Goal: Transaction & Acquisition: Download file/media

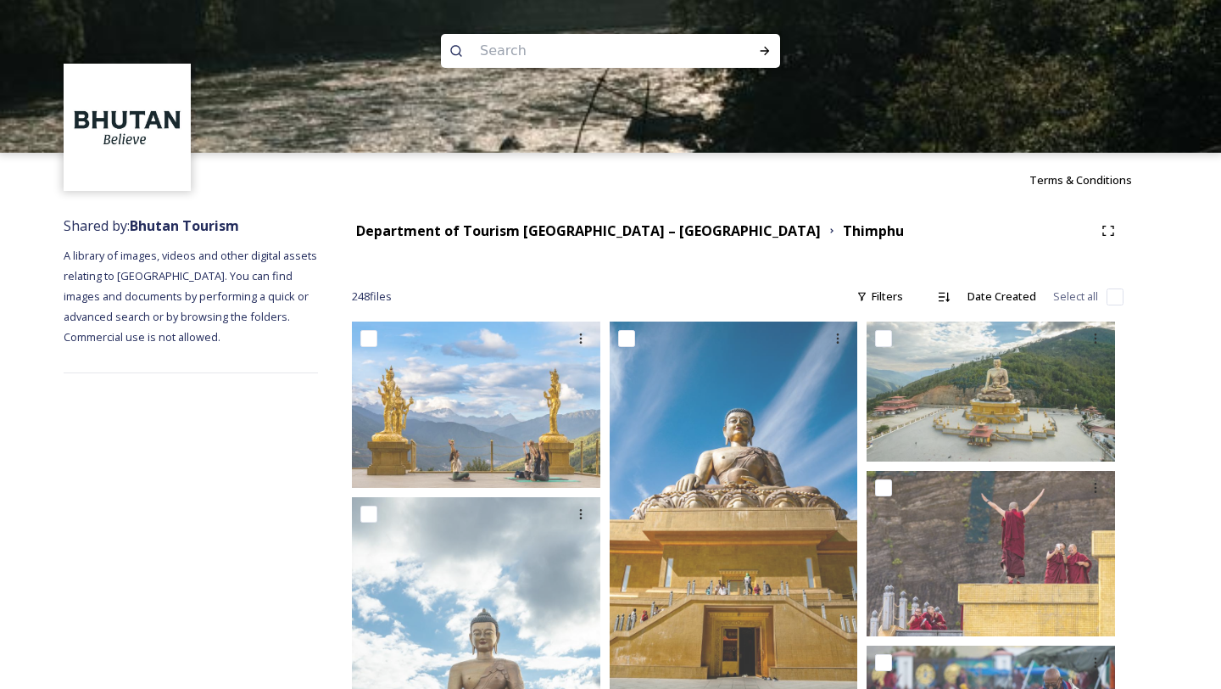
click at [519, 233] on div at bounding box center [610, 229] width 1221 height 153
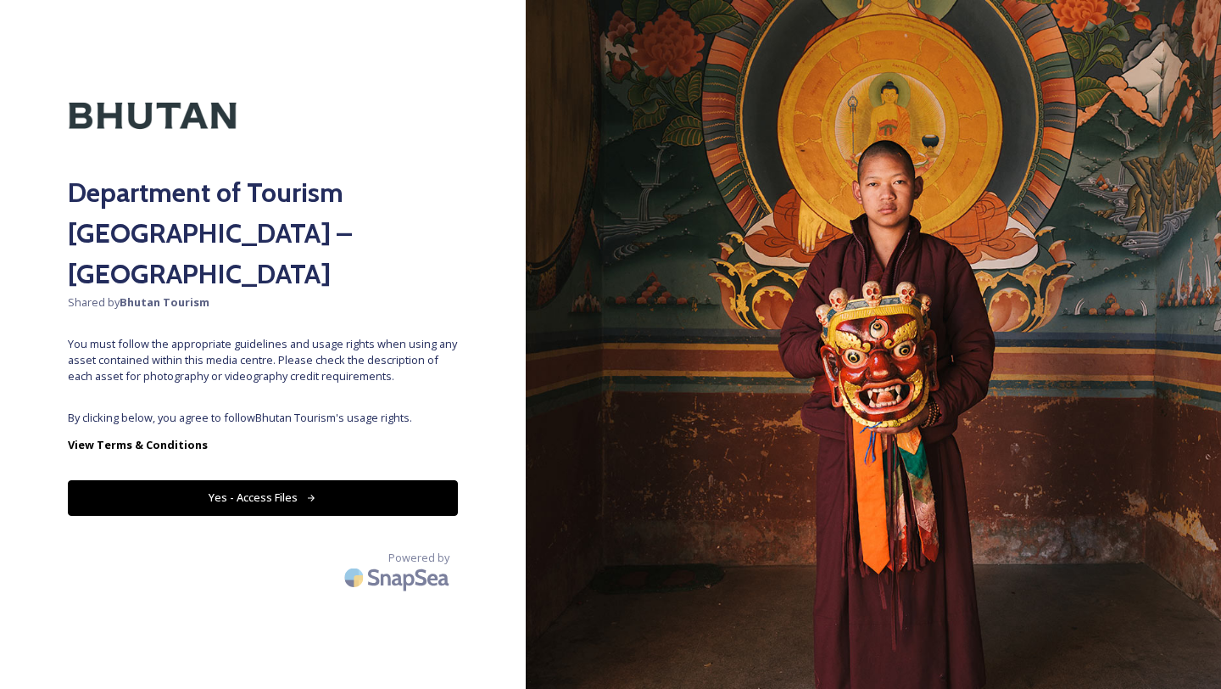
click at [252, 480] on button "Yes - Access Files" at bounding box center [263, 497] width 390 height 35
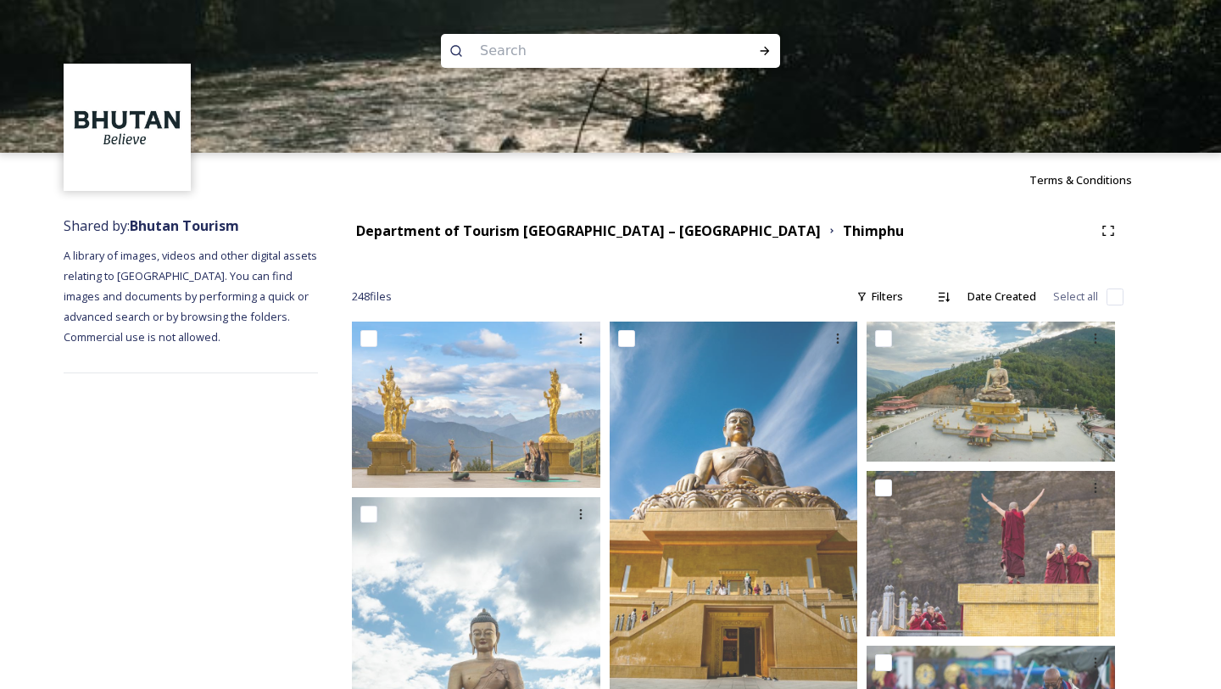
click at [542, 46] on input at bounding box center [588, 50] width 232 height 37
type input "cafe"
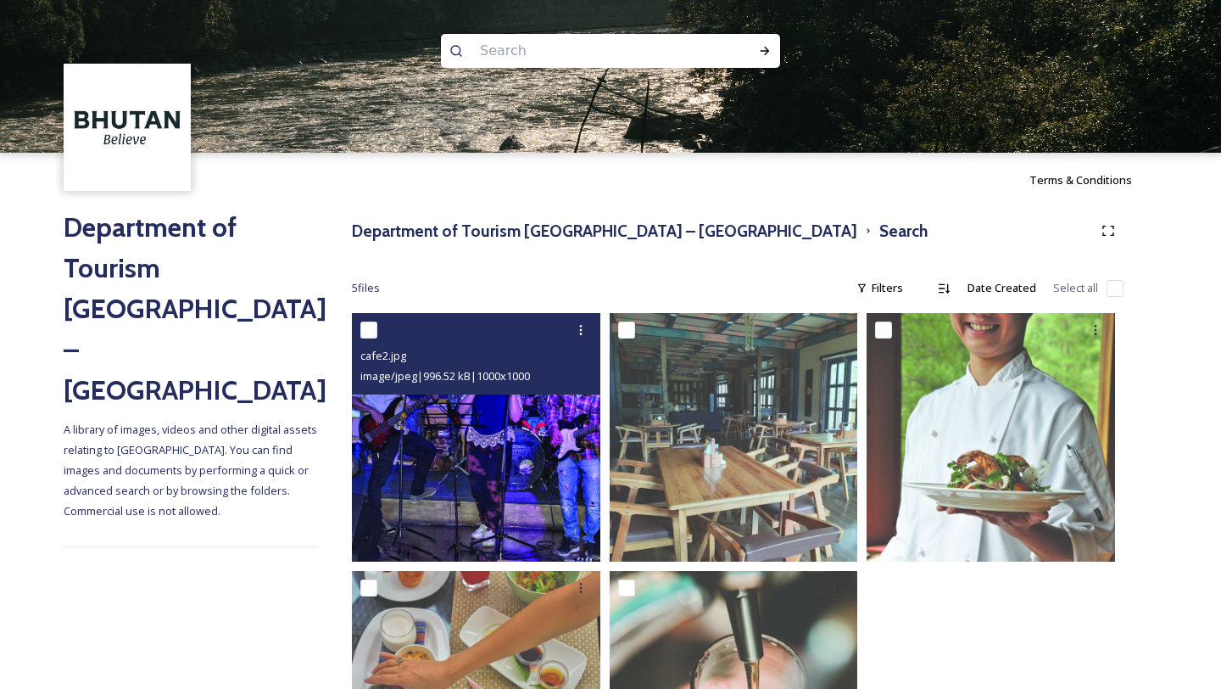
click at [428, 478] on img at bounding box center [476, 437] width 249 height 249
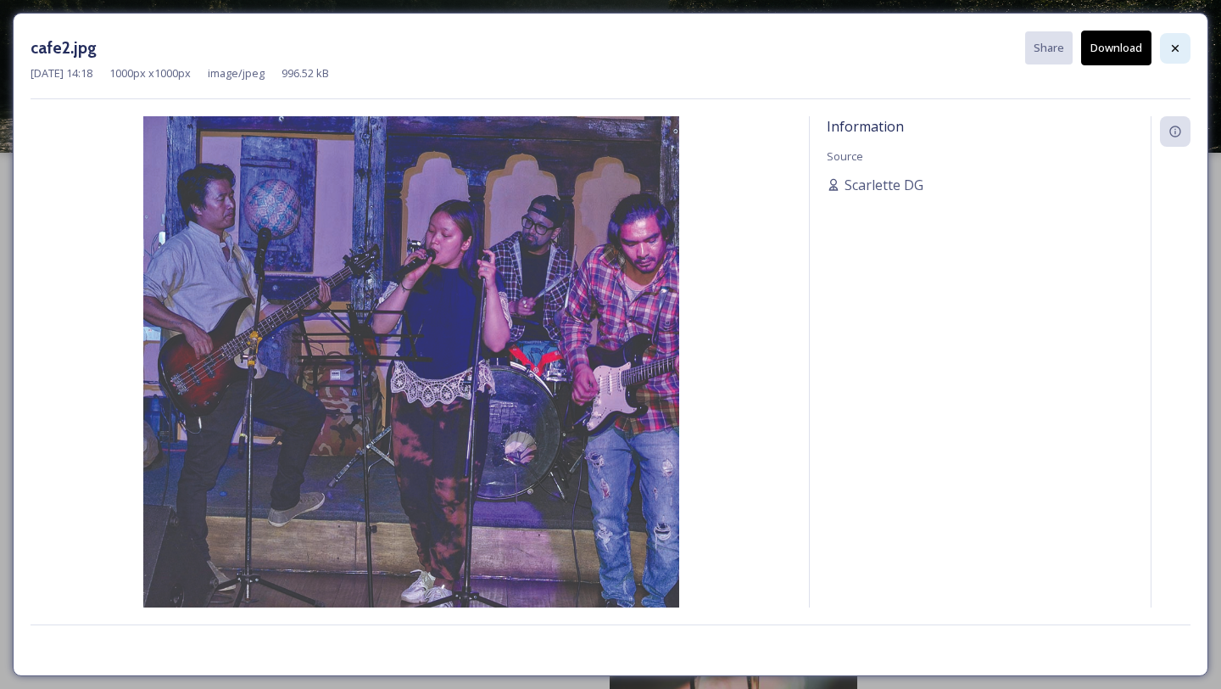
click at [1174, 48] on icon at bounding box center [1176, 49] width 14 height 14
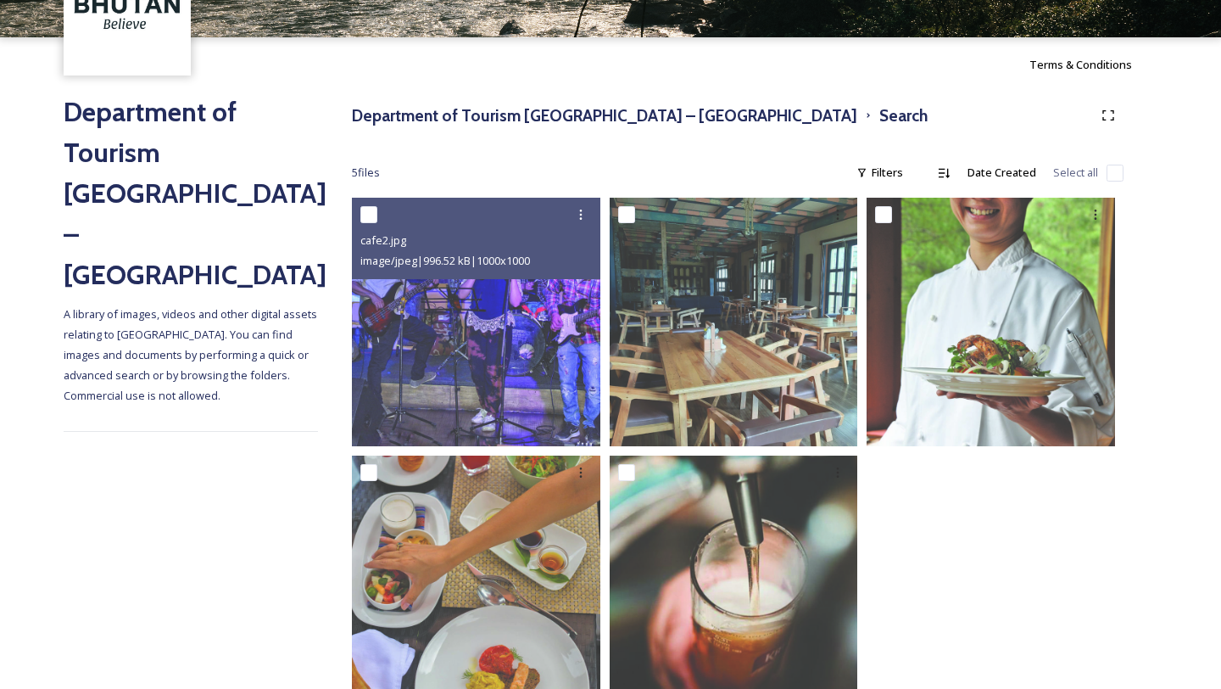
scroll to position [168, 0]
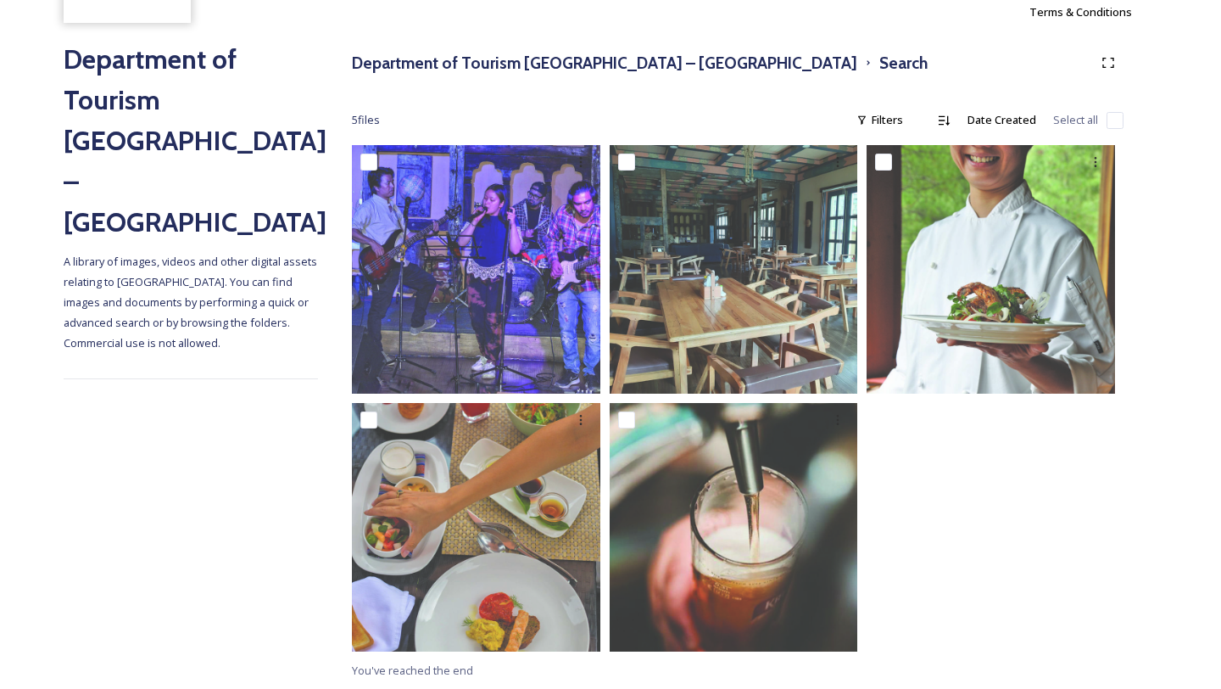
click at [535, 45] on div "Department of Tourism [GEOGRAPHIC_DATA] – Brand Centre Search 5 file s Filters …" at bounding box center [738, 364] width 840 height 650
click at [533, 65] on h3 "Department of Tourism [GEOGRAPHIC_DATA] – [GEOGRAPHIC_DATA]" at bounding box center [605, 63] width 506 height 25
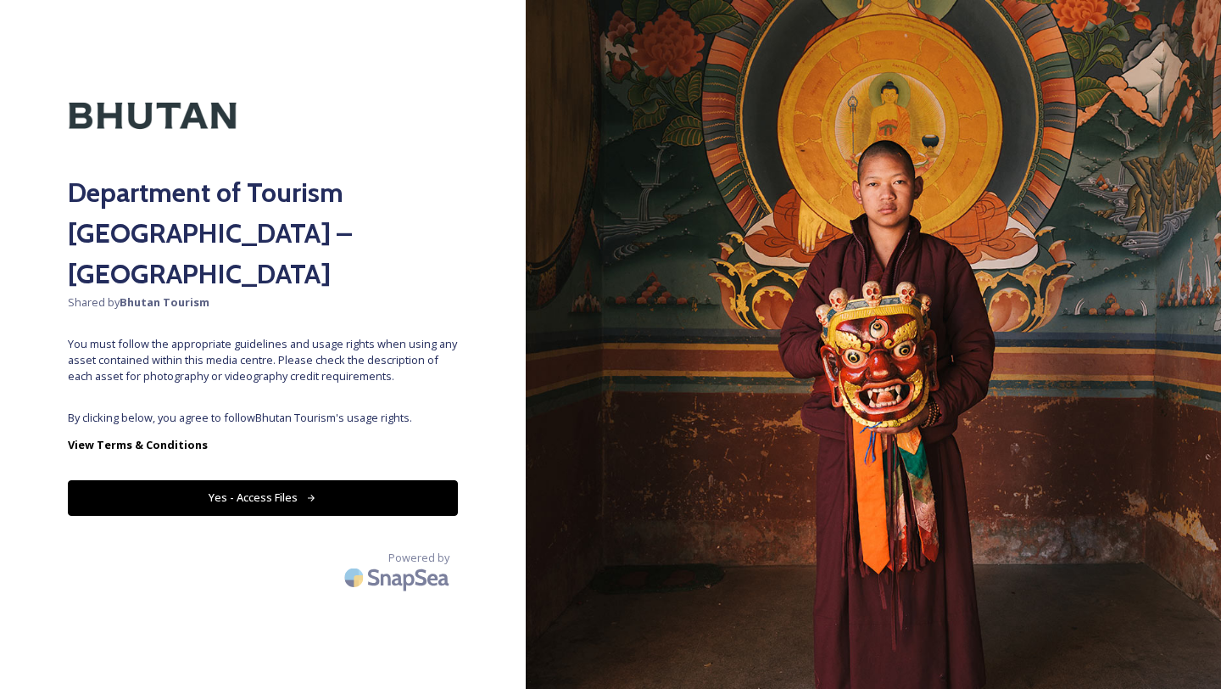
click at [281, 480] on button "Yes - Access Files" at bounding box center [263, 497] width 390 height 35
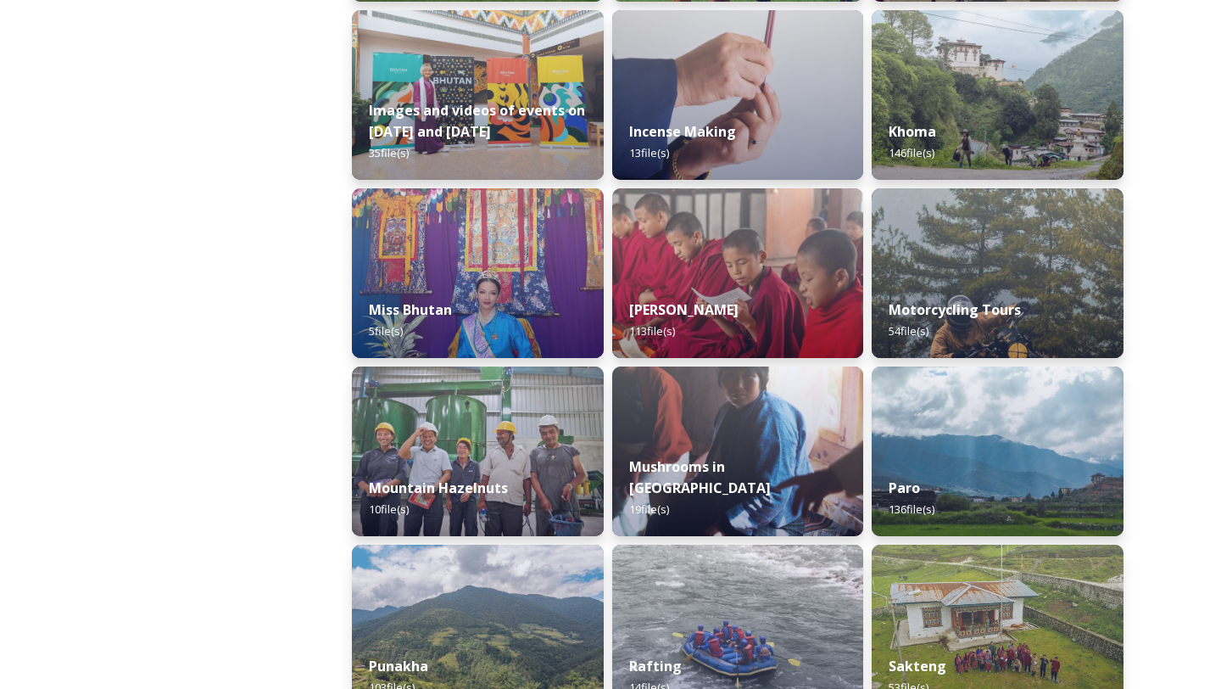
scroll to position [1438, 0]
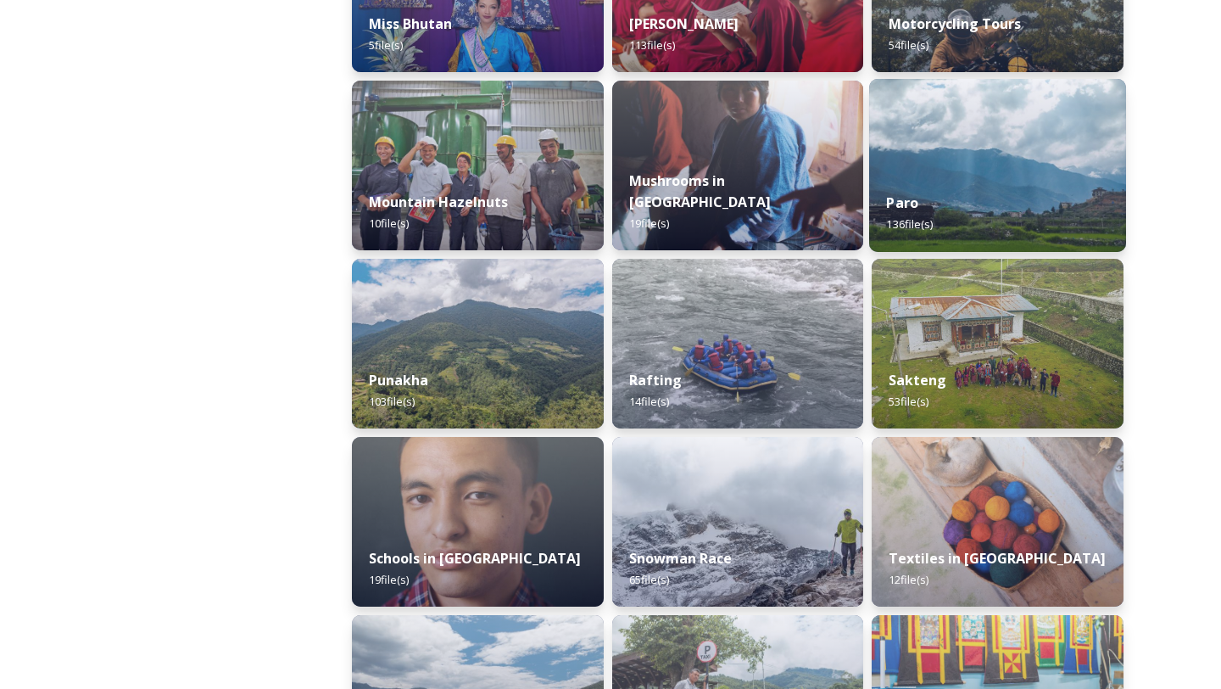
click at [1030, 138] on img at bounding box center [997, 165] width 257 height 173
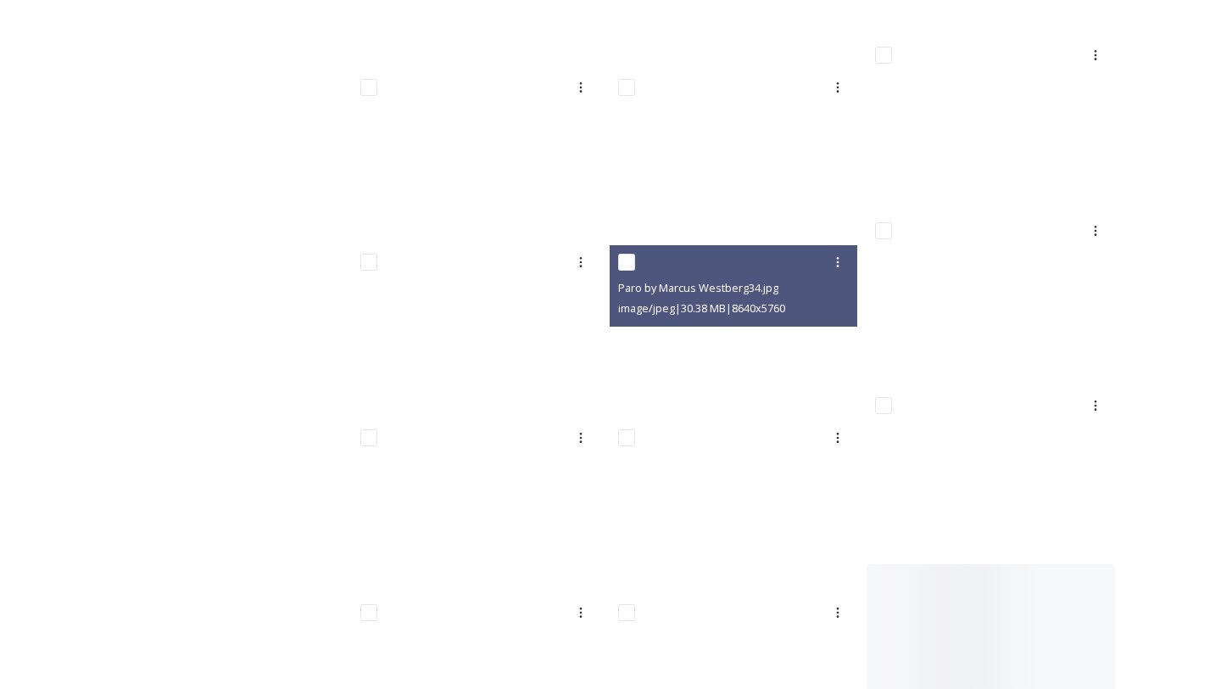
scroll to position [827, 0]
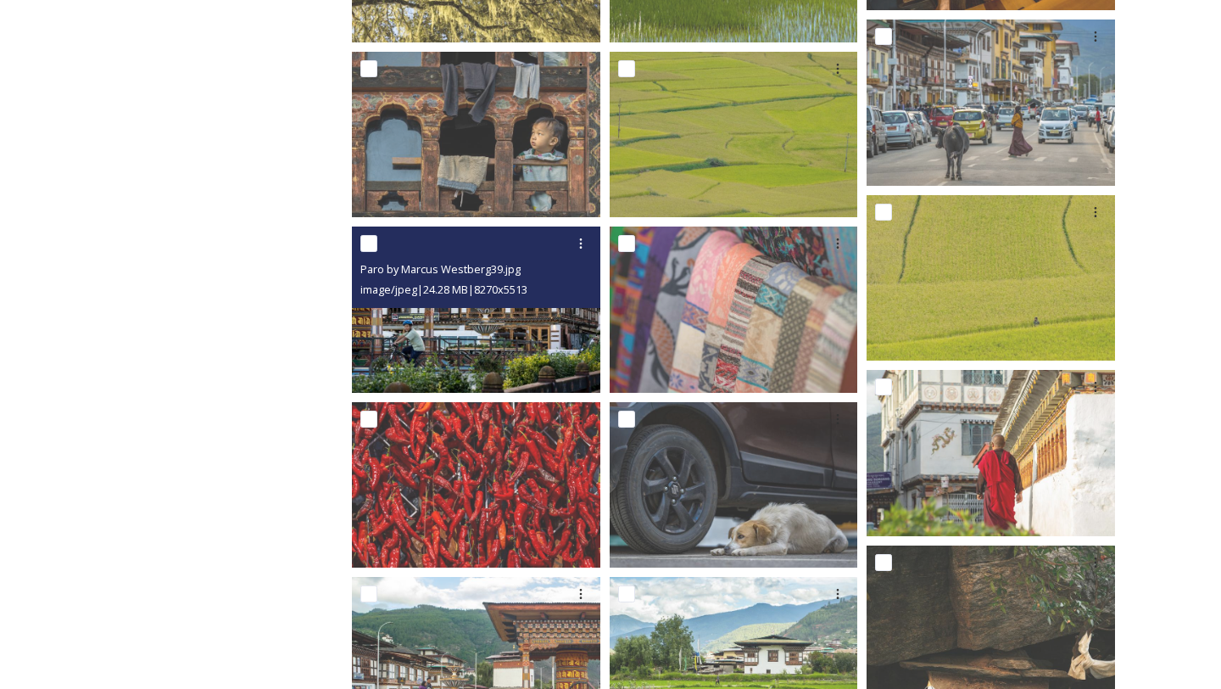
click at [551, 333] on img at bounding box center [476, 308] width 249 height 165
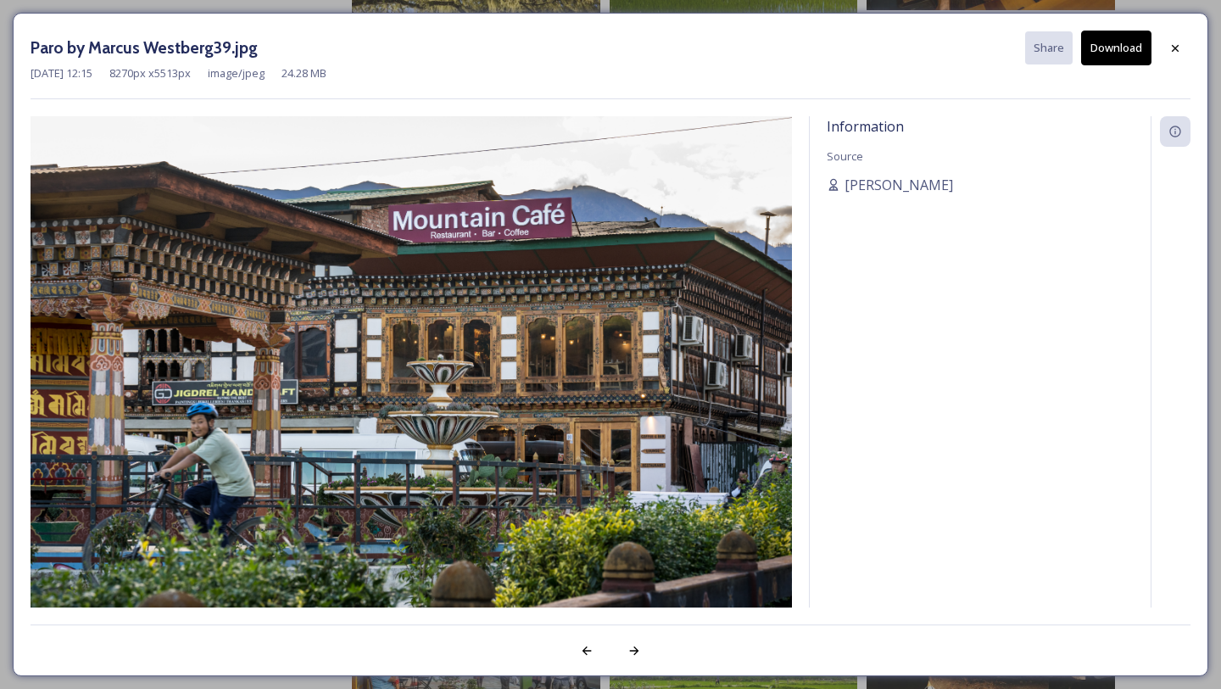
click at [1110, 59] on button "Download" at bounding box center [1117, 48] width 70 height 35
click at [1179, 39] on div at bounding box center [1175, 48] width 31 height 31
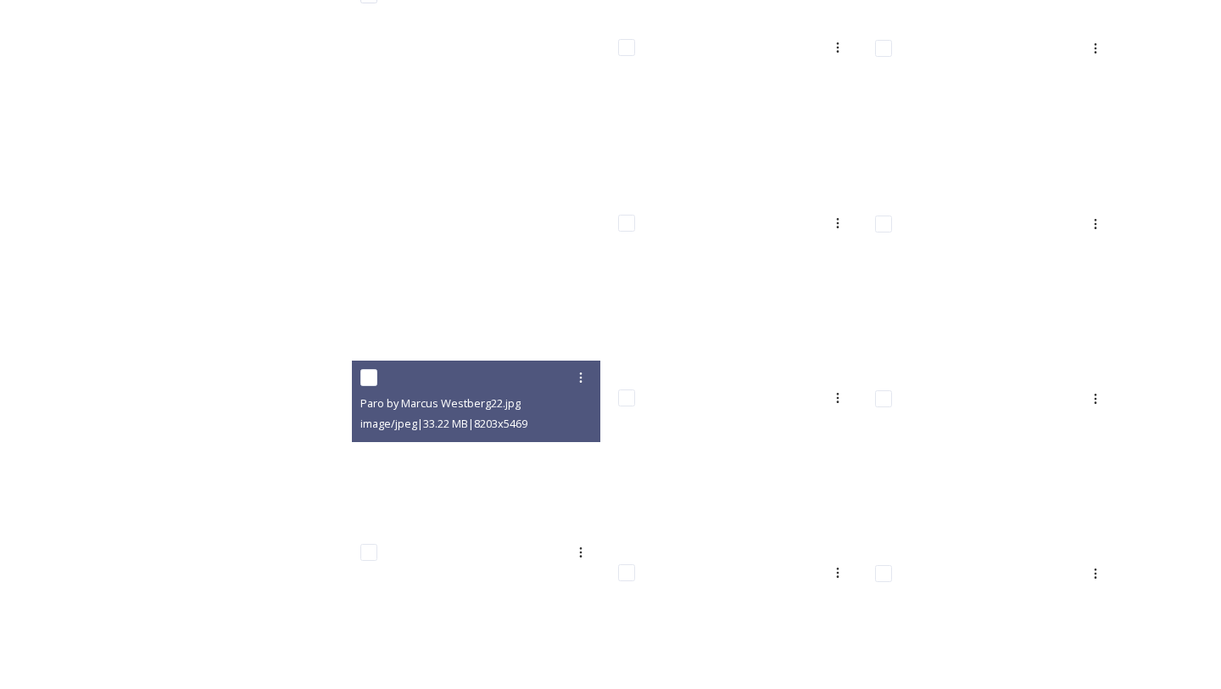
scroll to position [7302, 0]
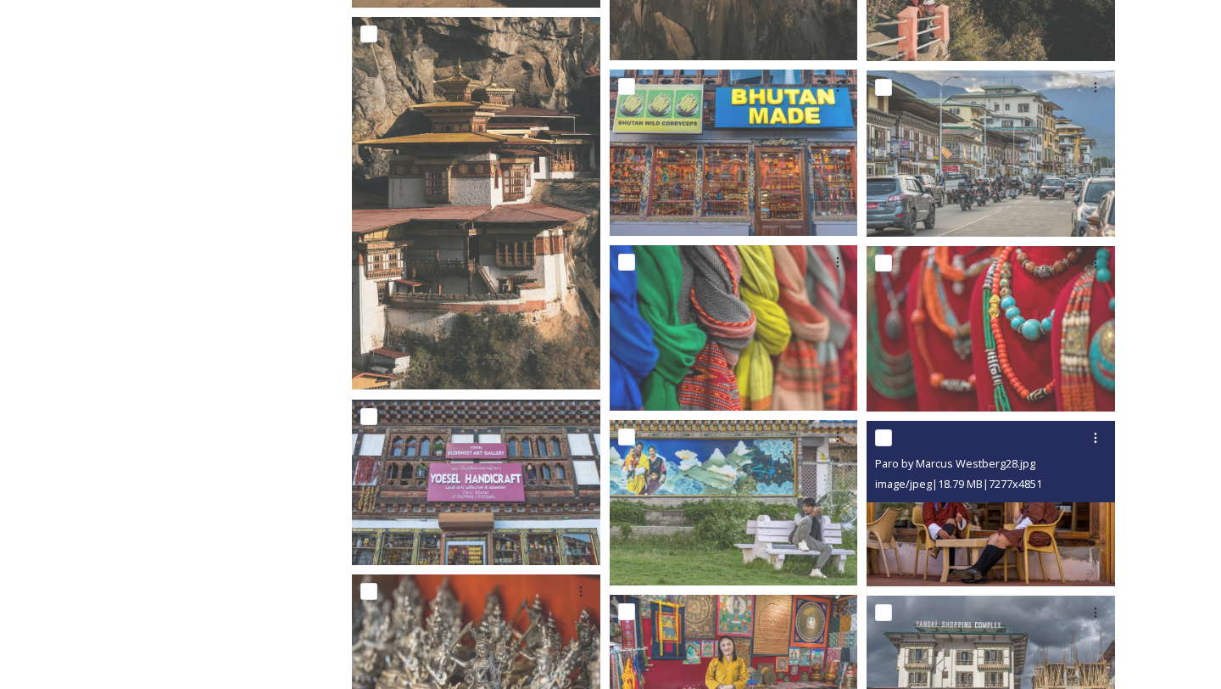
click at [969, 531] on img at bounding box center [991, 503] width 249 height 165
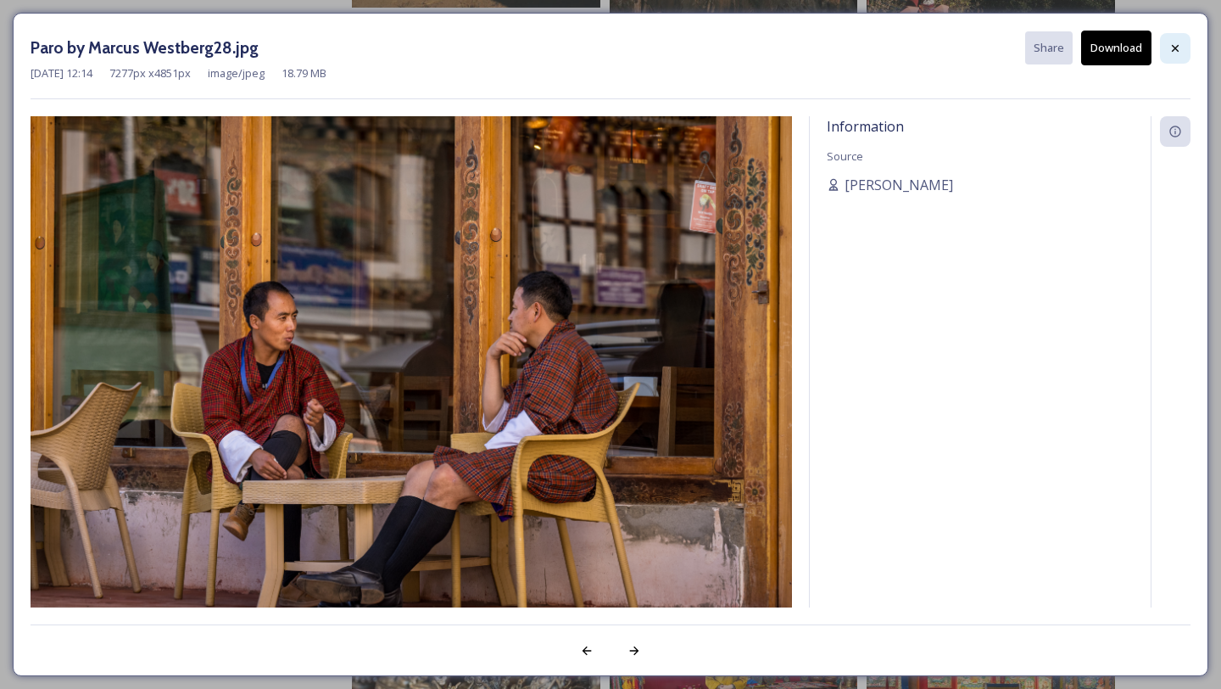
click at [1178, 48] on icon at bounding box center [1176, 49] width 14 height 14
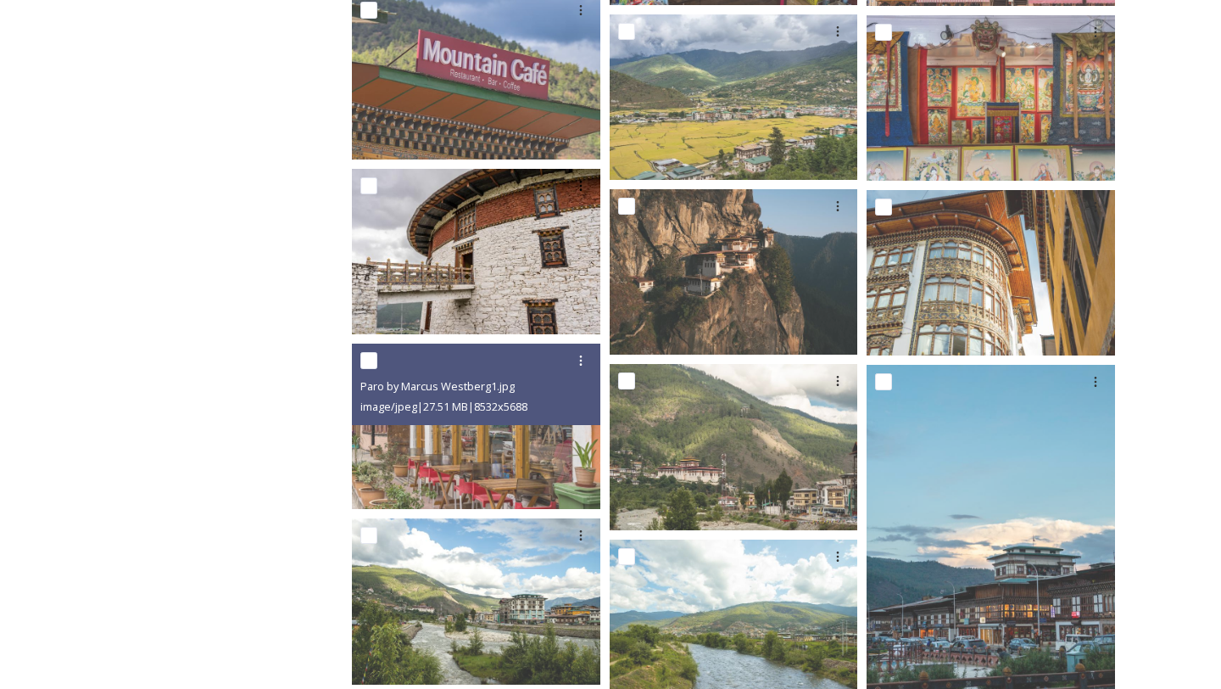
scroll to position [8060, 0]
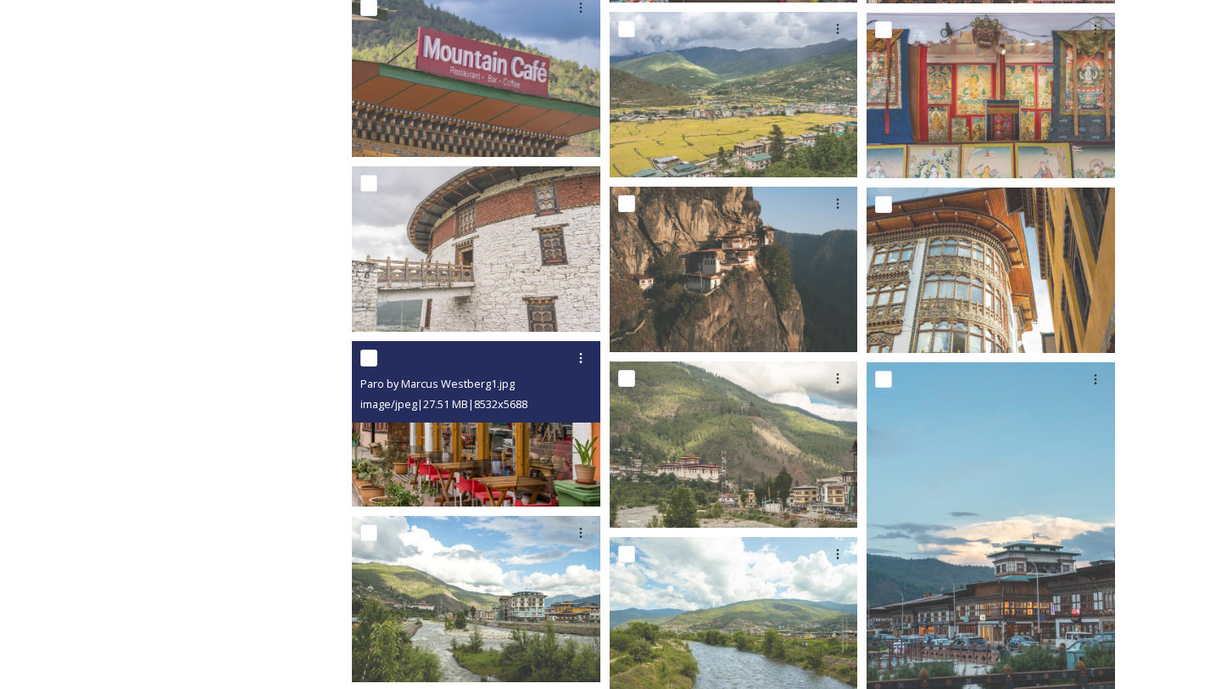
click at [455, 451] on img at bounding box center [476, 423] width 249 height 165
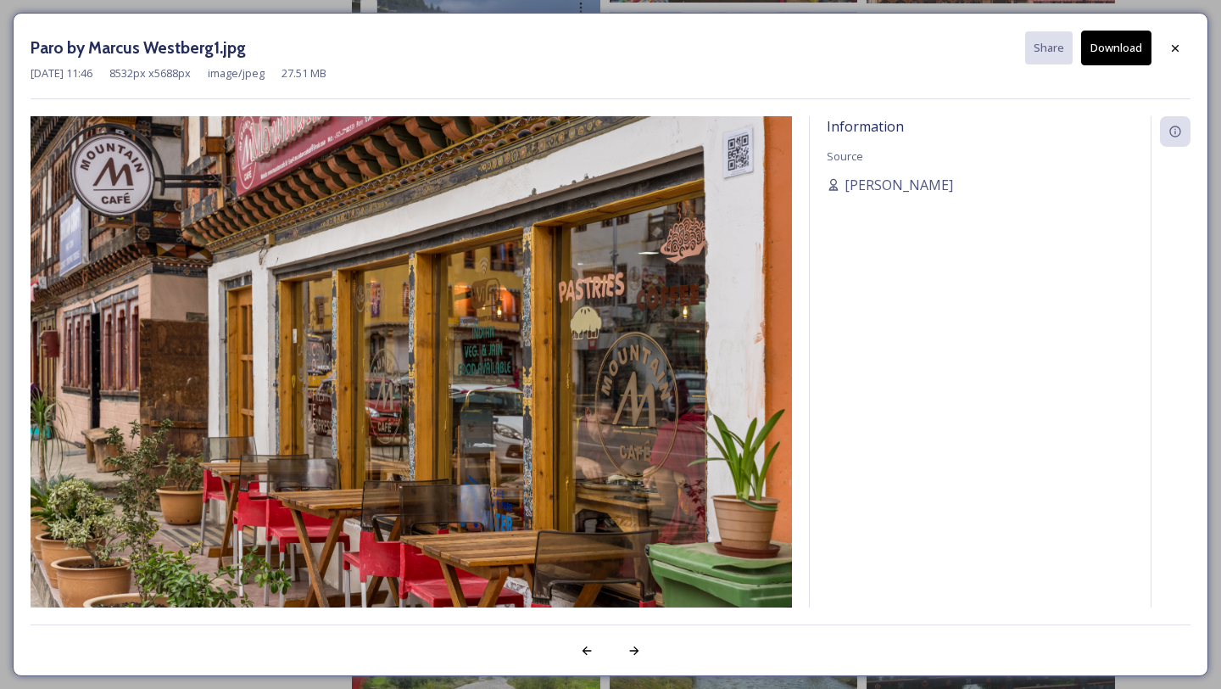
click at [1129, 55] on button "Download" at bounding box center [1117, 48] width 70 height 35
click at [1177, 51] on icon at bounding box center [1176, 49] width 14 height 14
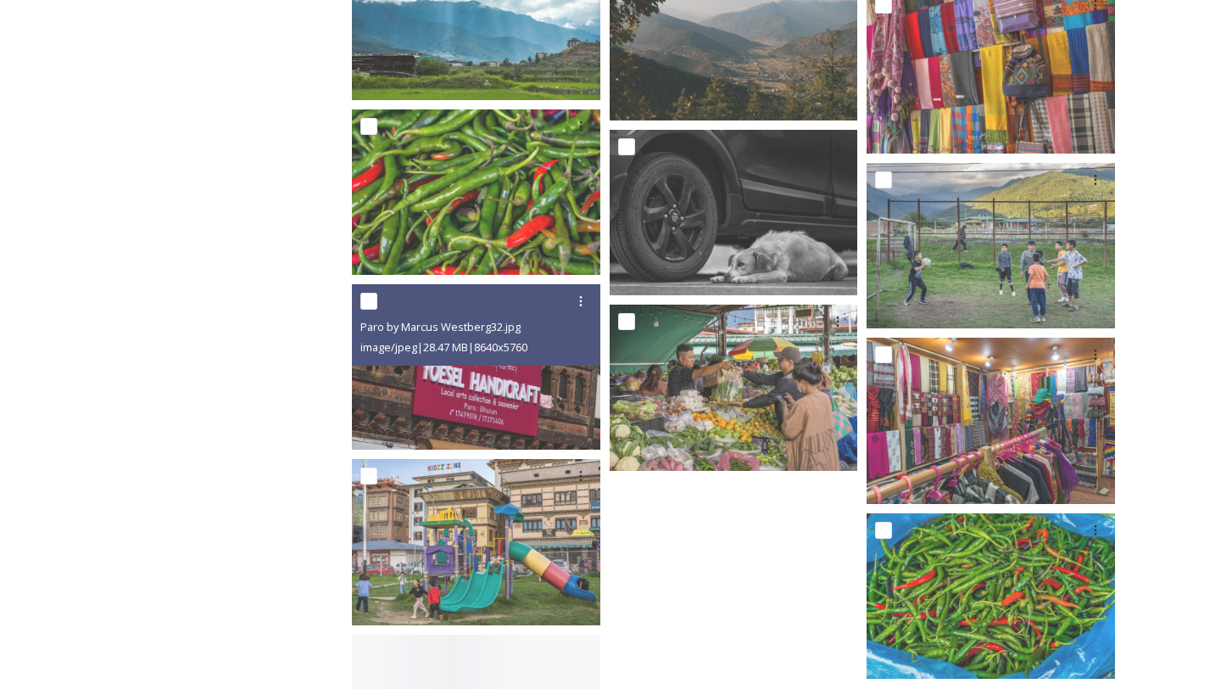
scroll to position [9522, 0]
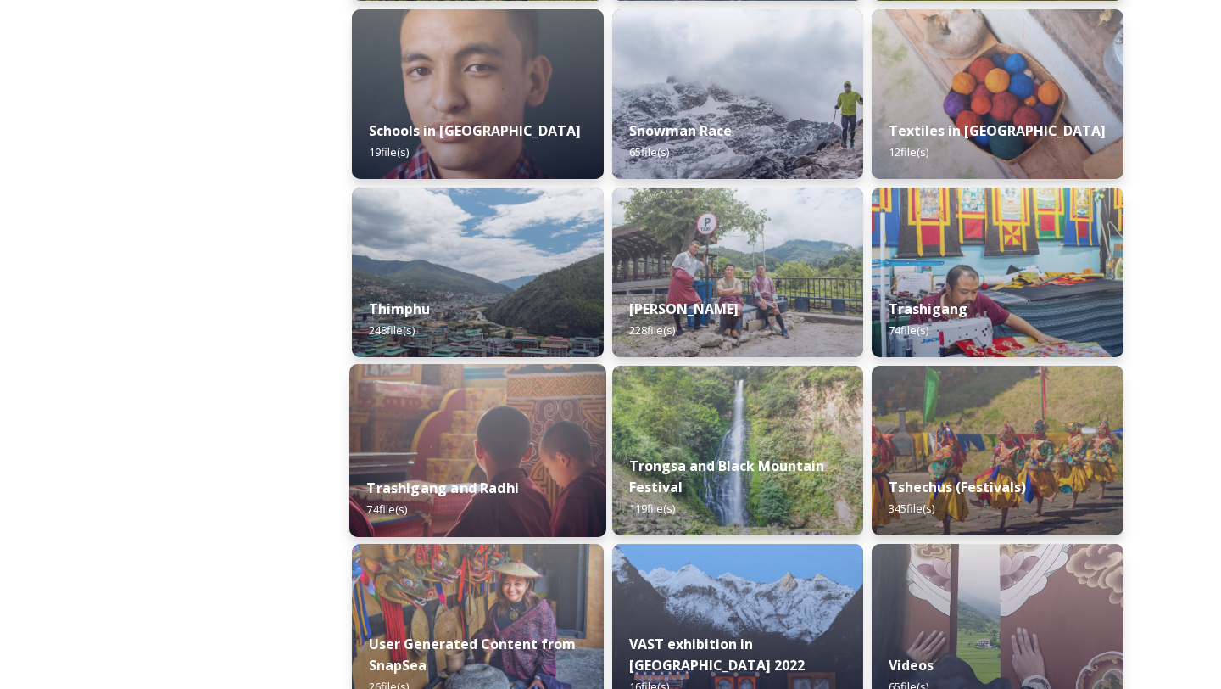
scroll to position [1885, 0]
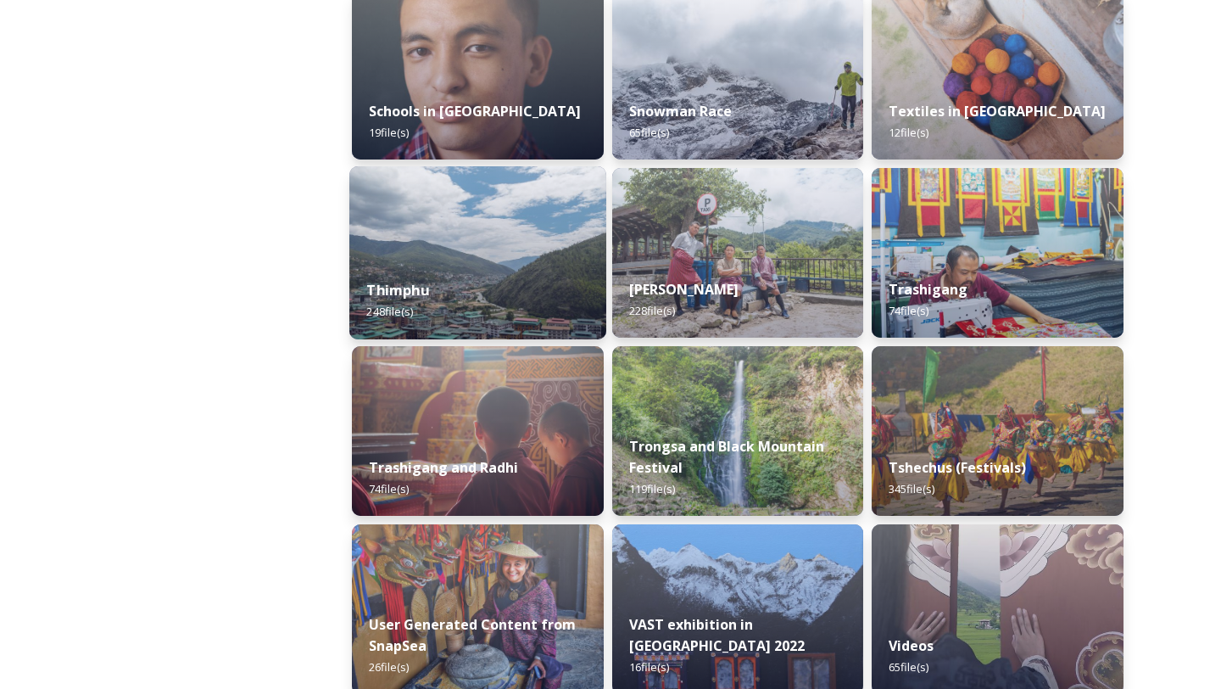
click at [443, 314] on div "Thimphu 248 file(s)" at bounding box center [477, 300] width 257 height 77
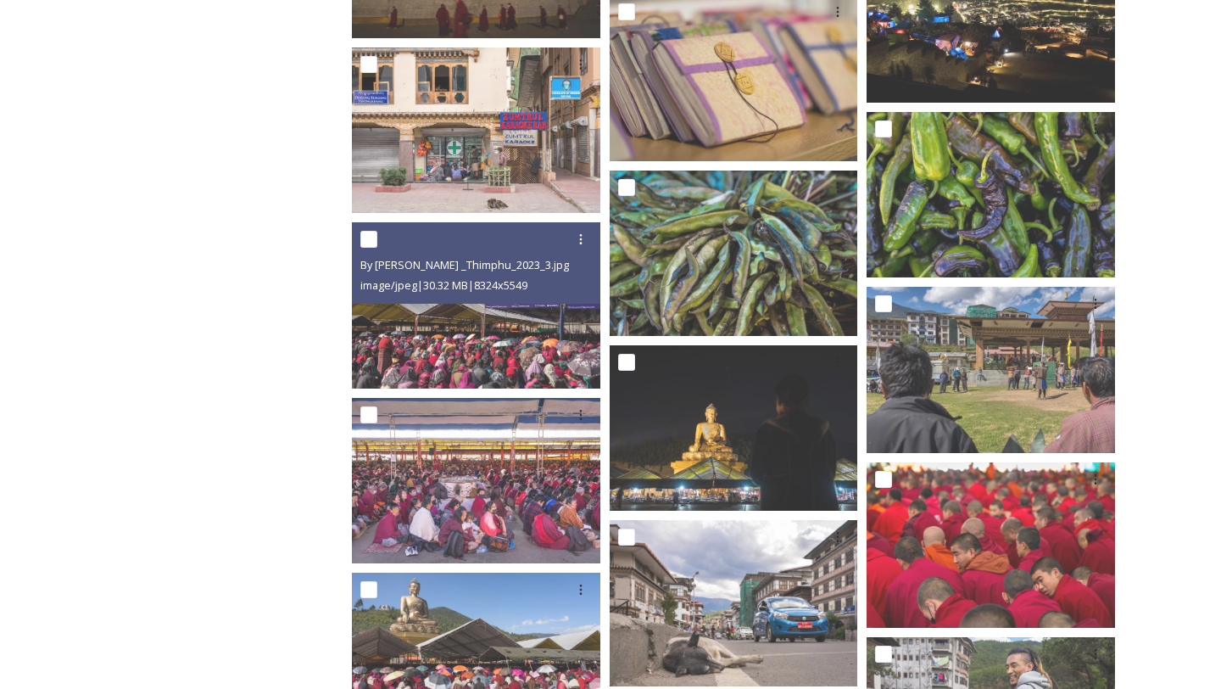
scroll to position [5592, 0]
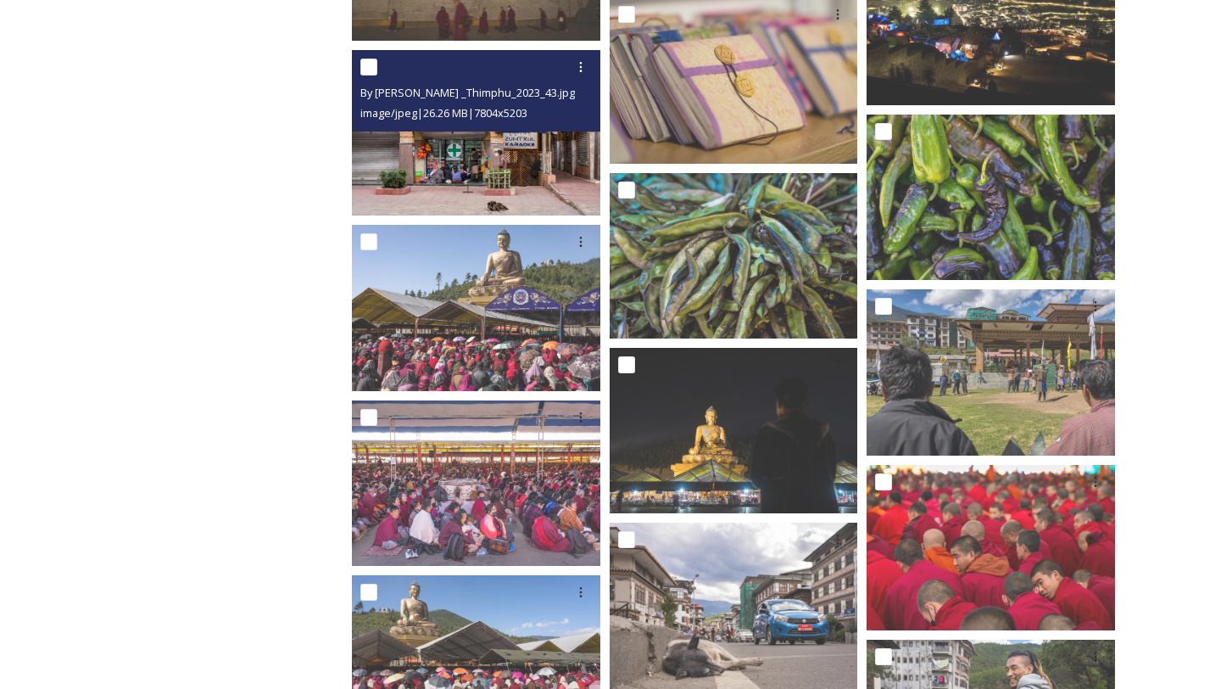
click at [476, 210] on img at bounding box center [476, 132] width 249 height 165
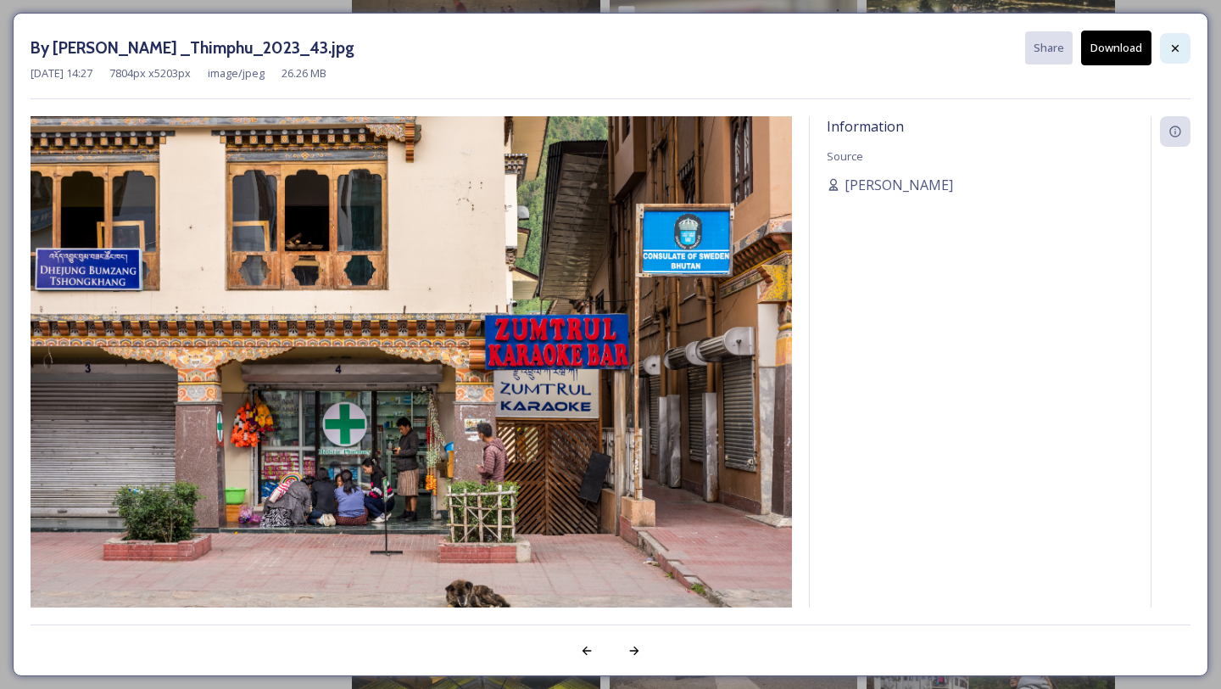
click at [1167, 54] on div at bounding box center [1175, 48] width 31 height 31
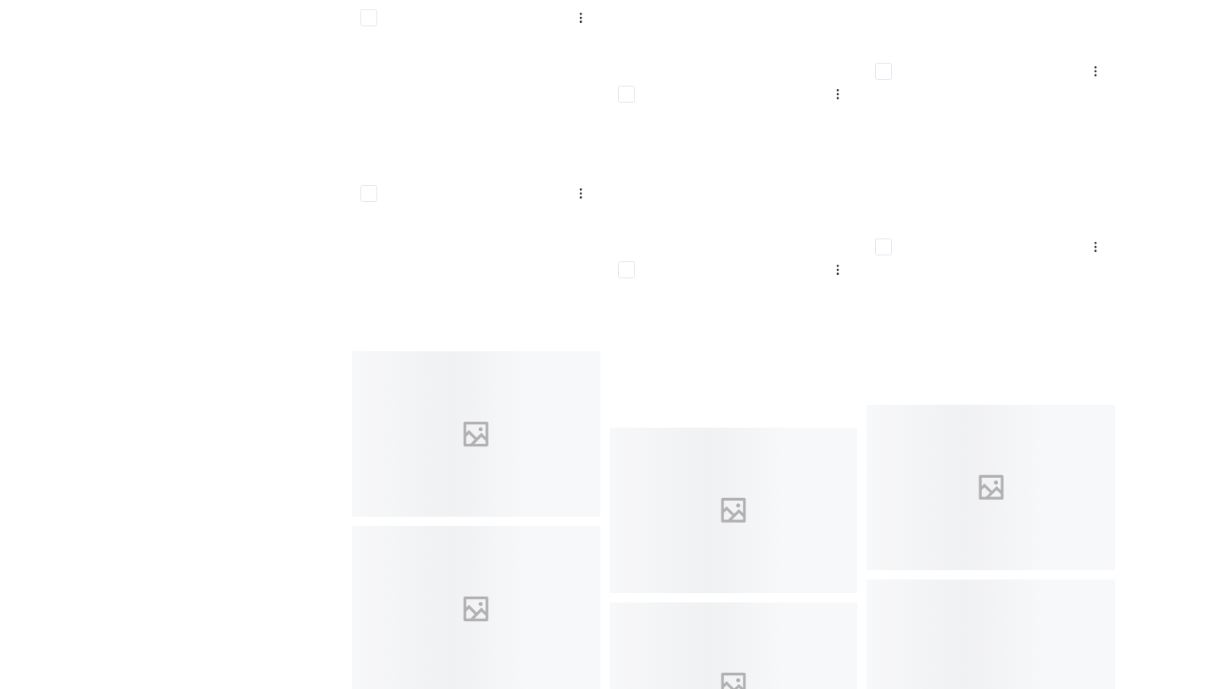
scroll to position [13358, 0]
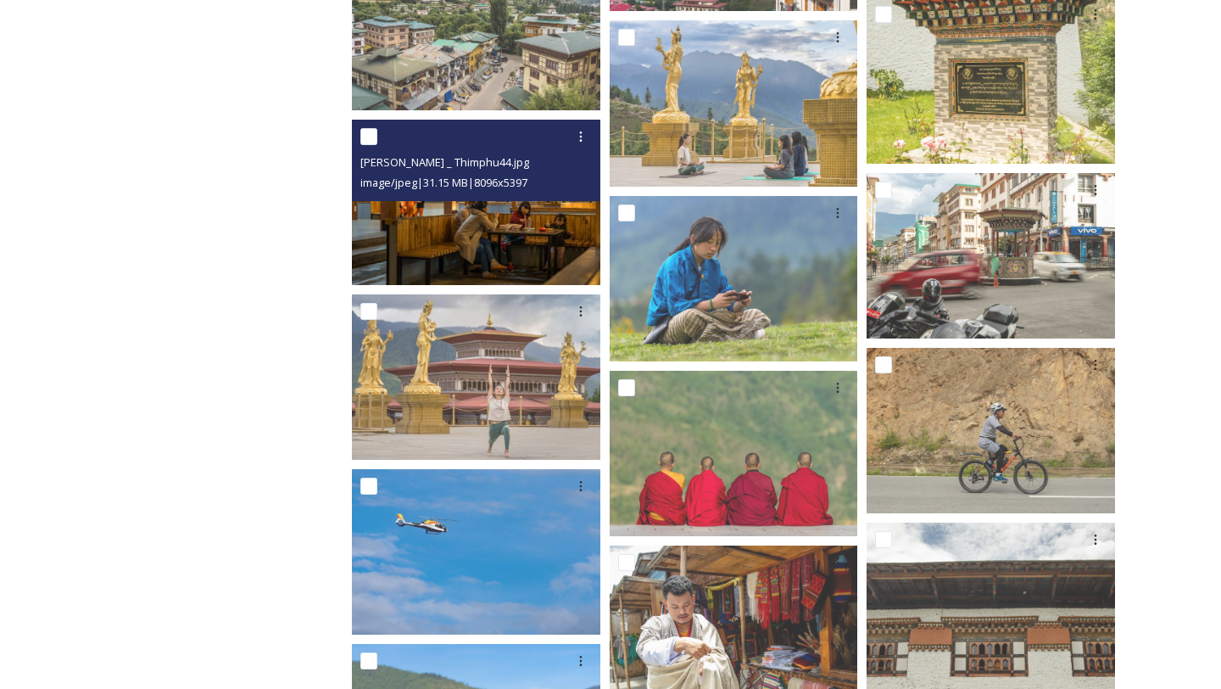
click at [477, 245] on img at bounding box center [476, 201] width 249 height 165
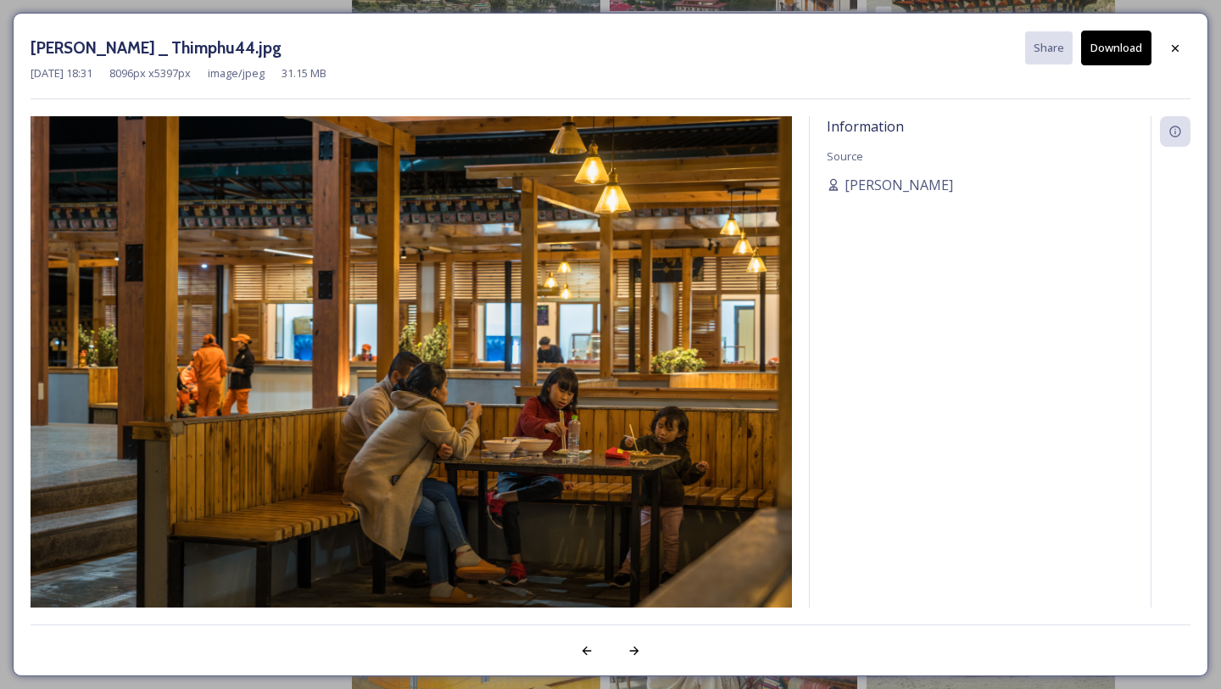
click at [1101, 65] on div "[DATE] 18:31 8096 px x 5397 px image/jpeg 31.15 MB" at bounding box center [611, 73] width 1160 height 16
click at [1101, 55] on button "Download" at bounding box center [1117, 48] width 70 height 35
click at [1172, 42] on icon at bounding box center [1176, 49] width 14 height 14
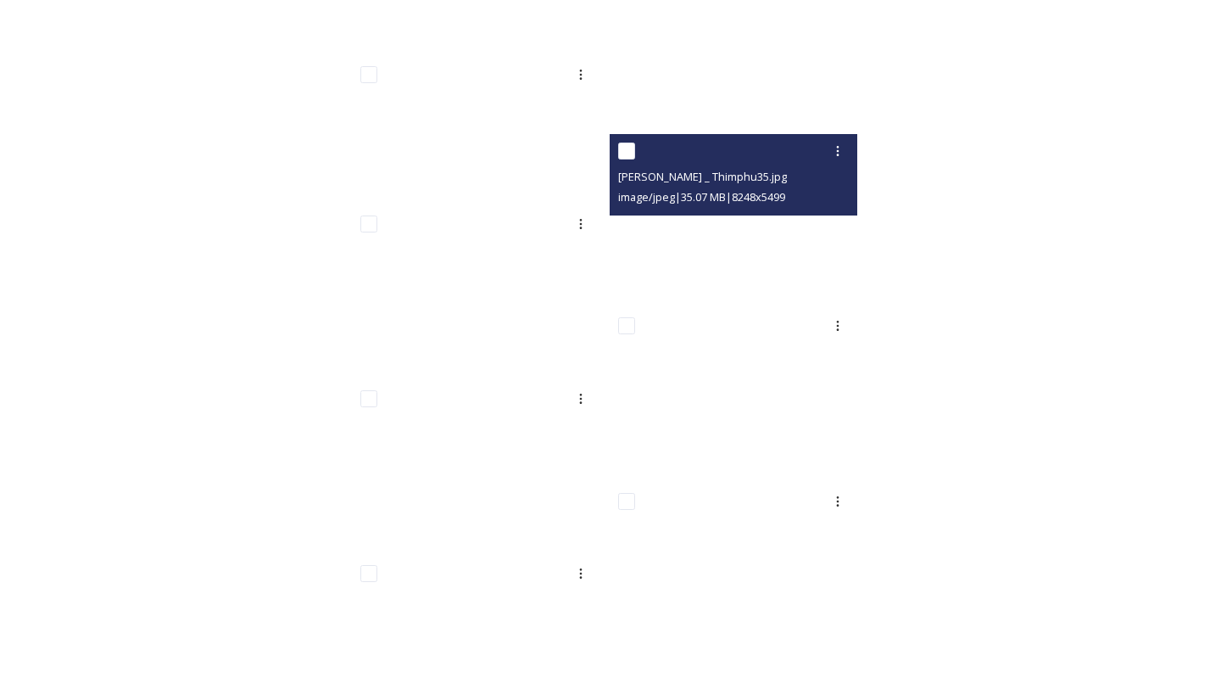
scroll to position [15947, 0]
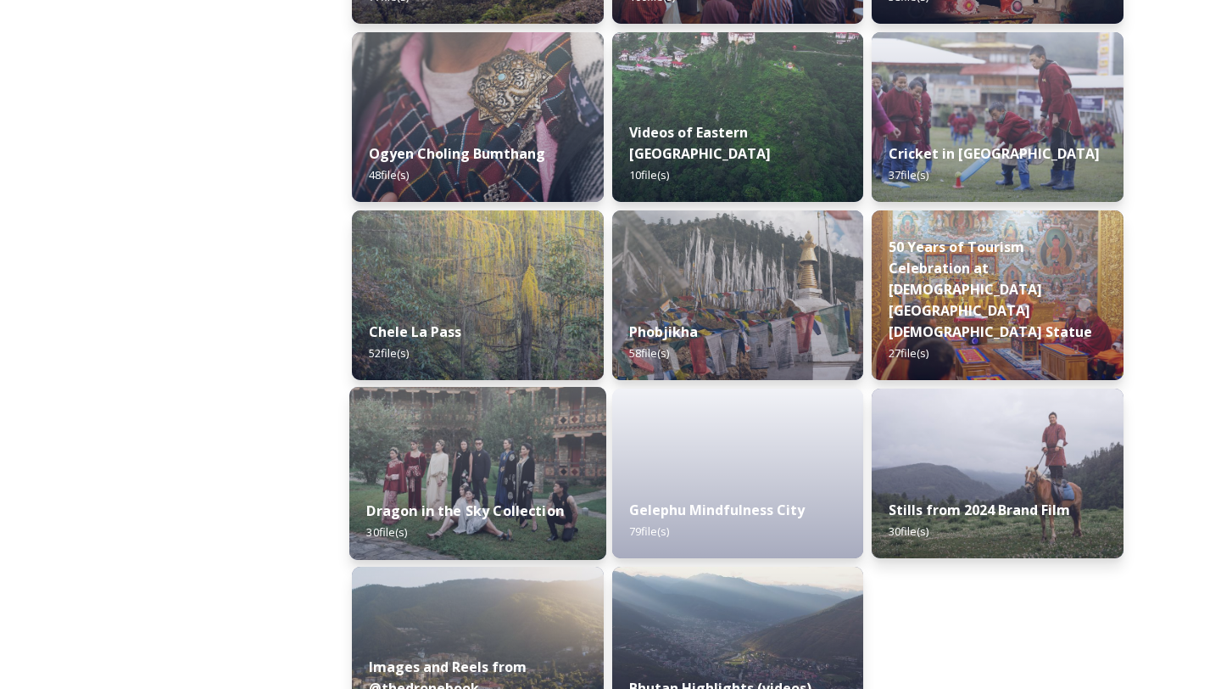
scroll to position [2717, 0]
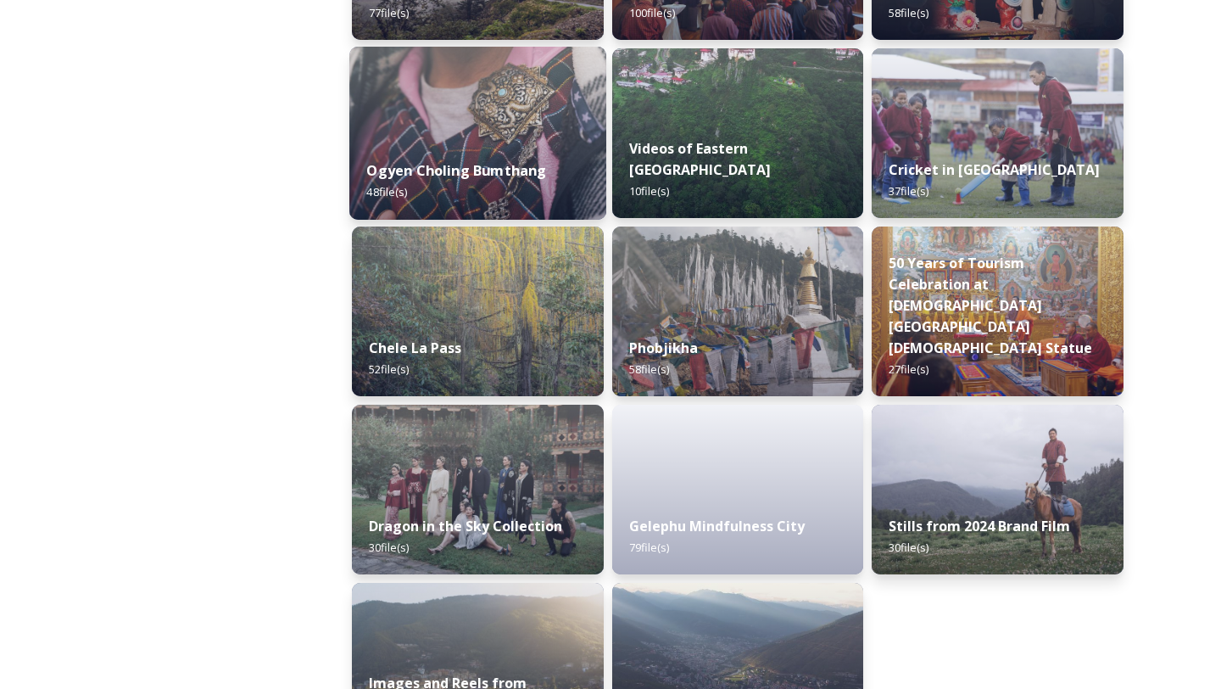
click at [424, 103] on img at bounding box center [477, 133] width 257 height 173
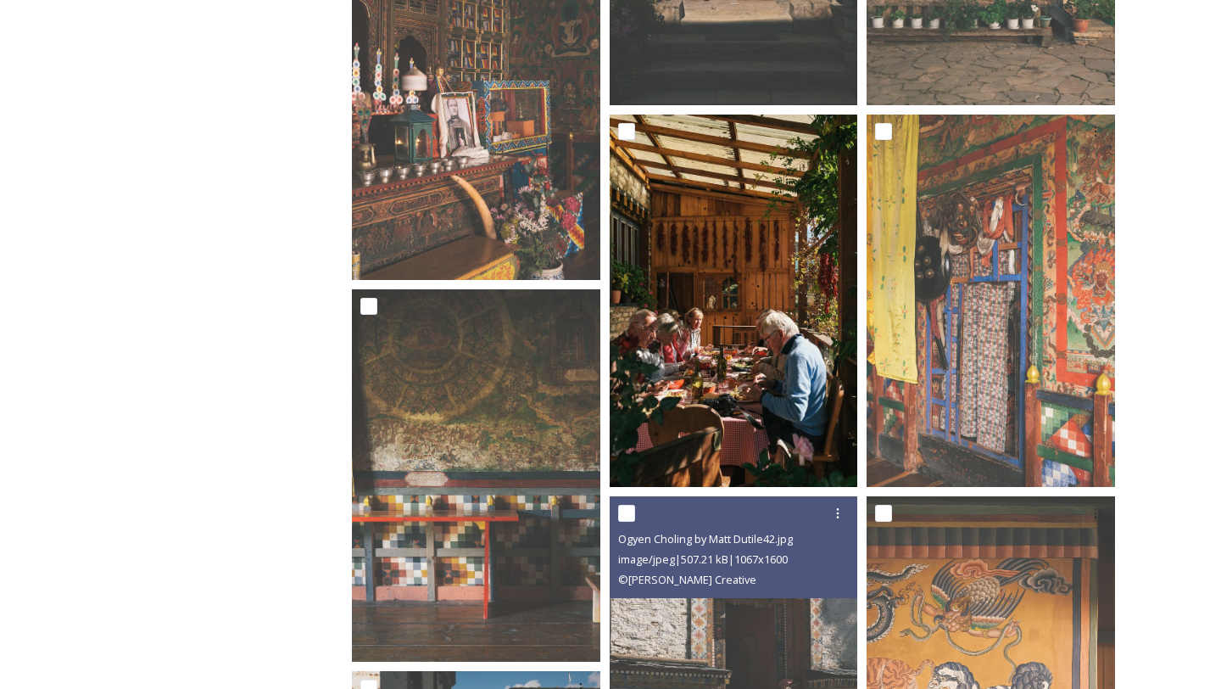
scroll to position [2710, 0]
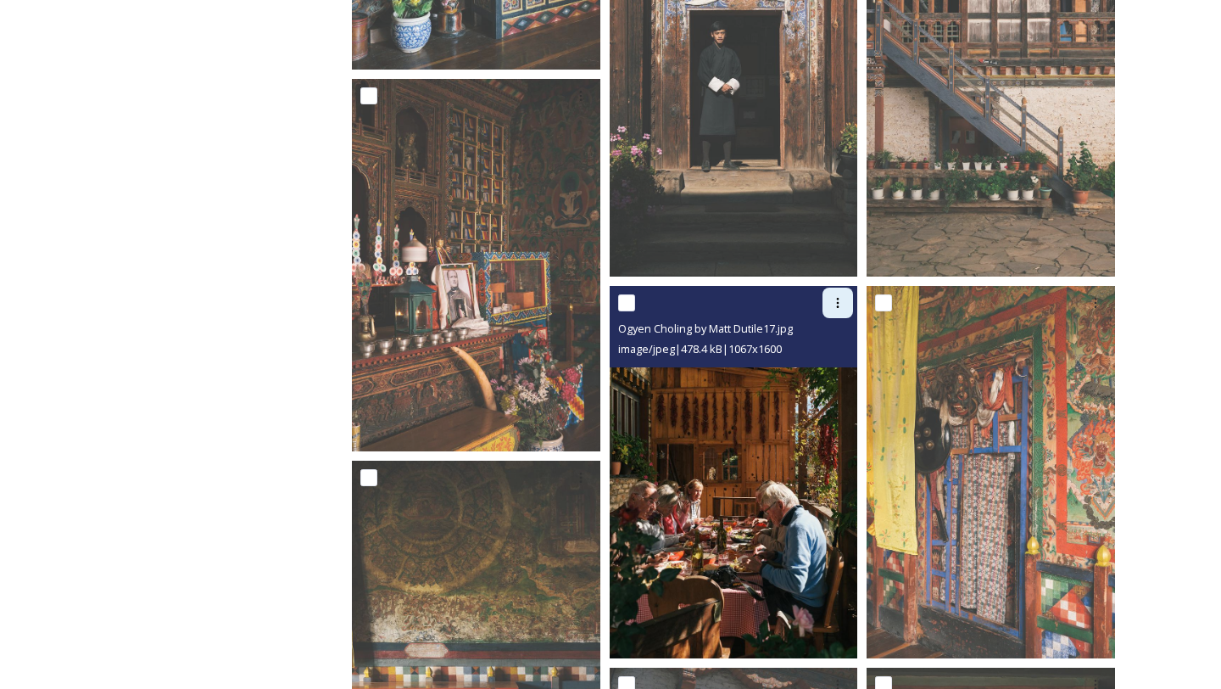
click at [834, 307] on icon at bounding box center [838, 303] width 14 height 14
click at [823, 375] on span "Download" at bounding box center [818, 373] width 52 height 16
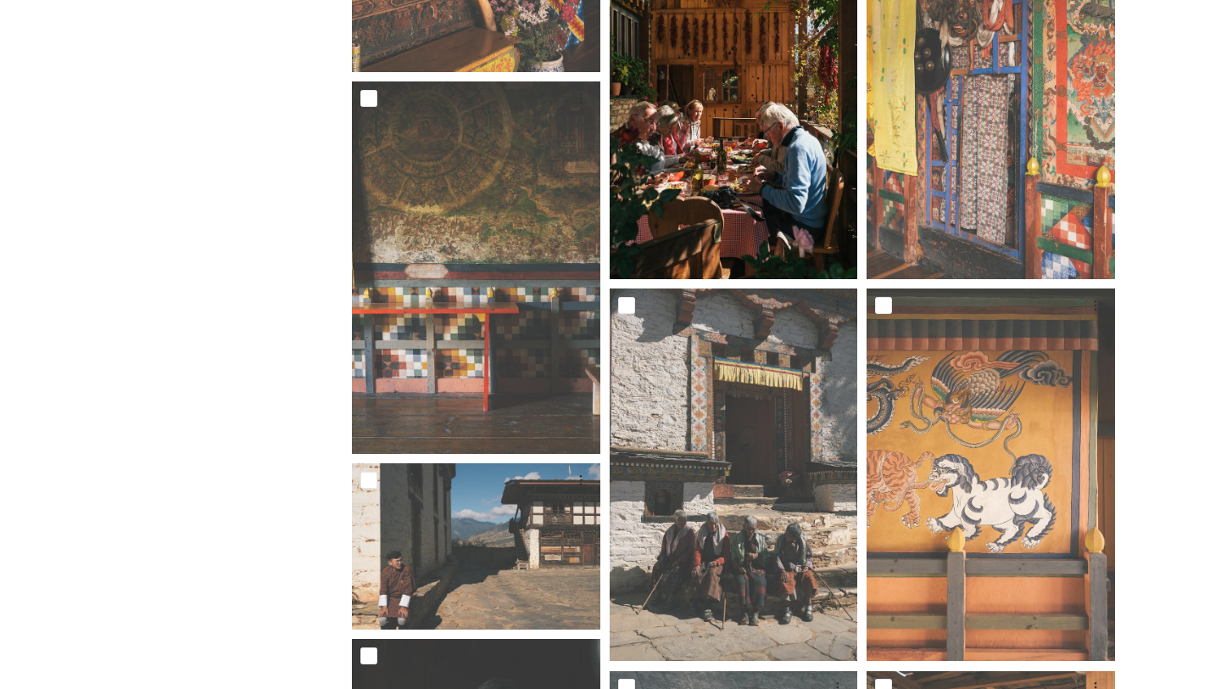
scroll to position [2937, 0]
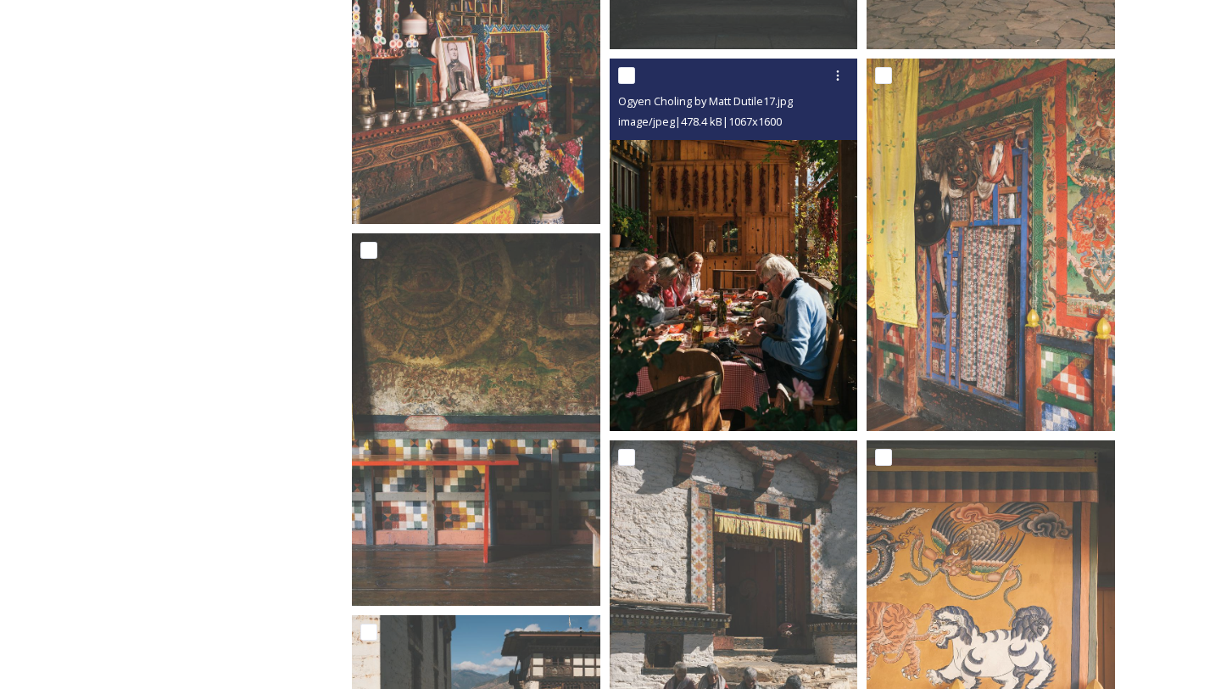
click at [679, 238] on img at bounding box center [734, 245] width 249 height 372
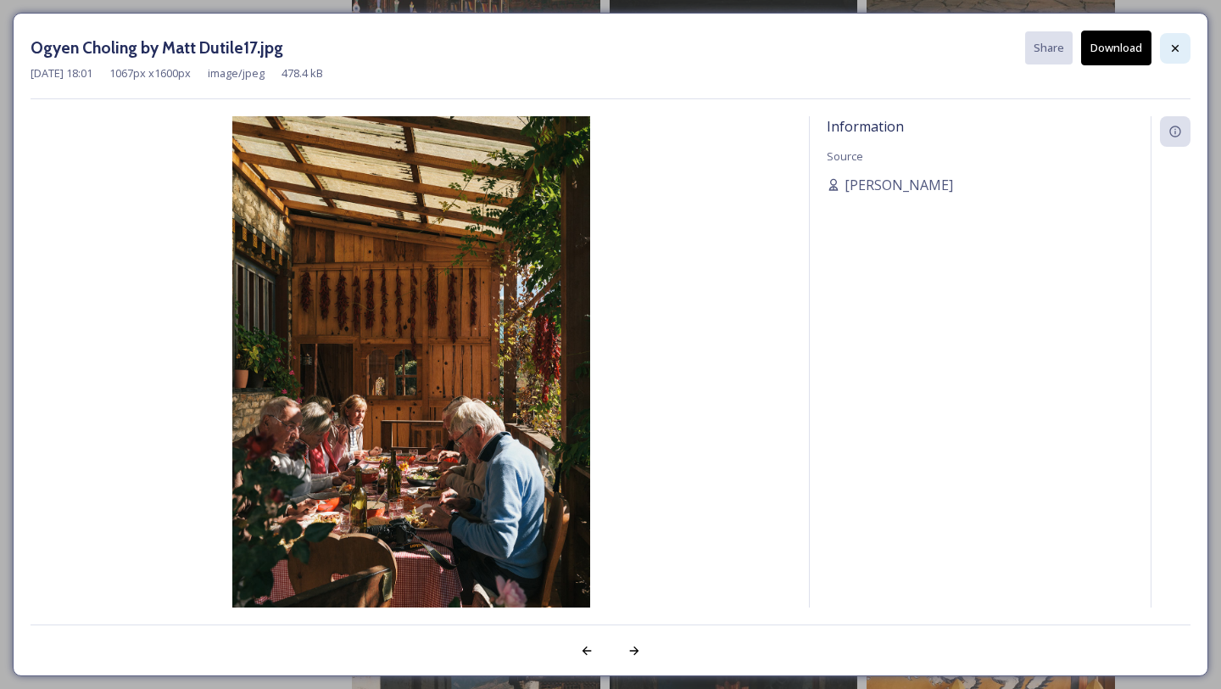
click at [1178, 45] on icon at bounding box center [1175, 47] width 7 height 7
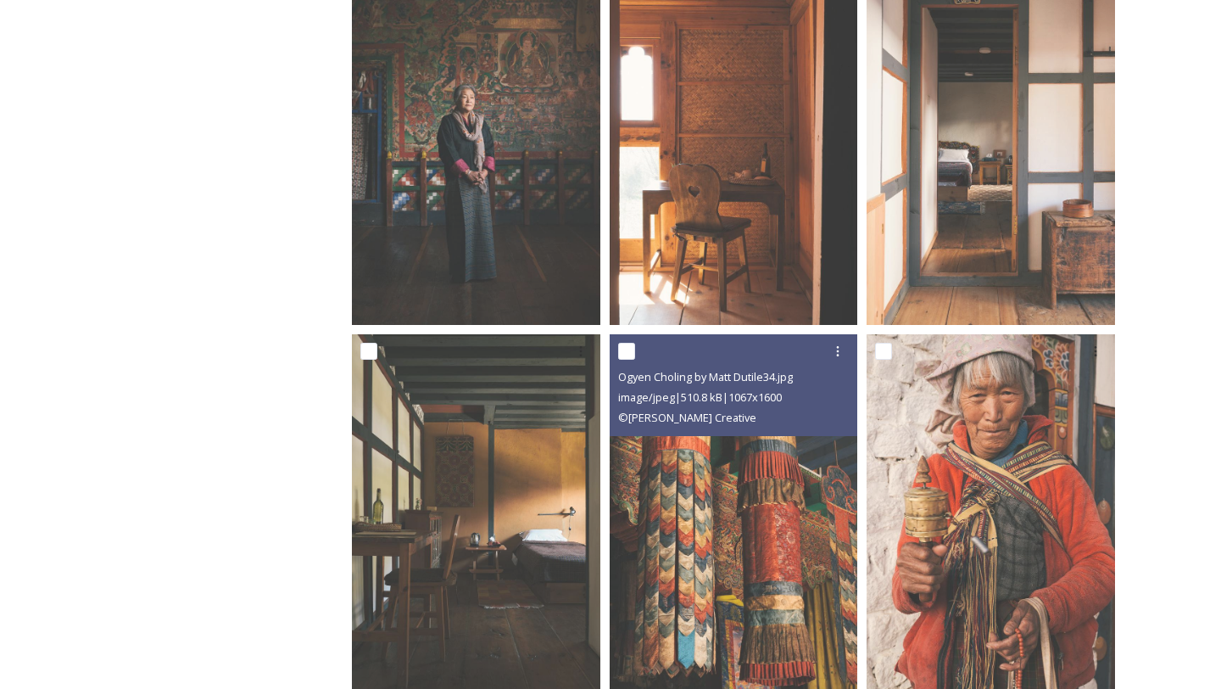
scroll to position [724, 0]
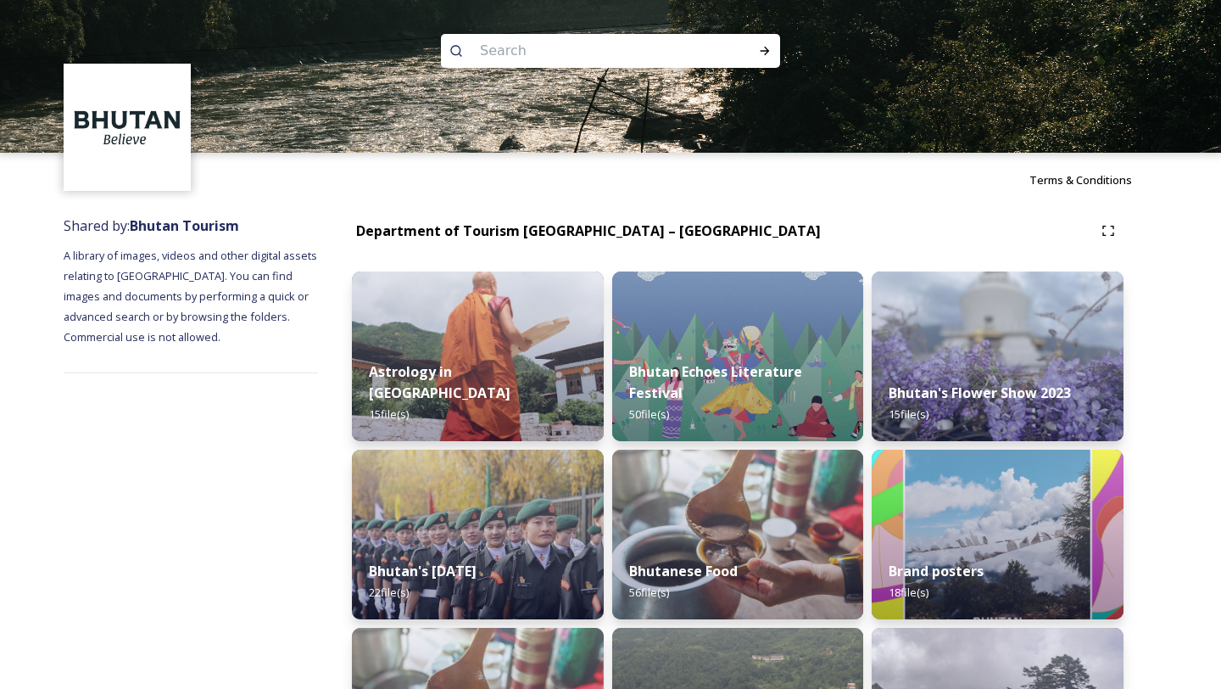
click at [511, 46] on input at bounding box center [588, 50] width 232 height 37
type input "restaurant"
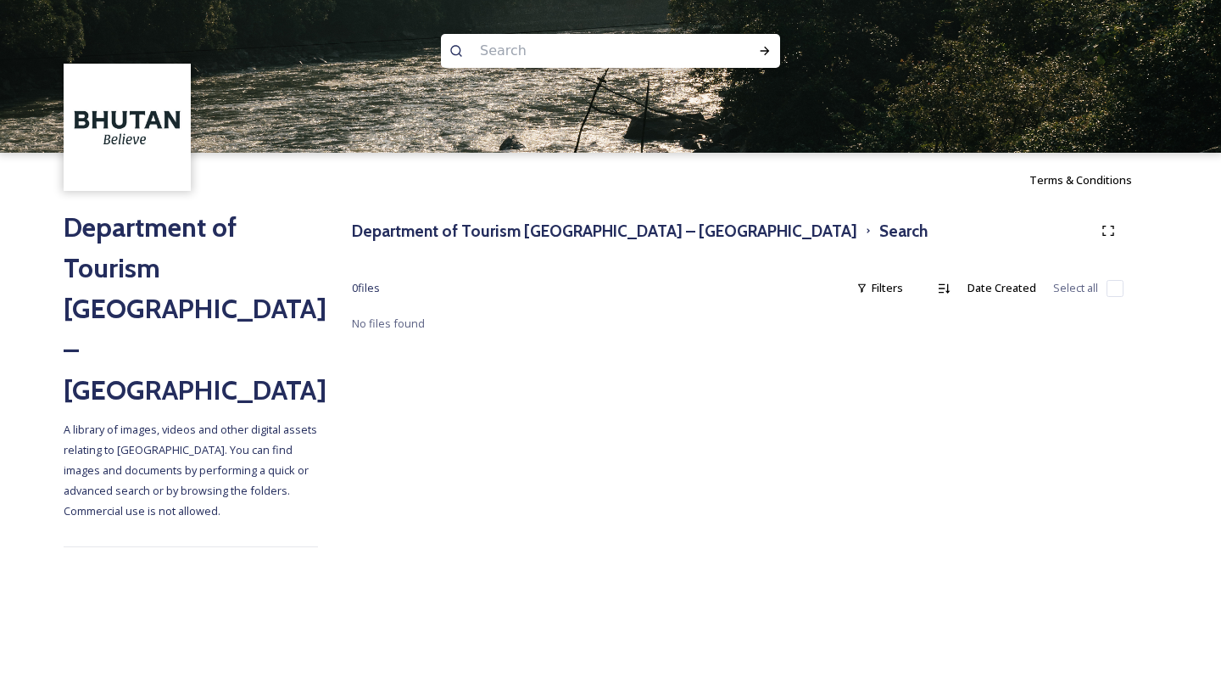
click at [484, 59] on input at bounding box center [588, 50] width 232 height 37
type input "cafes"
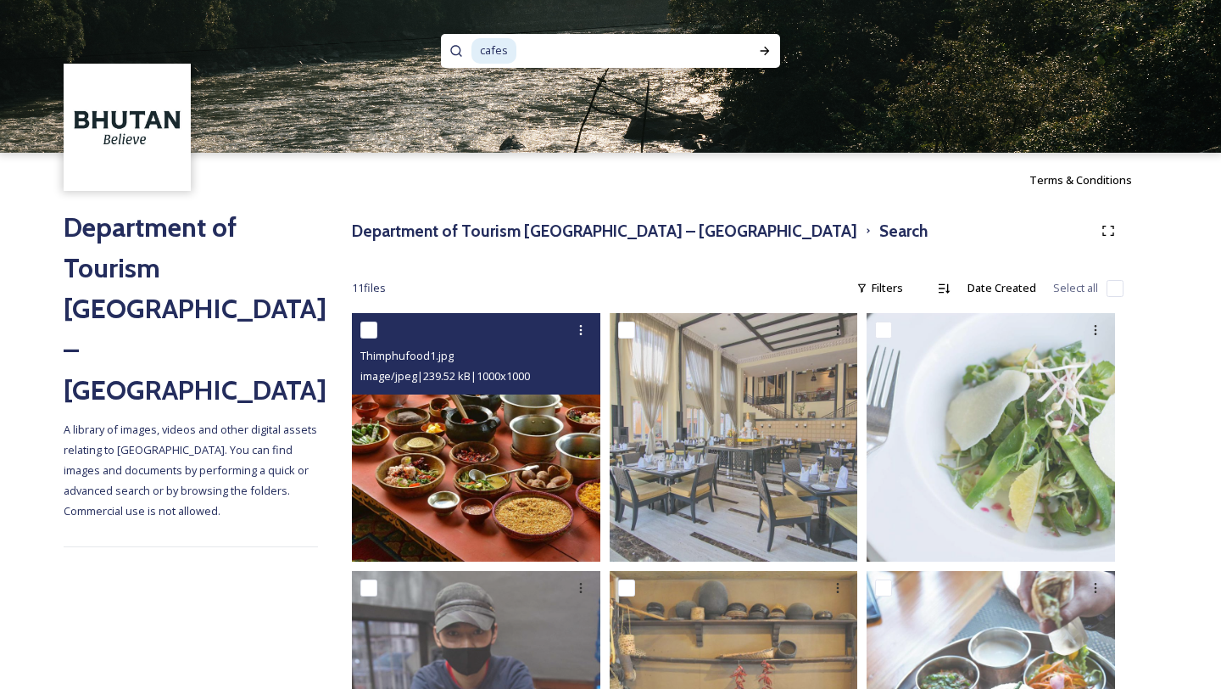
click at [450, 423] on img at bounding box center [476, 437] width 249 height 249
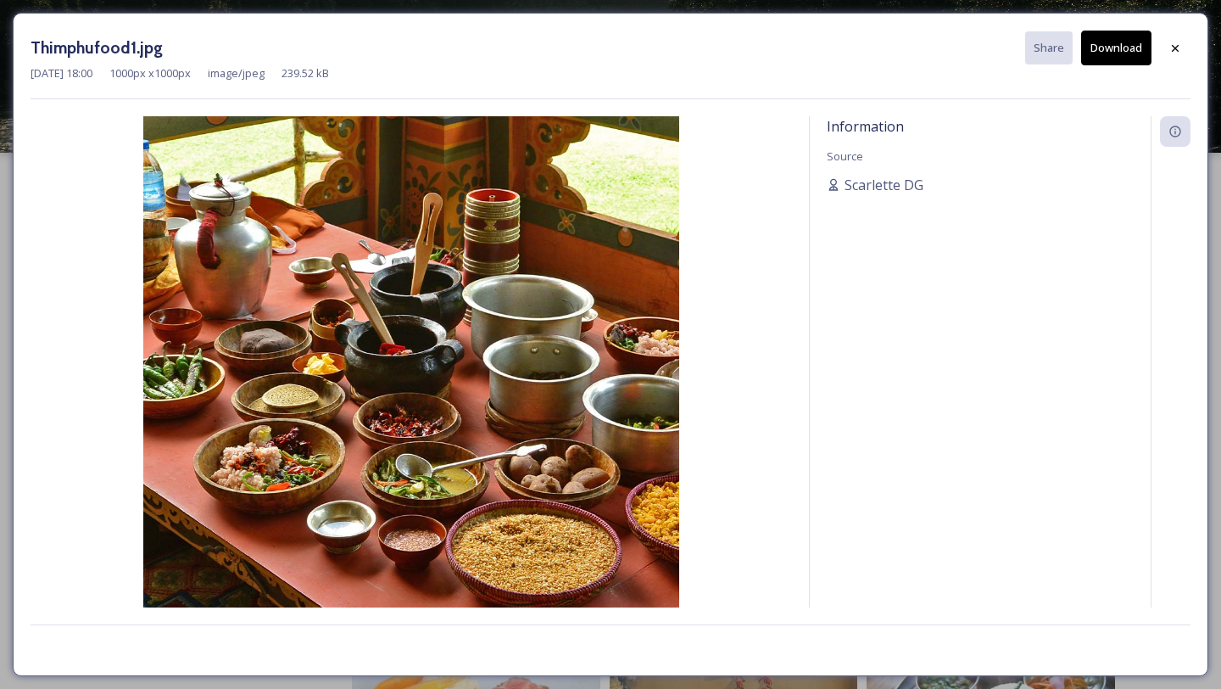
click at [1104, 52] on button "Download" at bounding box center [1117, 48] width 70 height 35
click at [1179, 46] on icon at bounding box center [1176, 49] width 14 height 14
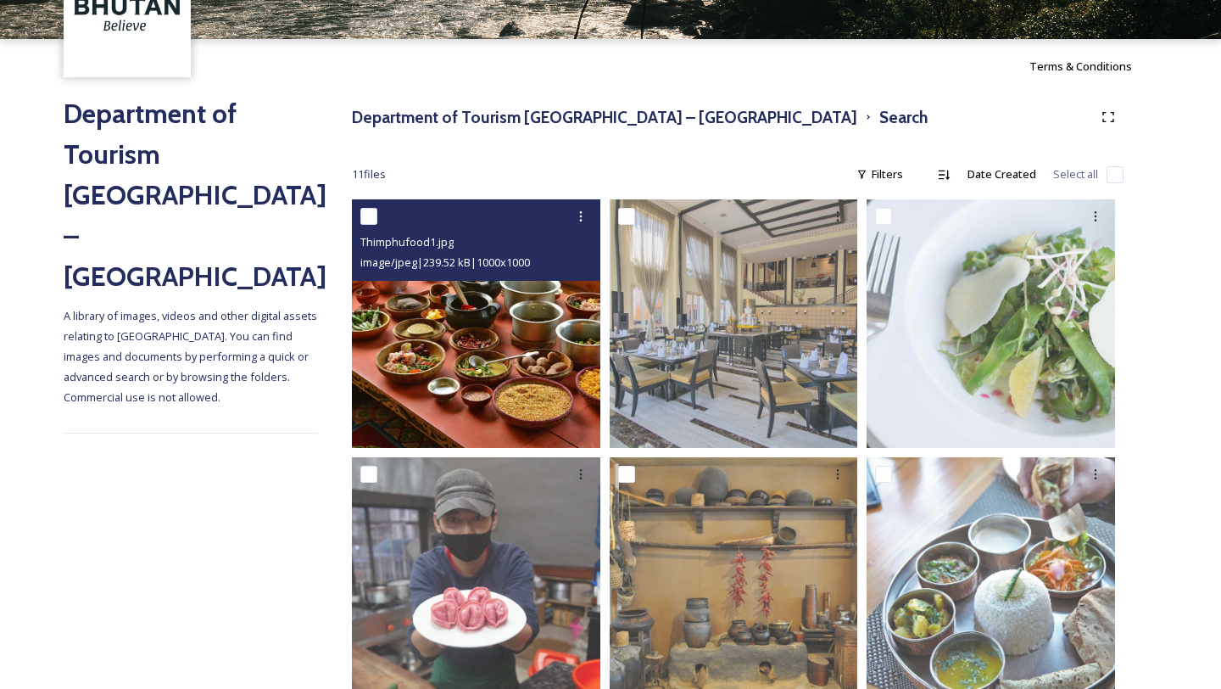
scroll to position [113, 0]
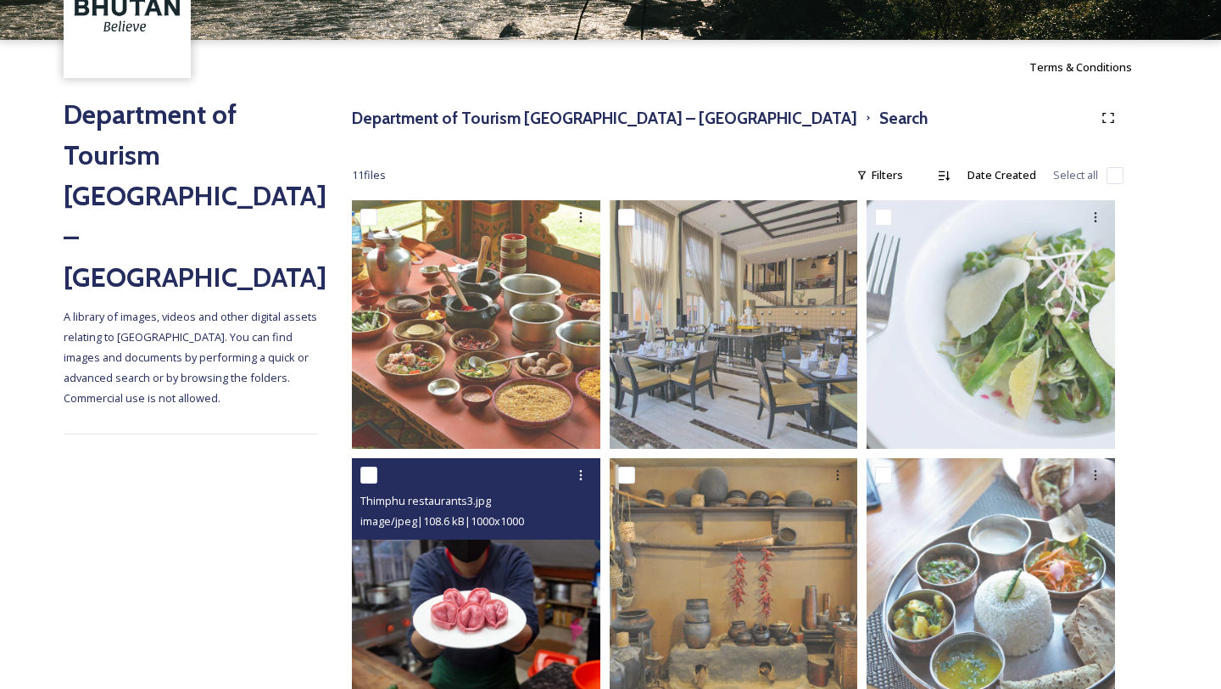
click at [375, 595] on img at bounding box center [476, 582] width 249 height 249
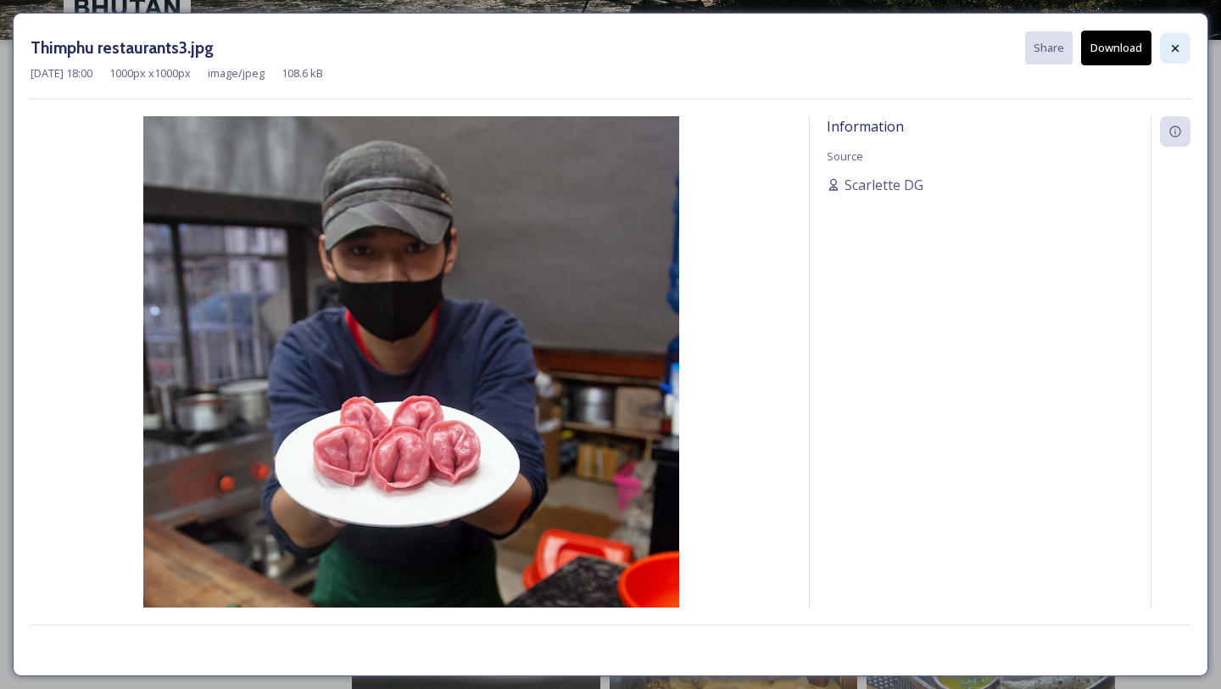
click at [1168, 40] on div at bounding box center [1175, 48] width 31 height 31
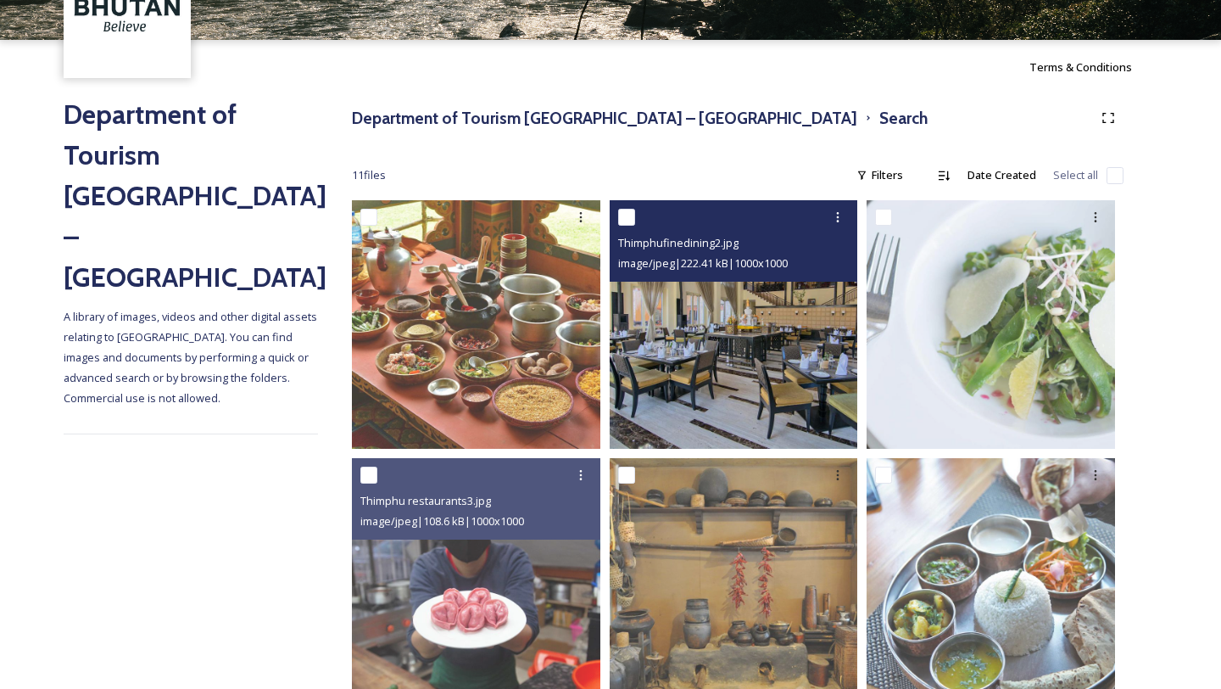
click at [704, 422] on img at bounding box center [734, 324] width 249 height 249
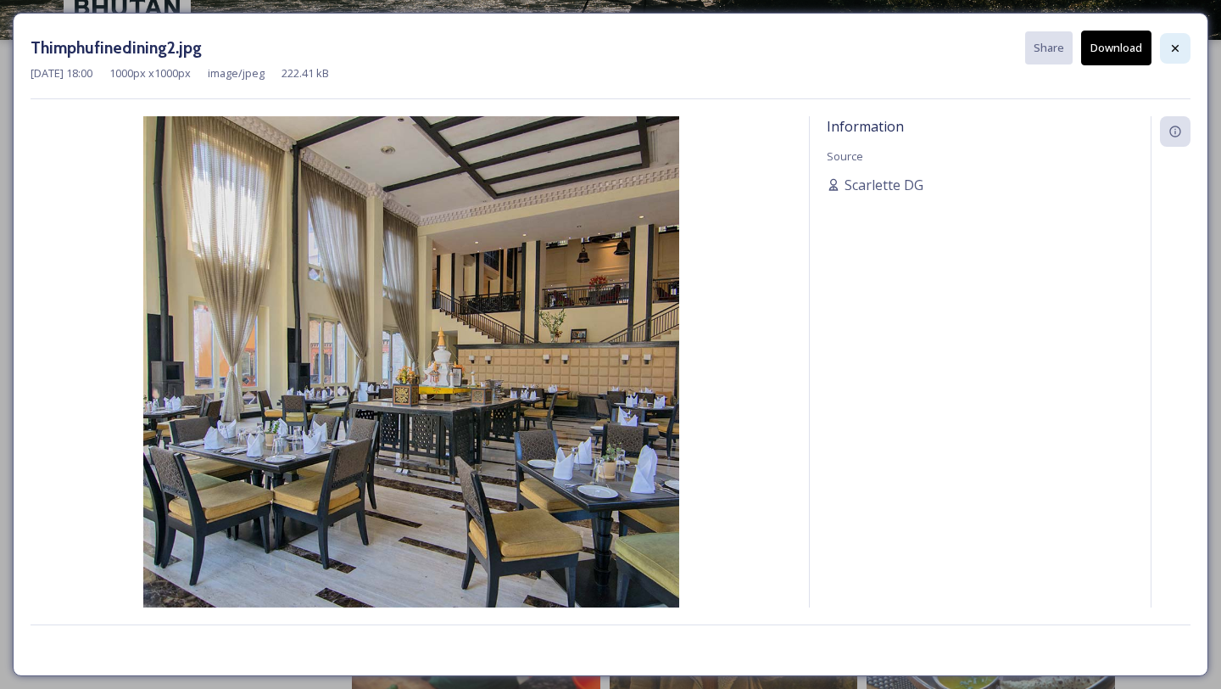
click at [1178, 42] on icon at bounding box center [1176, 49] width 14 height 14
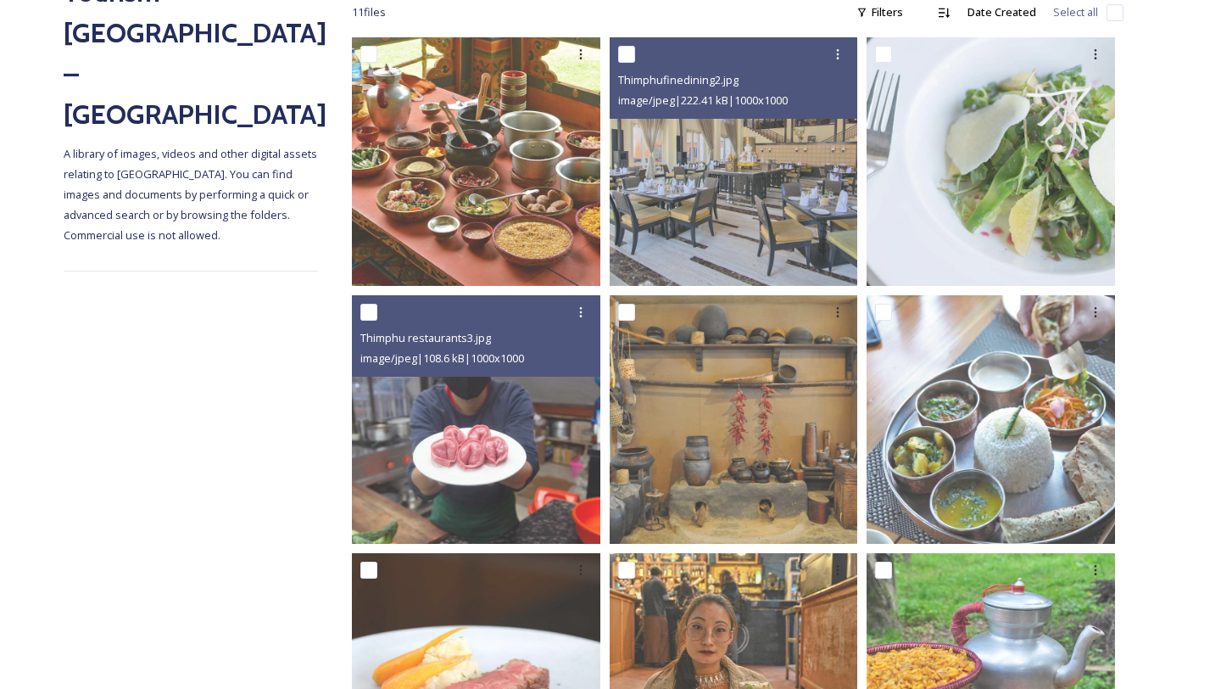
scroll to position [273, 0]
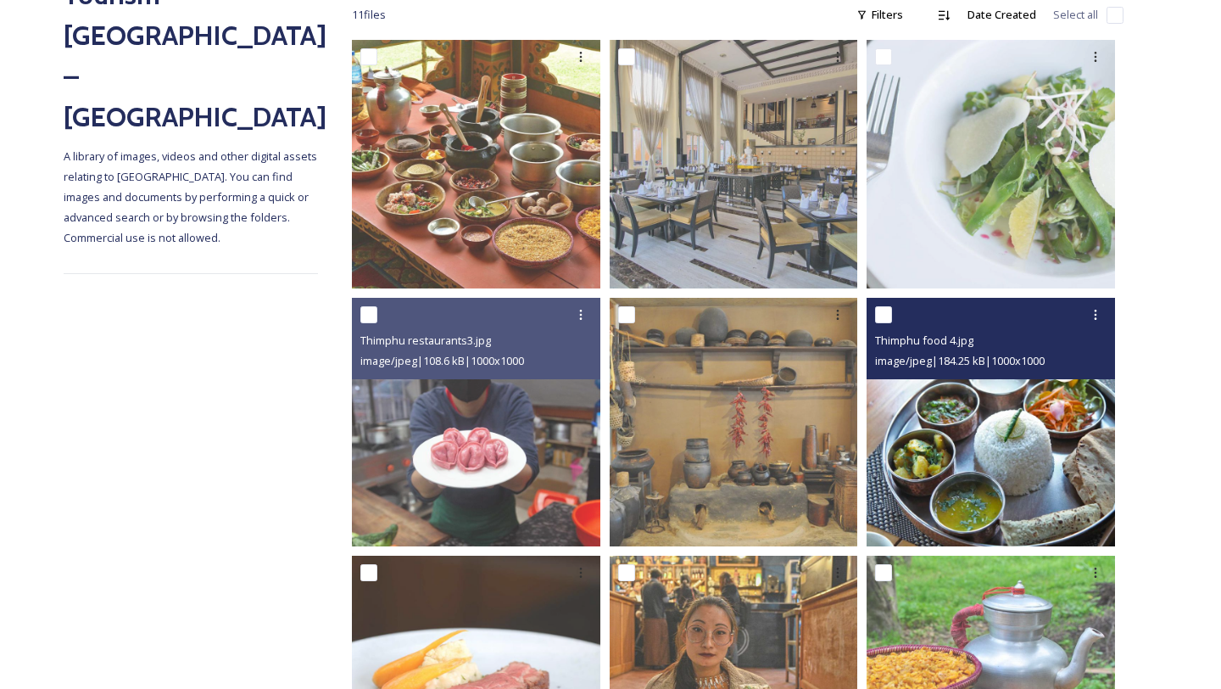
click at [984, 465] on img at bounding box center [991, 422] width 249 height 249
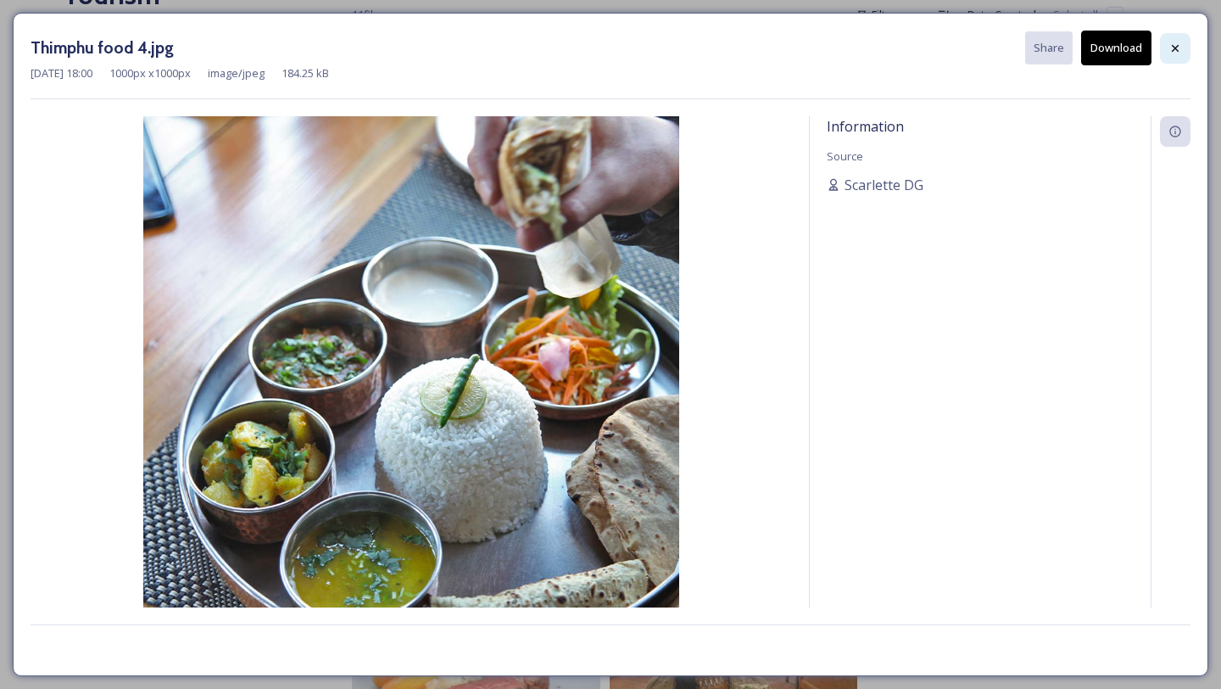
click at [1189, 51] on div at bounding box center [1175, 48] width 31 height 31
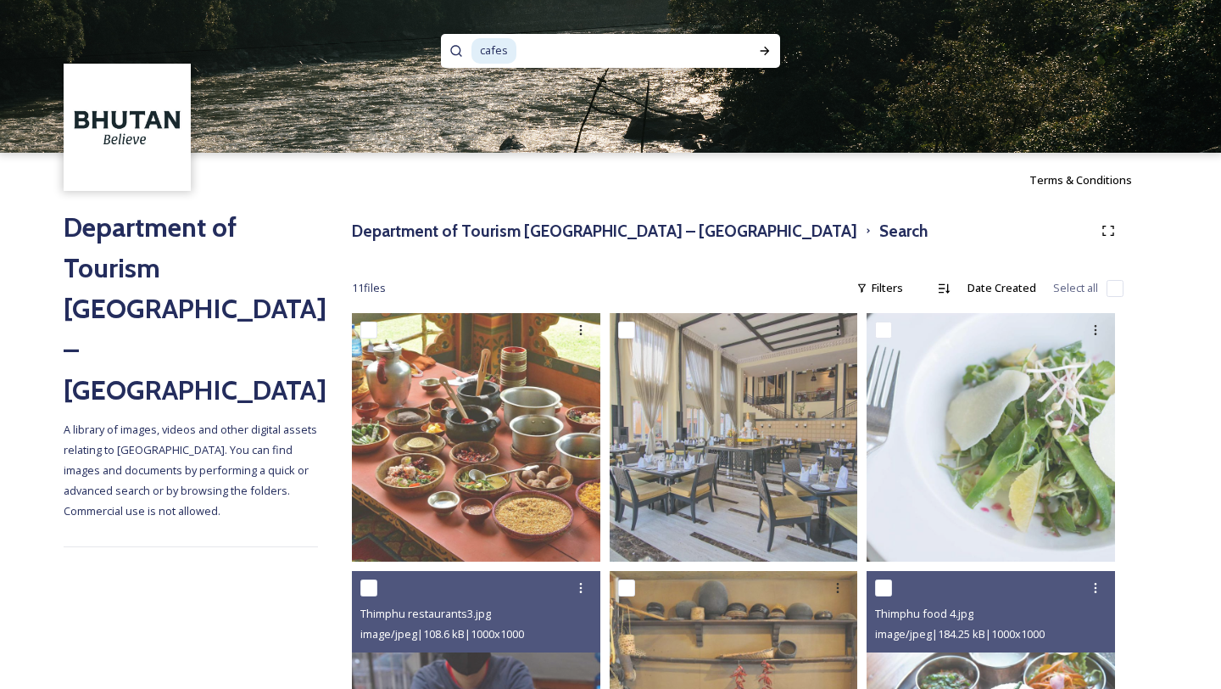
click at [475, 243] on div "Department of Tourism [GEOGRAPHIC_DATA] – Brand Centre Search" at bounding box center [738, 230] width 772 height 31
click at [475, 227] on h3 "Department of Tourism [GEOGRAPHIC_DATA] – [GEOGRAPHIC_DATA]" at bounding box center [605, 231] width 506 height 25
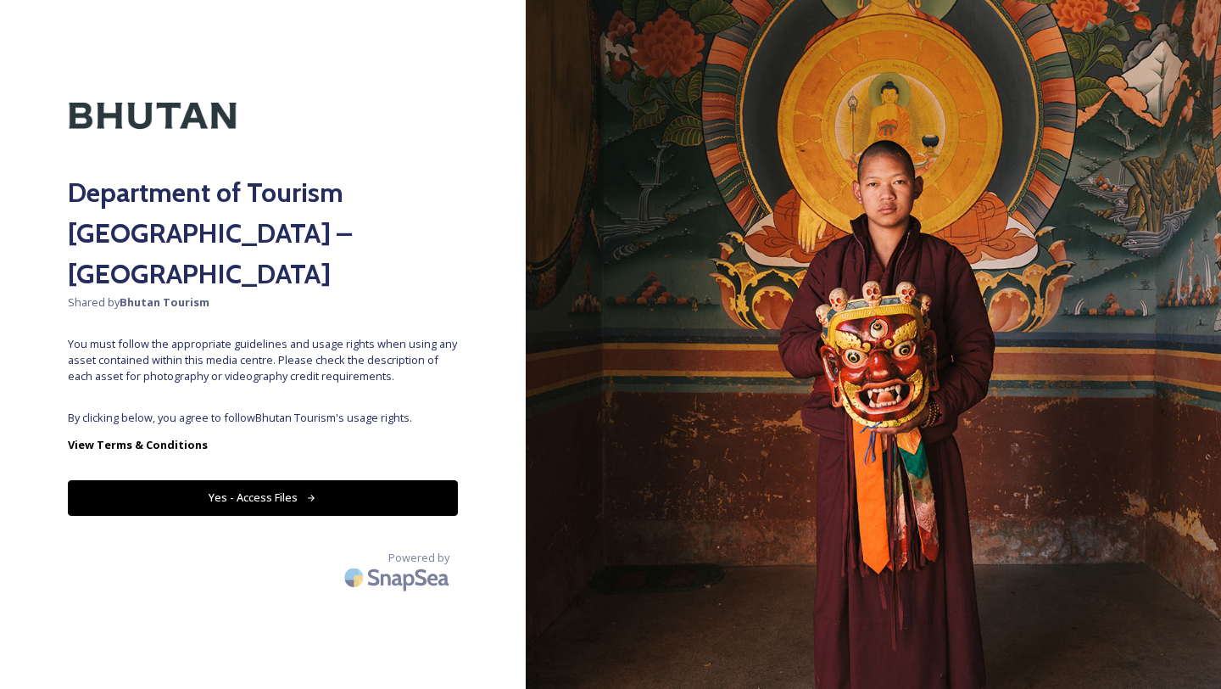
click at [288, 480] on button "Yes - Access Files" at bounding box center [263, 497] width 390 height 35
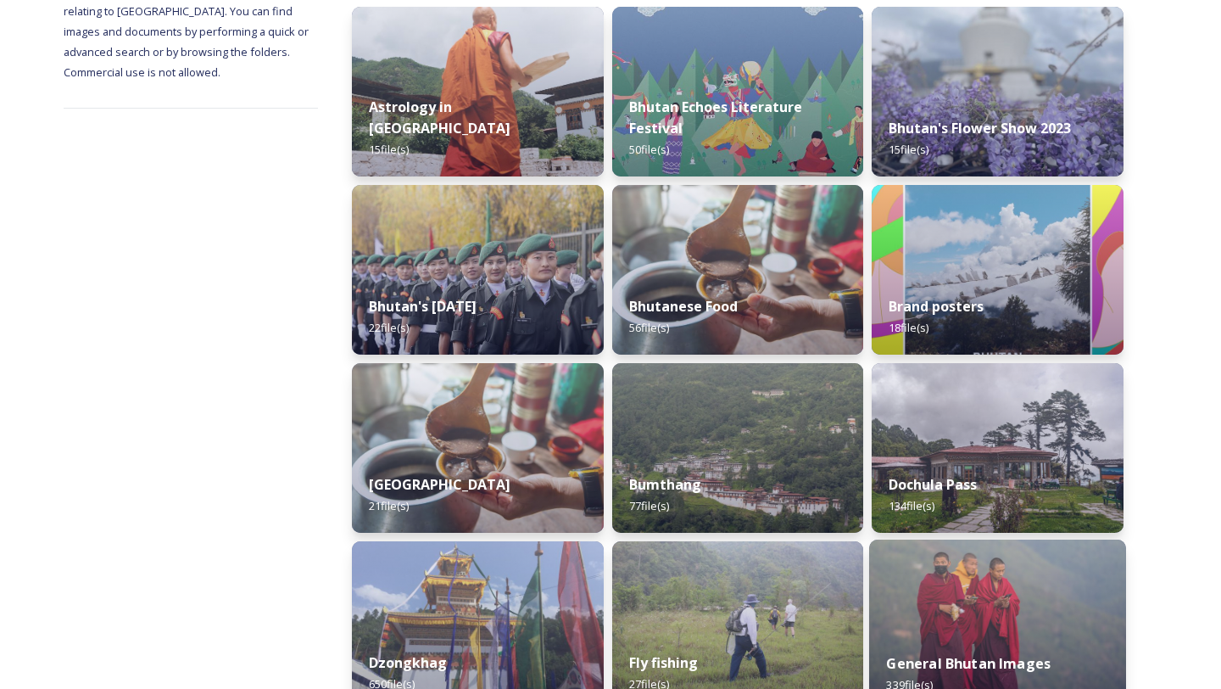
scroll to position [276, 0]
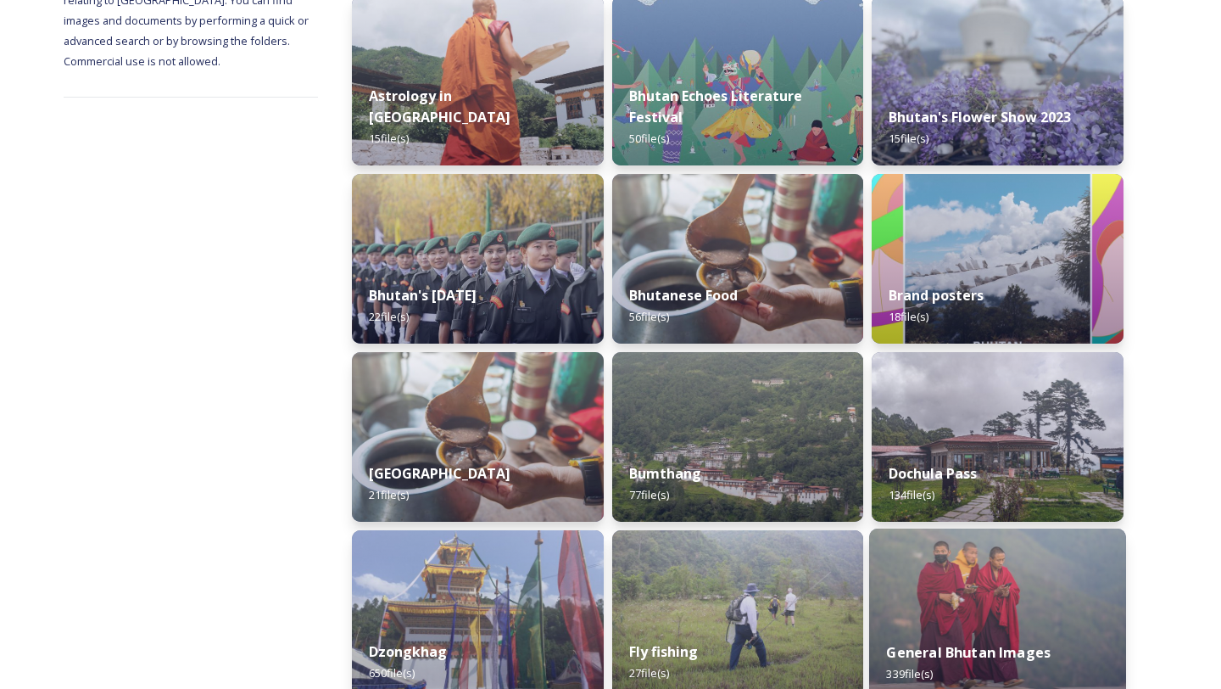
click at [916, 554] on img at bounding box center [997, 614] width 257 height 173
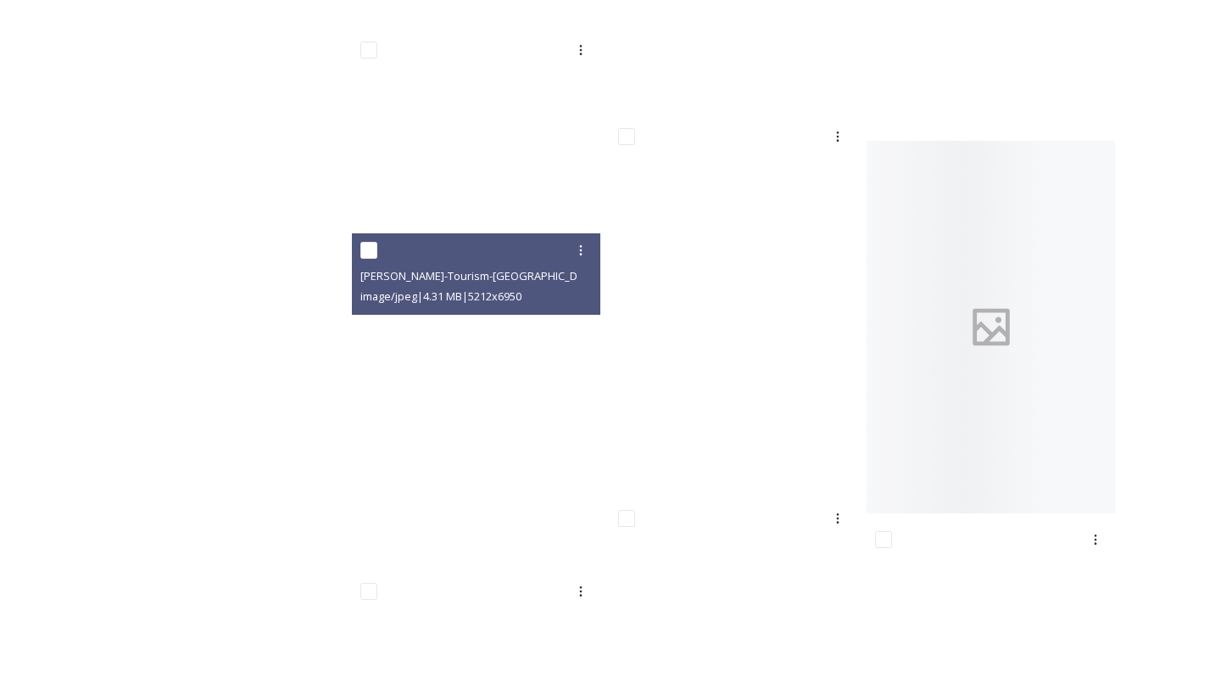
scroll to position [26654, 0]
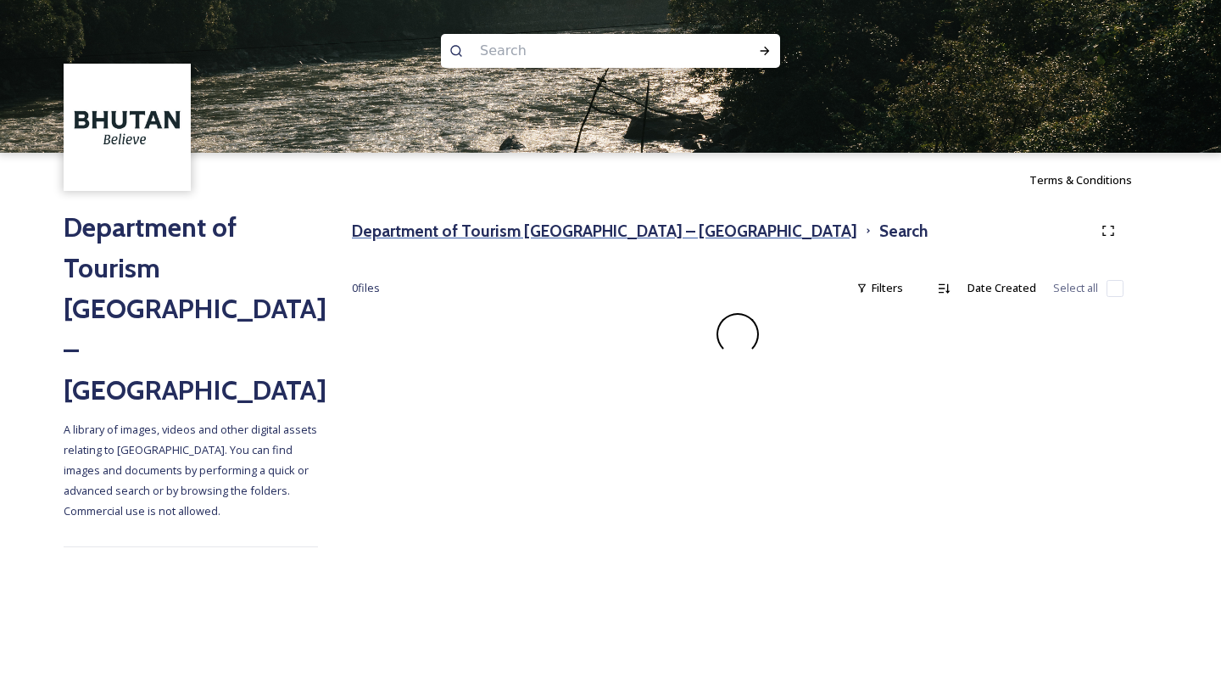
click at [545, 234] on h3 "Department of Tourism [GEOGRAPHIC_DATA] – [GEOGRAPHIC_DATA]" at bounding box center [605, 231] width 506 height 25
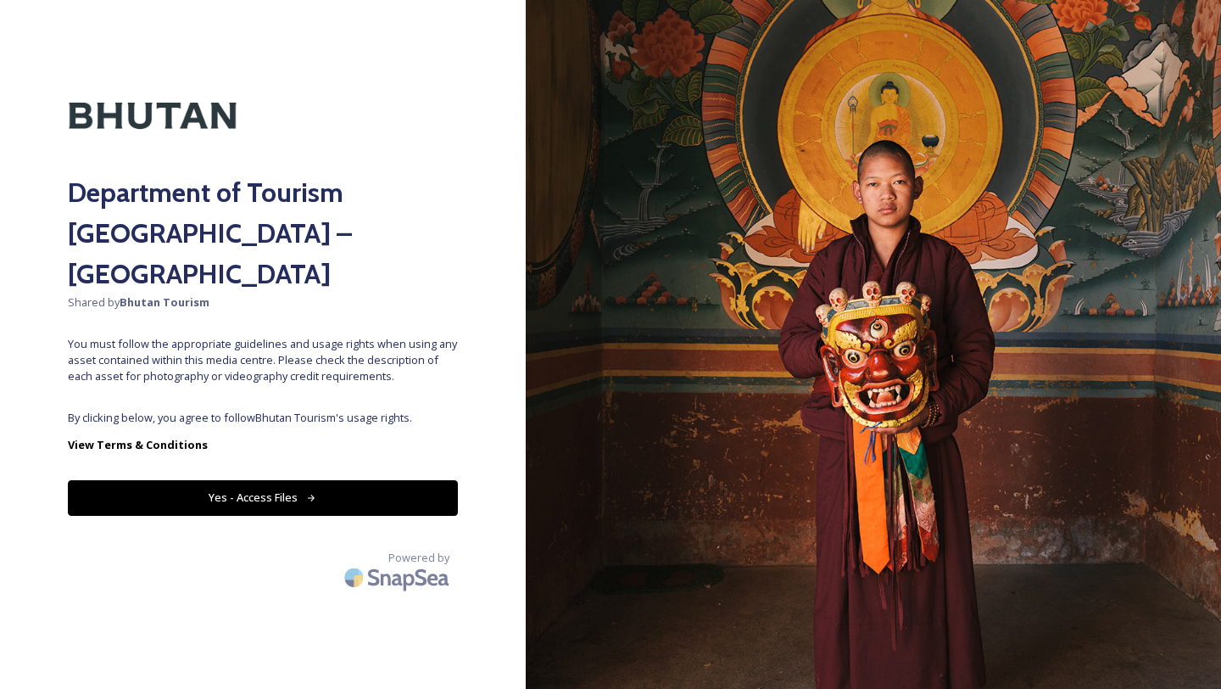
click at [405, 480] on button "Yes - Access Files" at bounding box center [263, 497] width 390 height 35
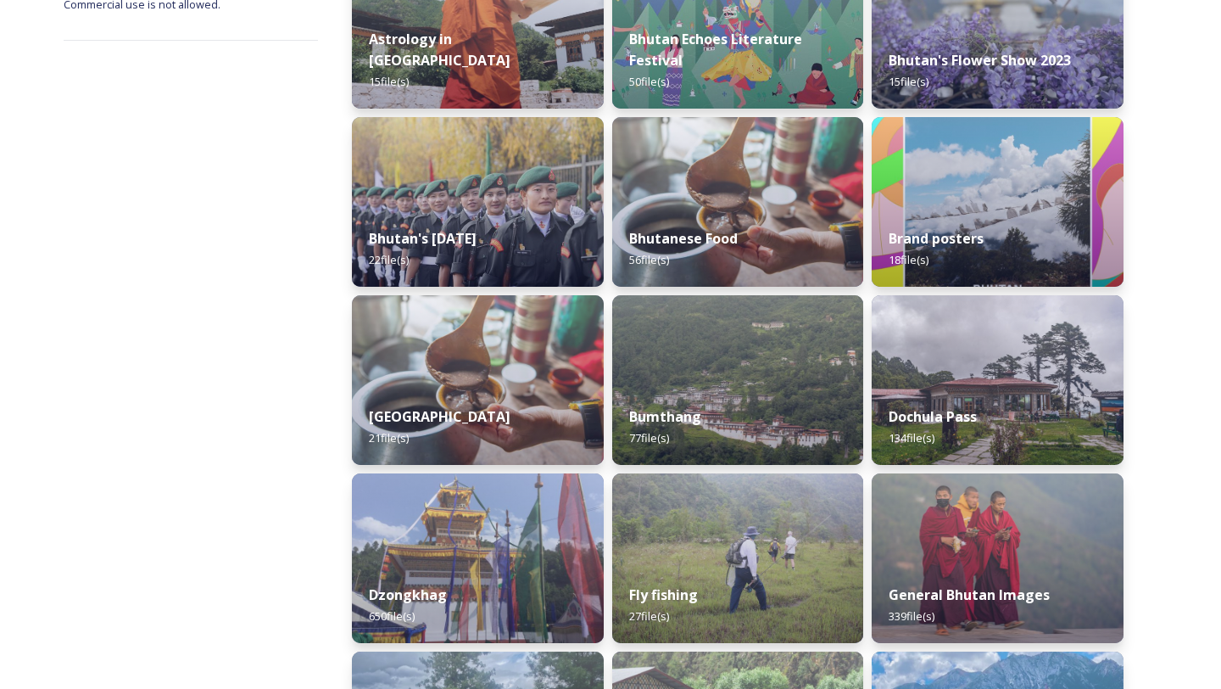
scroll to position [389, 0]
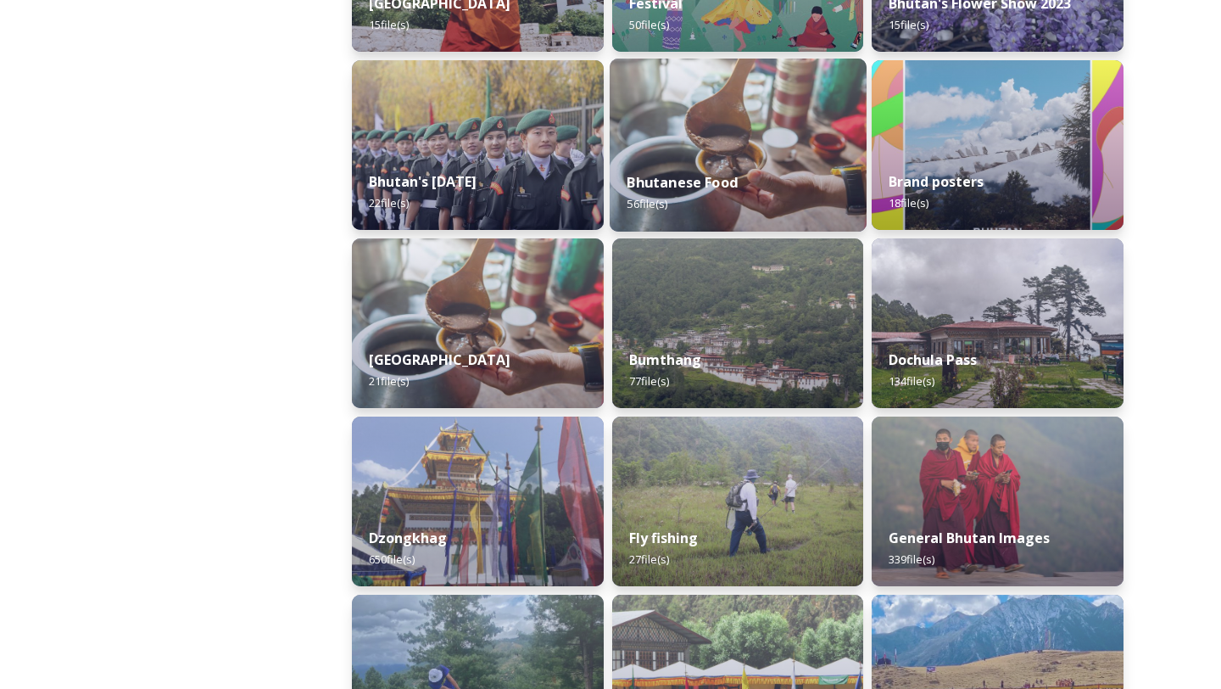
click at [727, 82] on img at bounding box center [738, 145] width 257 height 173
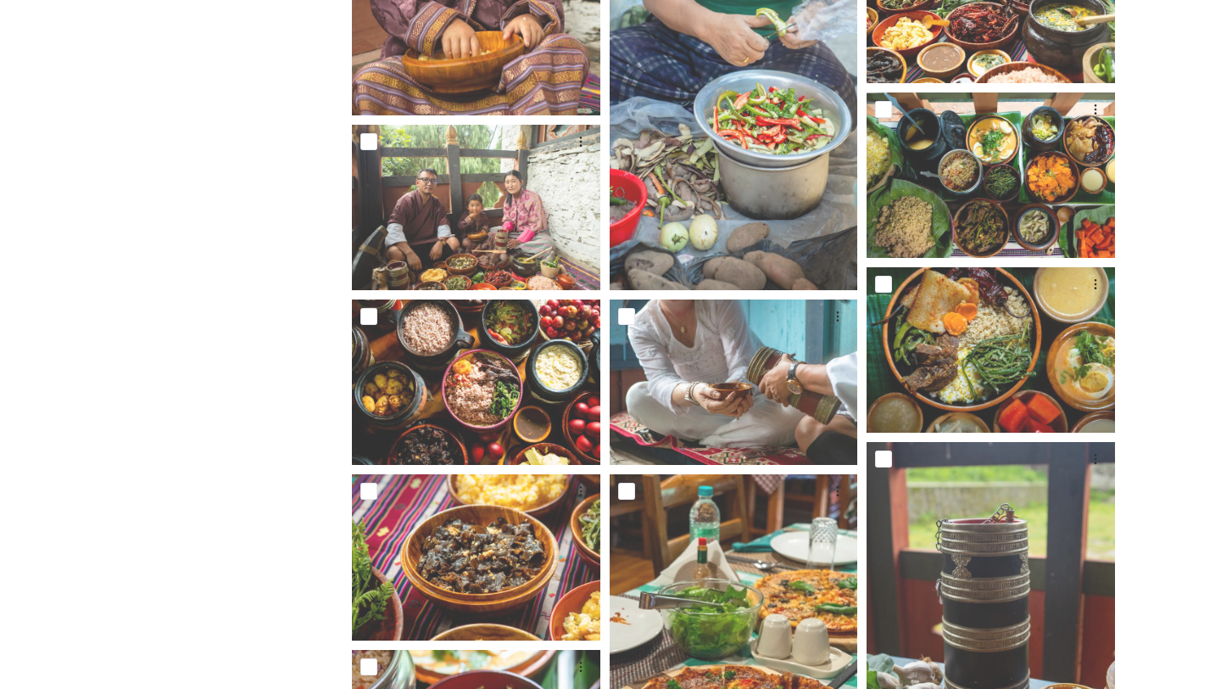
scroll to position [688, 0]
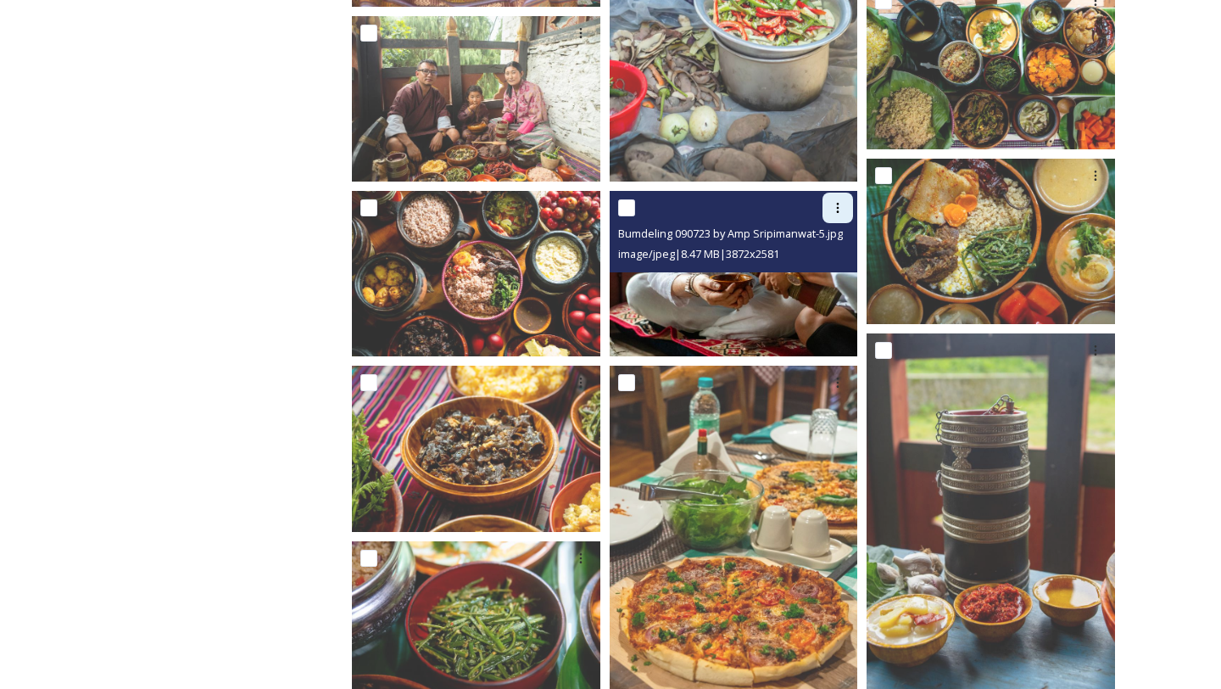
click at [833, 206] on icon at bounding box center [838, 208] width 14 height 14
click at [804, 279] on span "Download" at bounding box center [818, 278] width 52 height 16
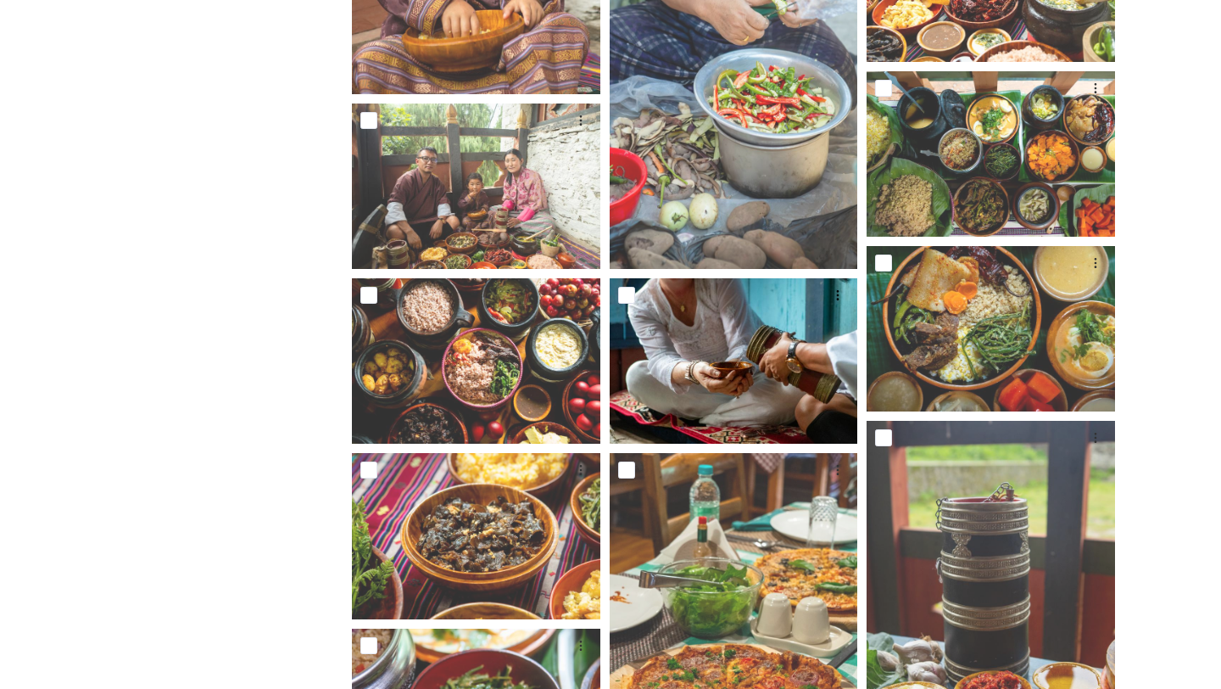
scroll to position [0, 0]
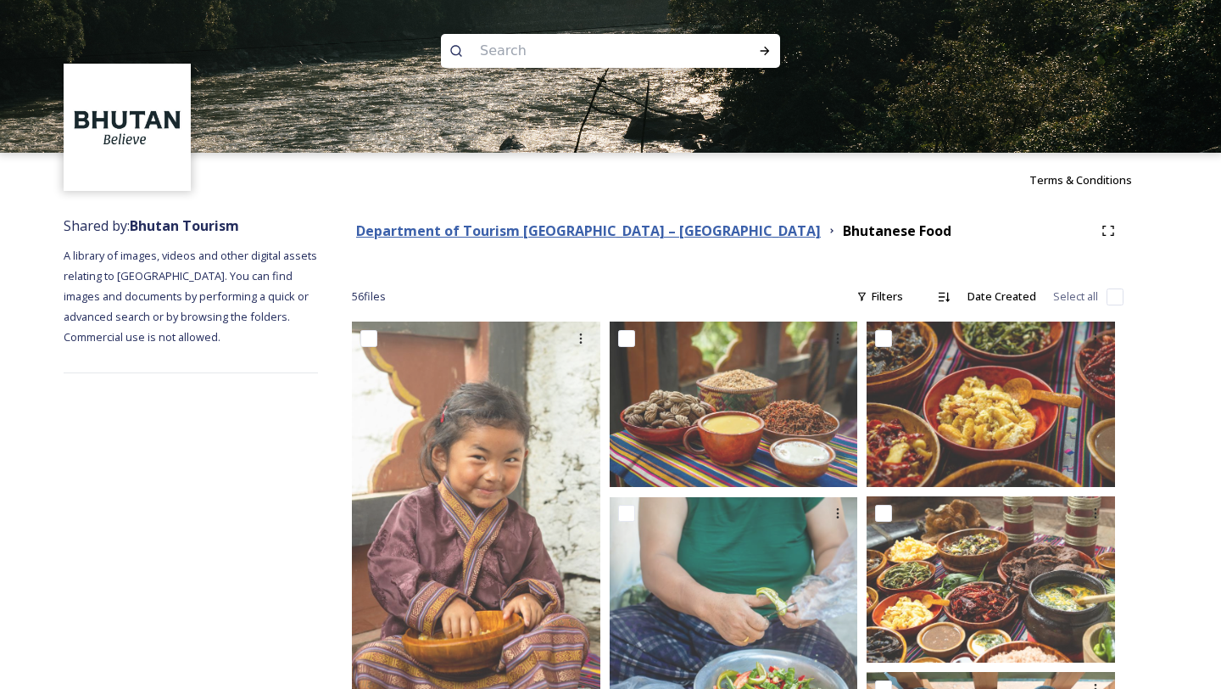
click at [612, 227] on strong "Department of Tourism [GEOGRAPHIC_DATA] – [GEOGRAPHIC_DATA]" at bounding box center [588, 230] width 465 height 19
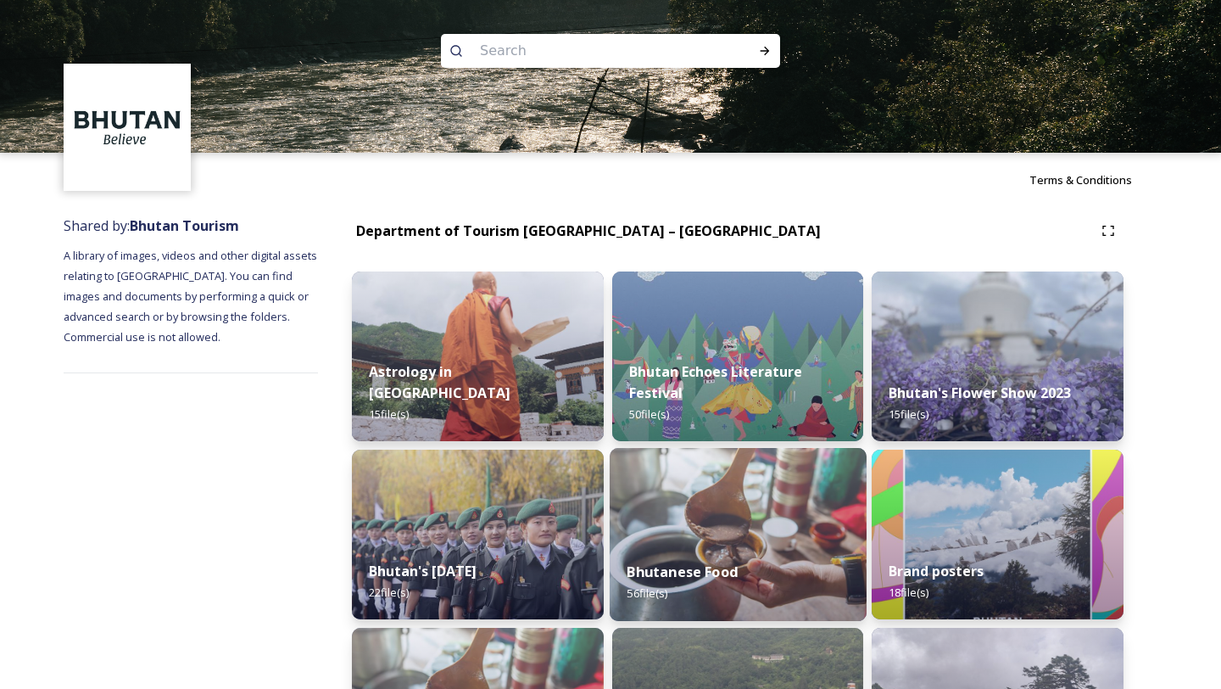
scroll to position [129, 0]
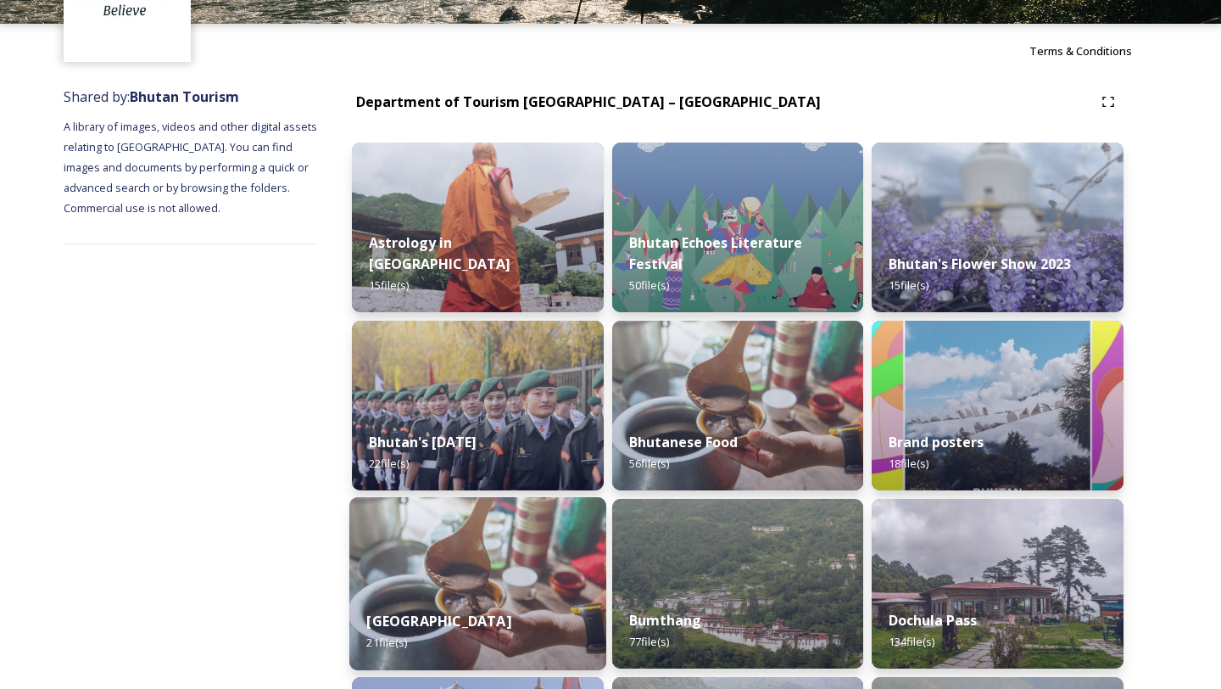
click at [473, 574] on img at bounding box center [477, 583] width 257 height 173
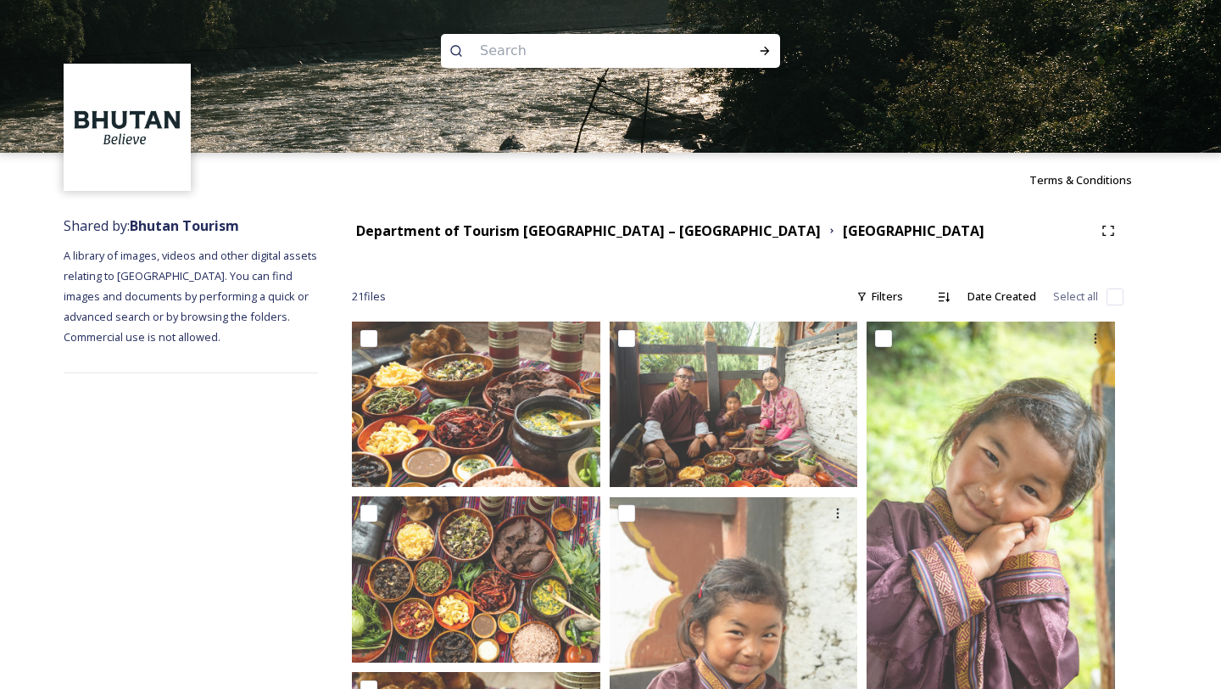
click at [554, 61] on input at bounding box center [588, 50] width 232 height 37
type input "food"
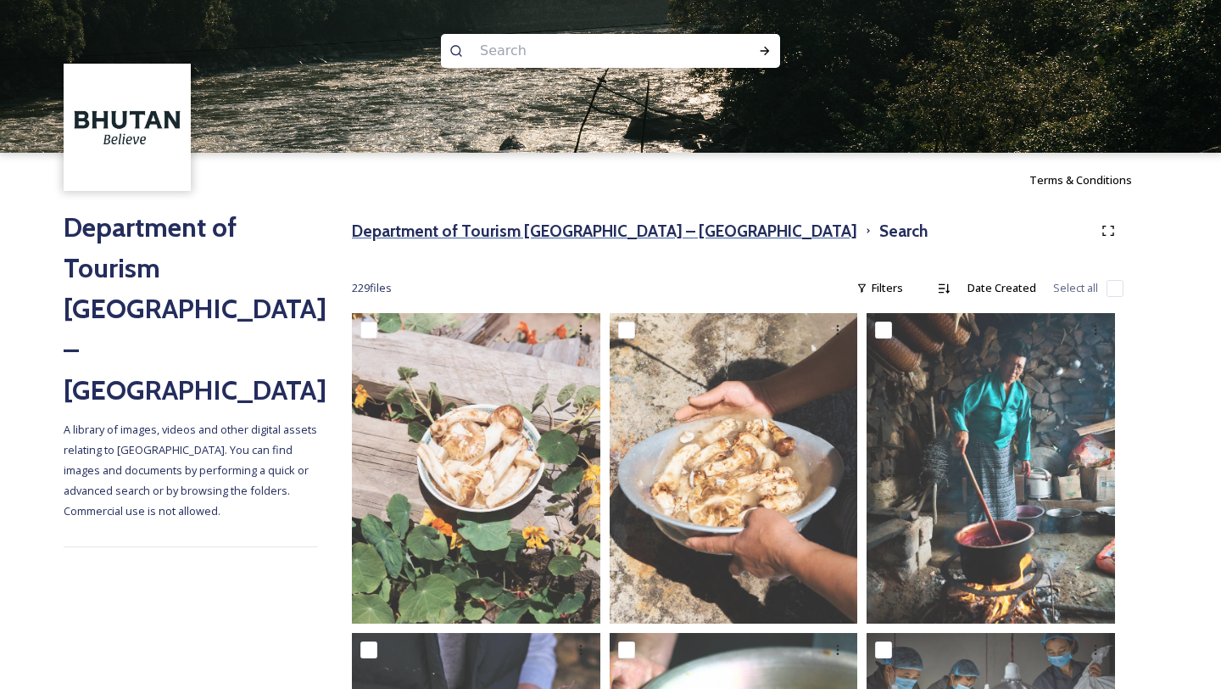
click at [480, 234] on h3 "Department of Tourism [GEOGRAPHIC_DATA] – [GEOGRAPHIC_DATA]" at bounding box center [605, 231] width 506 height 25
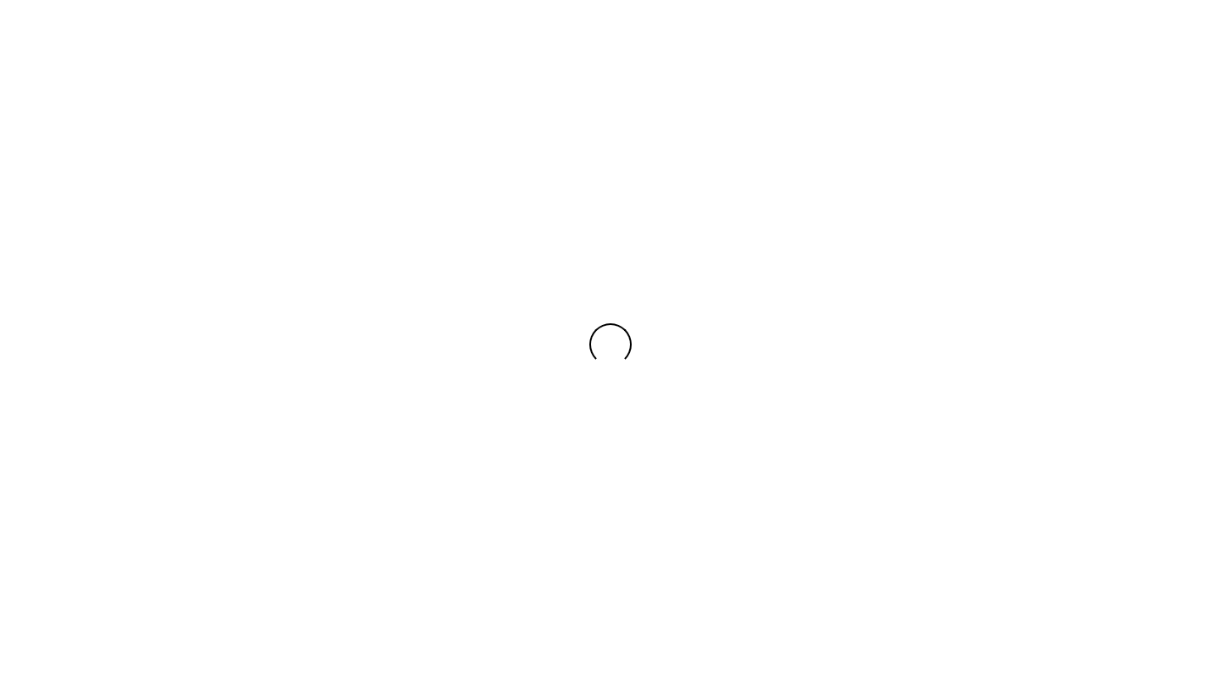
click at [480, 234] on div at bounding box center [610, 344] width 1221 height 689
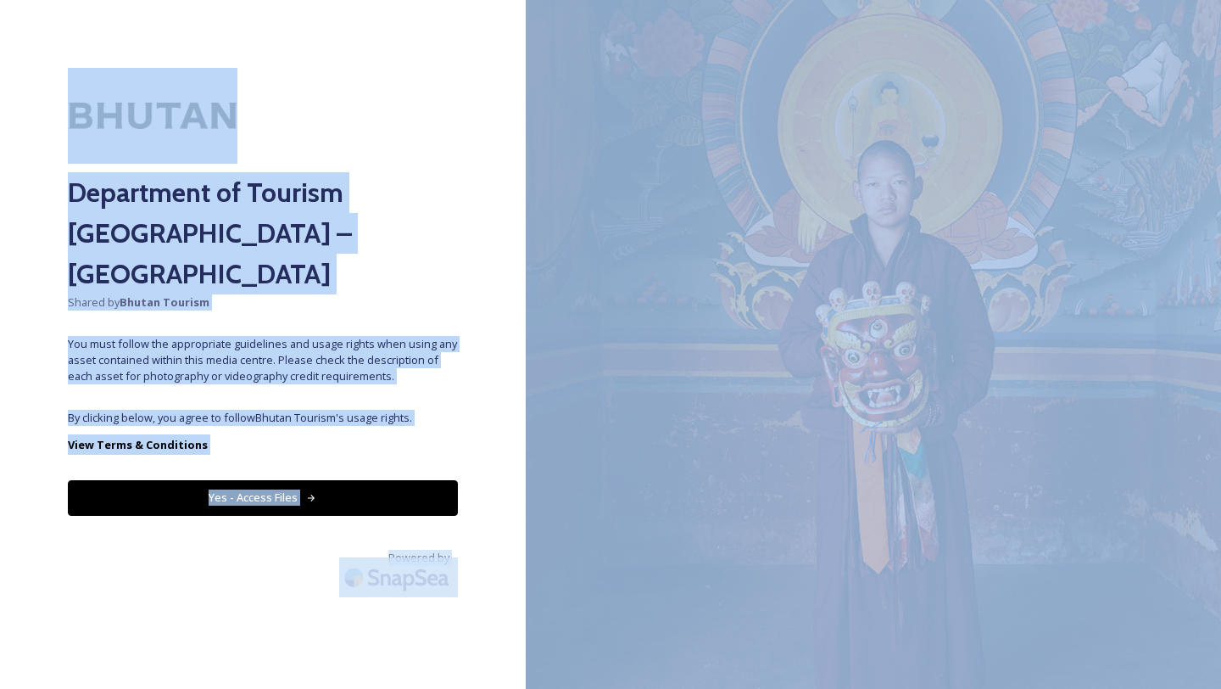
click at [288, 480] on button "Yes - Access Files" at bounding box center [263, 497] width 390 height 35
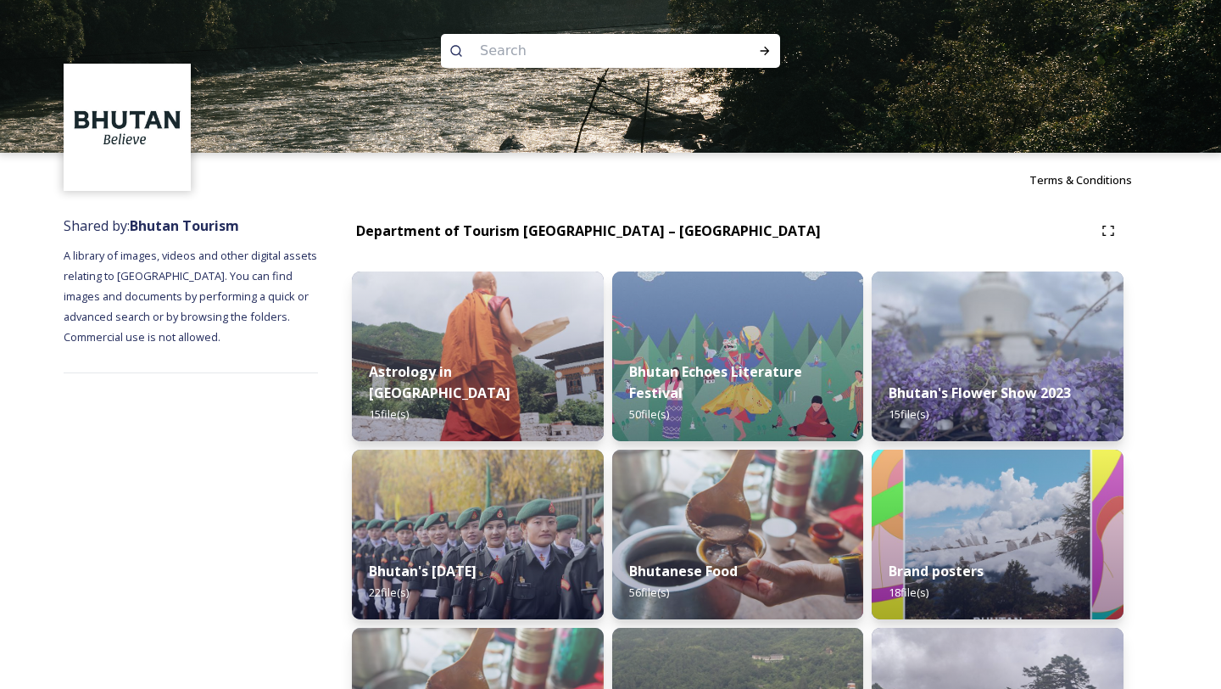
click at [315, 171] on div "Terms & Conditions" at bounding box center [610, 180] width 1221 height 54
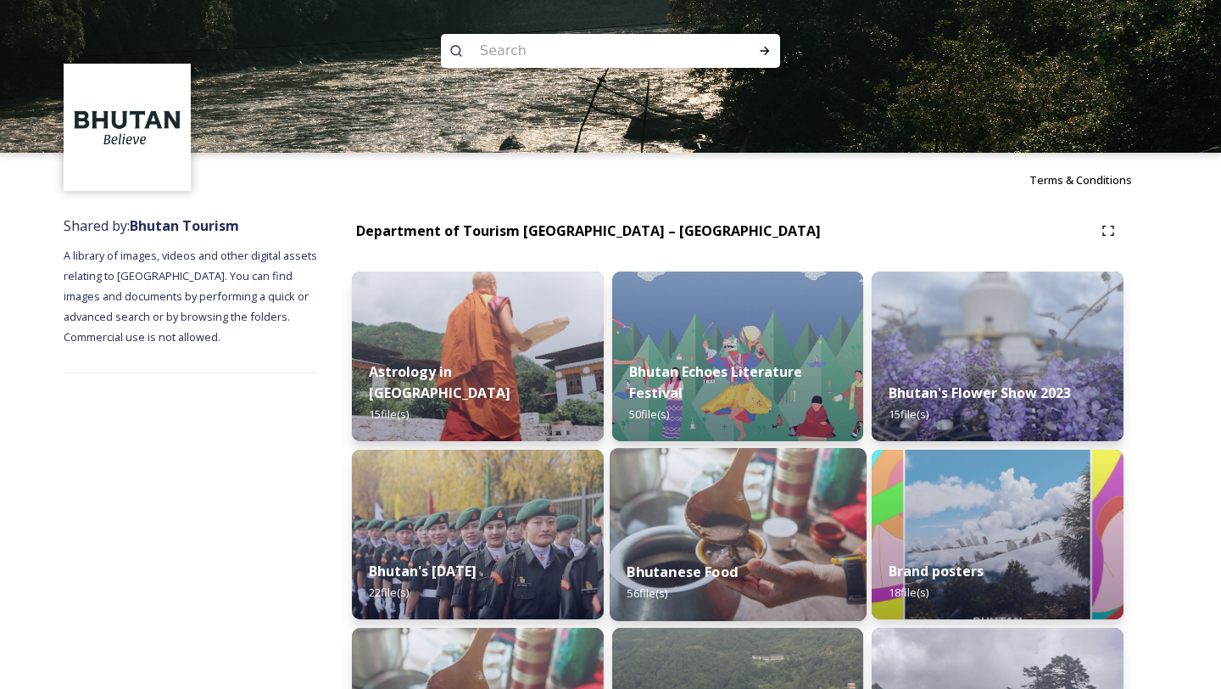
scroll to position [515, 0]
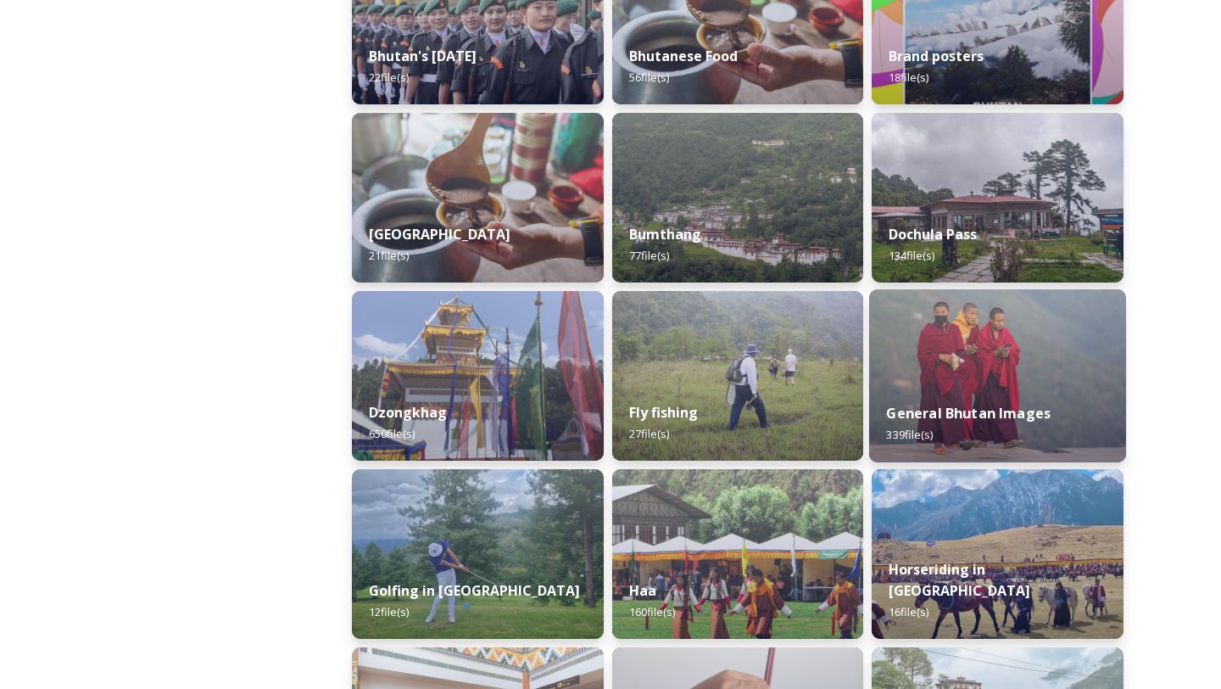
click at [993, 428] on div "General Bhutan Images 339 file(s)" at bounding box center [997, 423] width 257 height 77
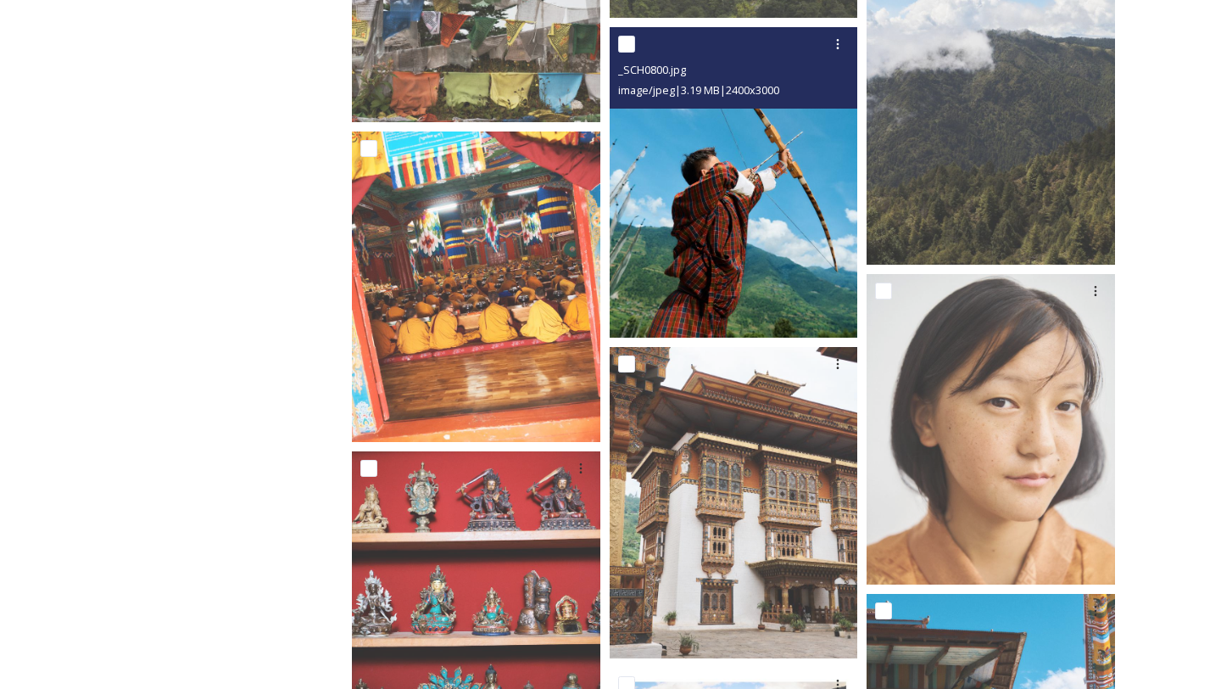
scroll to position [3944, 0]
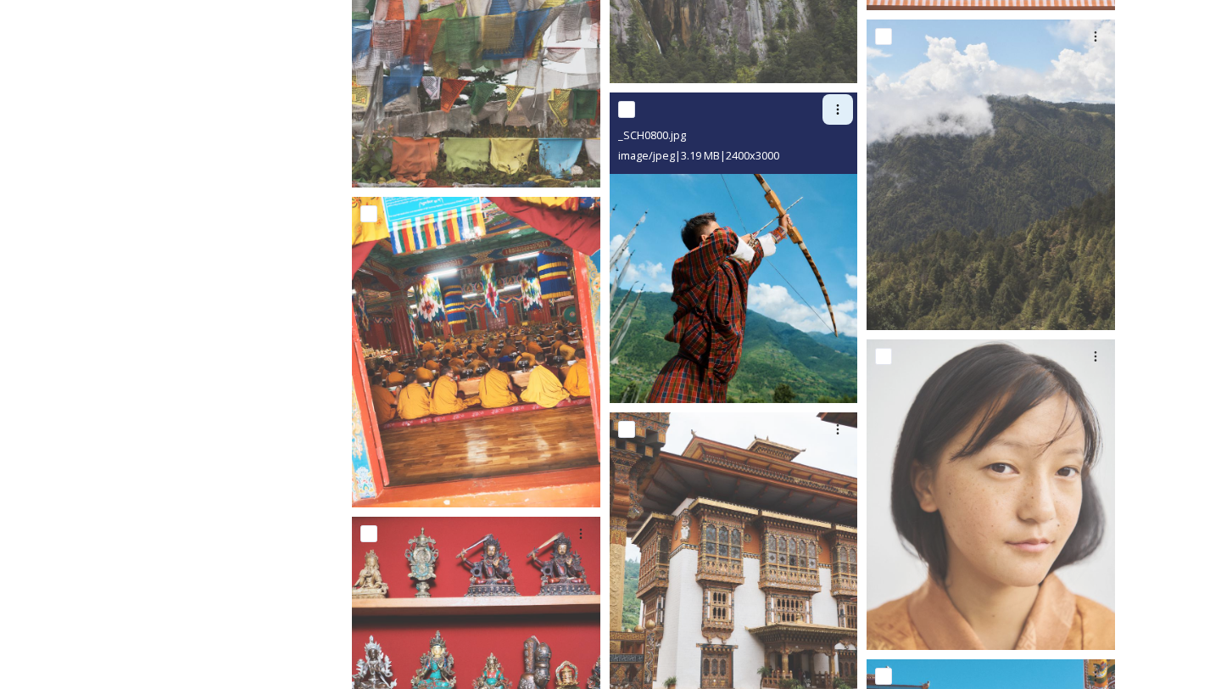
click at [832, 111] on icon at bounding box center [838, 110] width 14 height 14
click at [824, 174] on span "Download" at bounding box center [818, 179] width 52 height 16
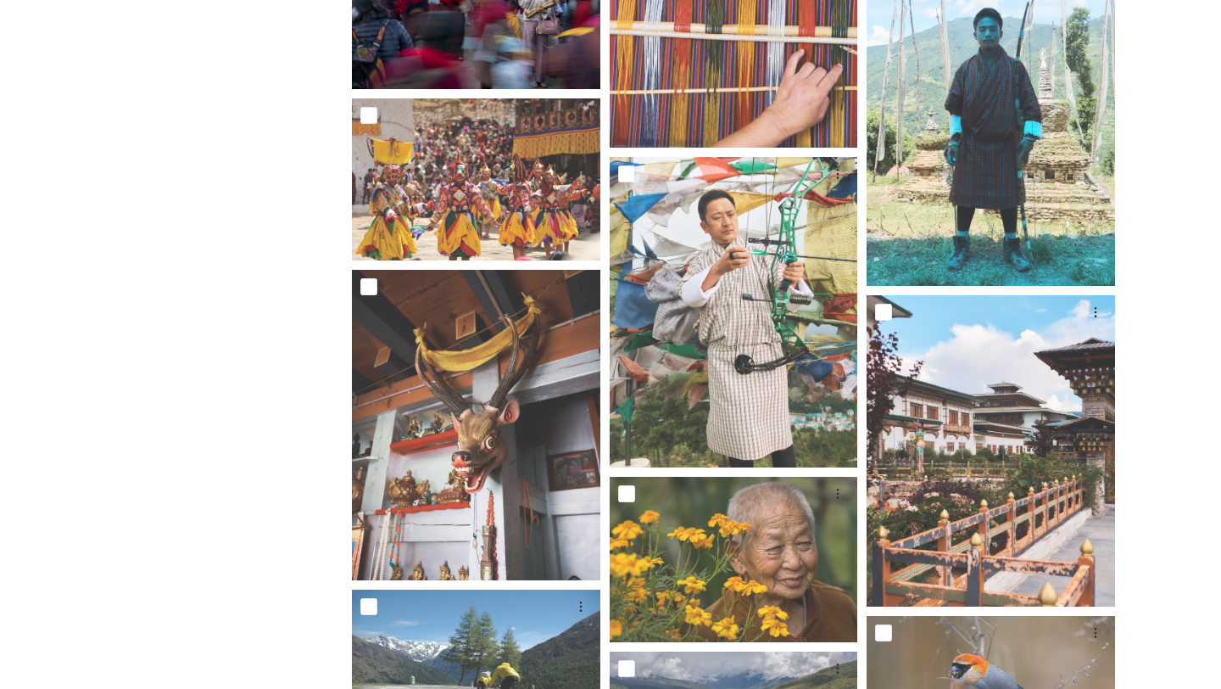
scroll to position [15008, 0]
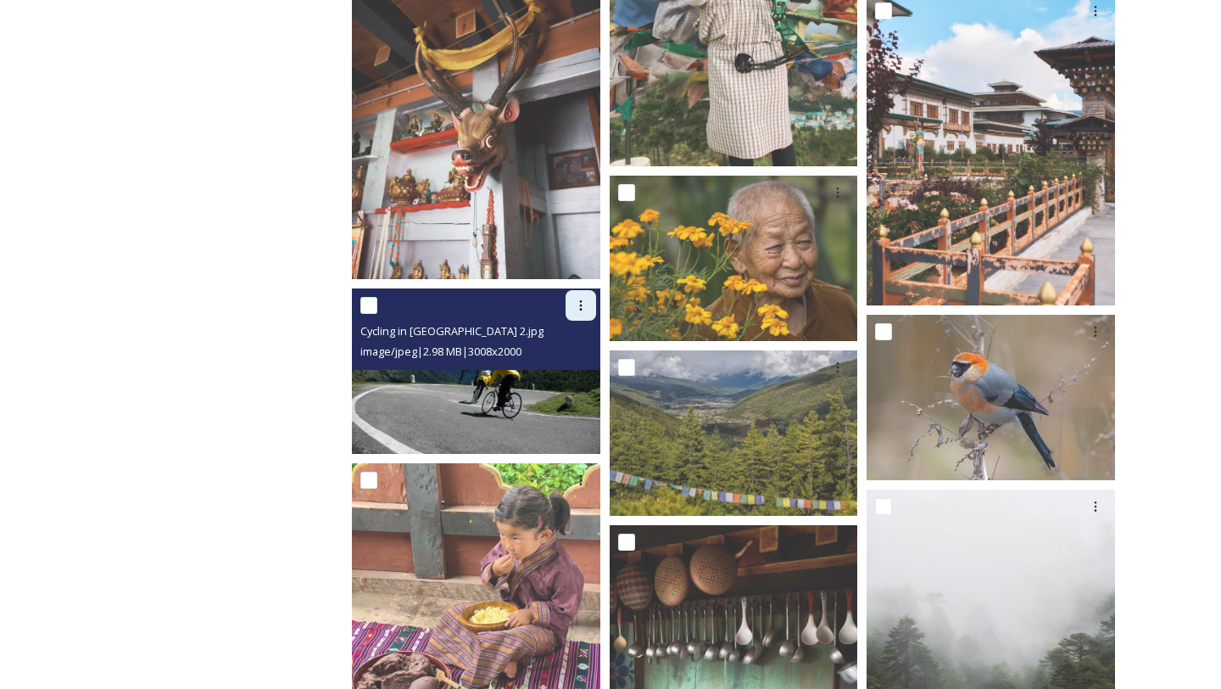
click at [576, 312] on div at bounding box center [581, 305] width 31 height 31
click at [559, 366] on div "Download" at bounding box center [561, 375] width 69 height 33
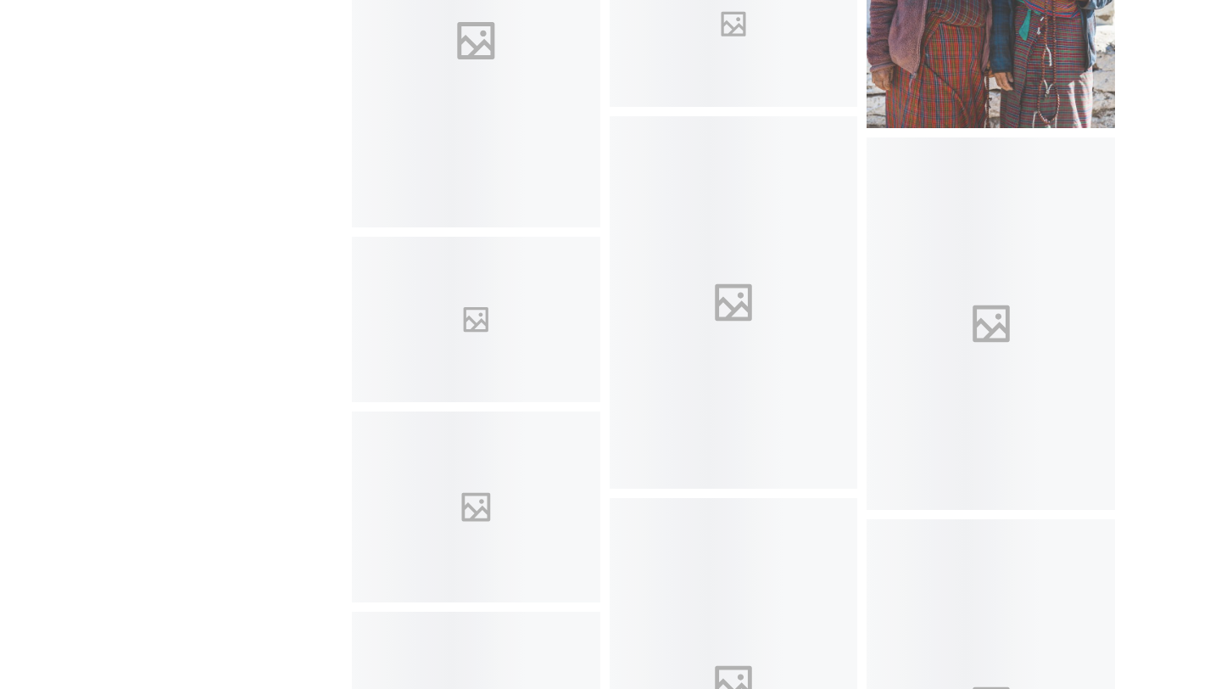
scroll to position [25313, 0]
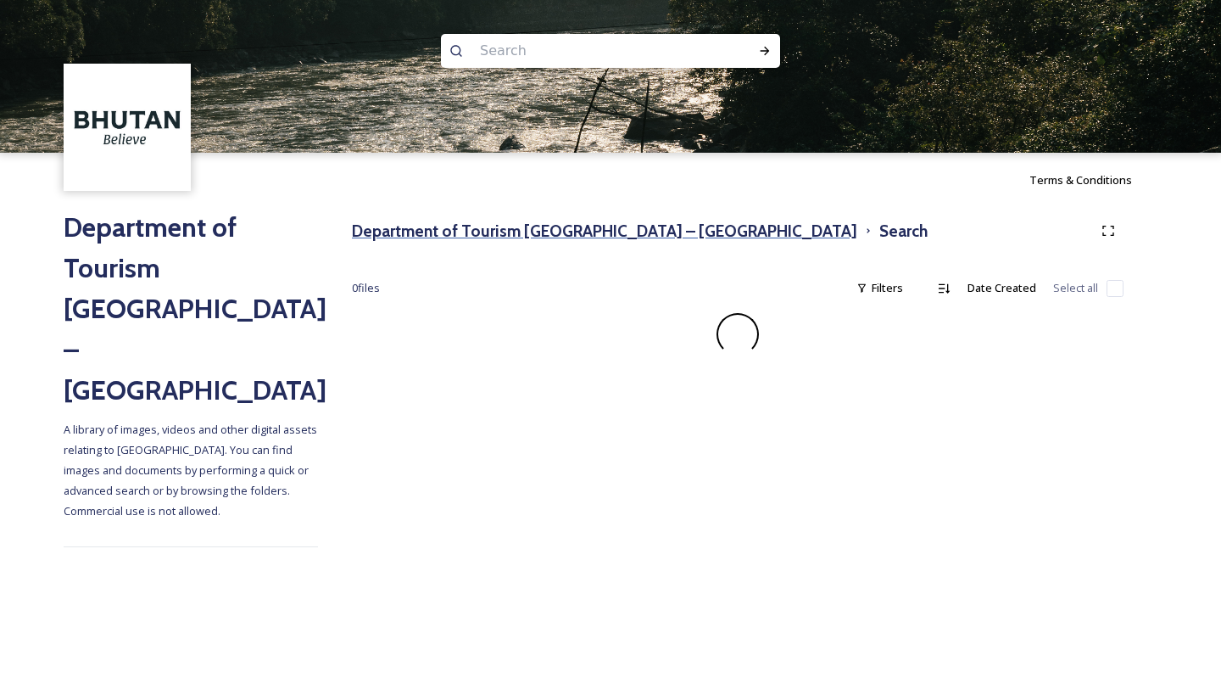
click at [556, 234] on h3 "Department of Tourism [GEOGRAPHIC_DATA] – [GEOGRAPHIC_DATA]" at bounding box center [605, 231] width 506 height 25
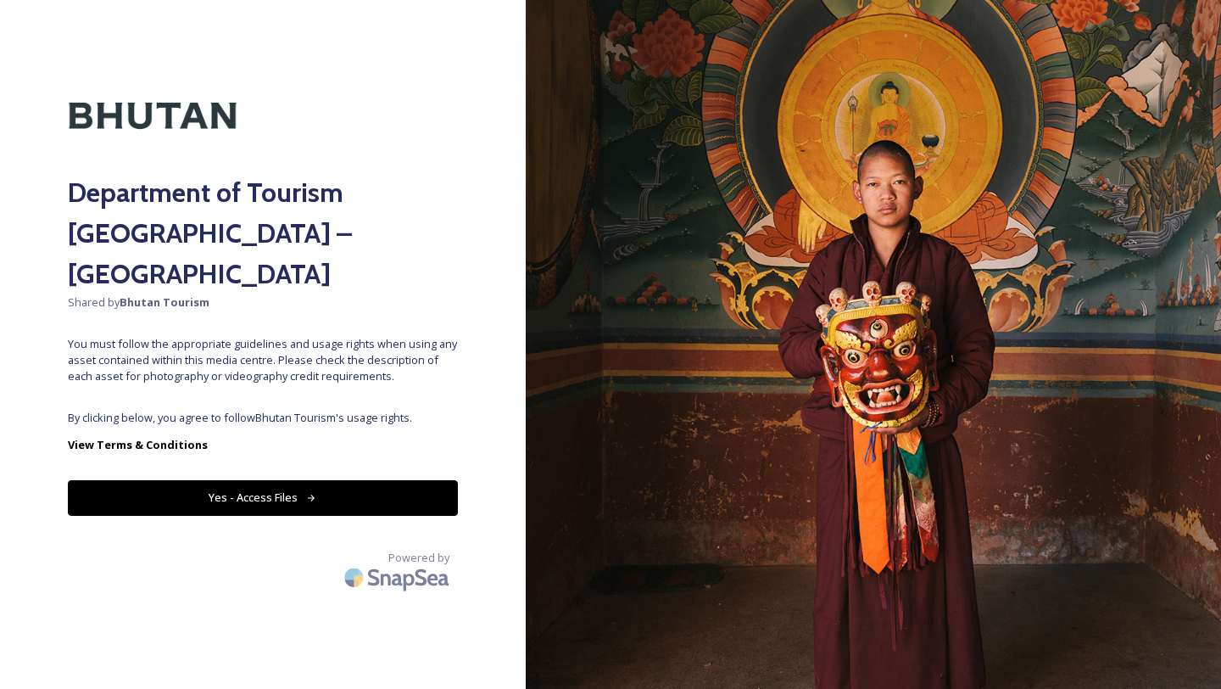
click at [389, 480] on button "Yes - Access Files" at bounding box center [263, 497] width 390 height 35
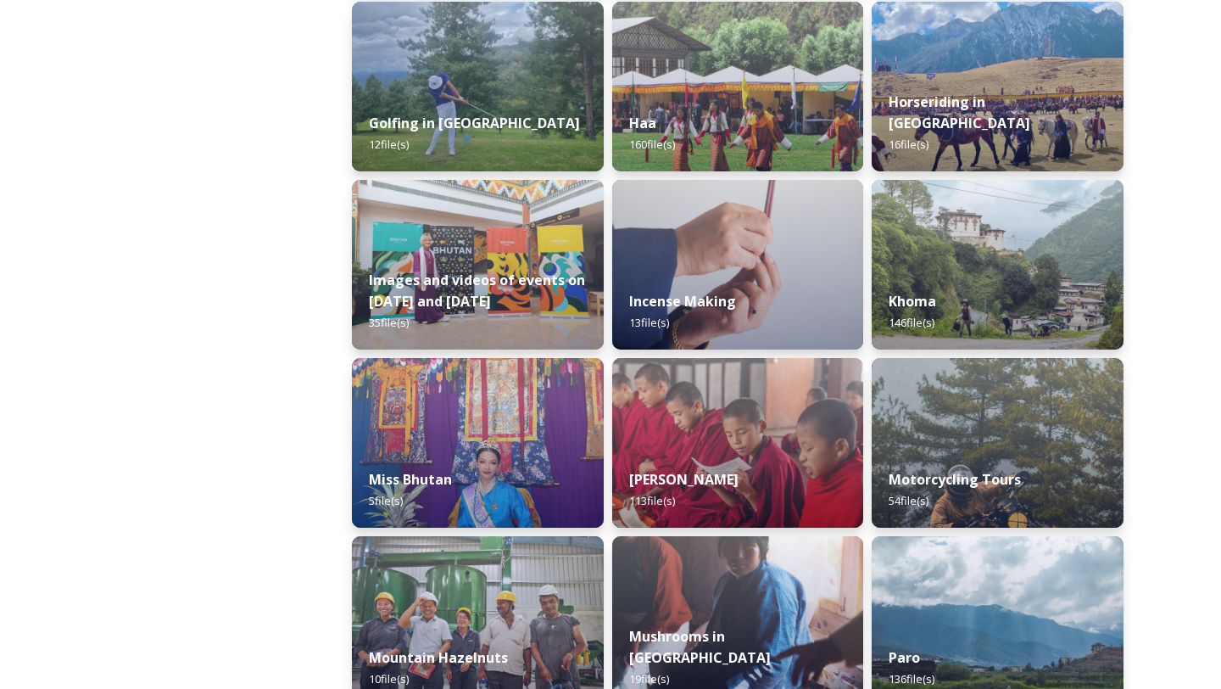
scroll to position [1301, 0]
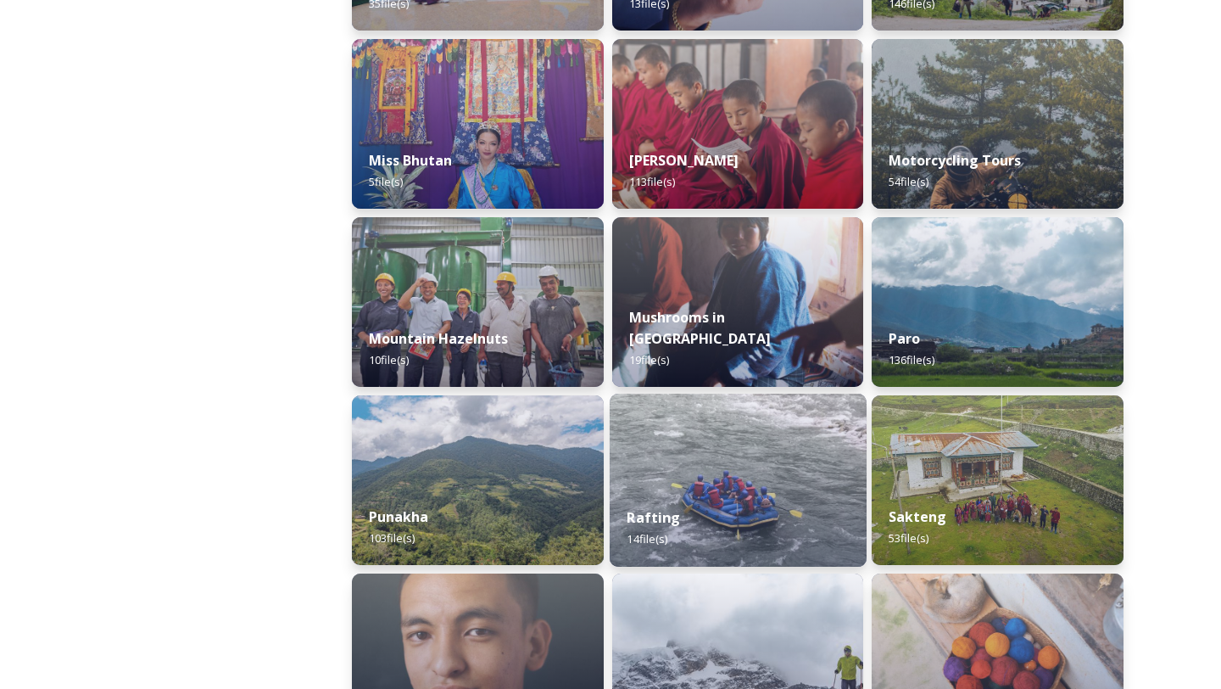
click at [707, 487] on img at bounding box center [738, 480] width 257 height 173
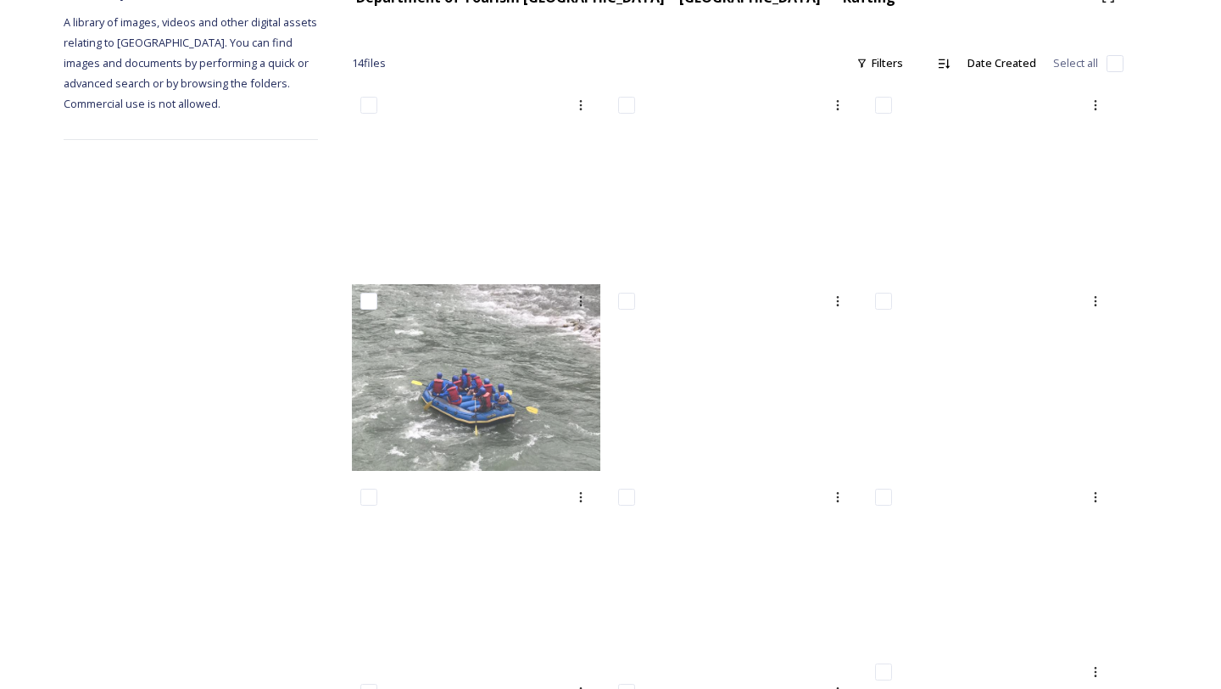
scroll to position [259, 0]
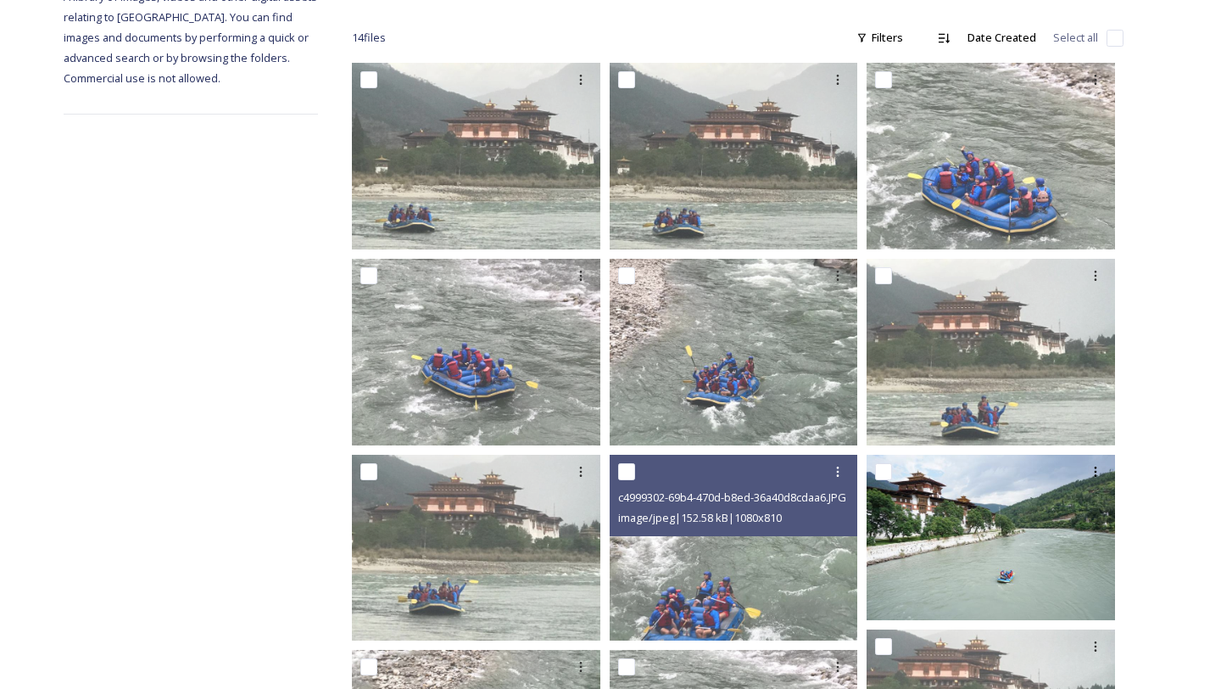
click at [924, 582] on img at bounding box center [991, 537] width 249 height 165
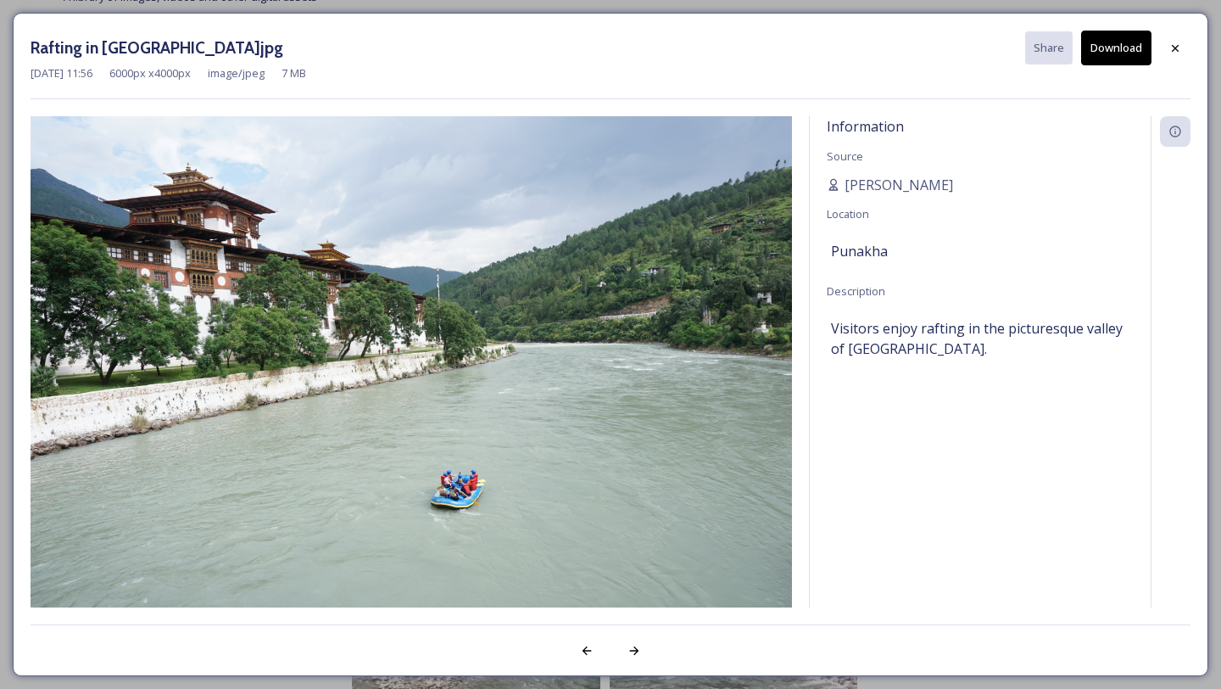
click at [1101, 54] on button "Download" at bounding box center [1117, 48] width 70 height 35
click at [1178, 47] on icon at bounding box center [1176, 49] width 14 height 14
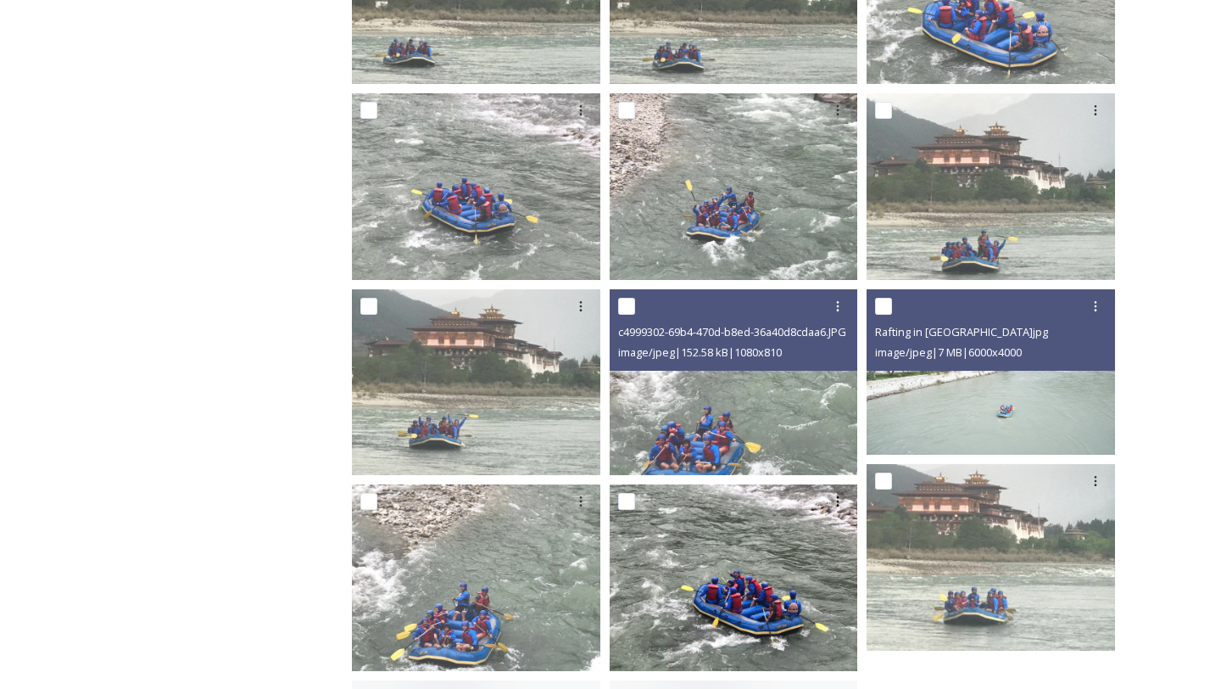
scroll to position [640, 0]
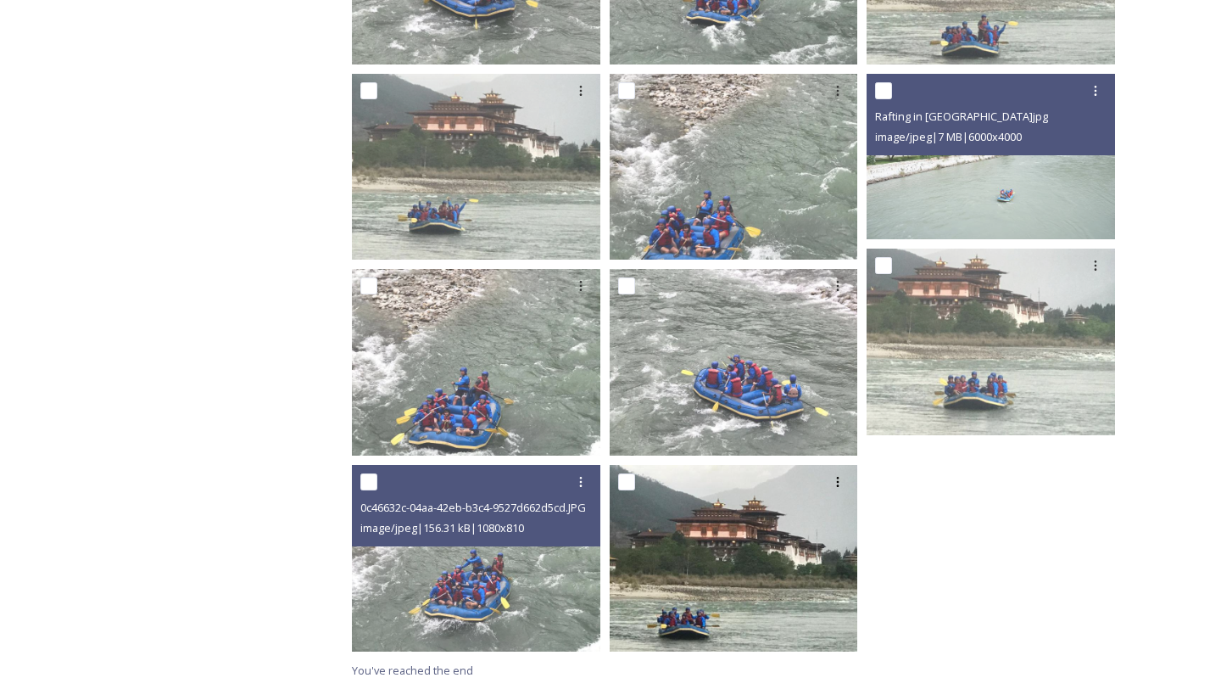
click at [685, 581] on img at bounding box center [734, 558] width 249 height 187
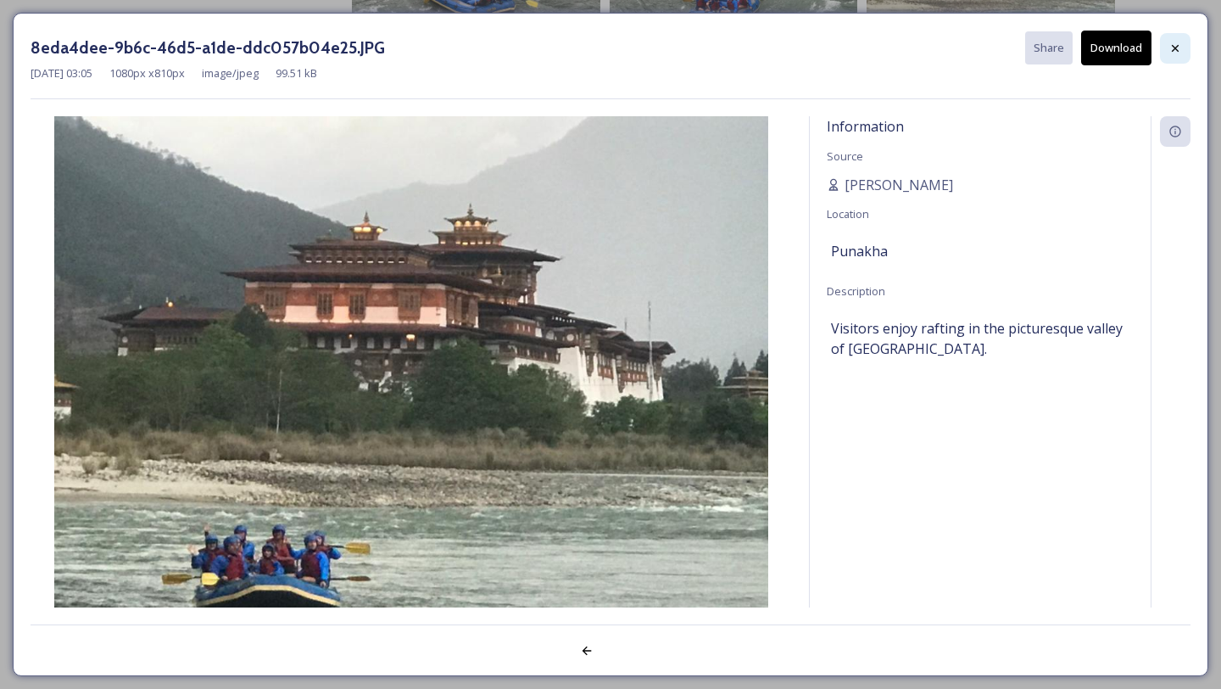
click at [1178, 43] on icon at bounding box center [1176, 49] width 14 height 14
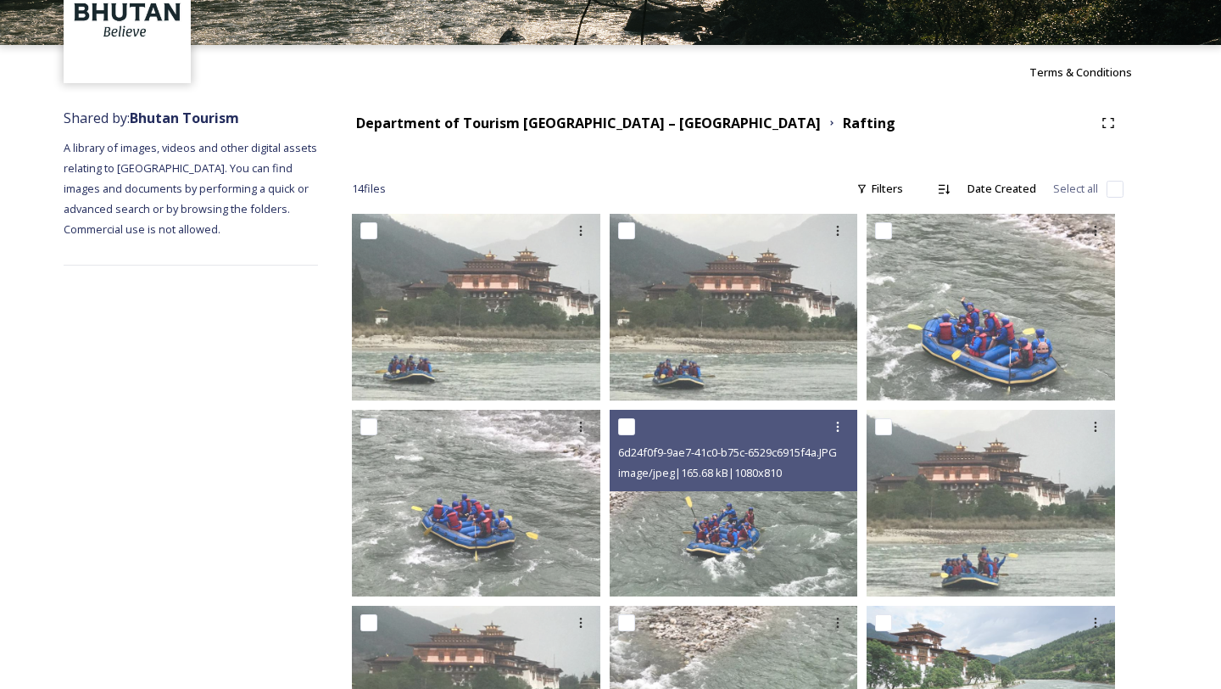
scroll to position [41, 0]
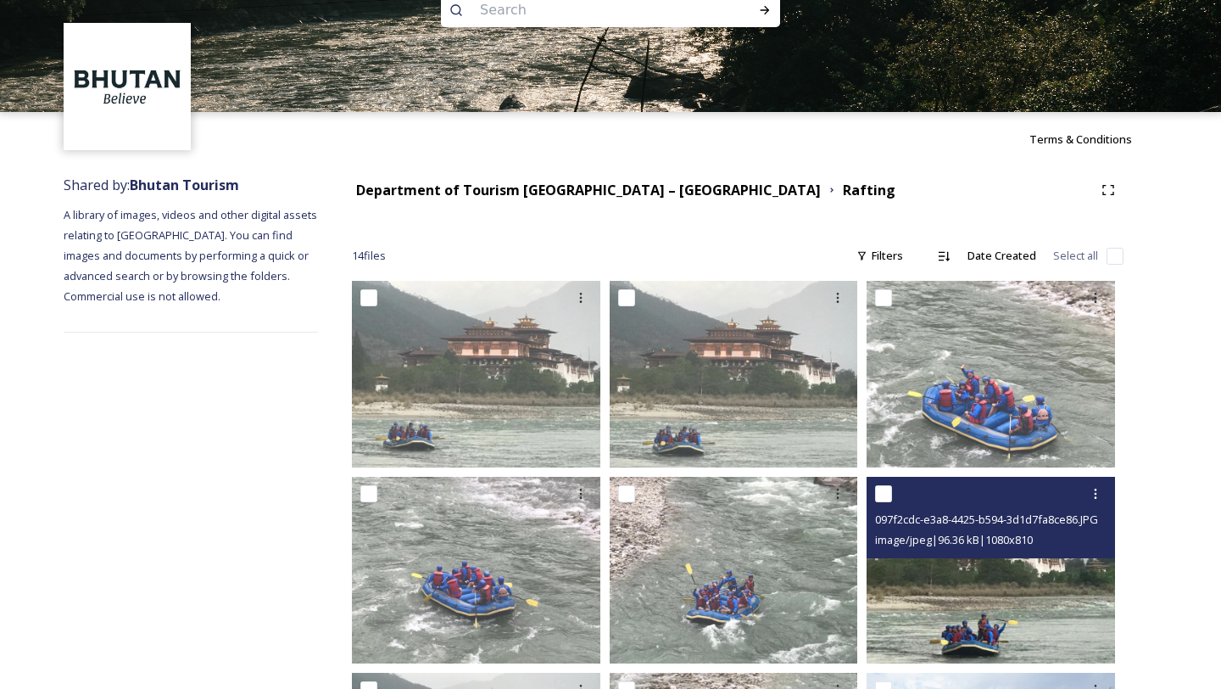
click at [954, 620] on img at bounding box center [991, 570] width 249 height 187
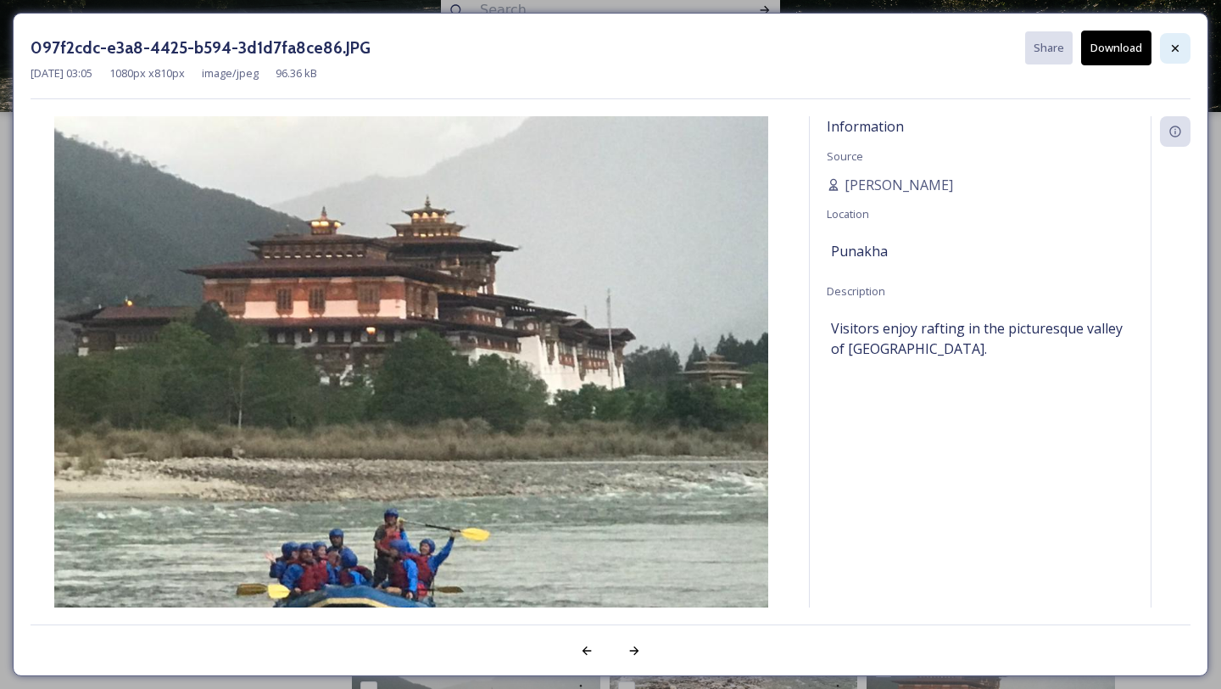
click at [1173, 46] on icon at bounding box center [1175, 47] width 7 height 7
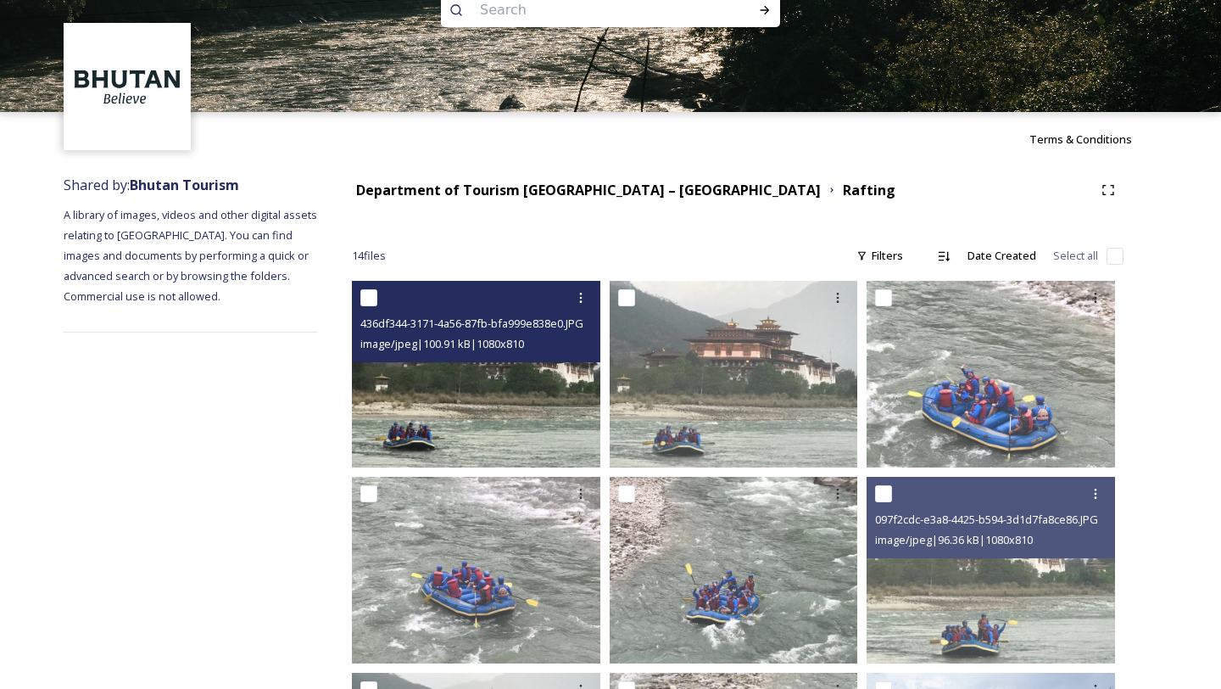
click at [476, 417] on img at bounding box center [476, 374] width 249 height 187
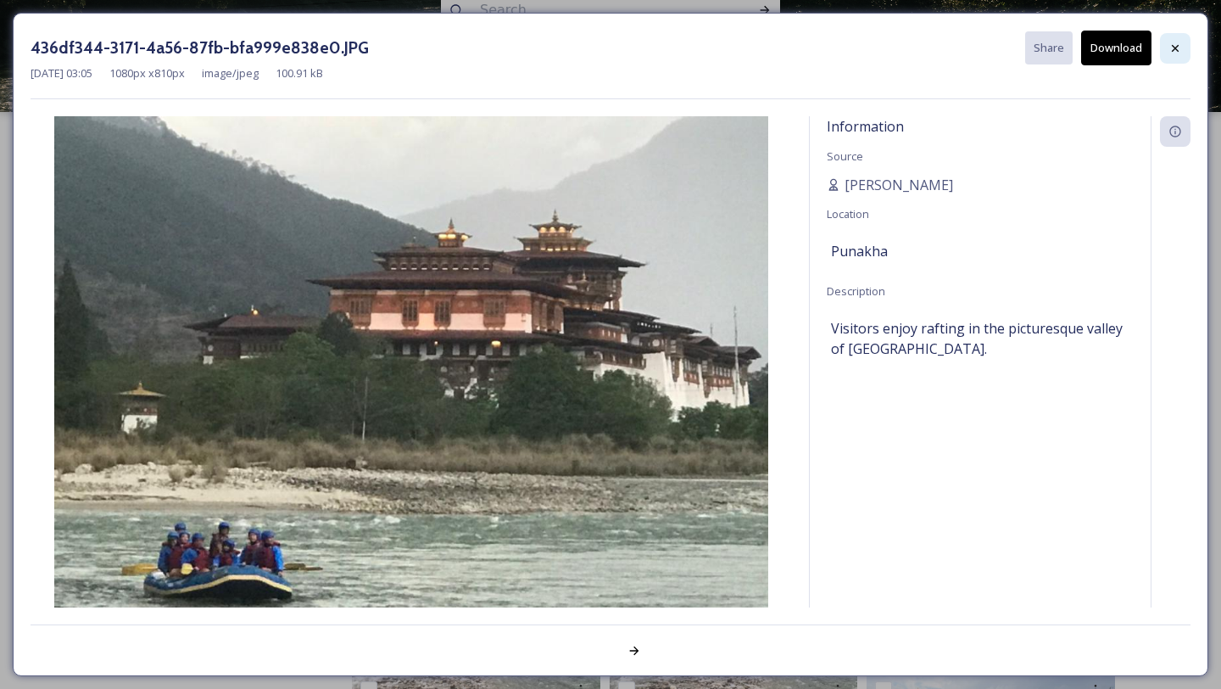
click at [1168, 52] on div at bounding box center [1175, 48] width 31 height 31
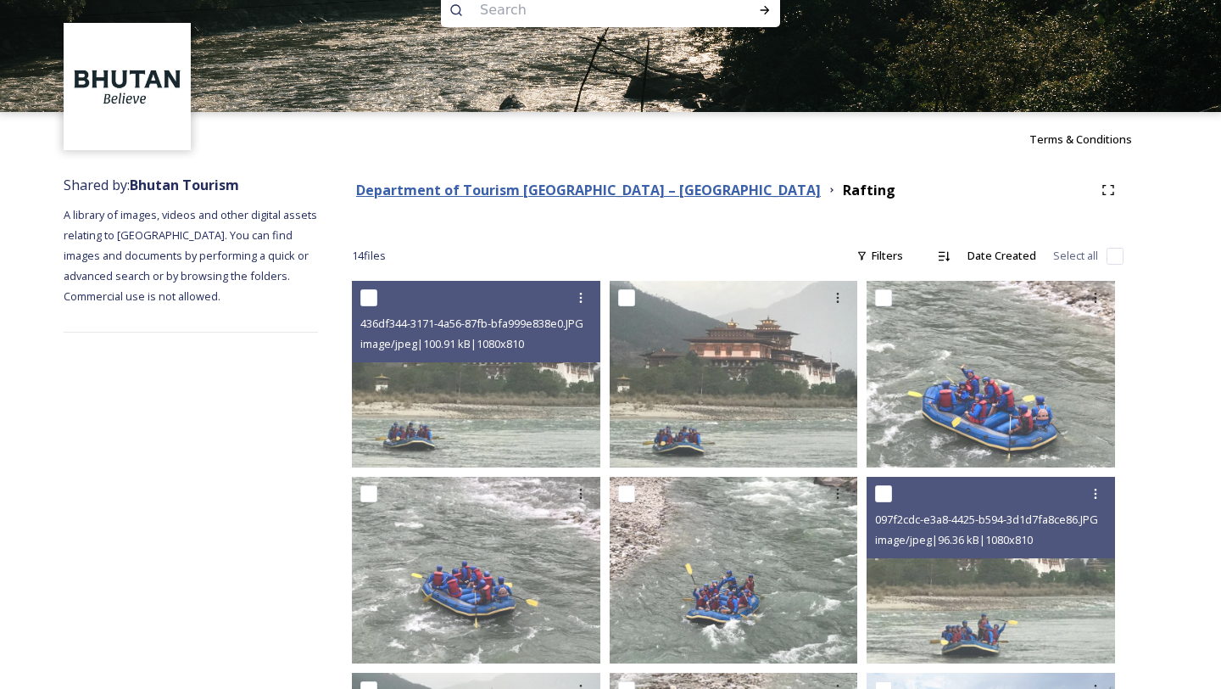
click at [511, 196] on strong "Department of Tourism [GEOGRAPHIC_DATA] – [GEOGRAPHIC_DATA]" at bounding box center [588, 190] width 465 height 19
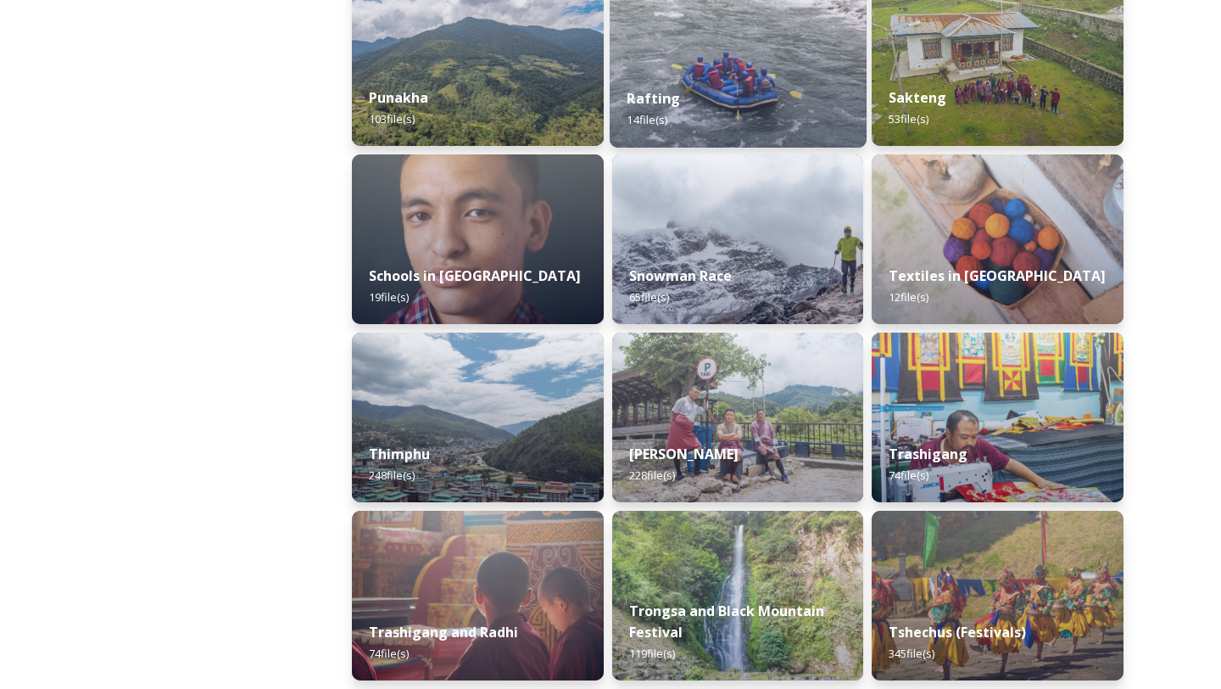
scroll to position [2798, 0]
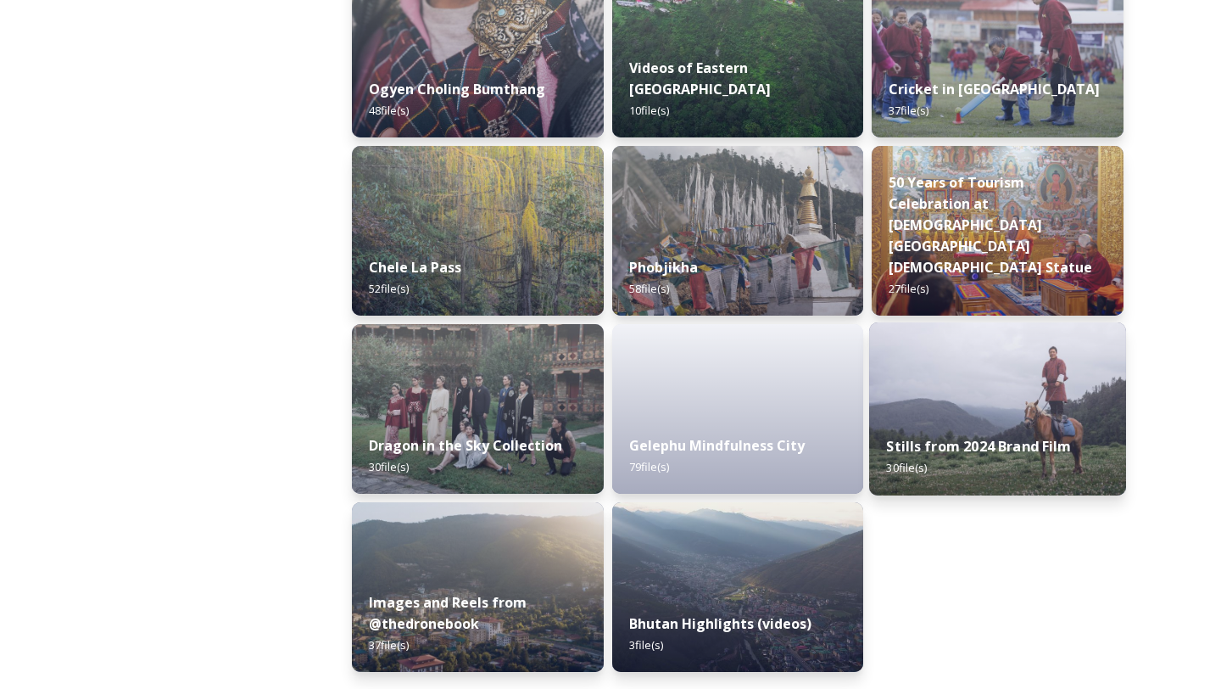
click at [900, 458] on div "Stills from 2024 Brand Film 30 file(s)" at bounding box center [997, 456] width 257 height 77
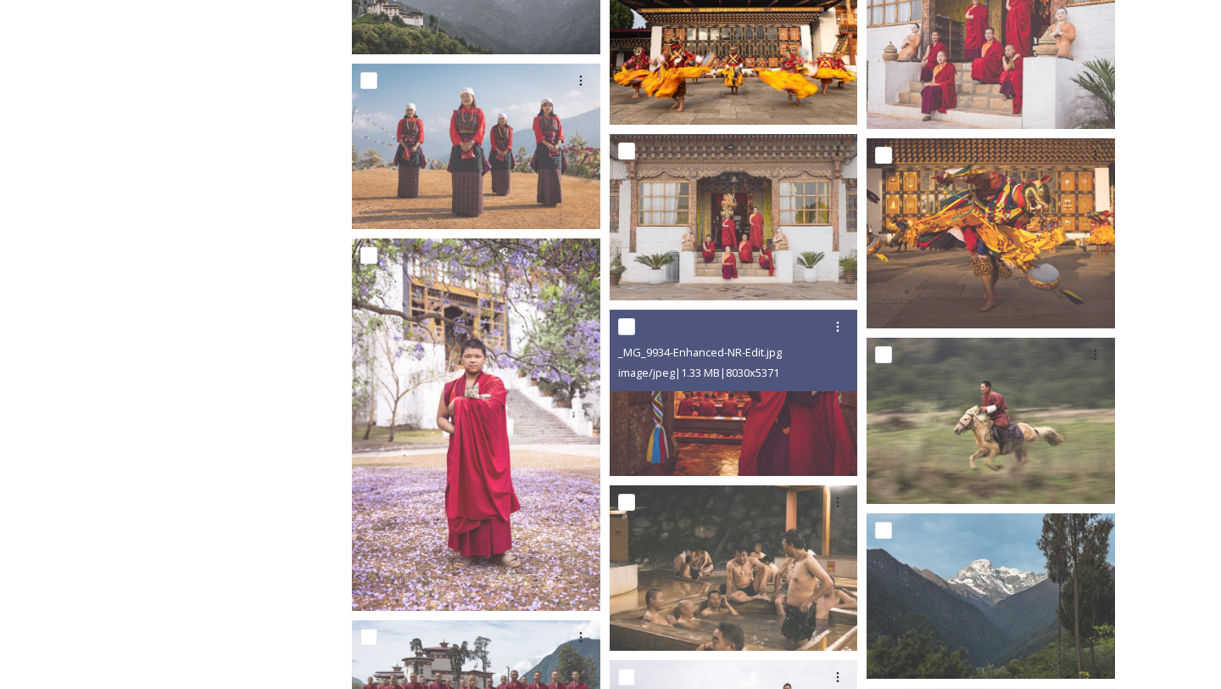
scroll to position [714, 0]
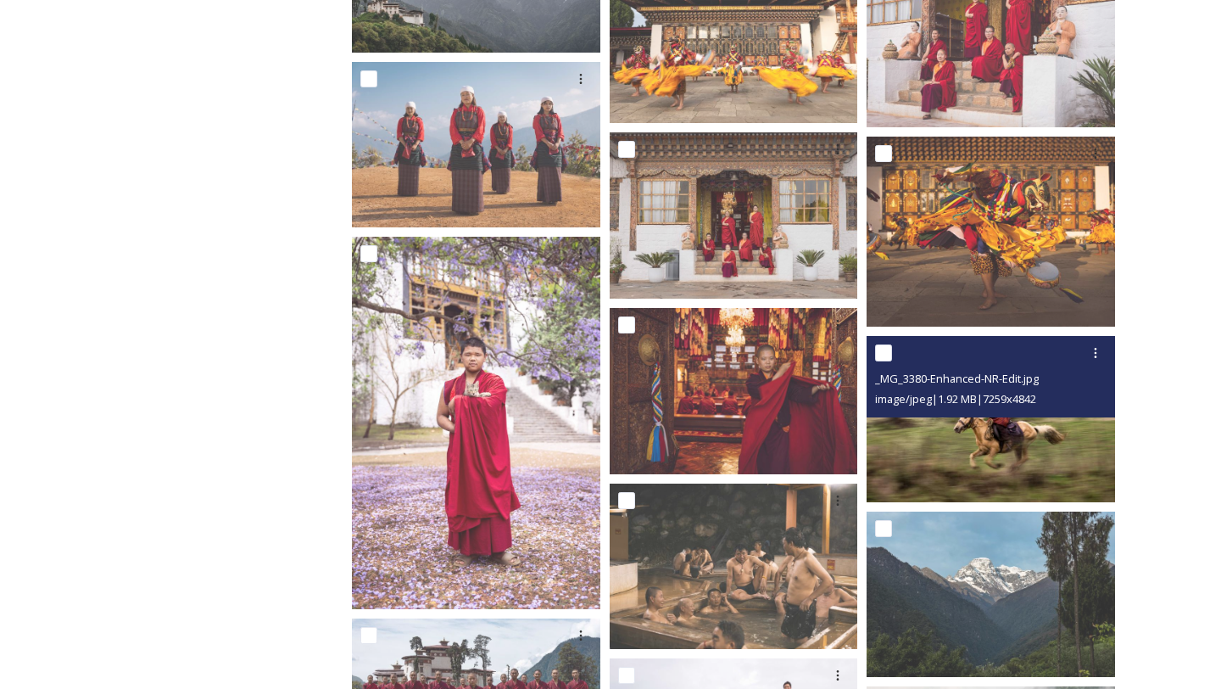
click at [1025, 449] on img at bounding box center [991, 418] width 249 height 165
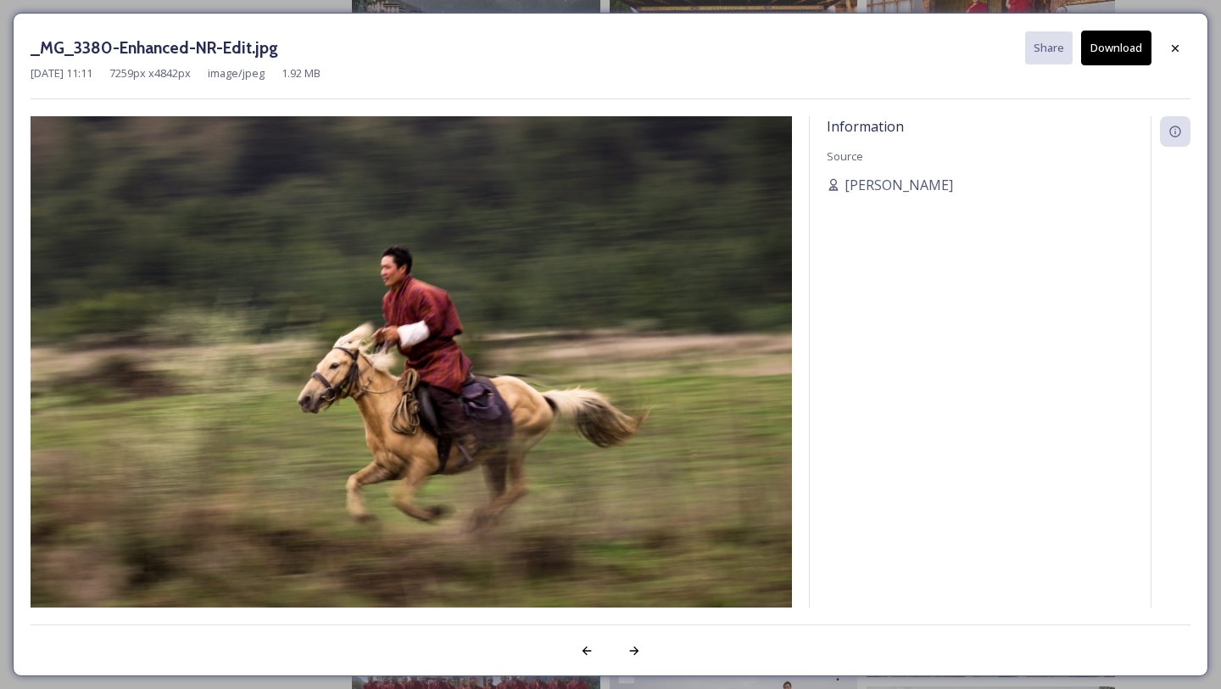
click at [1139, 48] on button "Download" at bounding box center [1117, 48] width 70 height 35
click at [1177, 53] on icon at bounding box center [1176, 49] width 14 height 14
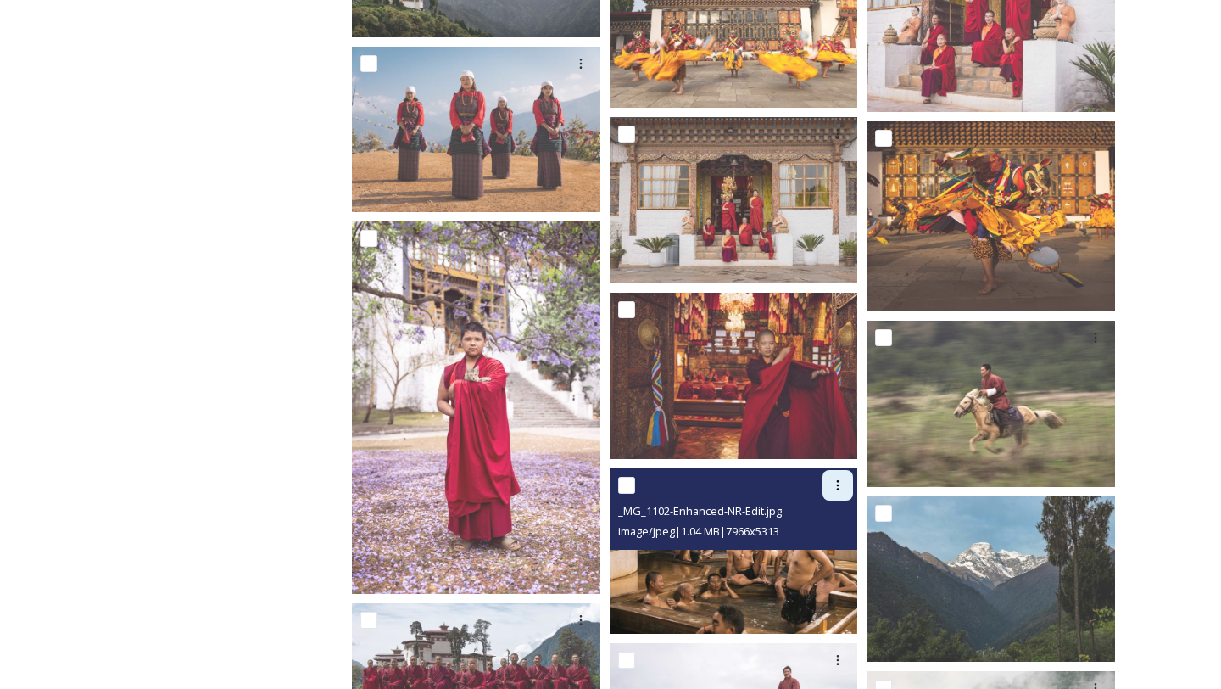
scroll to position [1209, 0]
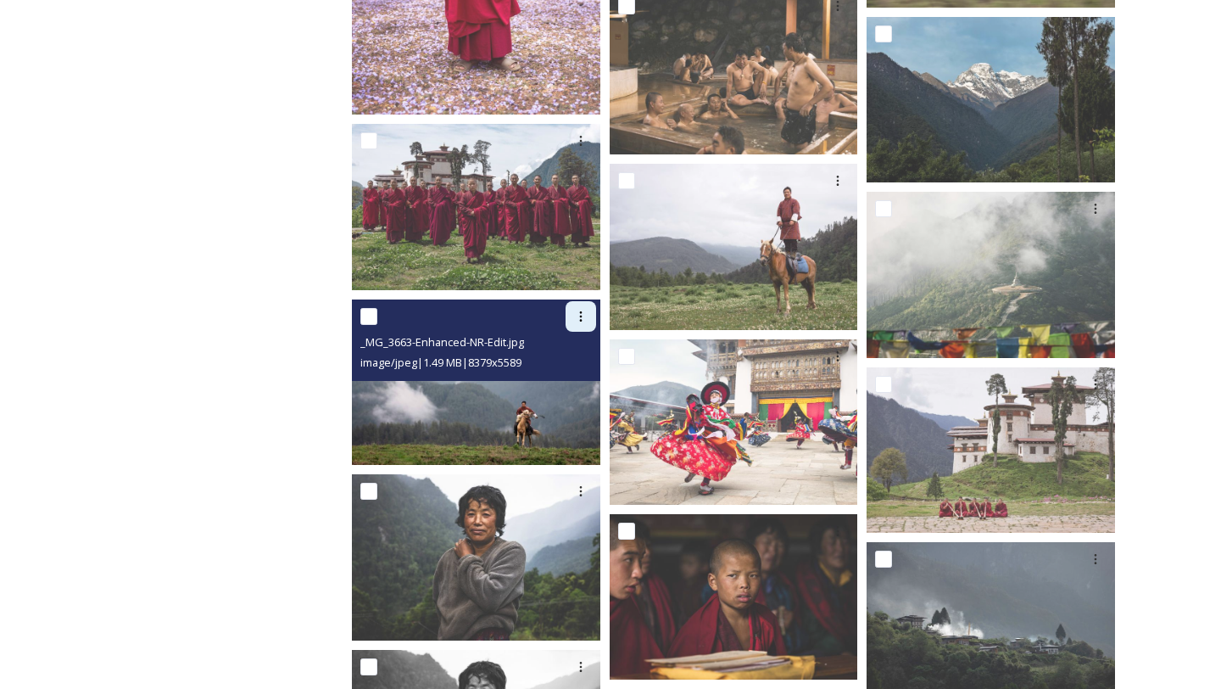
click at [579, 321] on icon at bounding box center [581, 317] width 14 height 14
click at [561, 383] on span "Download" at bounding box center [561, 386] width 52 height 16
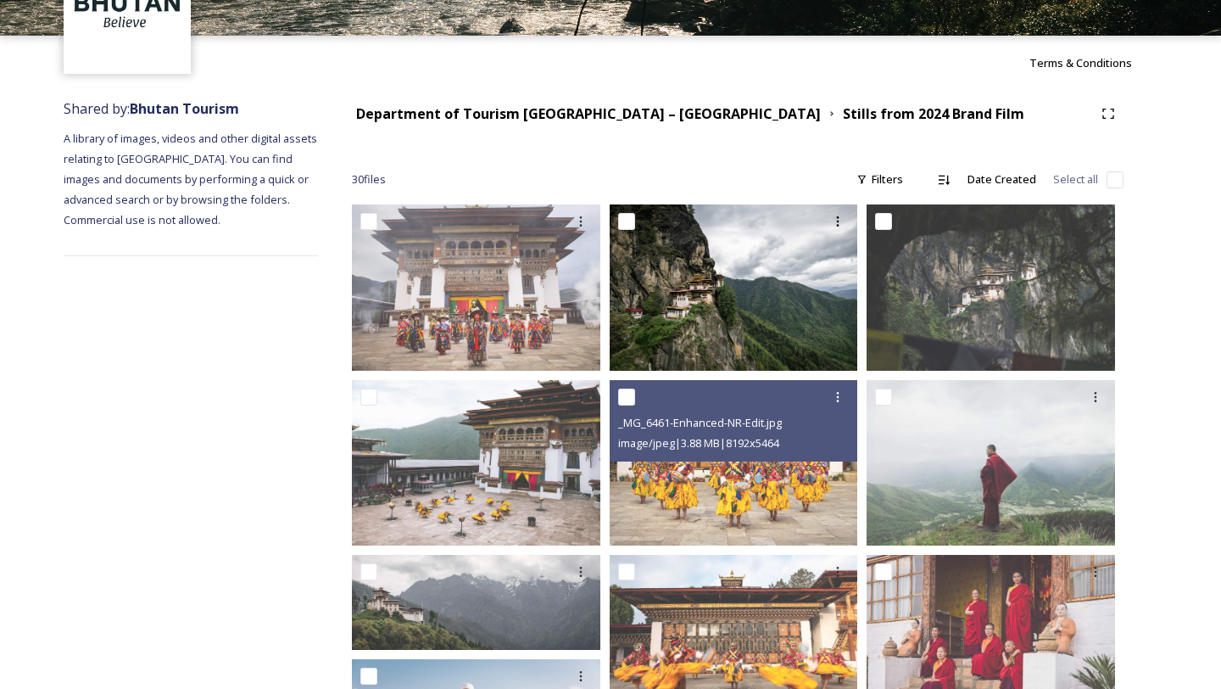
scroll to position [100, 0]
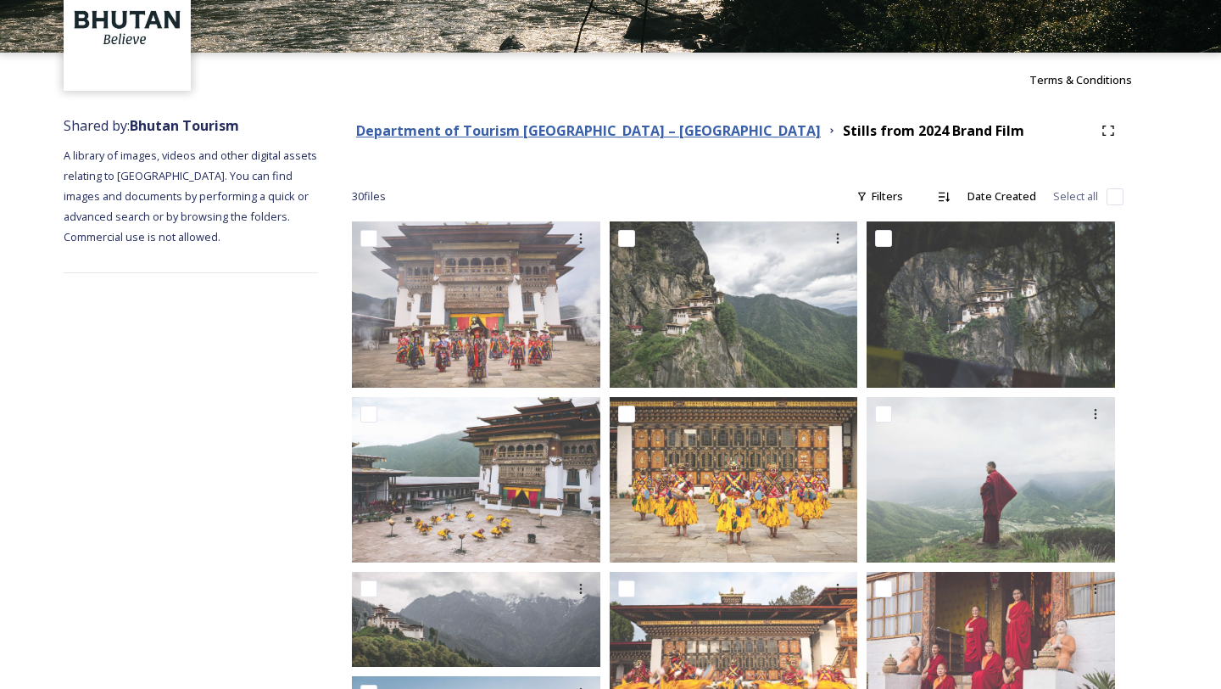
click at [561, 132] on strong "Department of Tourism [GEOGRAPHIC_DATA] – [GEOGRAPHIC_DATA]" at bounding box center [588, 130] width 465 height 19
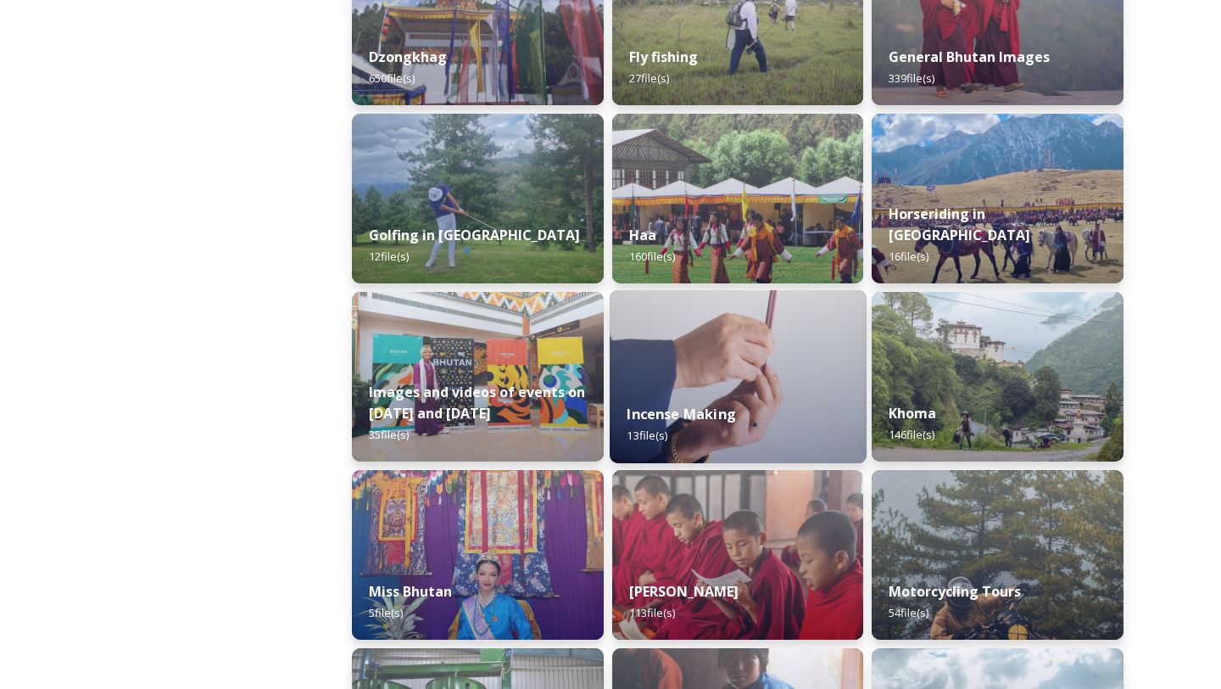
scroll to position [886, 0]
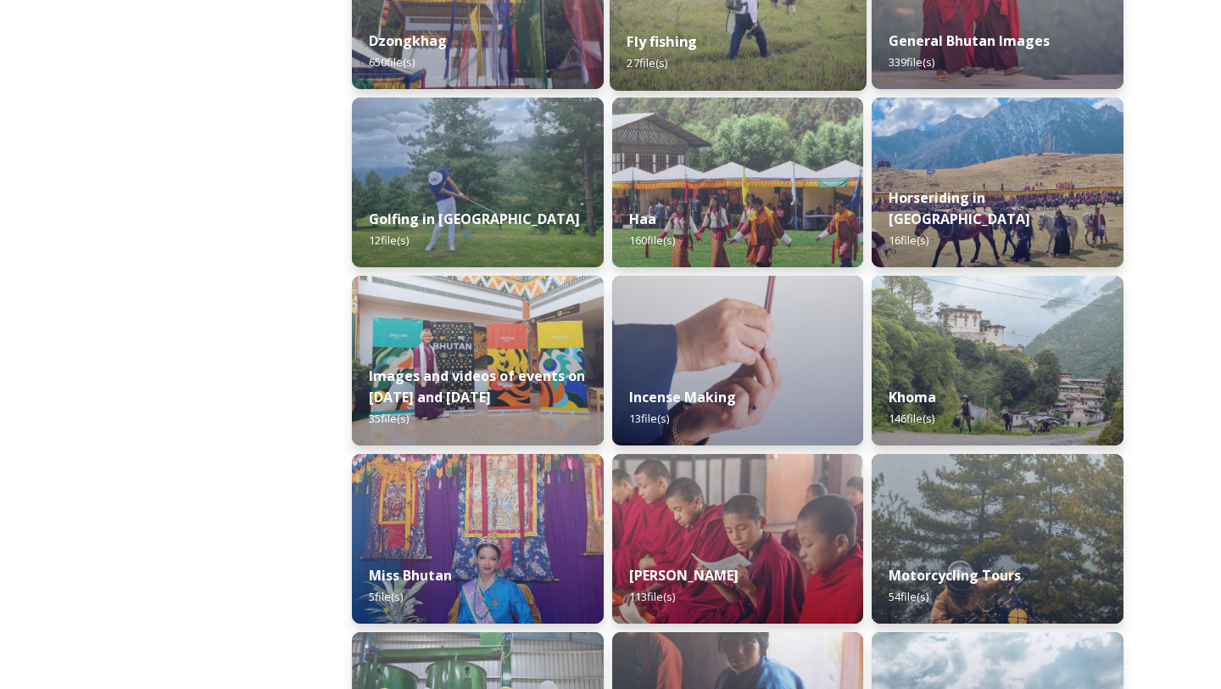
click at [663, 59] on span "27 file(s)" at bounding box center [647, 62] width 41 height 15
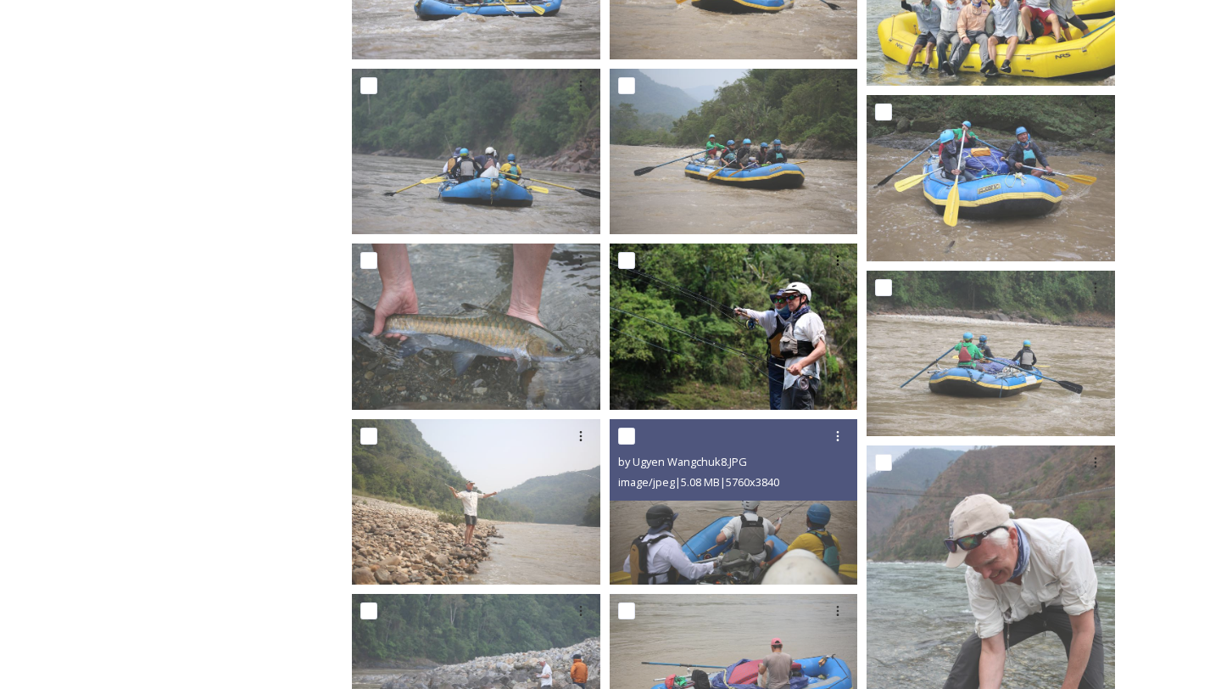
scroll to position [608, 0]
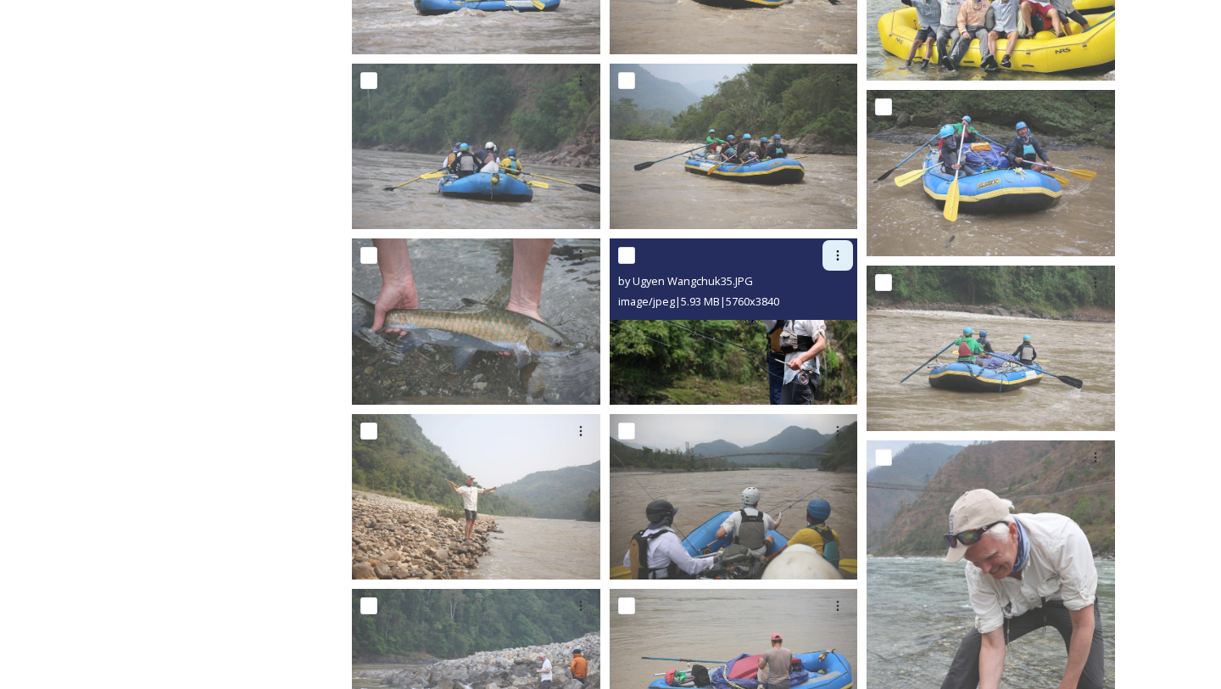
click at [825, 266] on div at bounding box center [838, 255] width 31 height 31
click at [804, 338] on div "Download" at bounding box center [818, 325] width 69 height 33
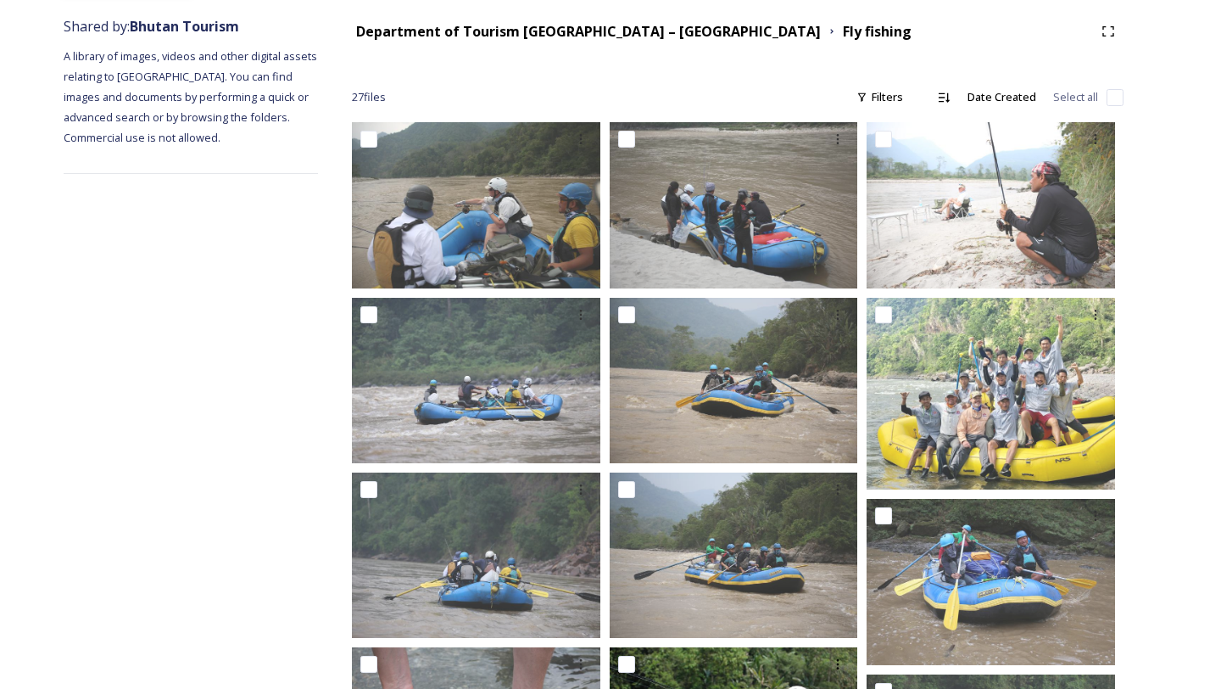
scroll to position [0, 0]
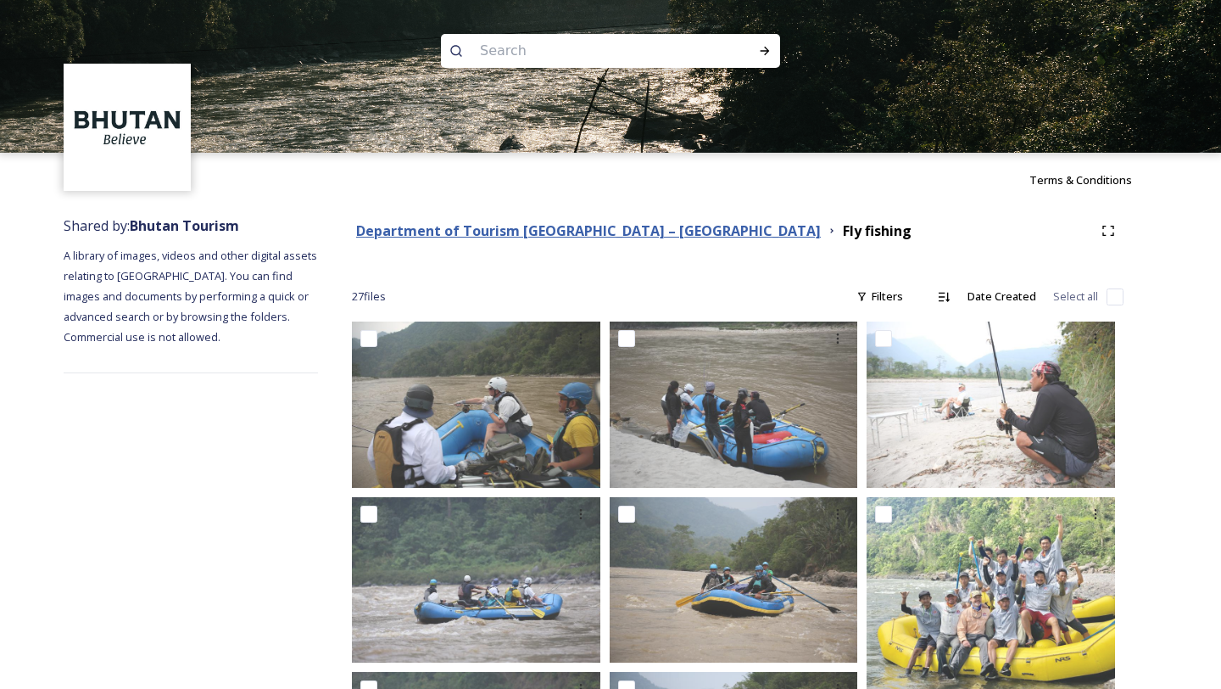
click at [506, 229] on strong "Department of Tourism [GEOGRAPHIC_DATA] – [GEOGRAPHIC_DATA]" at bounding box center [588, 230] width 465 height 19
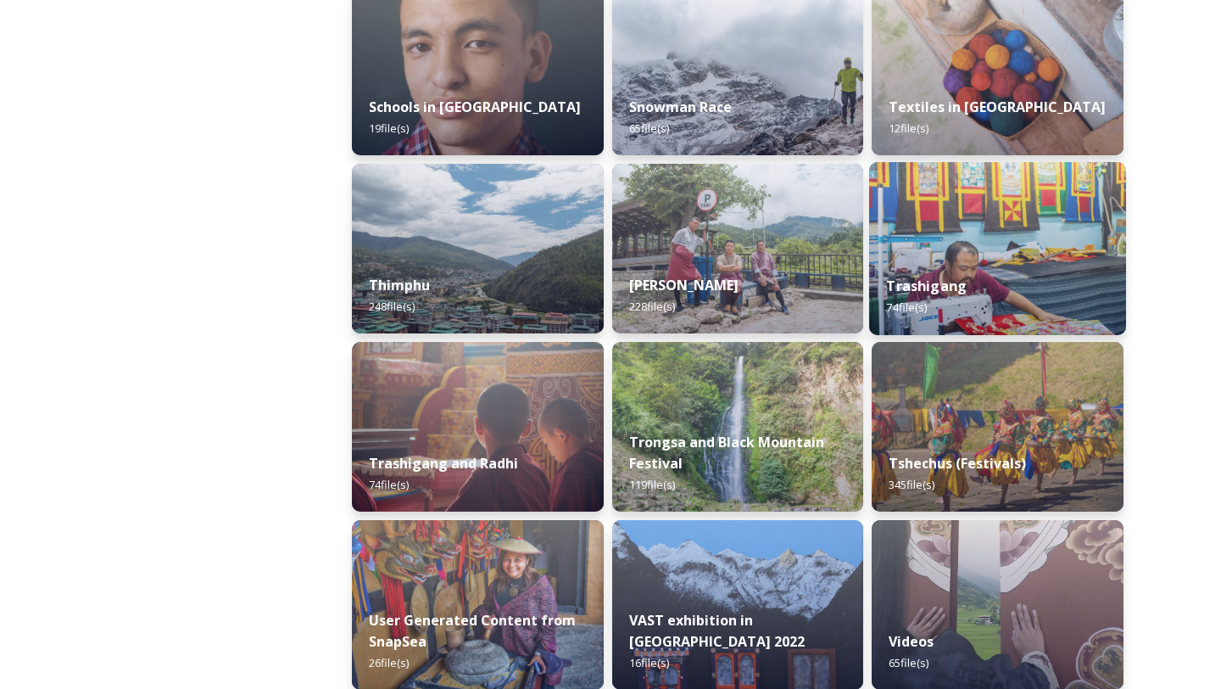
scroll to position [1902, 0]
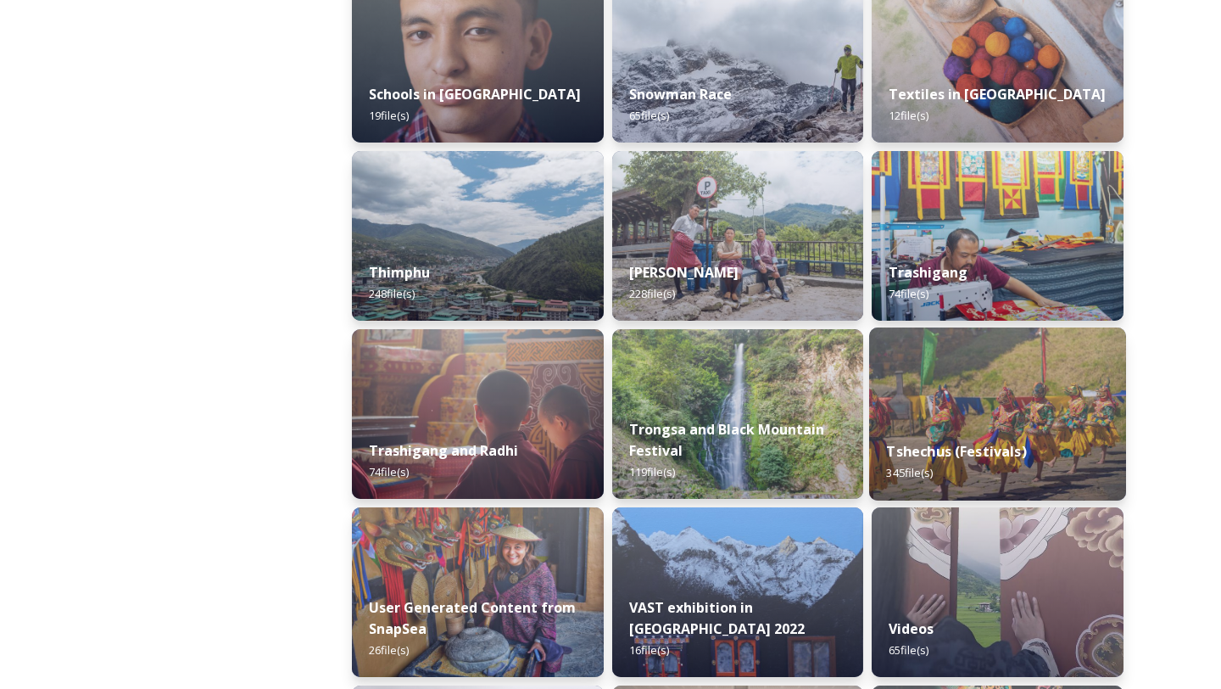
click at [936, 448] on strong "Tshechus (Festivals)" at bounding box center [957, 451] width 140 height 19
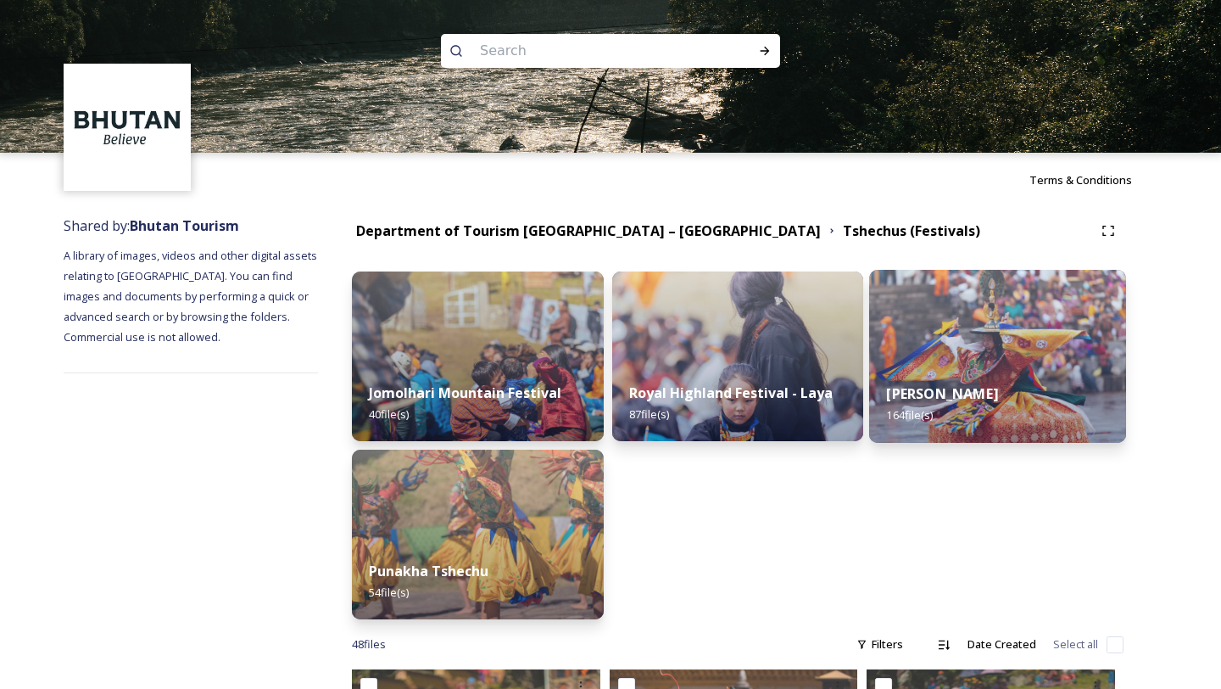
click at [933, 383] on div "Thimphu Tshechu 164 file(s)" at bounding box center [997, 404] width 257 height 77
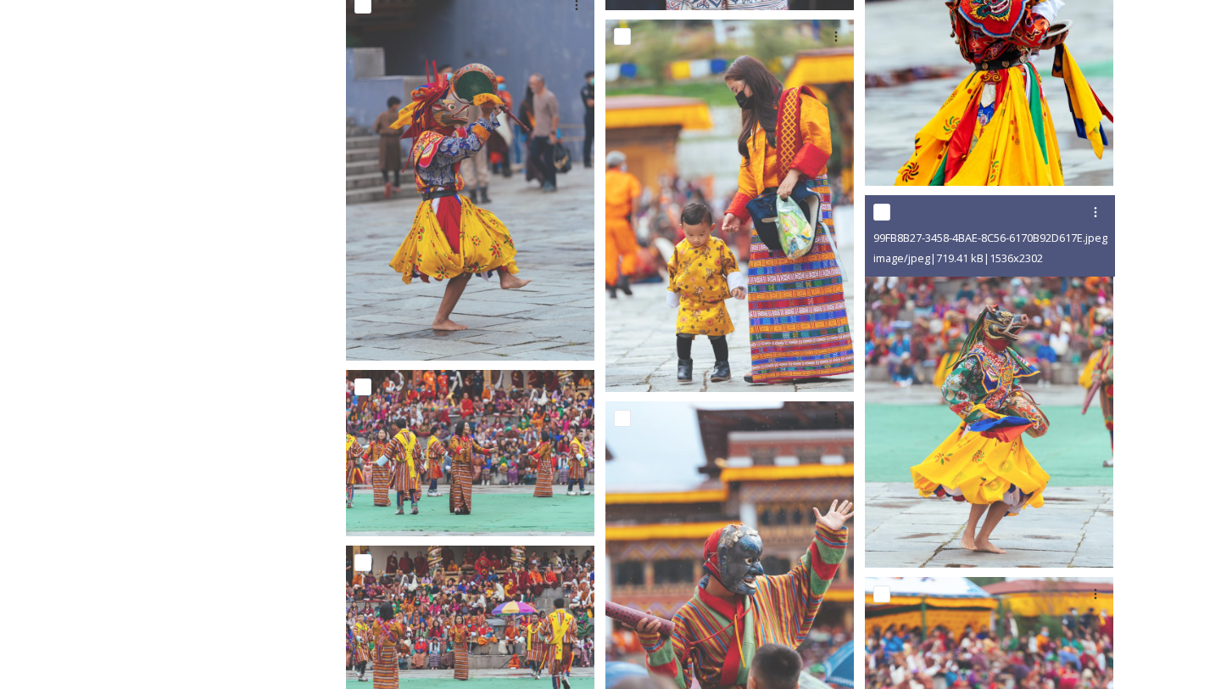
scroll to position [851, 0]
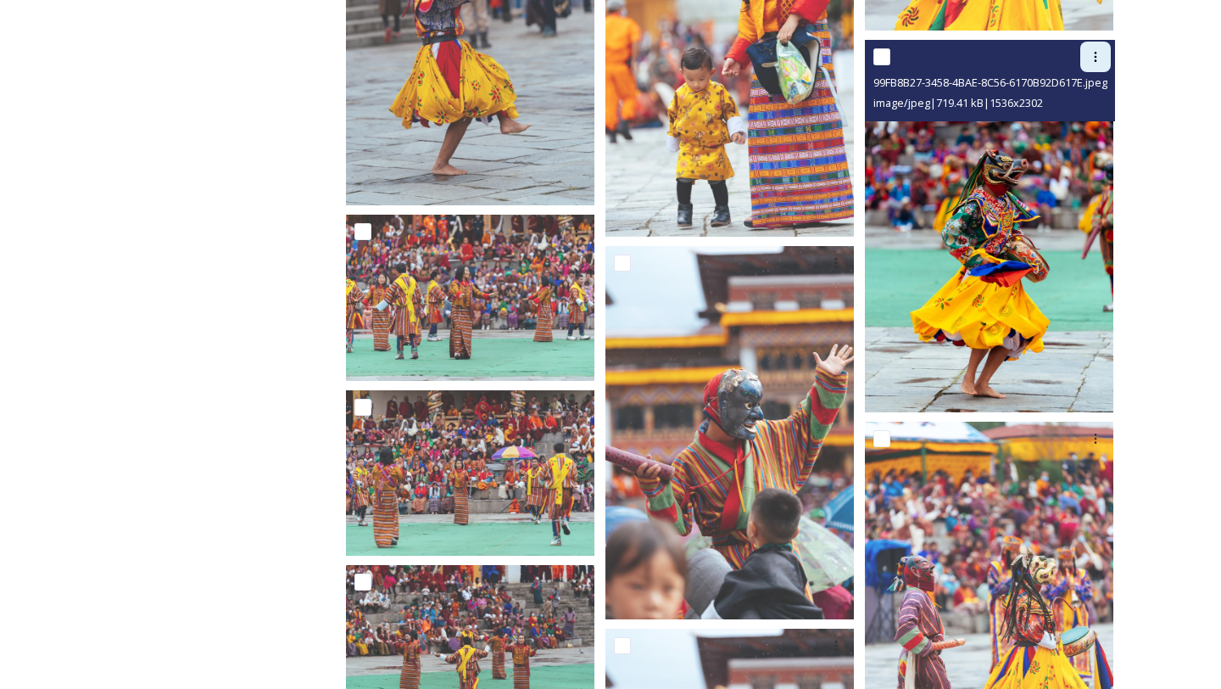
click at [1089, 50] on icon at bounding box center [1096, 57] width 14 height 14
click at [1067, 119] on span "Download" at bounding box center [1076, 127] width 52 height 16
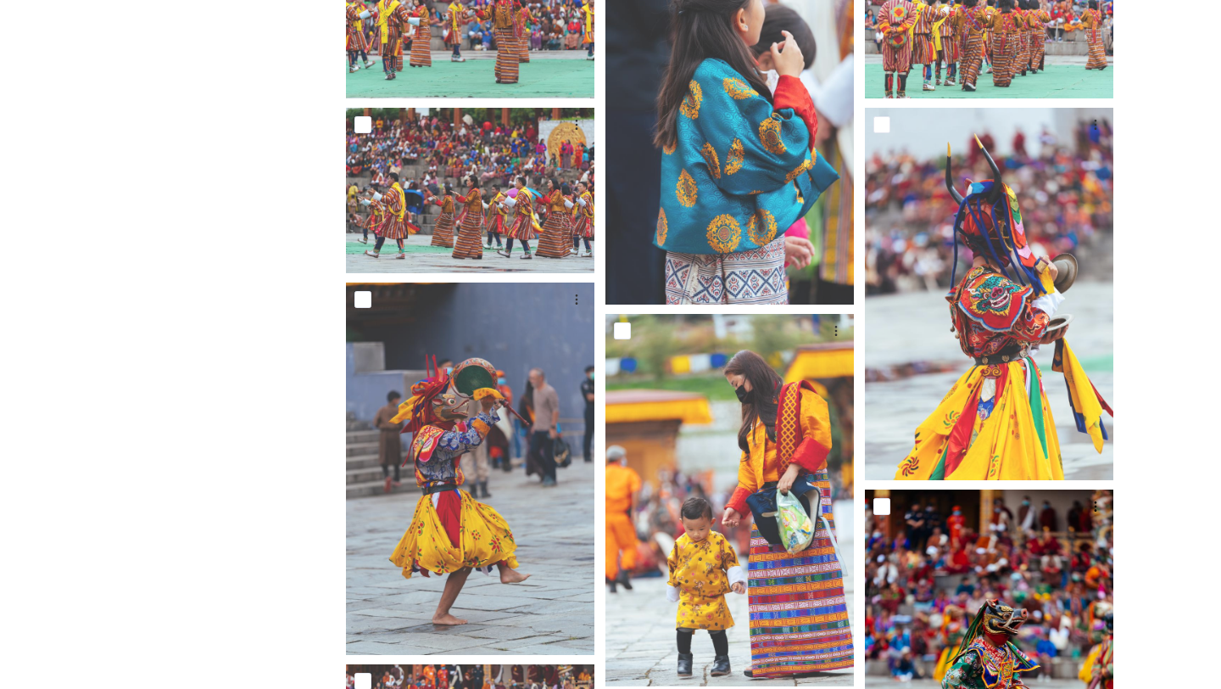
scroll to position [0, 0]
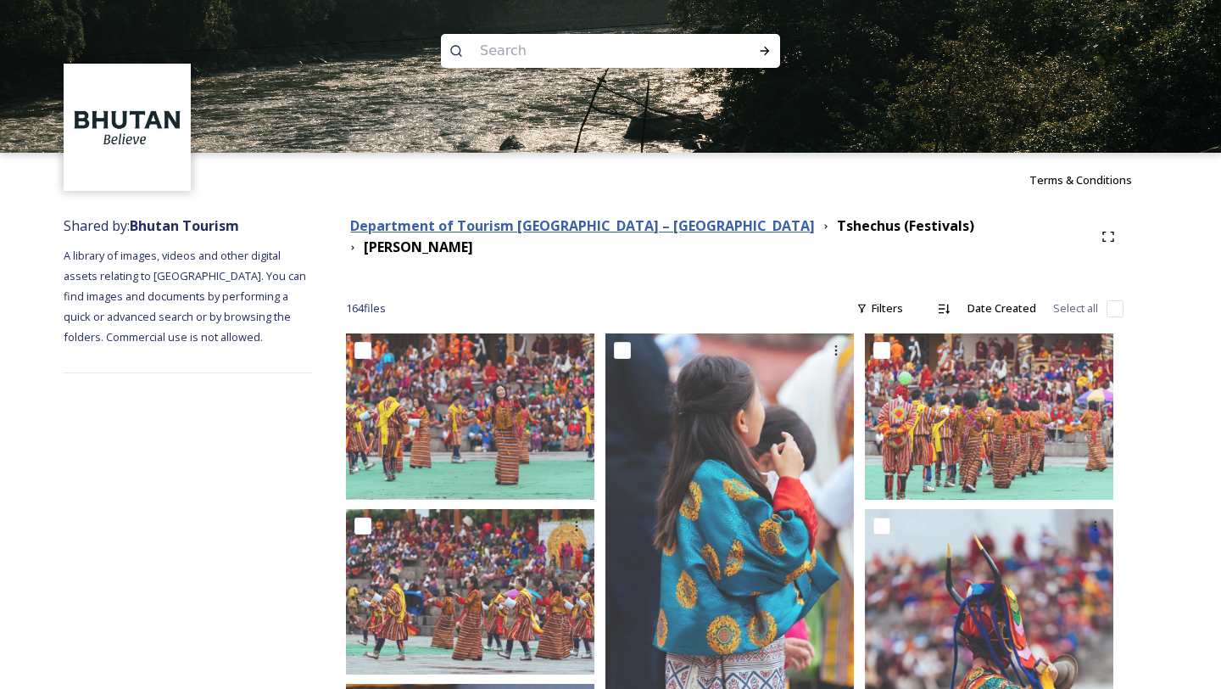
click at [448, 228] on strong "Department of Tourism [GEOGRAPHIC_DATA] – [GEOGRAPHIC_DATA]" at bounding box center [582, 225] width 465 height 19
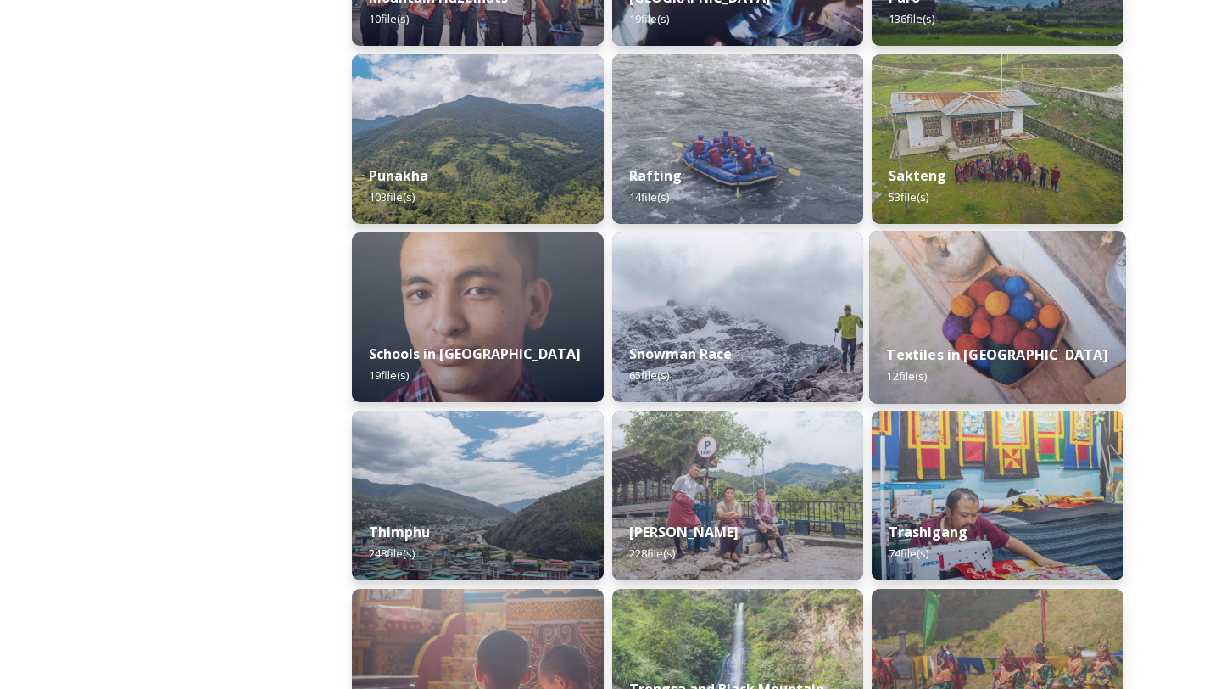
scroll to position [1717, 0]
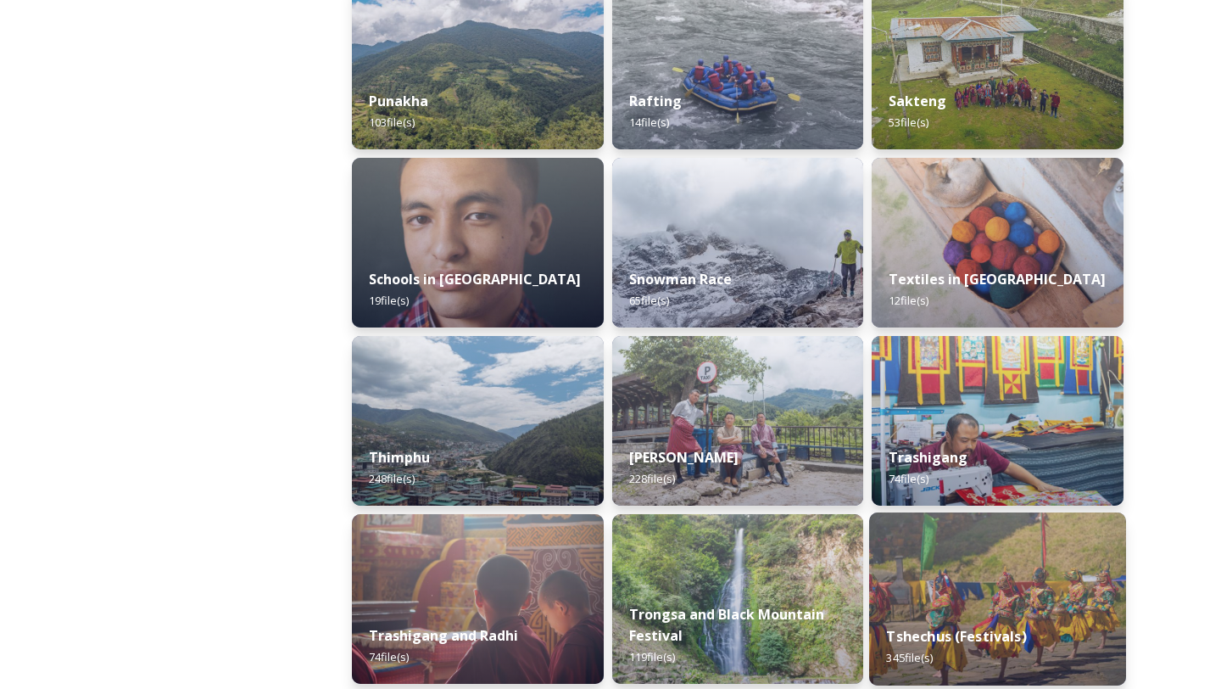
click at [911, 569] on img at bounding box center [997, 598] width 257 height 173
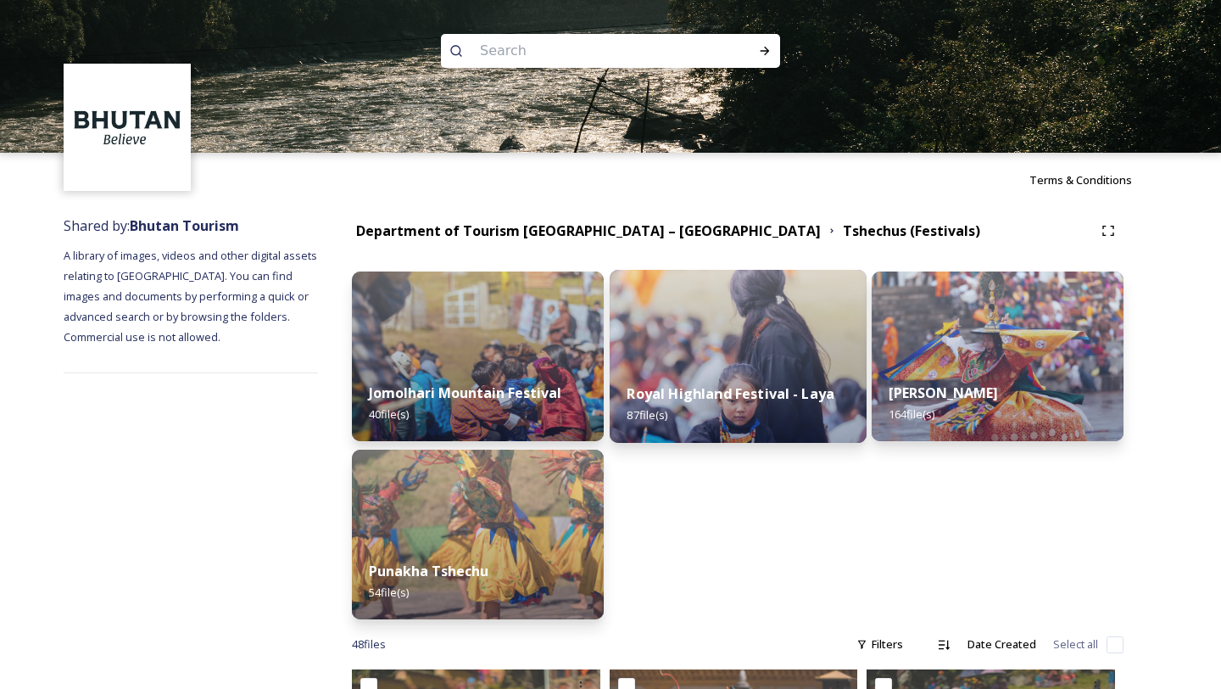
click at [744, 353] on img at bounding box center [738, 356] width 257 height 173
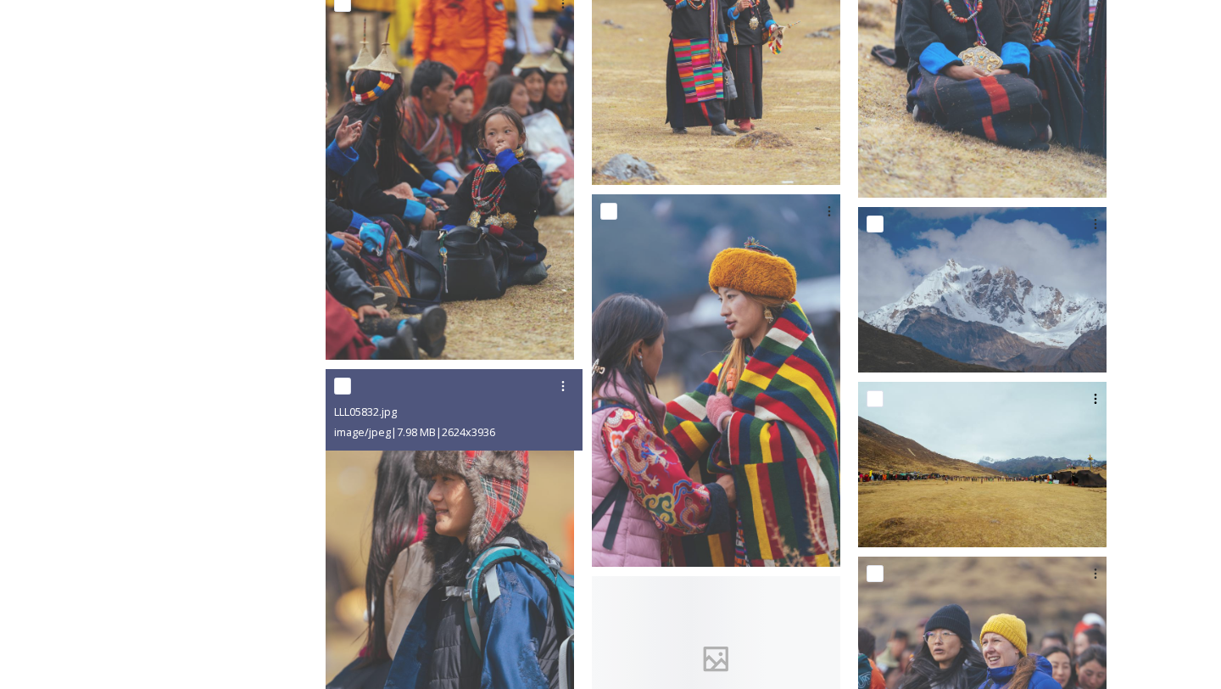
scroll to position [3921, 0]
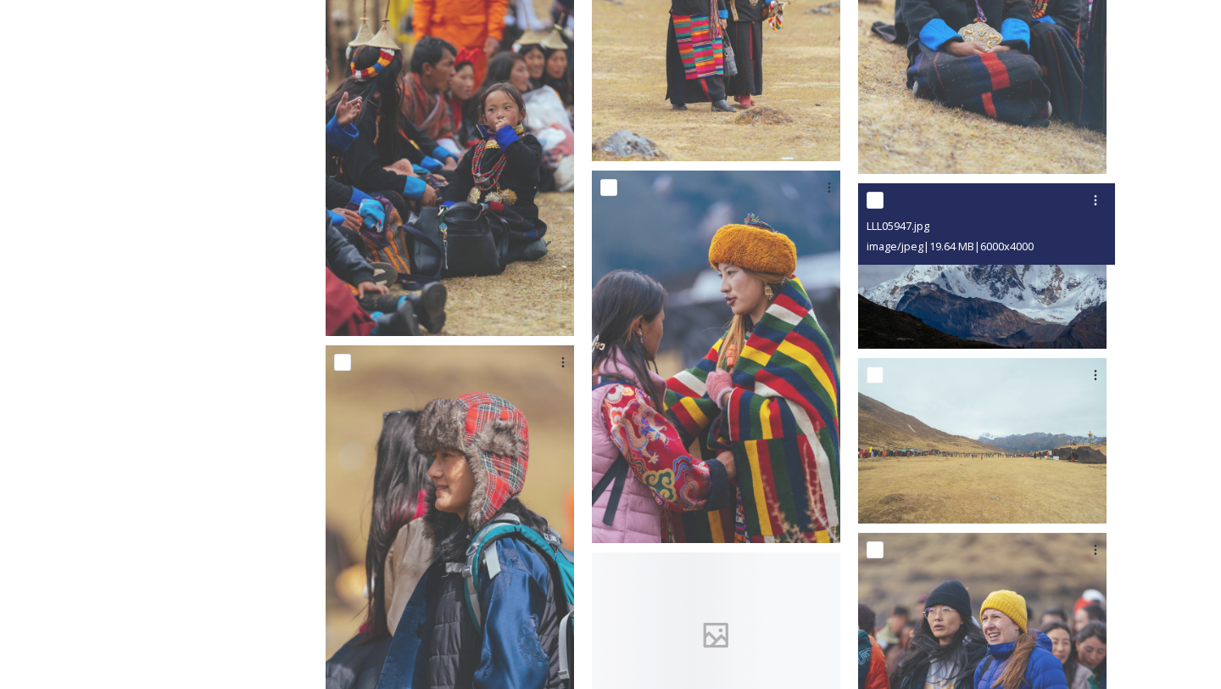
click at [944, 314] on img at bounding box center [982, 265] width 249 height 165
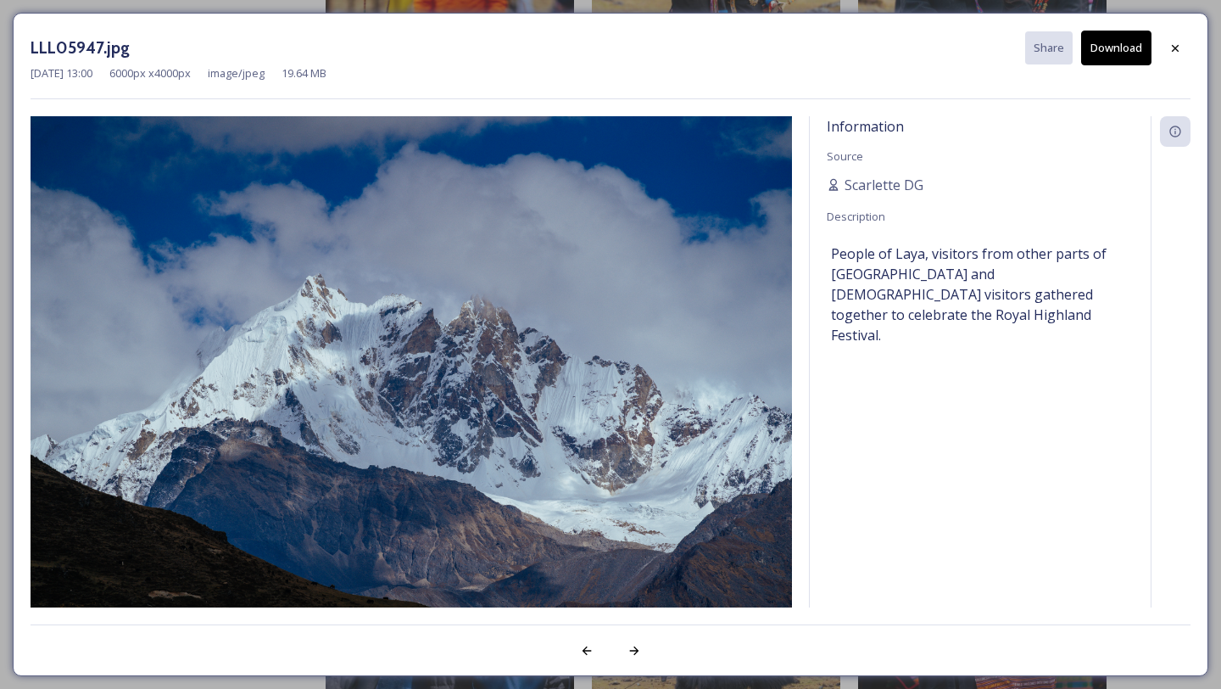
click at [1124, 54] on button "Download" at bounding box center [1117, 48] width 70 height 35
click at [1173, 40] on div at bounding box center [1175, 48] width 31 height 31
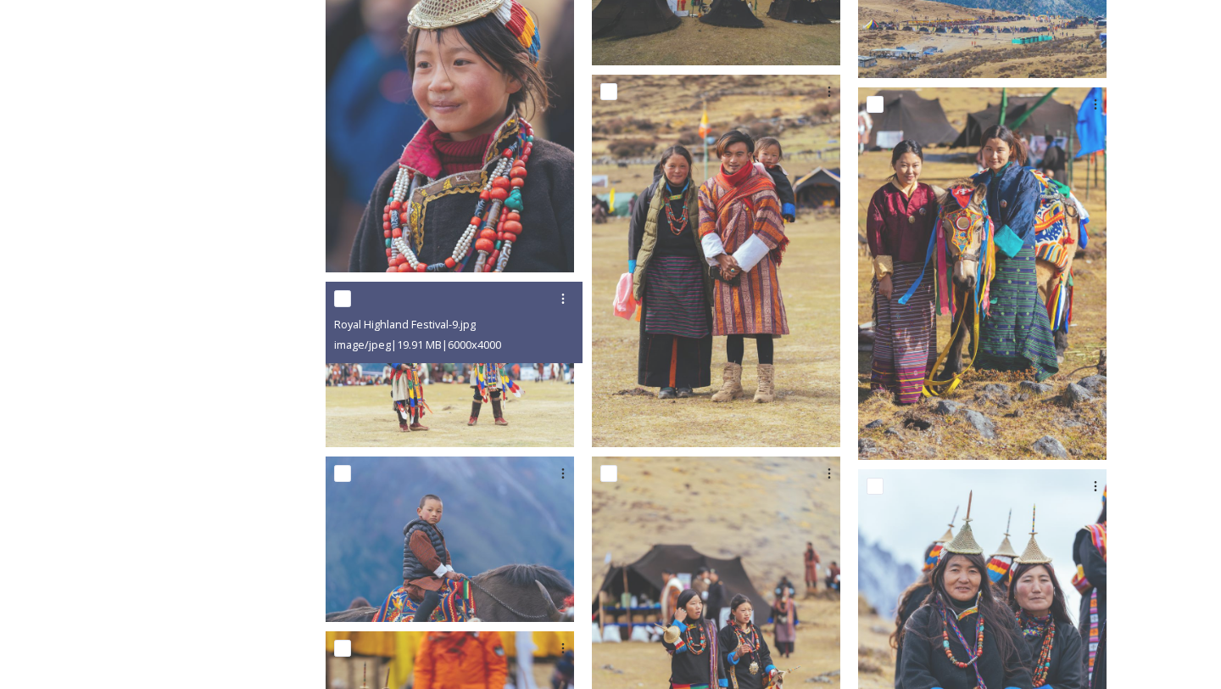
scroll to position [3175, 0]
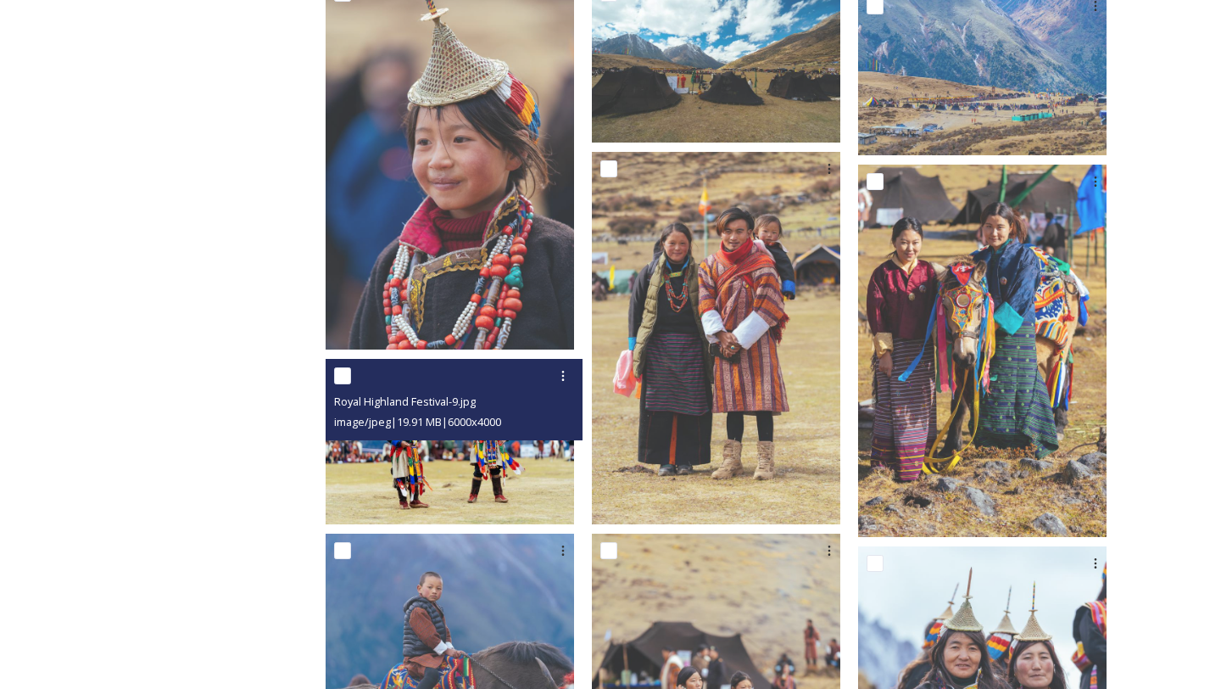
click at [431, 474] on img at bounding box center [450, 441] width 249 height 165
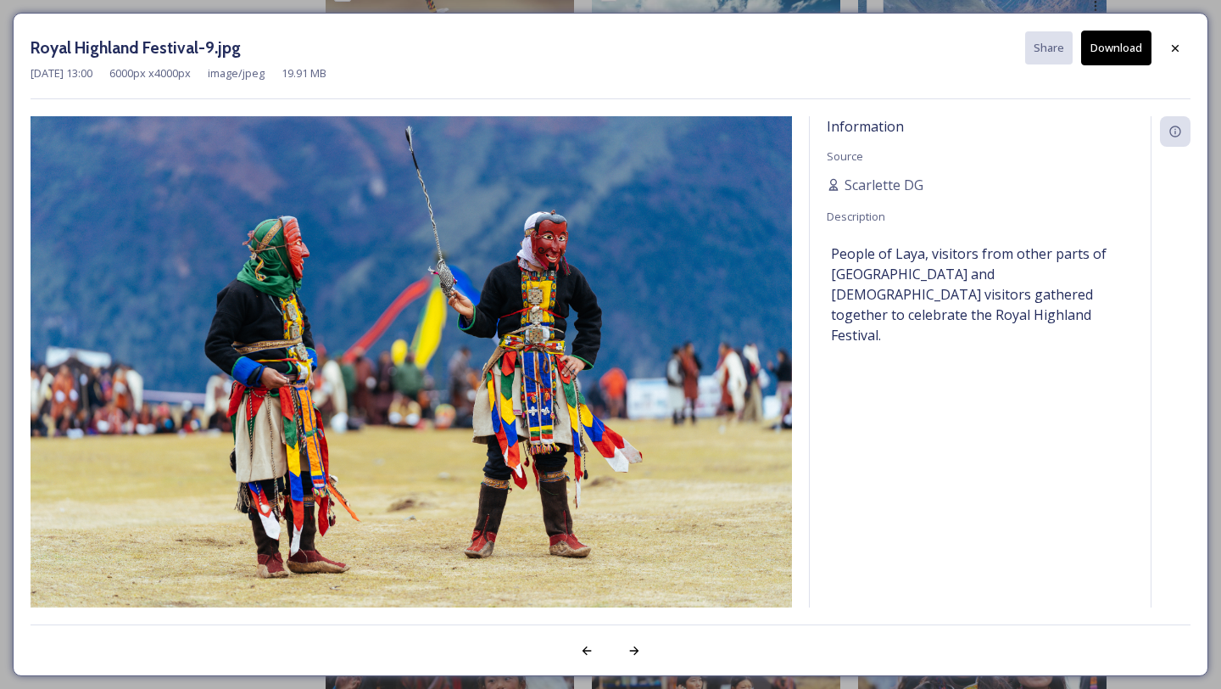
click at [1135, 63] on button "Download" at bounding box center [1117, 48] width 70 height 35
click at [1167, 55] on div at bounding box center [1175, 48] width 31 height 31
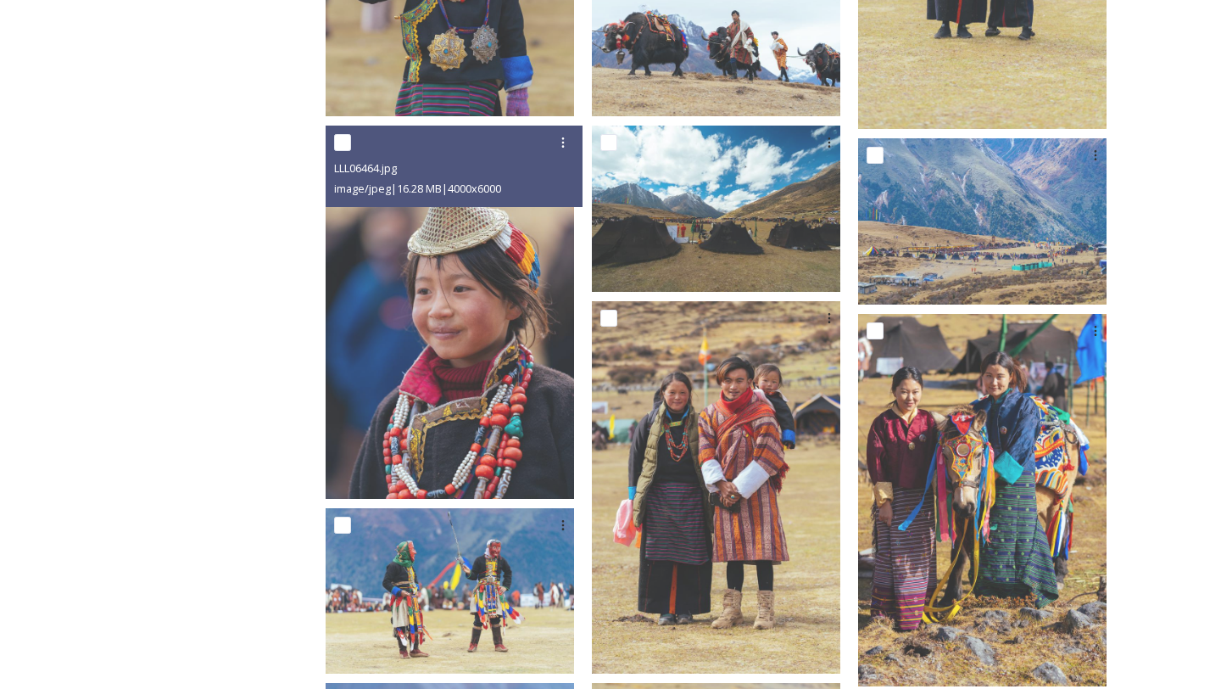
scroll to position [2817, 0]
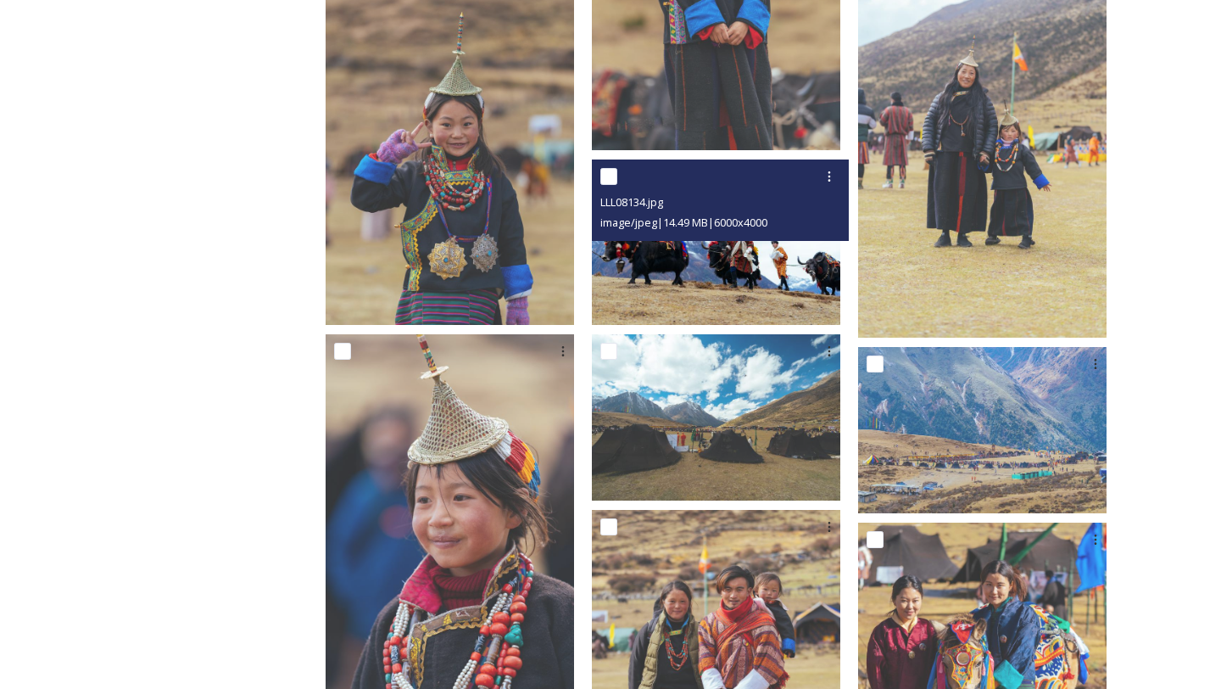
click at [758, 254] on img at bounding box center [716, 241] width 249 height 165
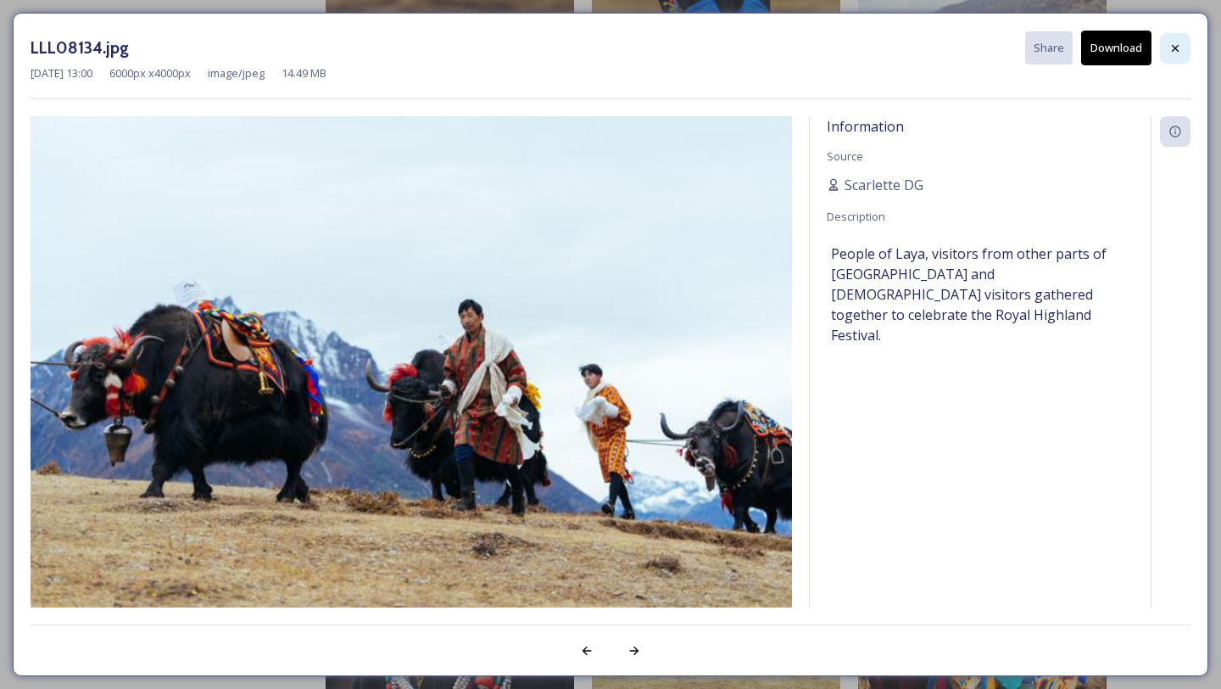
click at [1180, 45] on icon at bounding box center [1176, 49] width 14 height 14
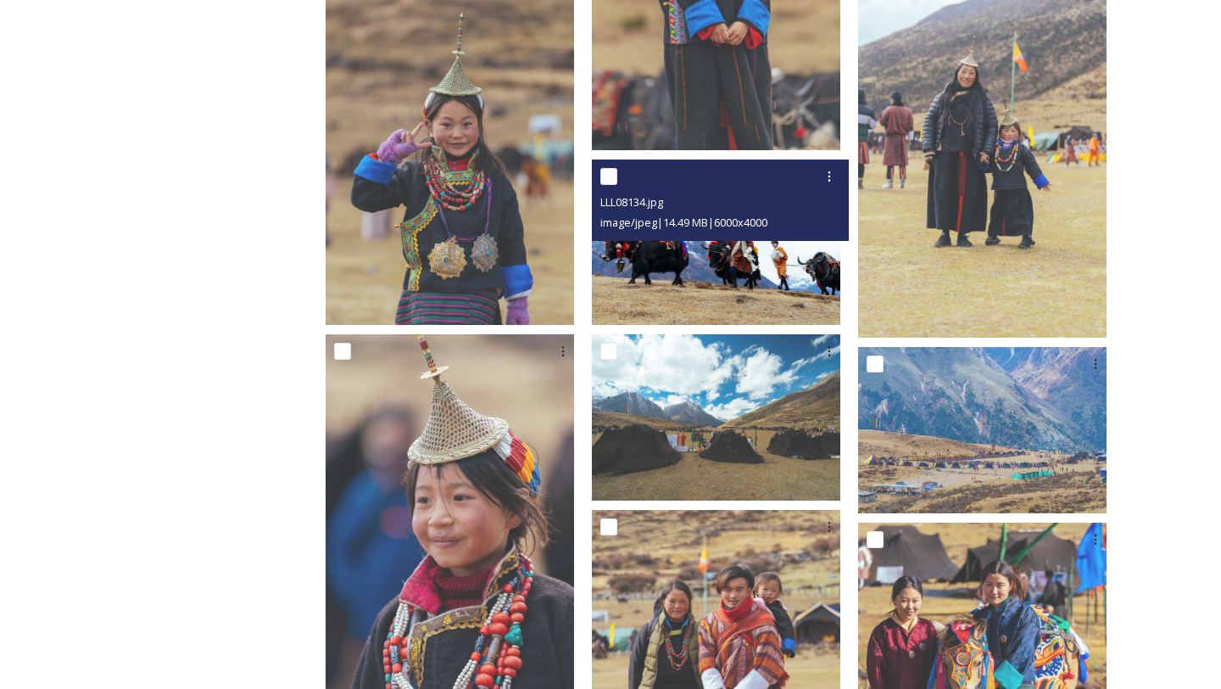
click at [690, 276] on img at bounding box center [716, 241] width 249 height 165
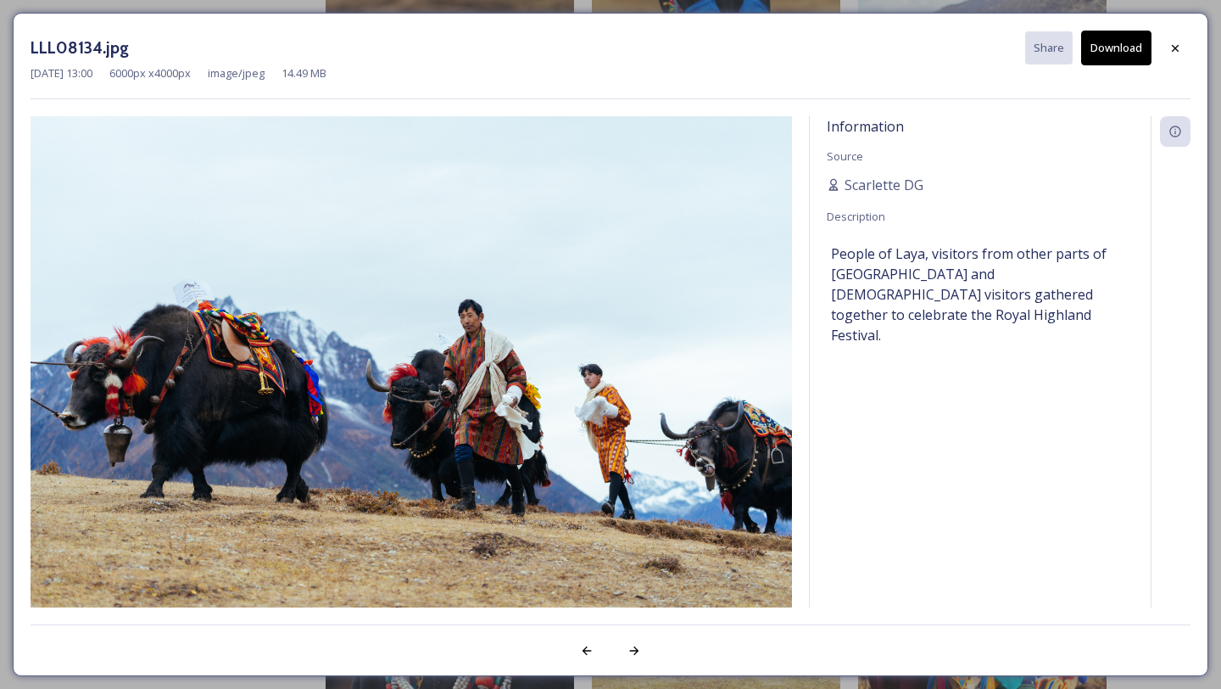
click at [1116, 61] on button "Download" at bounding box center [1117, 48] width 70 height 35
click at [1185, 45] on div at bounding box center [1175, 48] width 31 height 31
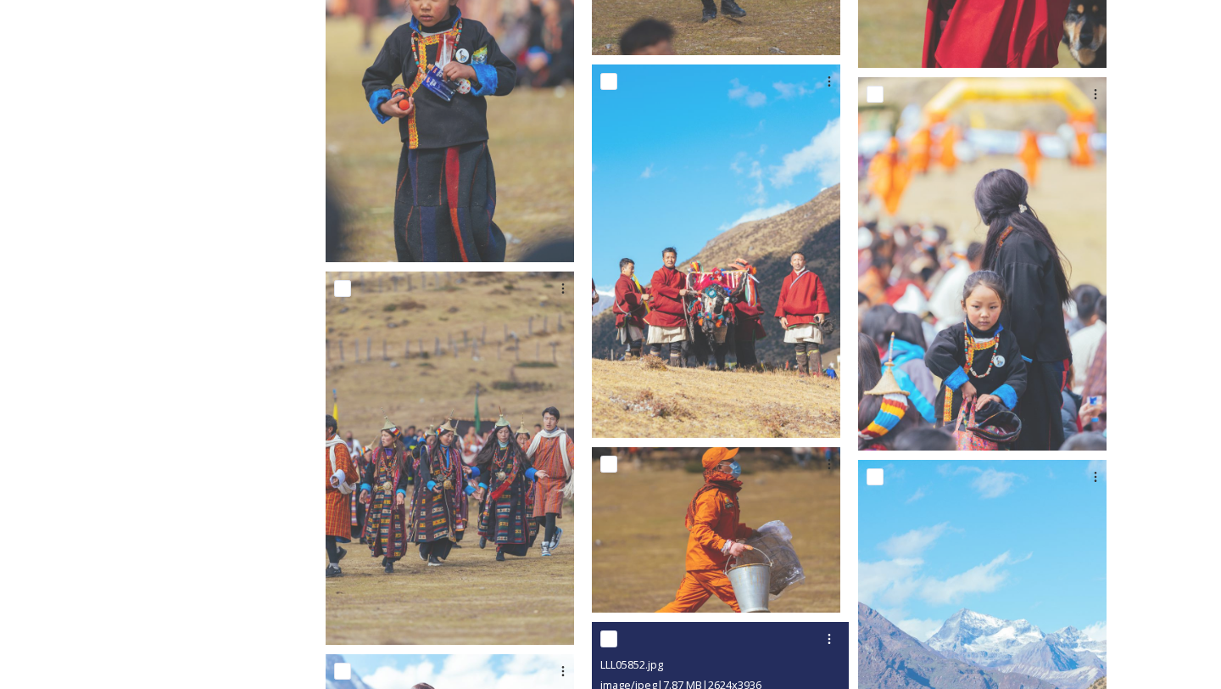
scroll to position [0, 0]
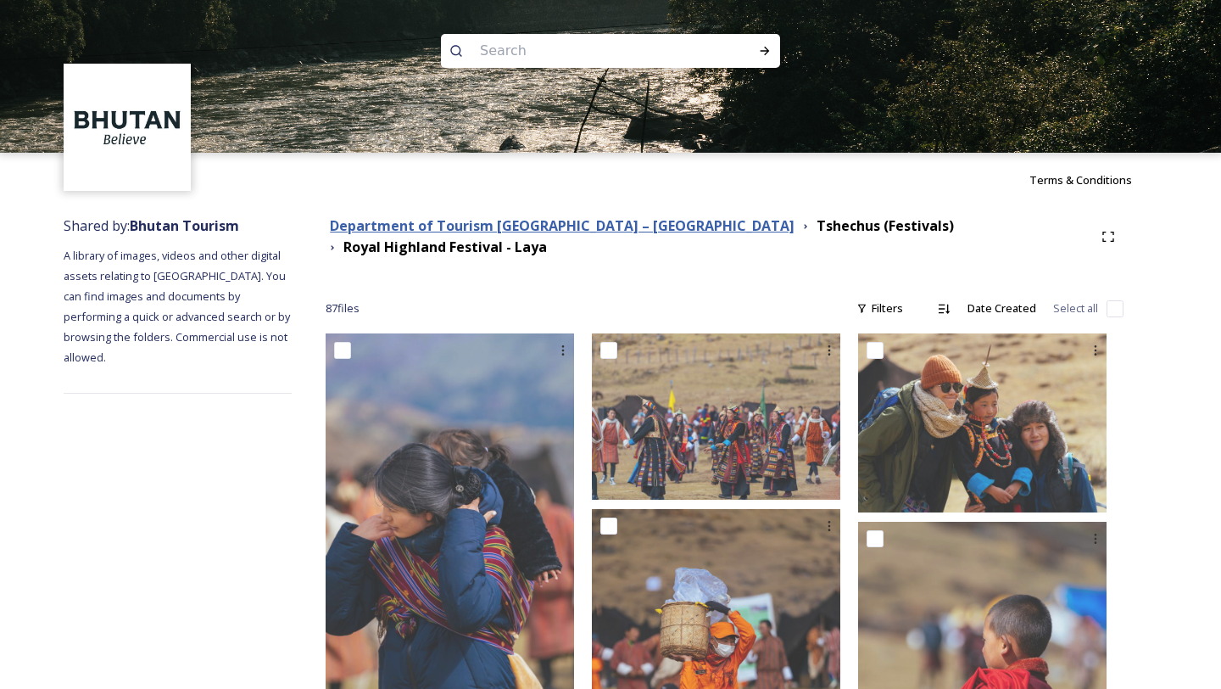
click at [582, 232] on strong "Department of Tourism [GEOGRAPHIC_DATA] – [GEOGRAPHIC_DATA]" at bounding box center [562, 225] width 465 height 19
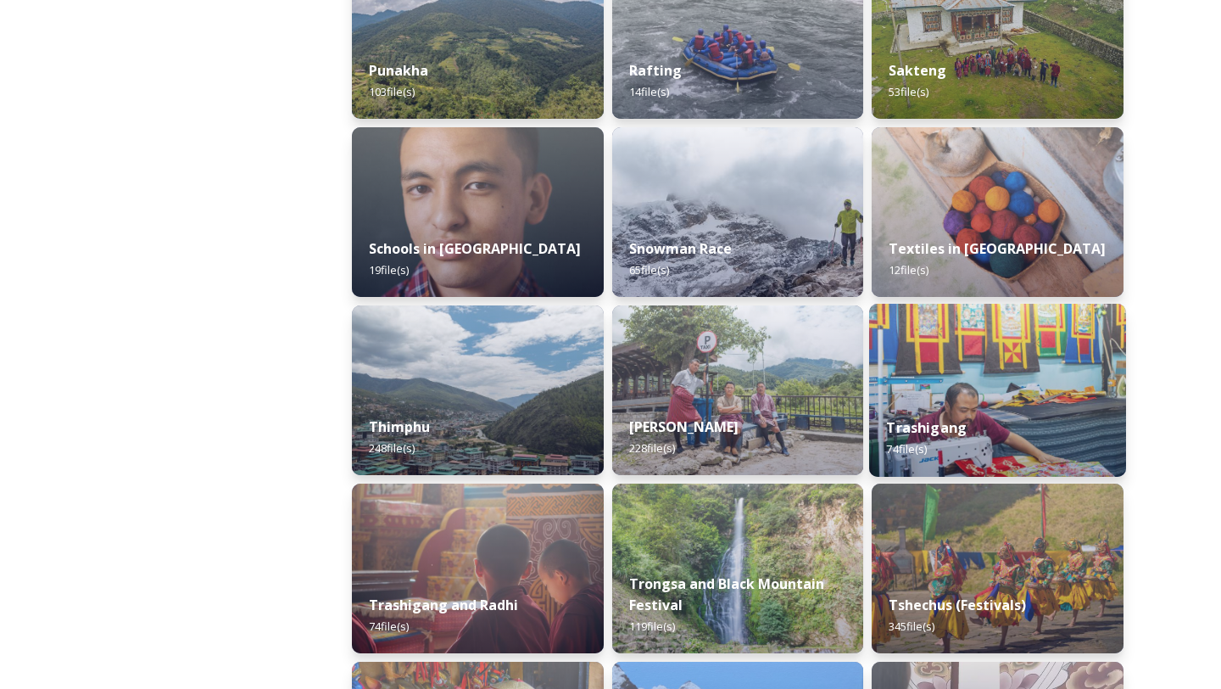
scroll to position [1754, 0]
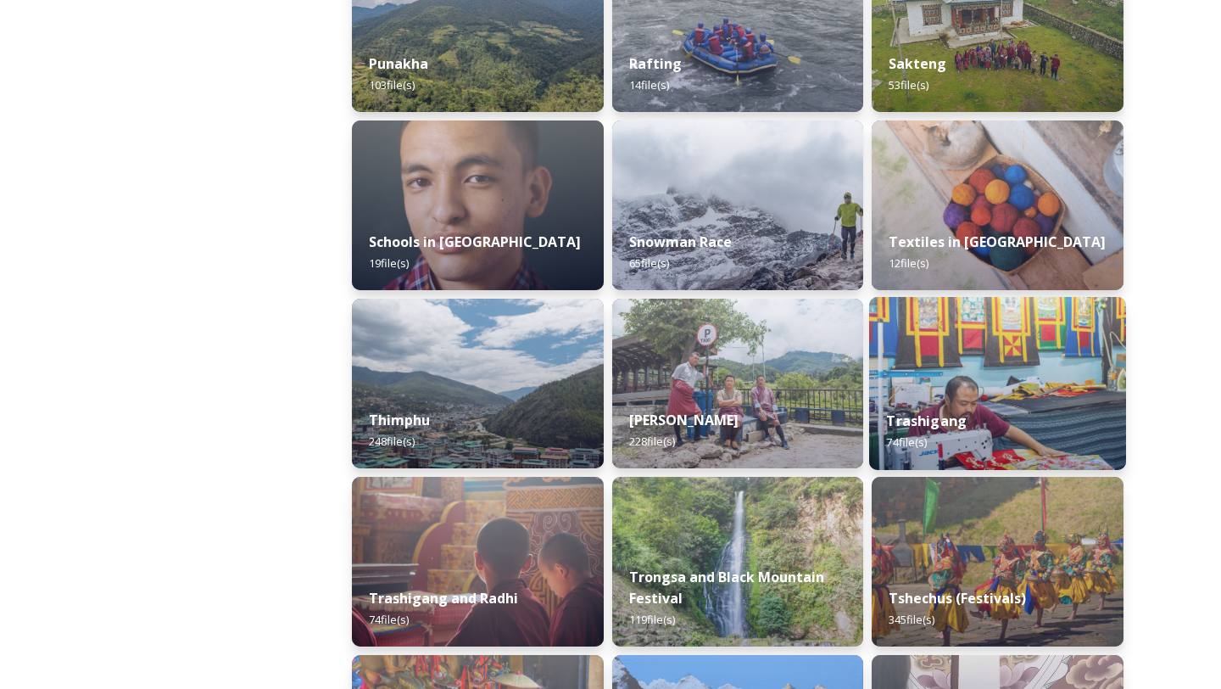
click at [953, 545] on img at bounding box center [998, 562] width 252 height 170
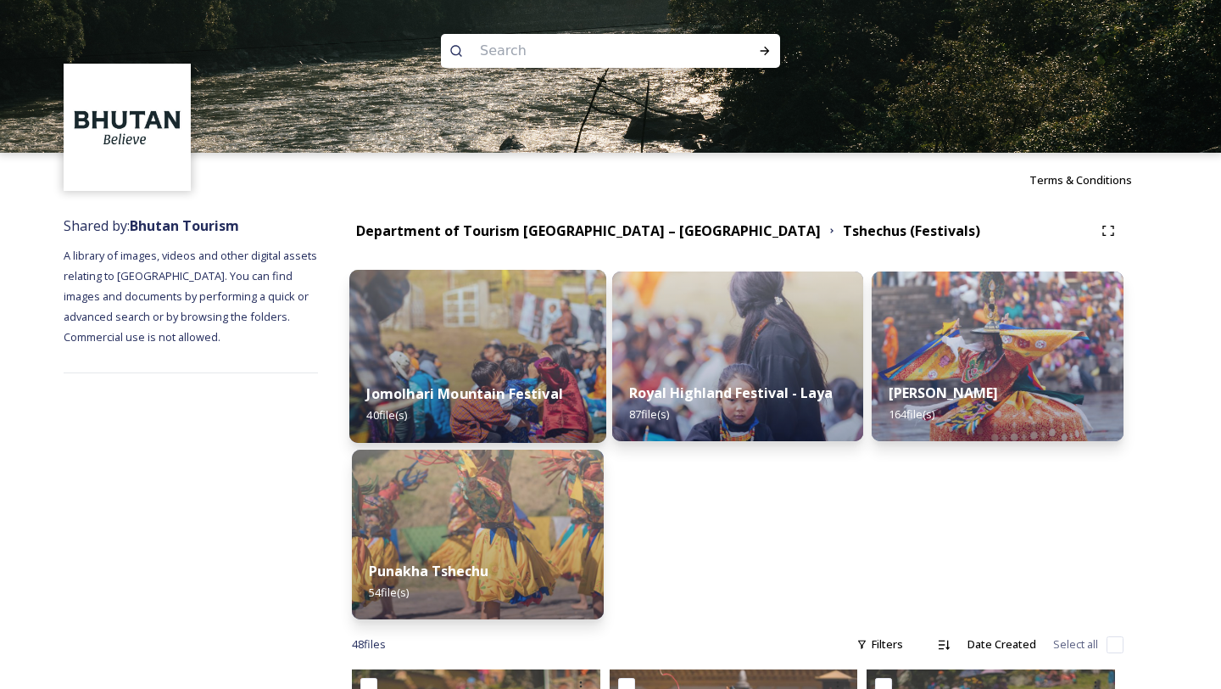
click at [490, 375] on div "Jomolhari Mountain Festival 40 file(s)" at bounding box center [477, 404] width 257 height 77
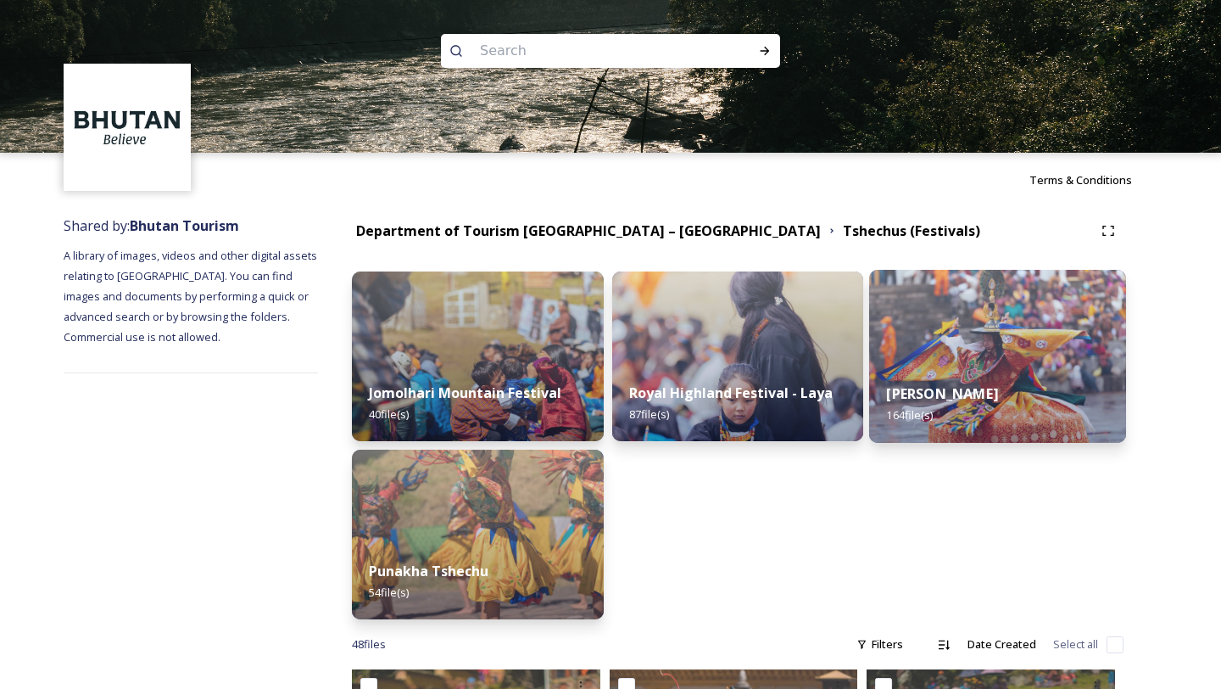
click at [909, 432] on div "Thimphu Tshechu 164 file(s)" at bounding box center [997, 404] width 257 height 77
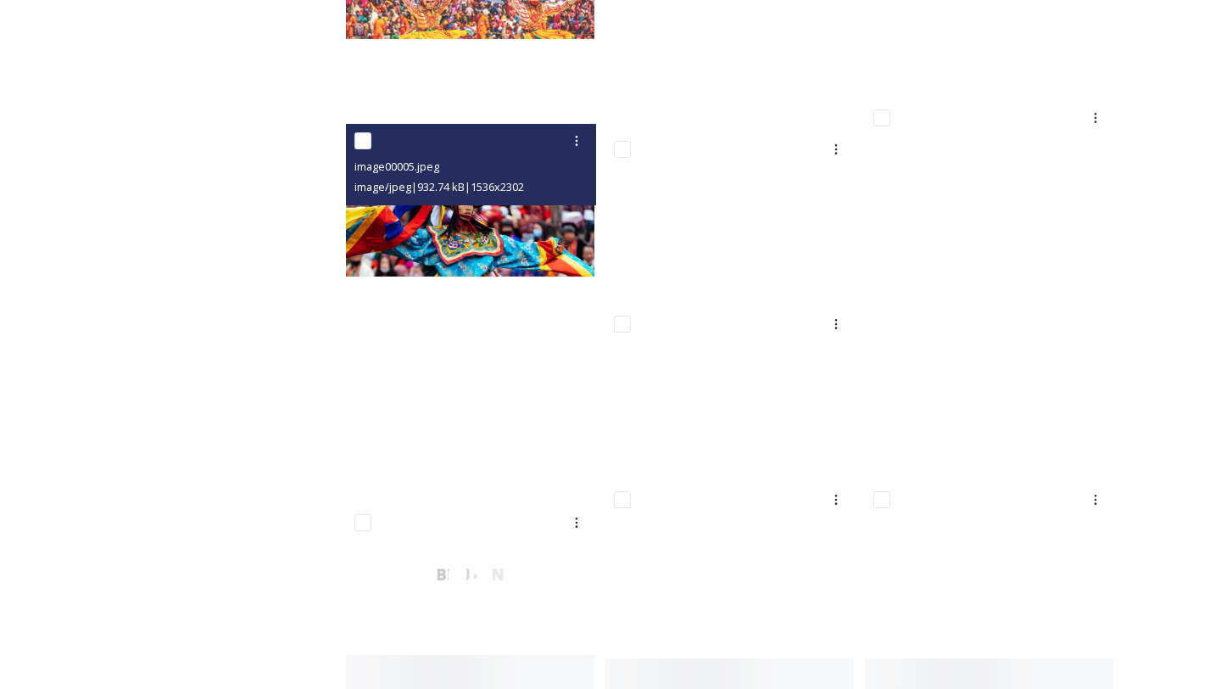
scroll to position [3226, 0]
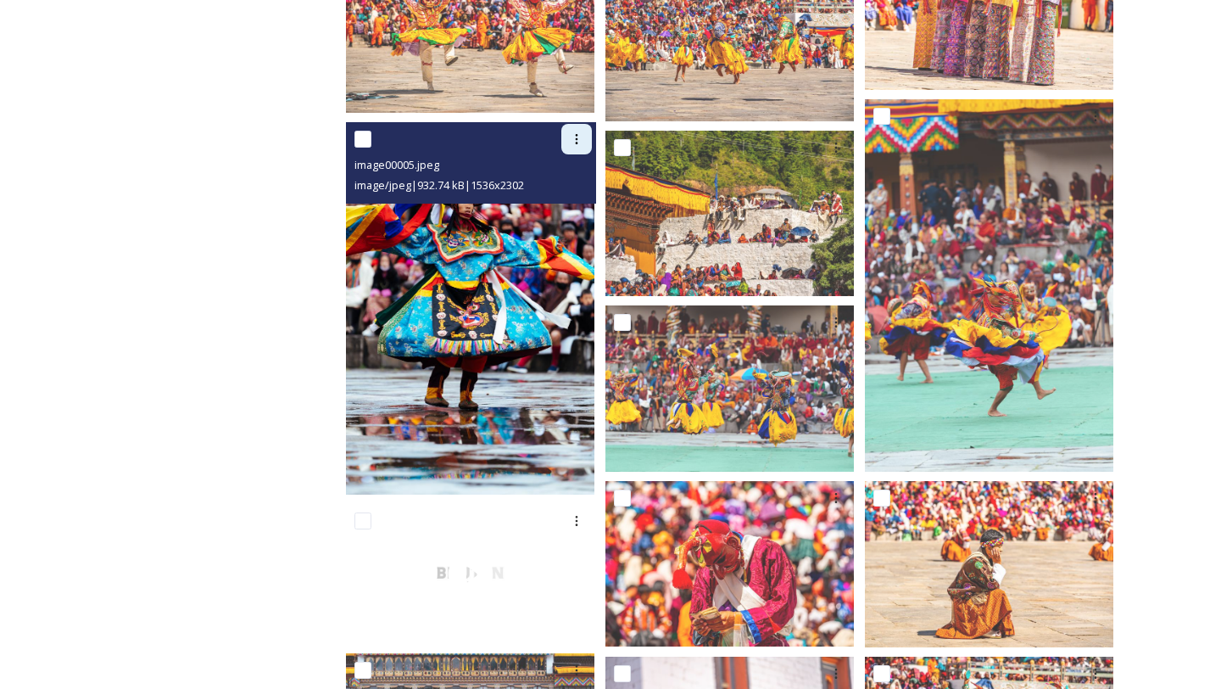
click at [582, 132] on icon at bounding box center [577, 139] width 14 height 14
click at [563, 204] on span "Download" at bounding box center [557, 209] width 52 height 16
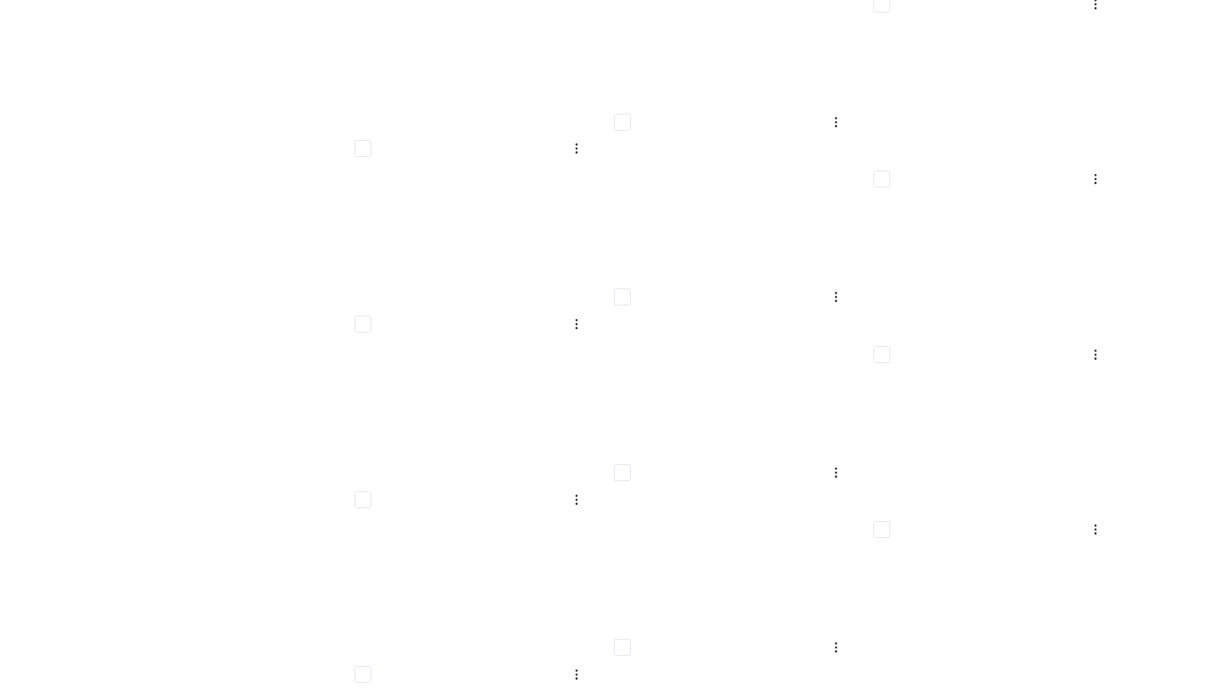
scroll to position [7809, 0]
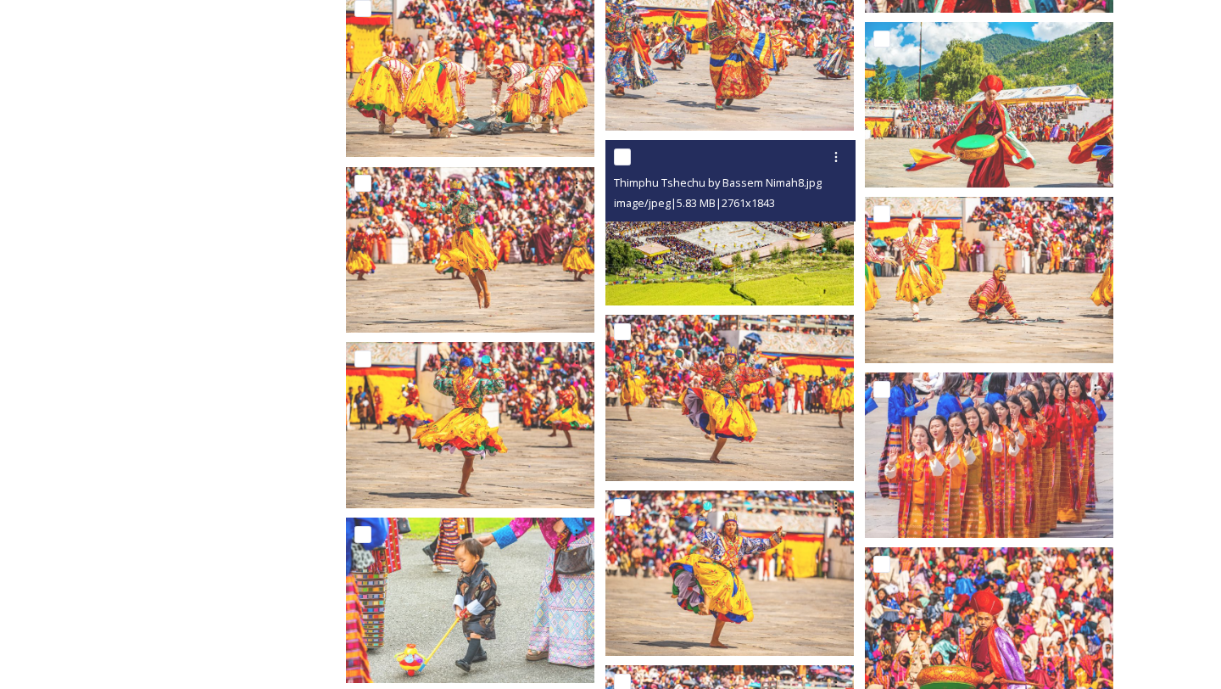
click at [712, 252] on img at bounding box center [730, 222] width 249 height 165
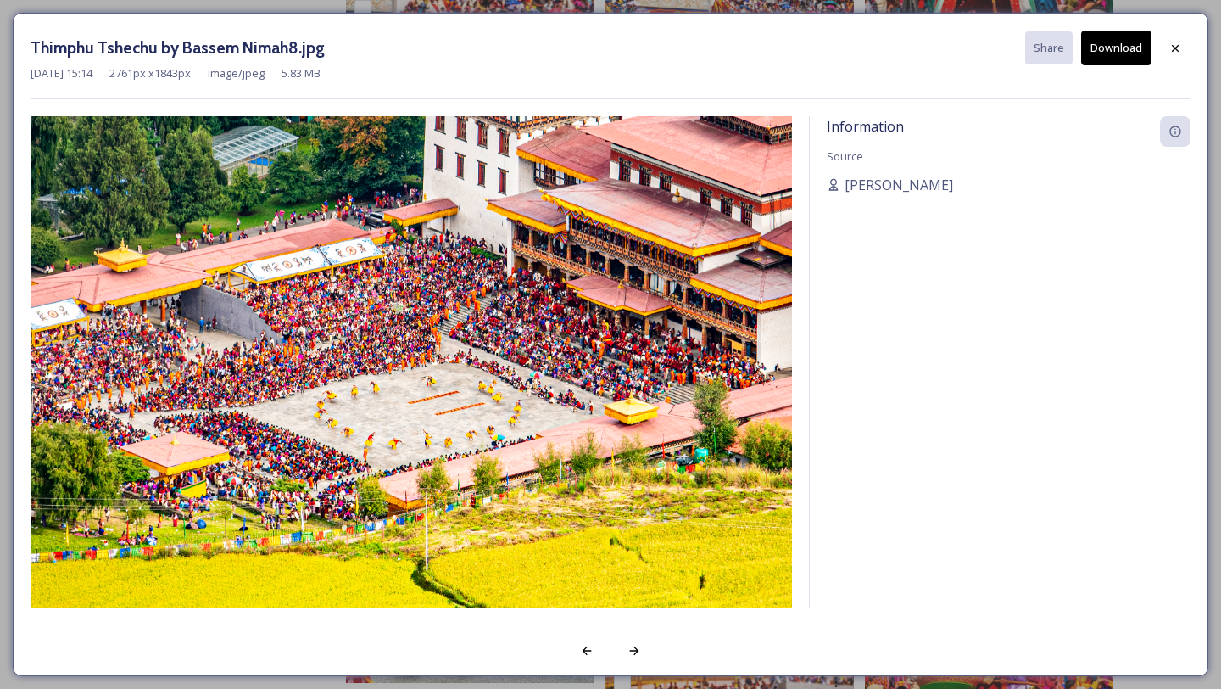
click at [1132, 64] on button "Download" at bounding box center [1117, 48] width 70 height 35
click at [1171, 47] on icon at bounding box center [1176, 49] width 14 height 14
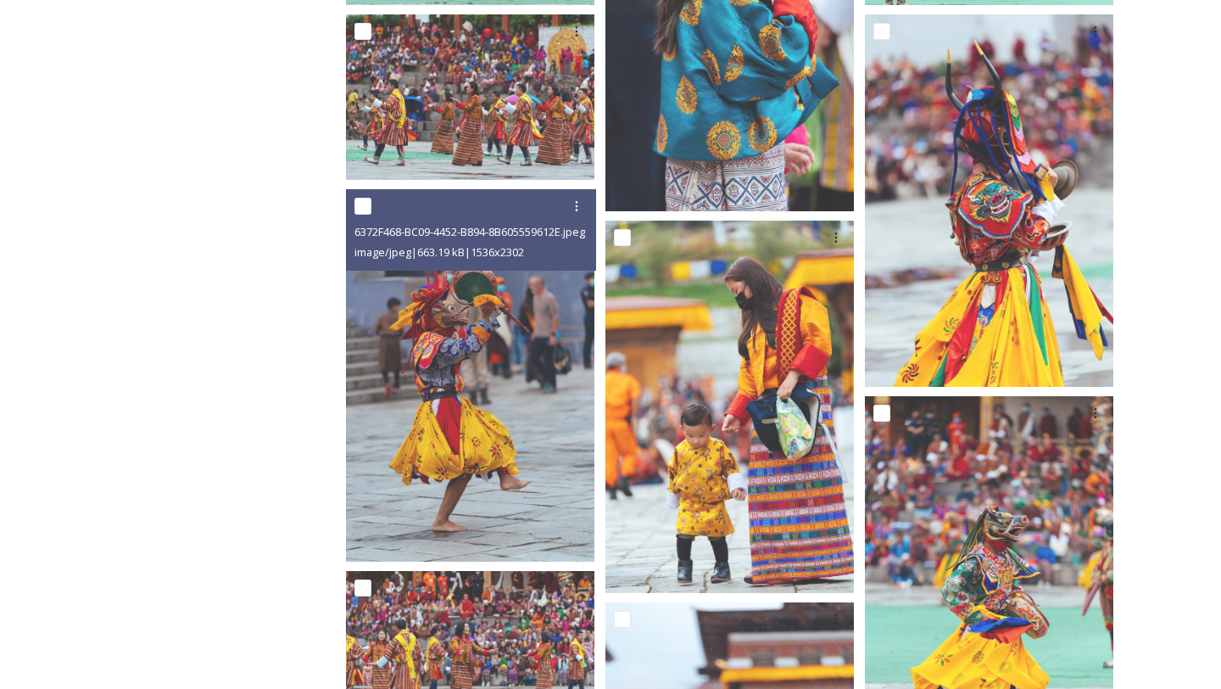
scroll to position [0, 0]
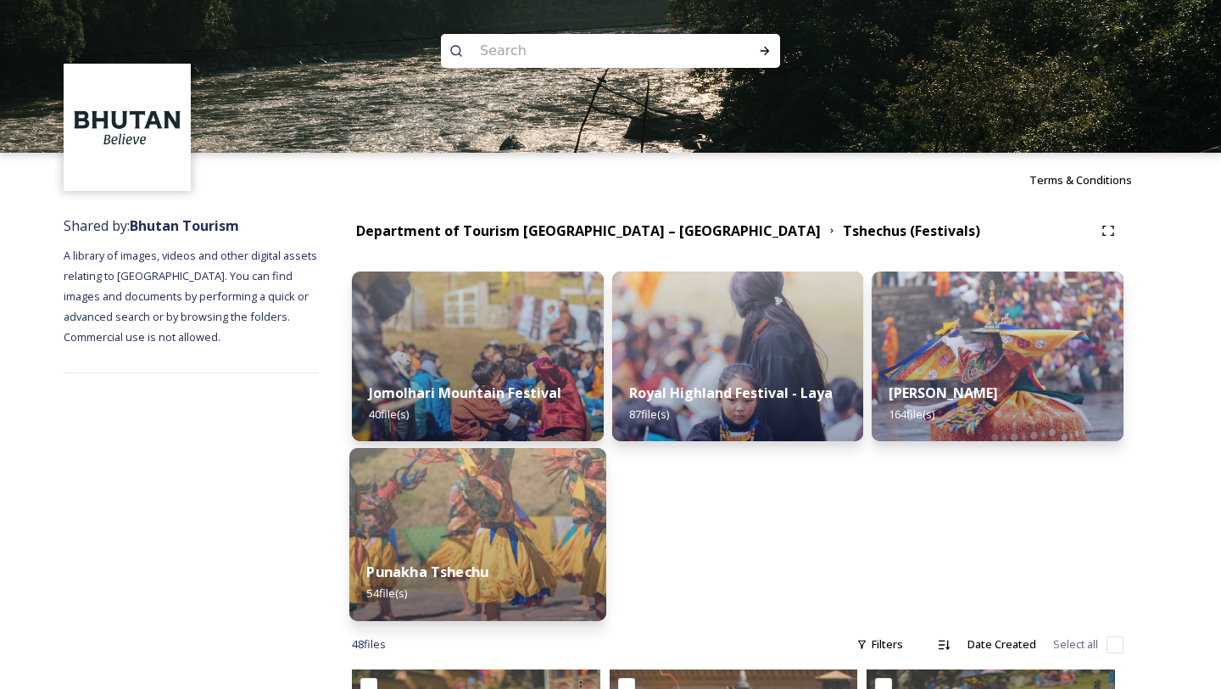
click at [480, 541] on img at bounding box center [477, 534] width 257 height 173
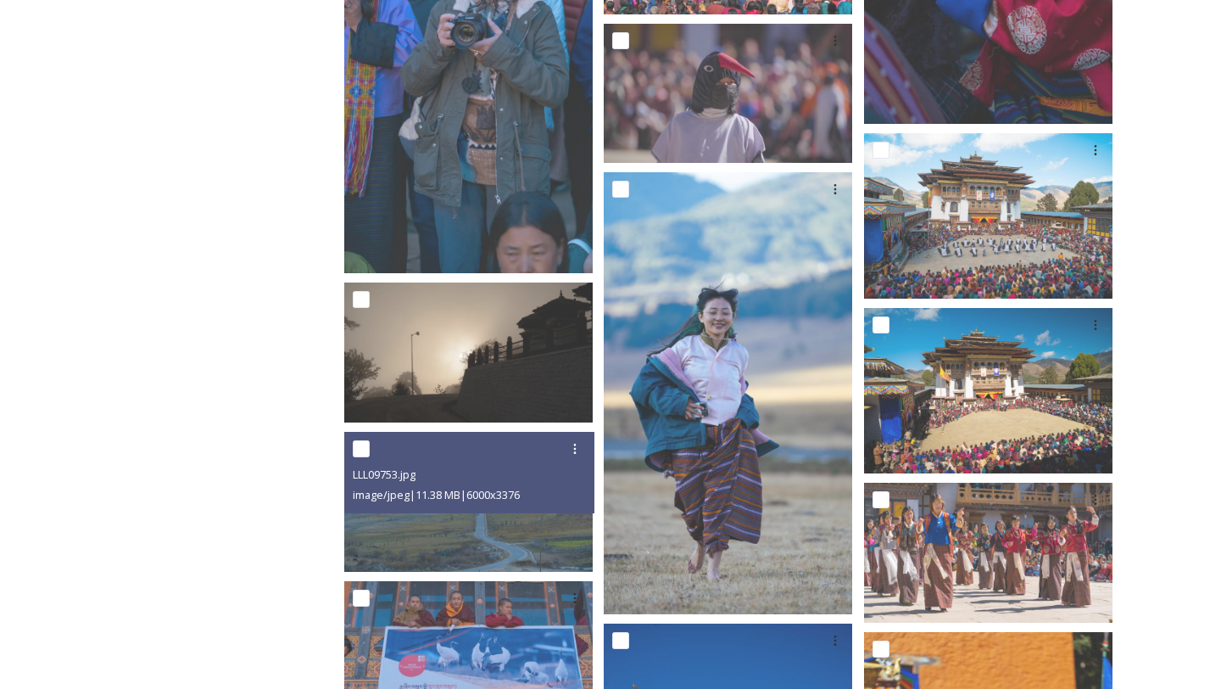
scroll to position [1080, 0]
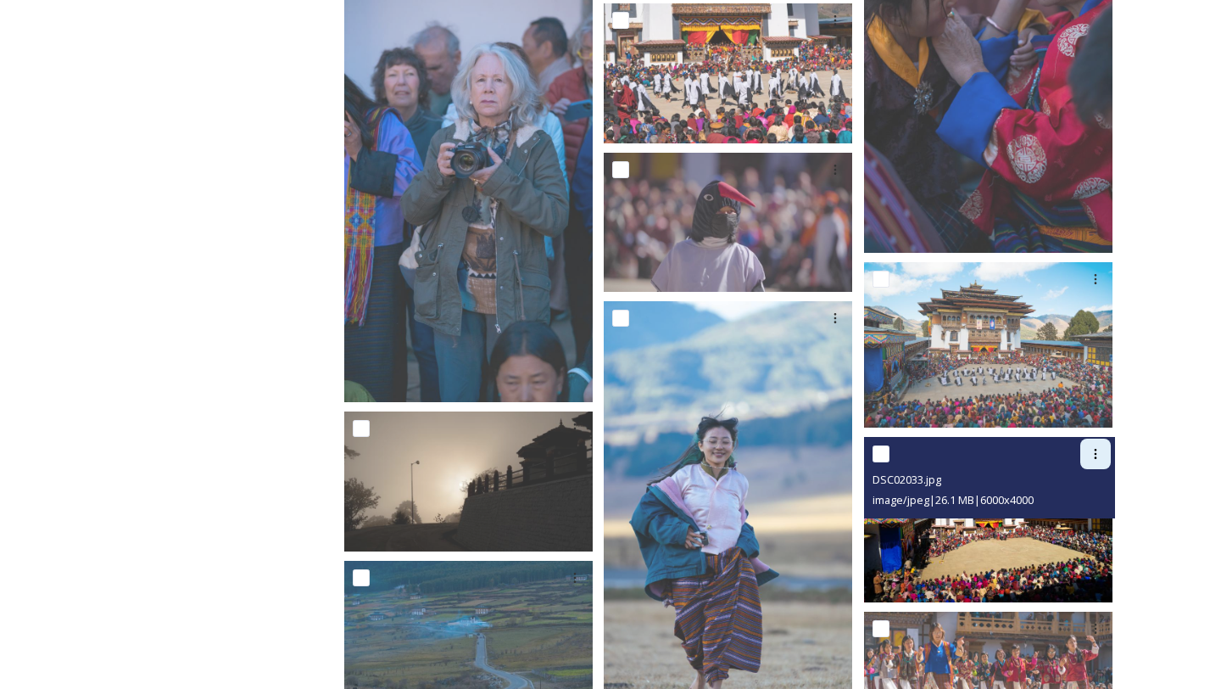
click at [1093, 447] on icon at bounding box center [1096, 454] width 14 height 14
click at [1059, 516] on span "Download" at bounding box center [1076, 524] width 52 height 16
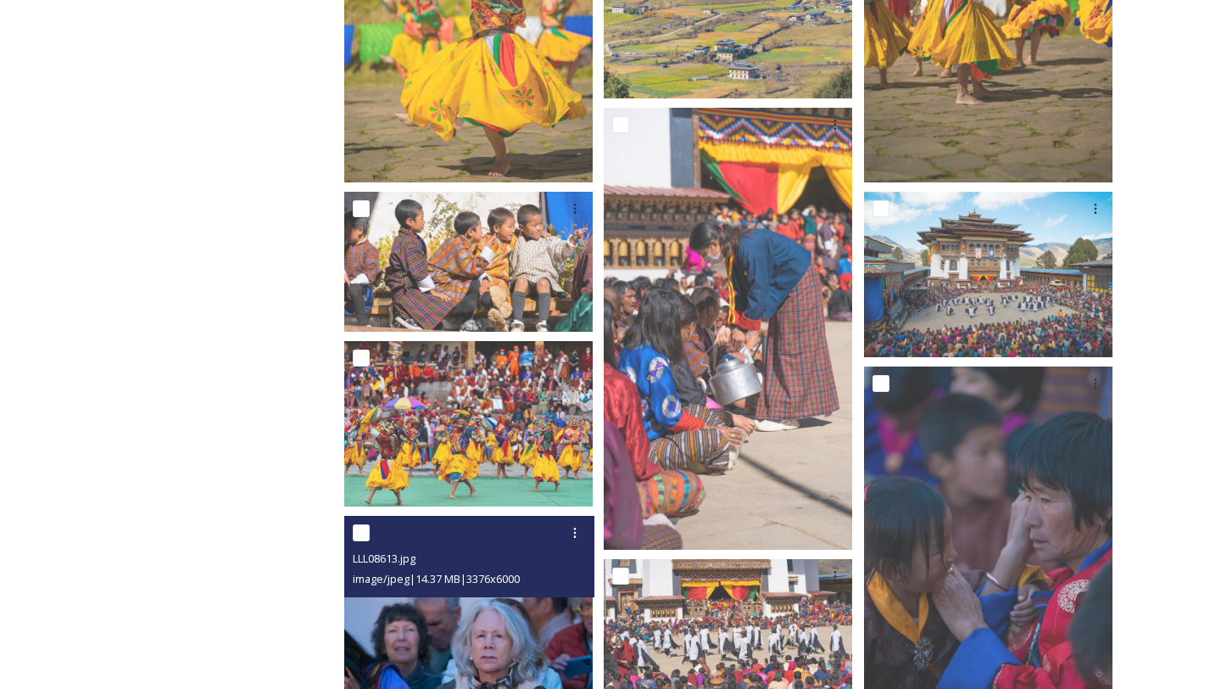
scroll to position [0, 0]
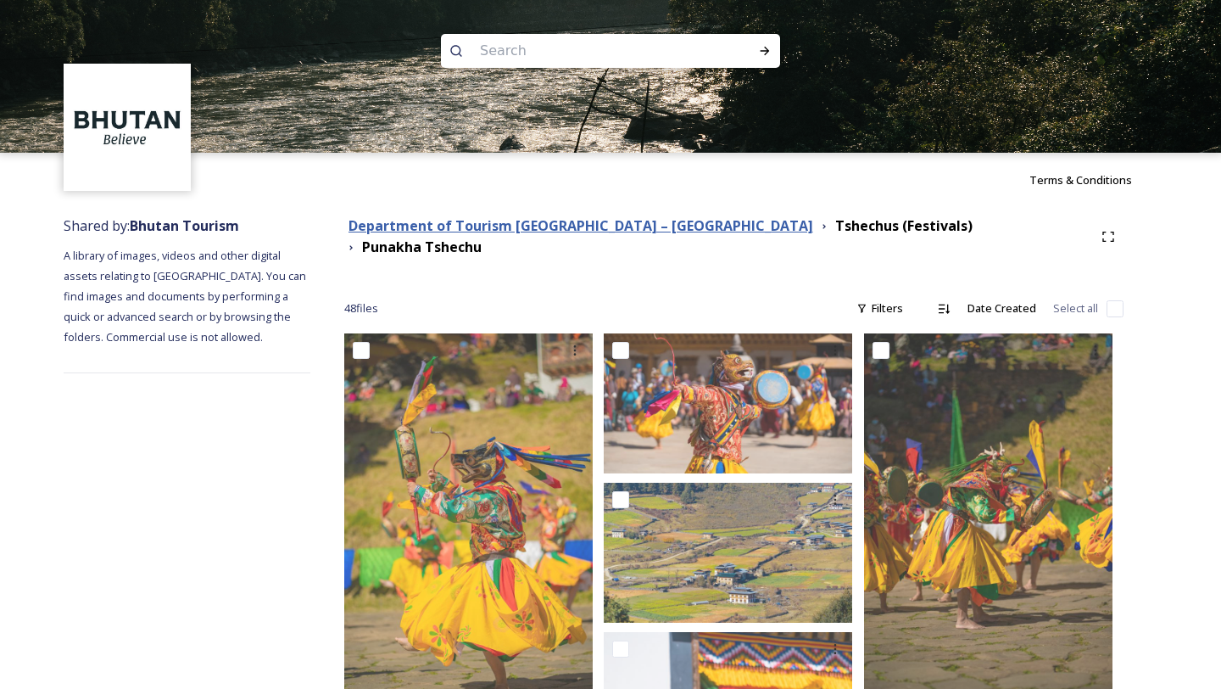
click at [521, 225] on strong "Department of Tourism [GEOGRAPHIC_DATA] – [GEOGRAPHIC_DATA]" at bounding box center [581, 225] width 465 height 19
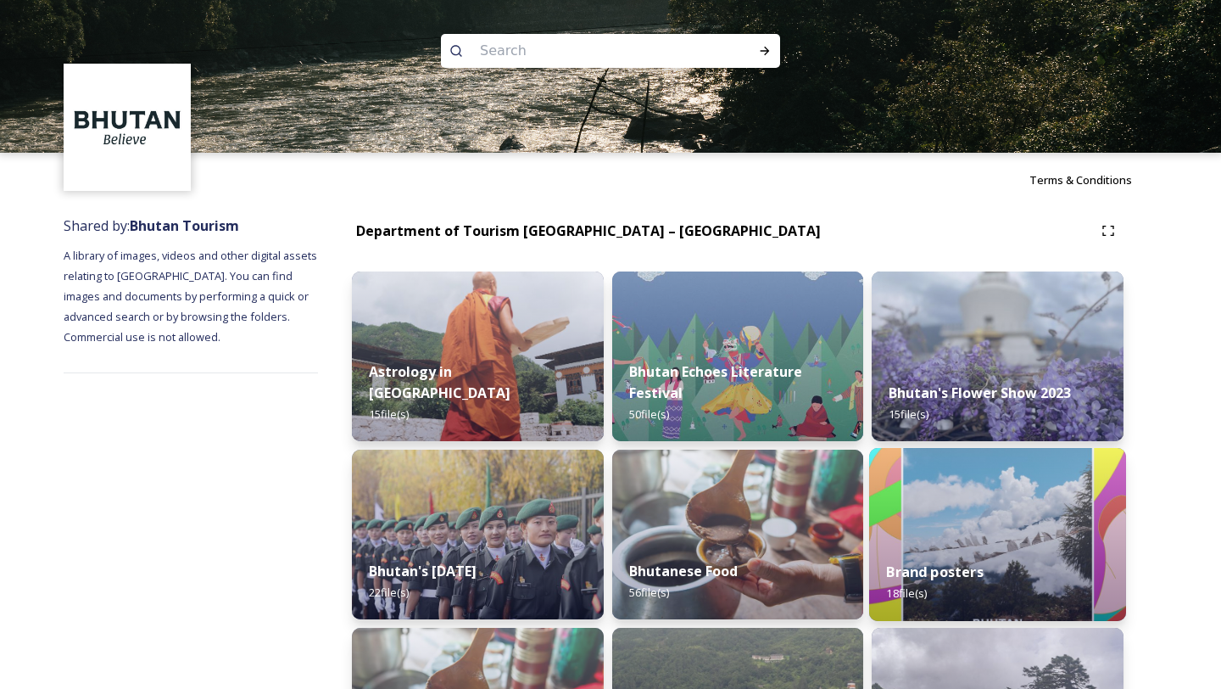
scroll to position [355, 0]
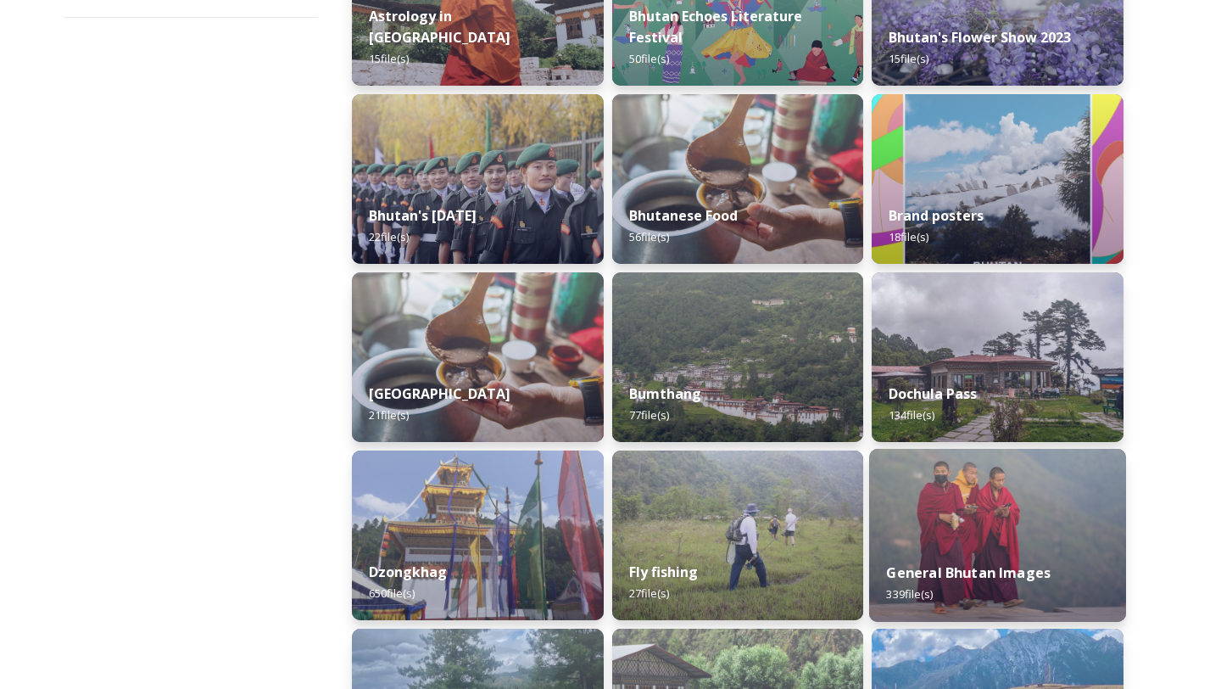
click at [1047, 536] on img at bounding box center [997, 535] width 257 height 173
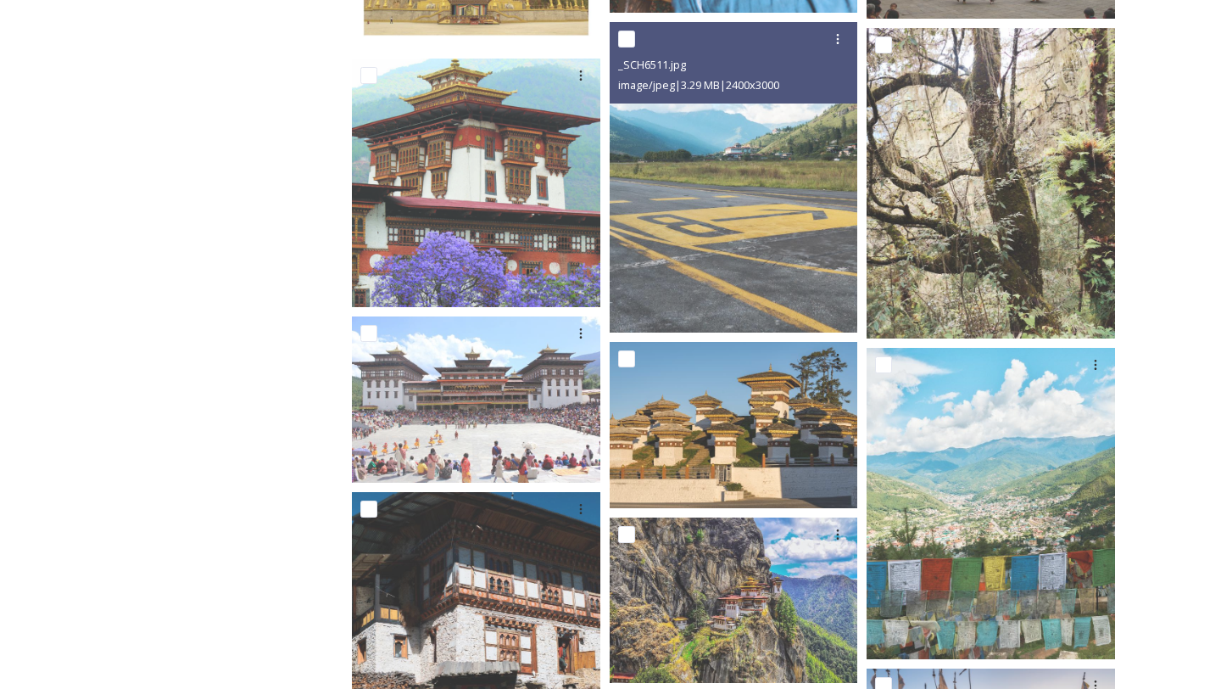
scroll to position [10621, 0]
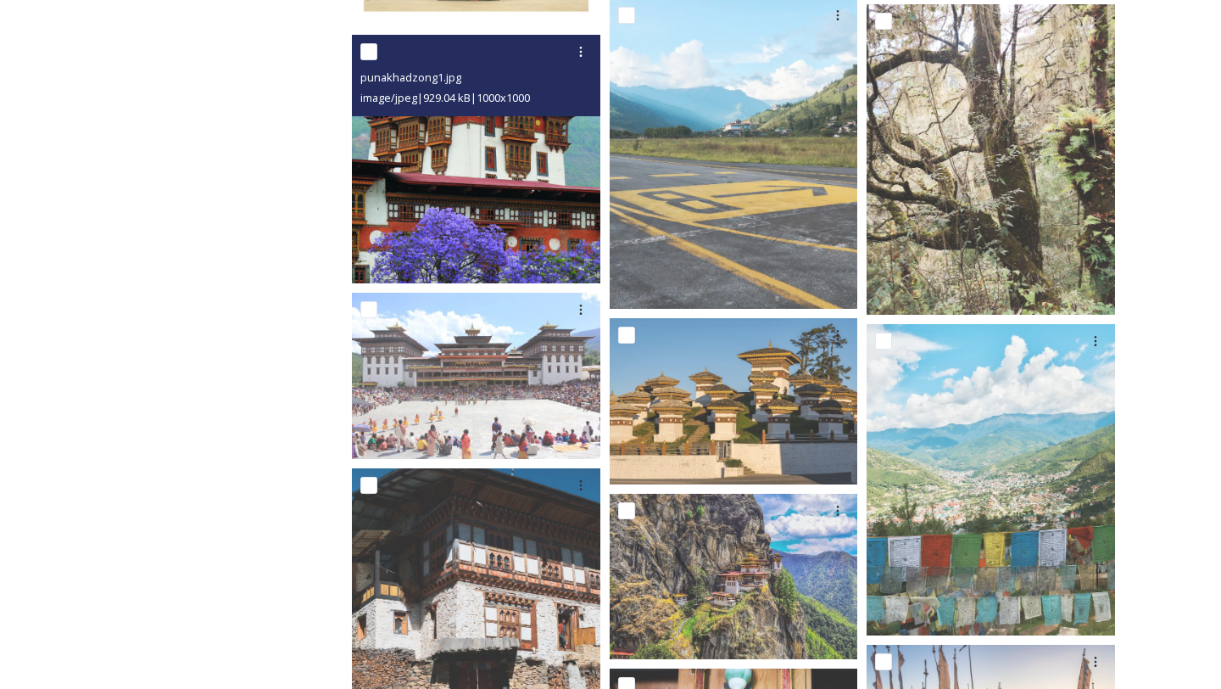
click at [489, 202] on img at bounding box center [476, 159] width 249 height 249
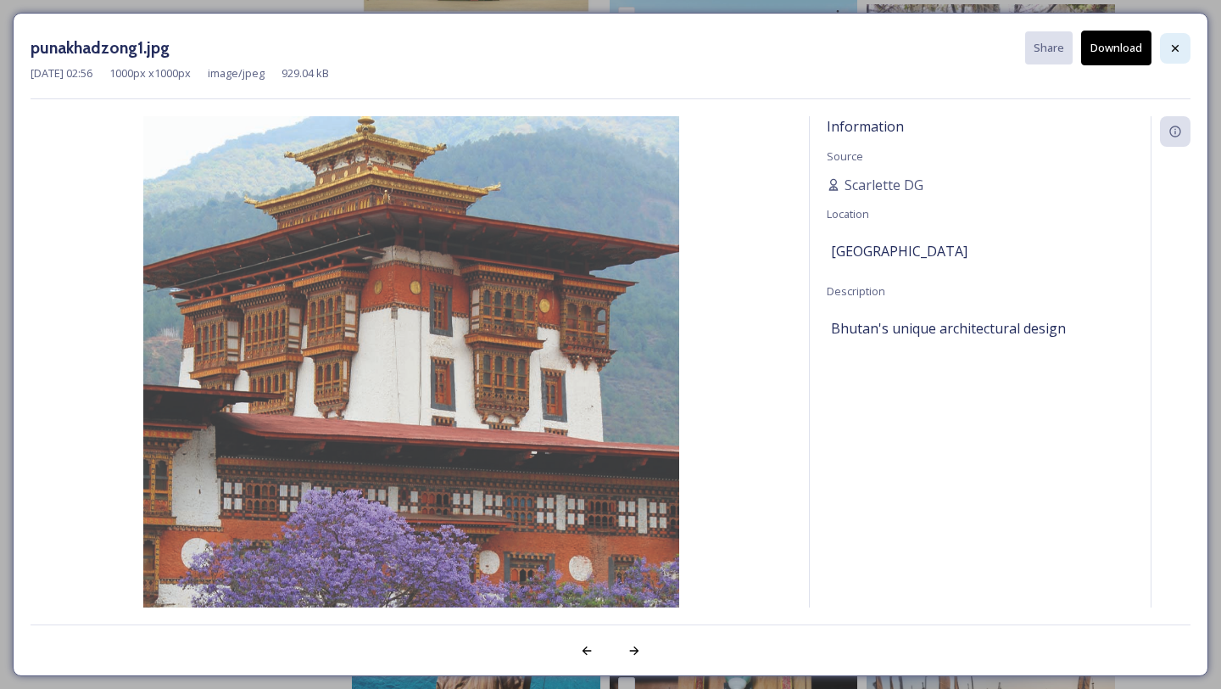
click at [1166, 44] on div at bounding box center [1175, 48] width 31 height 31
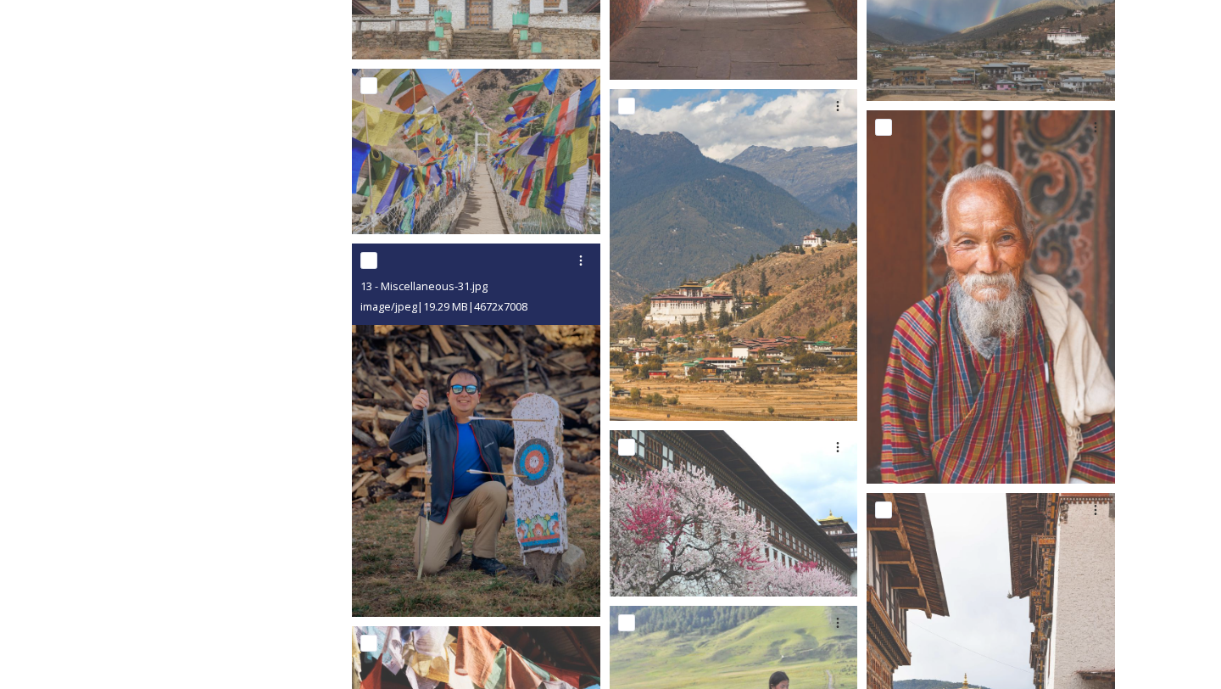
scroll to position [27800, 0]
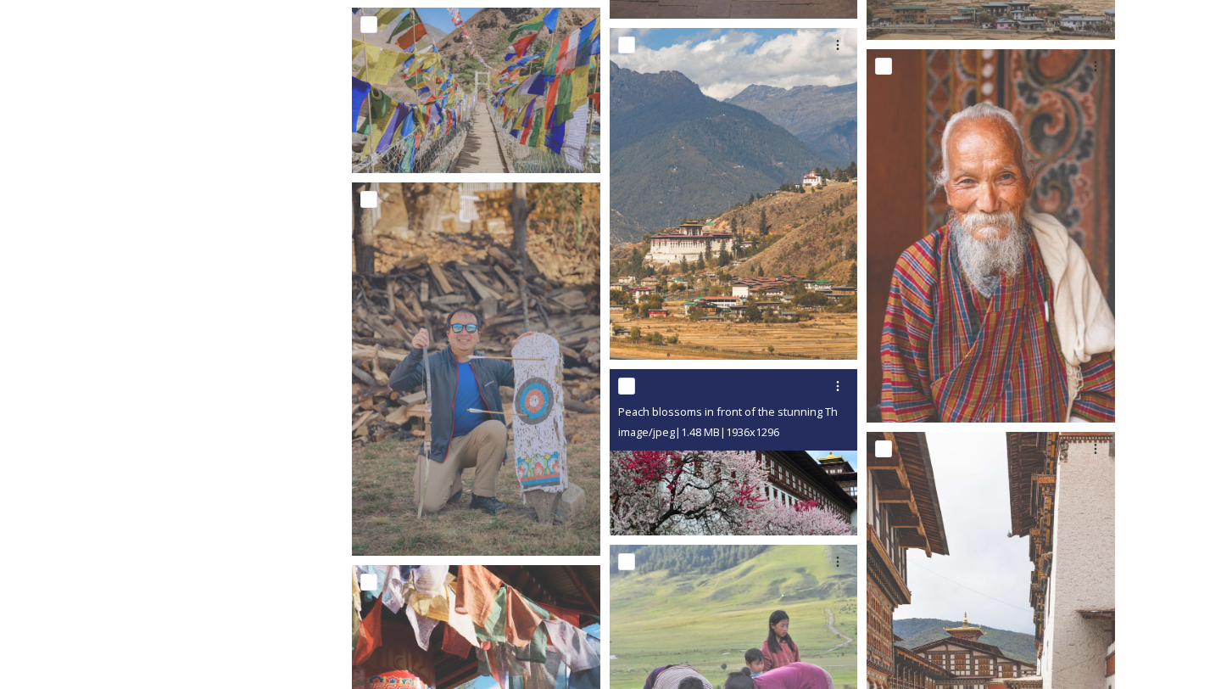
click at [668, 421] on div "Peach blossoms in front of the stunning Thimphu Dzong.JPG" at bounding box center [736, 411] width 236 height 20
click at [670, 448] on div "Peach blossoms in front of the stunning Thimphu Dzong.JPG image/jpeg | 1.48 MB …" at bounding box center [734, 409] width 249 height 81
click at [675, 490] on img at bounding box center [734, 452] width 249 height 166
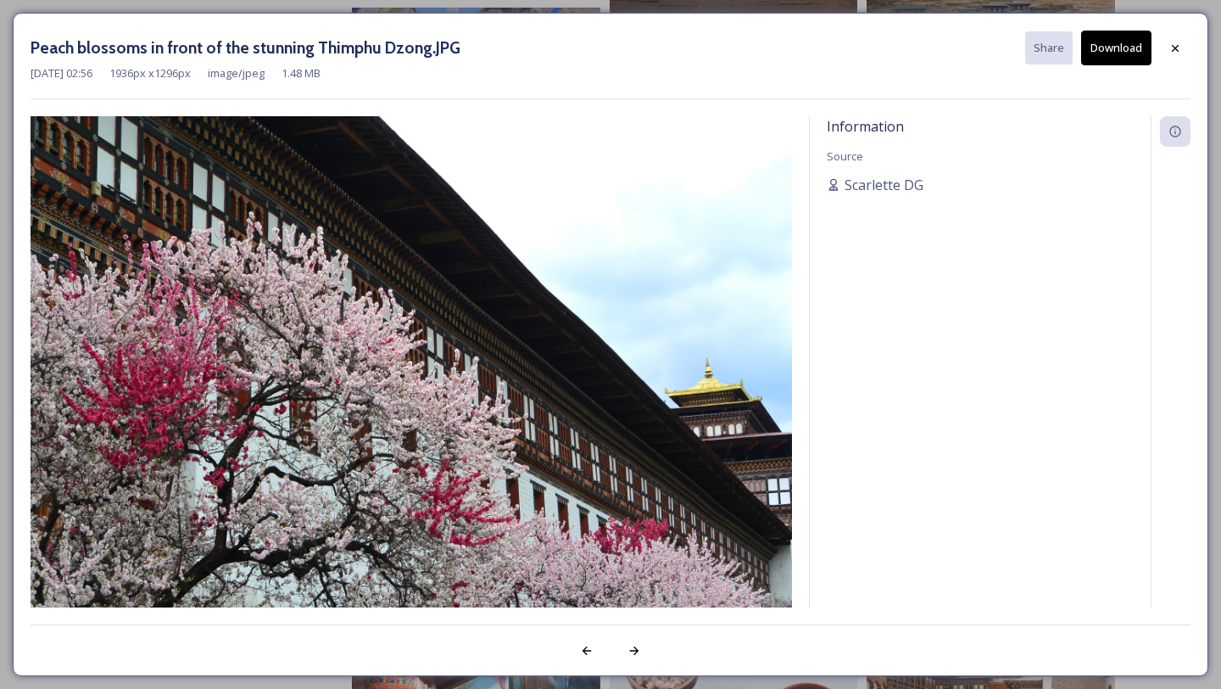
click at [1121, 54] on button "Download" at bounding box center [1117, 48] width 70 height 35
click at [1178, 42] on icon at bounding box center [1176, 49] width 14 height 14
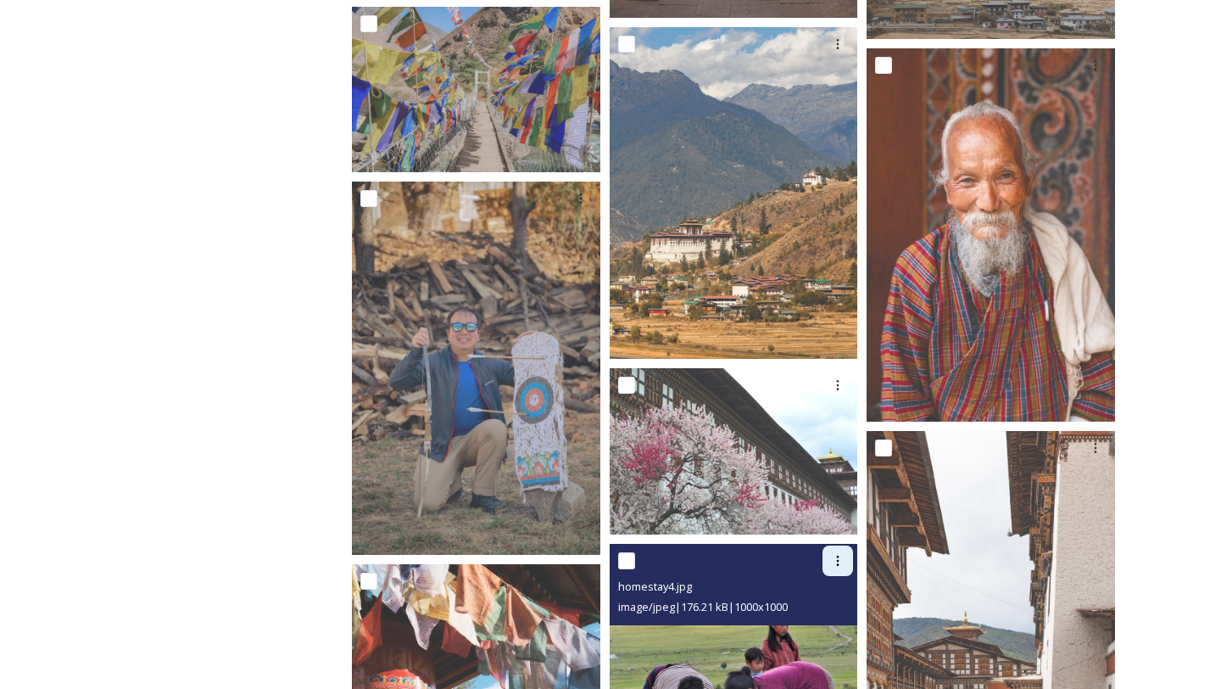
scroll to position [27774, 0]
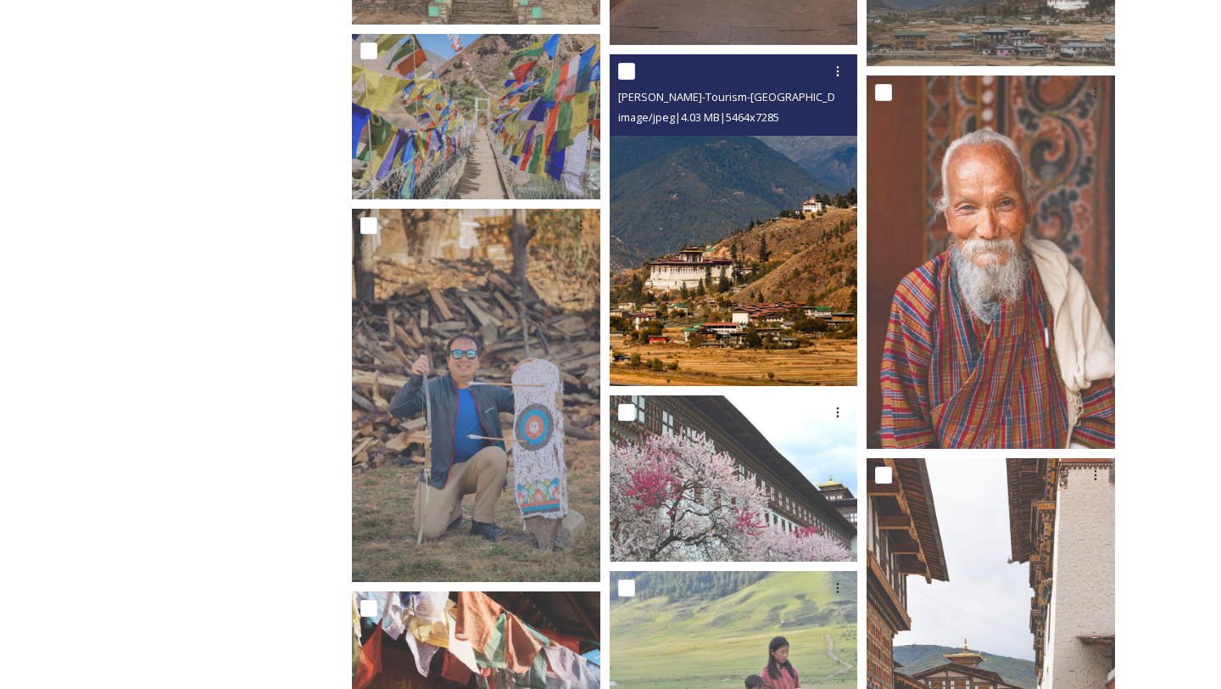
click at [745, 377] on img at bounding box center [734, 220] width 249 height 332
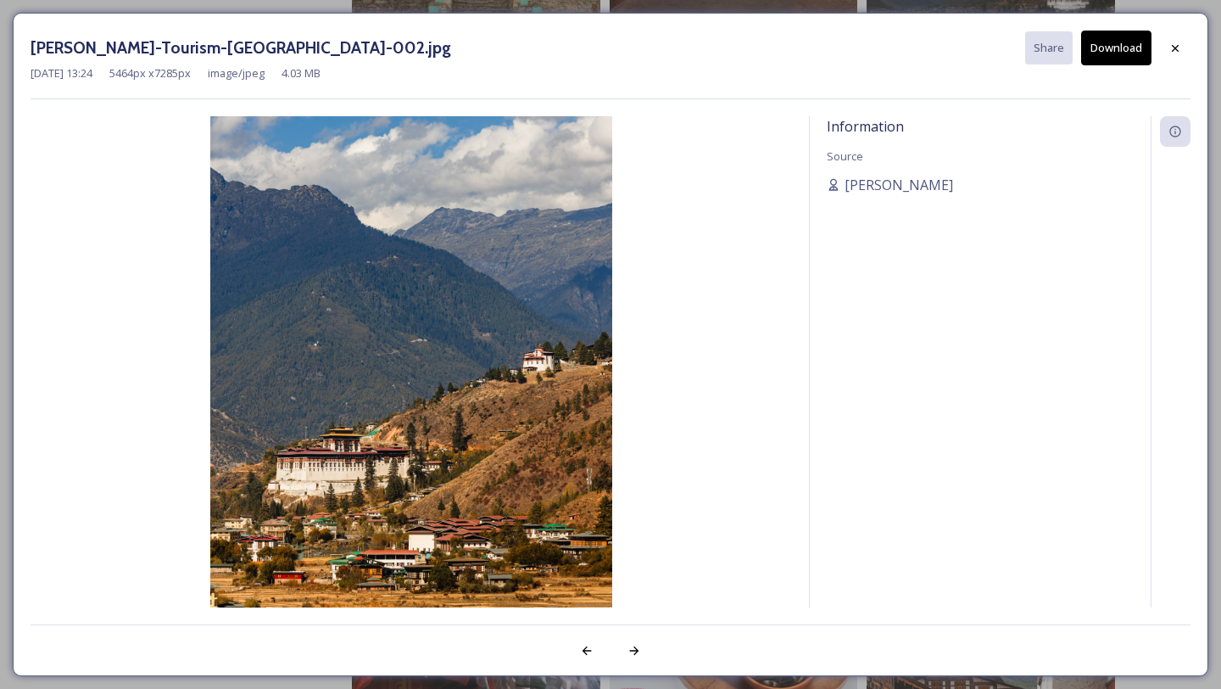
click at [1115, 45] on button "Download" at bounding box center [1117, 48] width 70 height 35
click at [1171, 35] on div at bounding box center [1175, 48] width 31 height 31
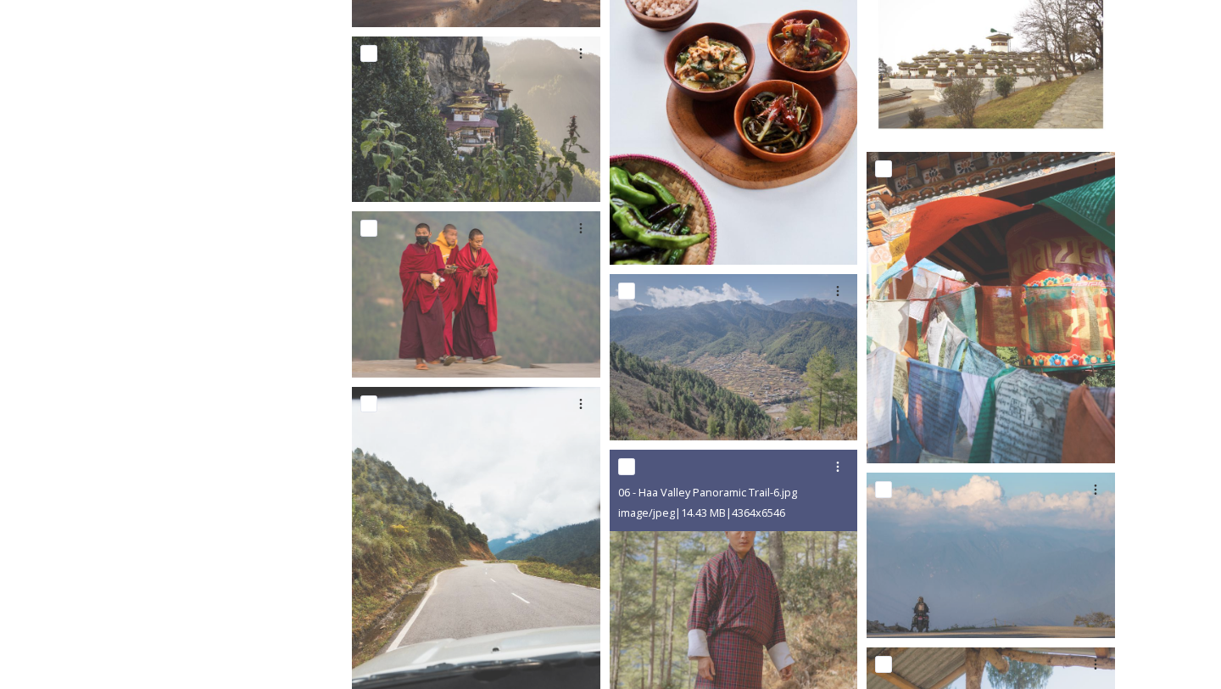
scroll to position [28537, 0]
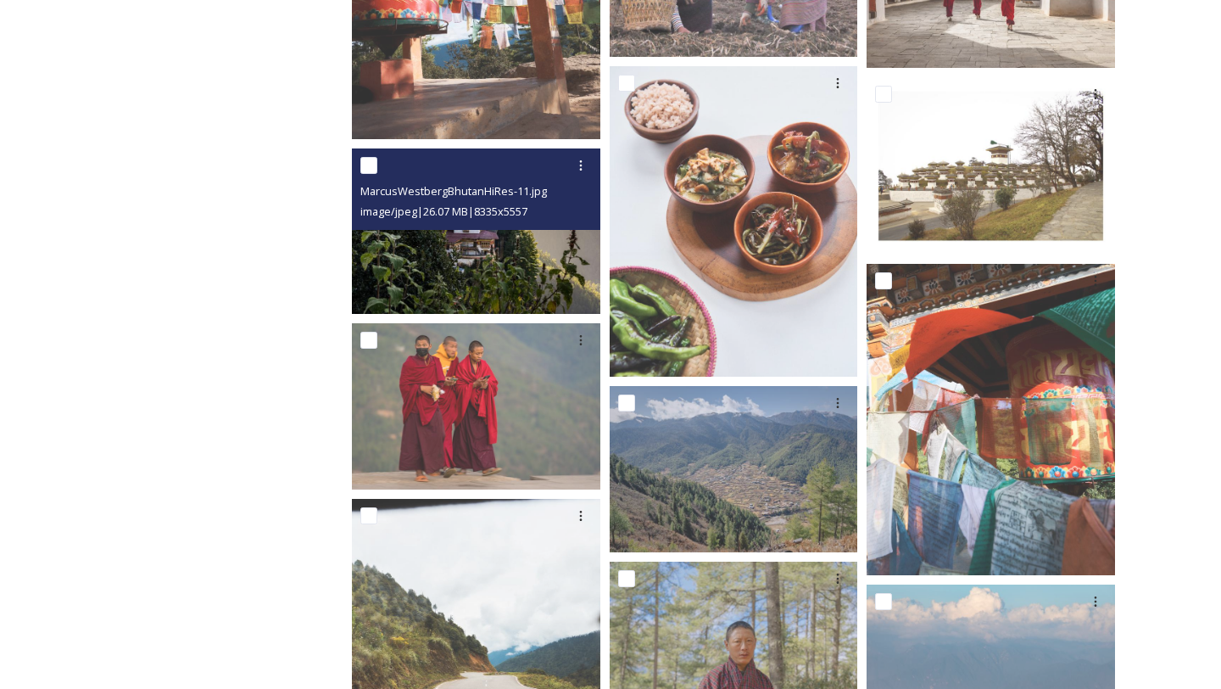
click at [462, 249] on img at bounding box center [476, 230] width 249 height 165
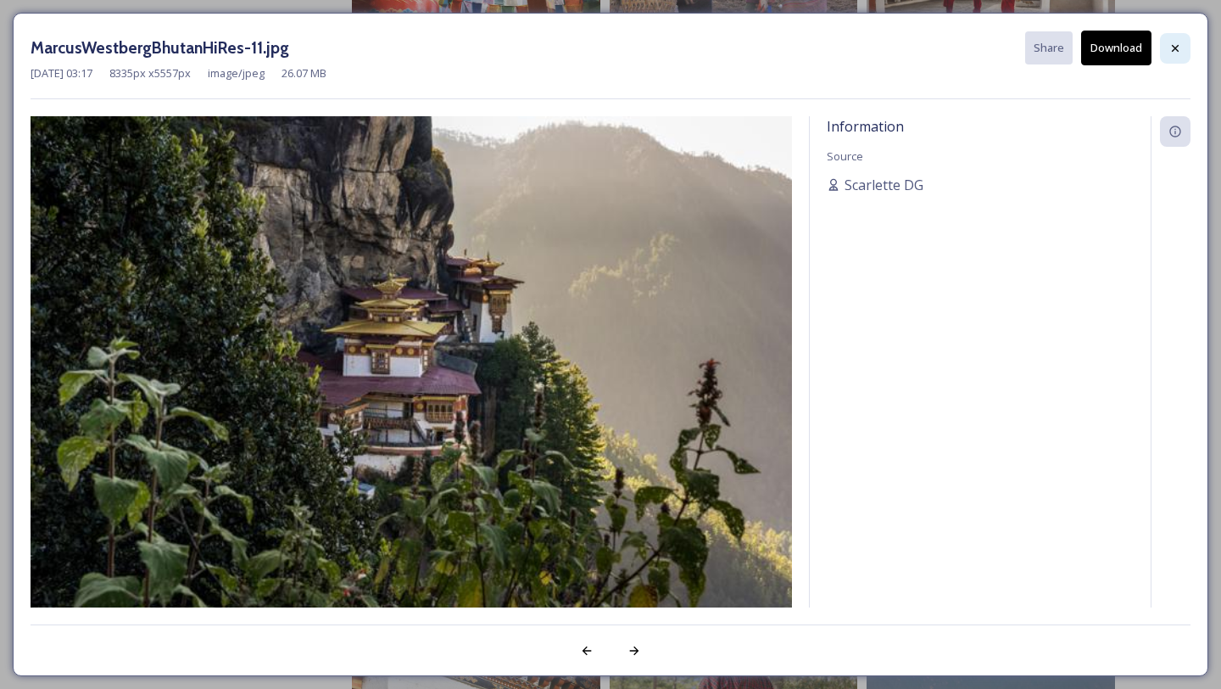
click at [1186, 46] on div at bounding box center [1175, 48] width 31 height 31
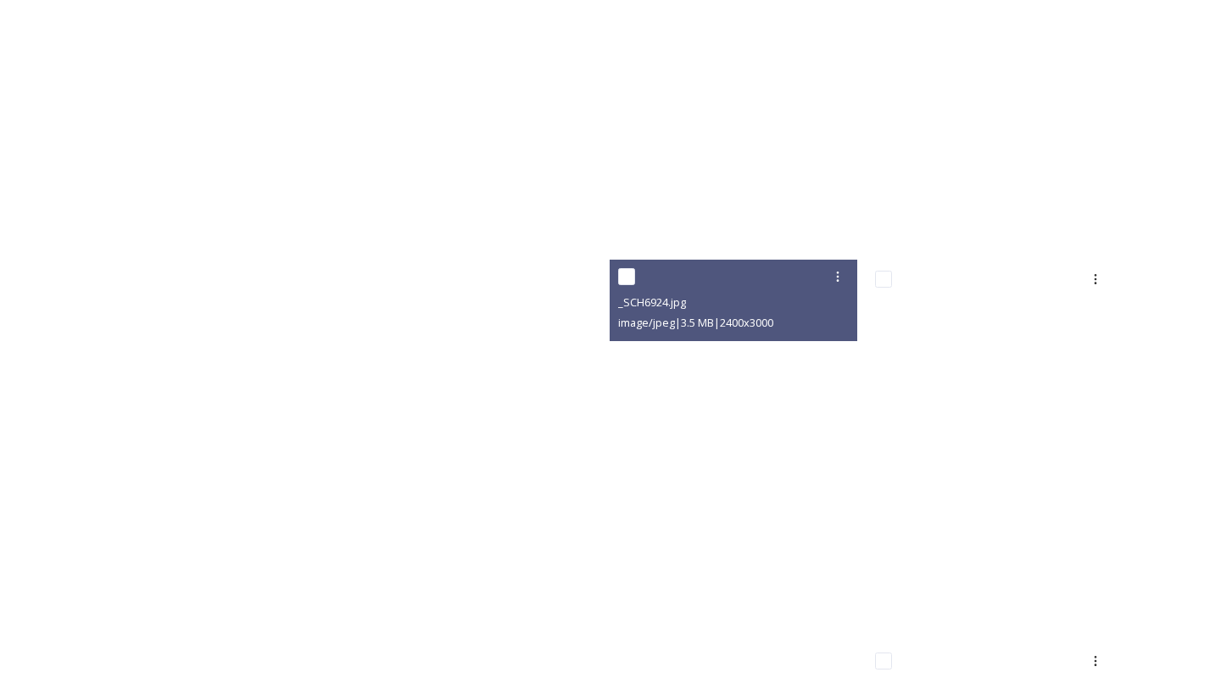
scroll to position [30706, 0]
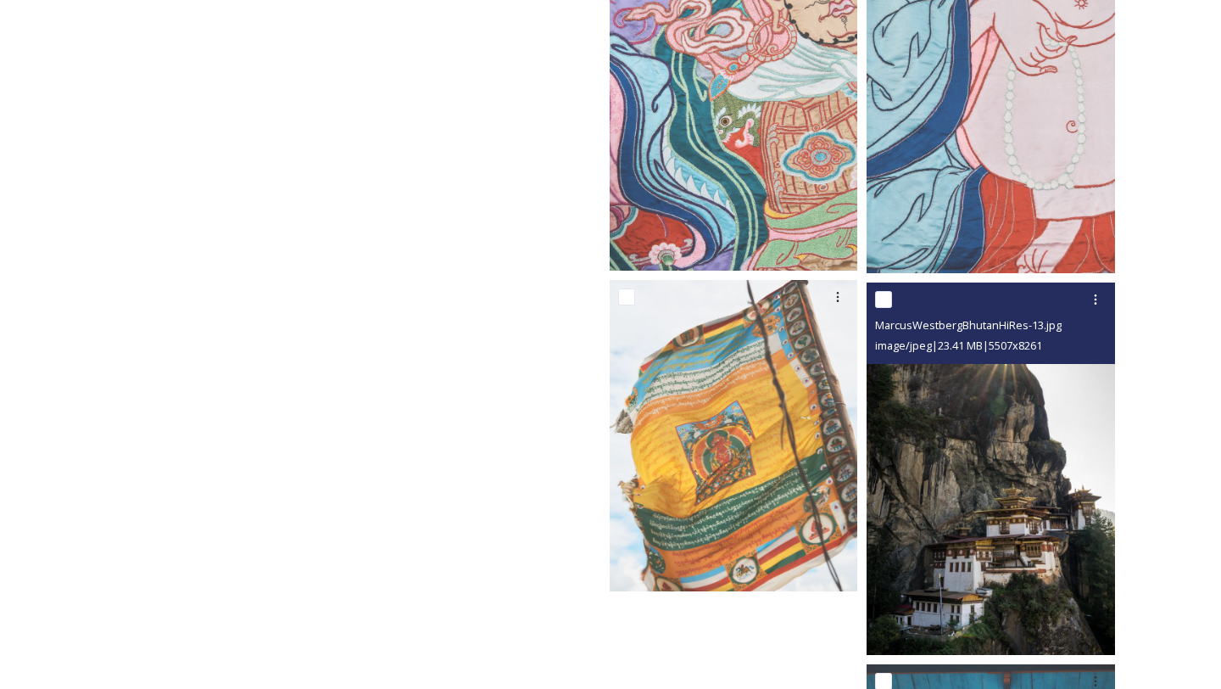
click at [1015, 503] on img at bounding box center [991, 468] width 249 height 373
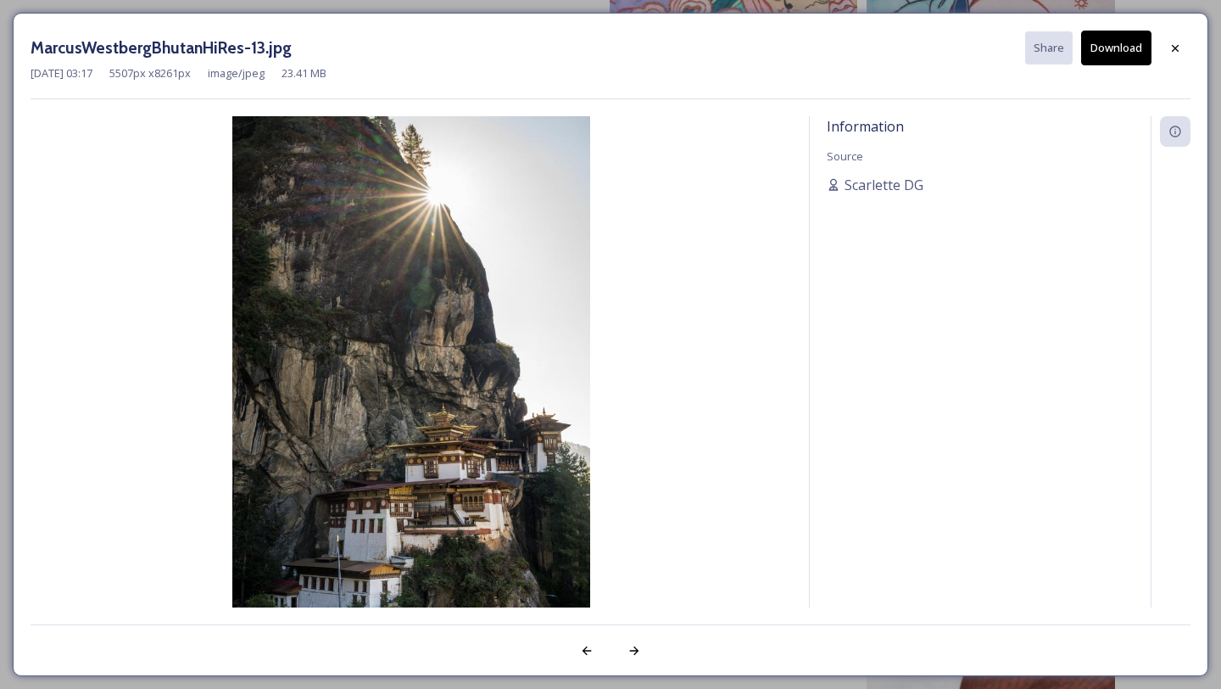
click at [1177, 67] on div "[DATE] 03:17 5507 px x 8261 px image/jpeg 23.41 MB" at bounding box center [611, 73] width 1160 height 16
click at [1177, 57] on div at bounding box center [1175, 48] width 31 height 31
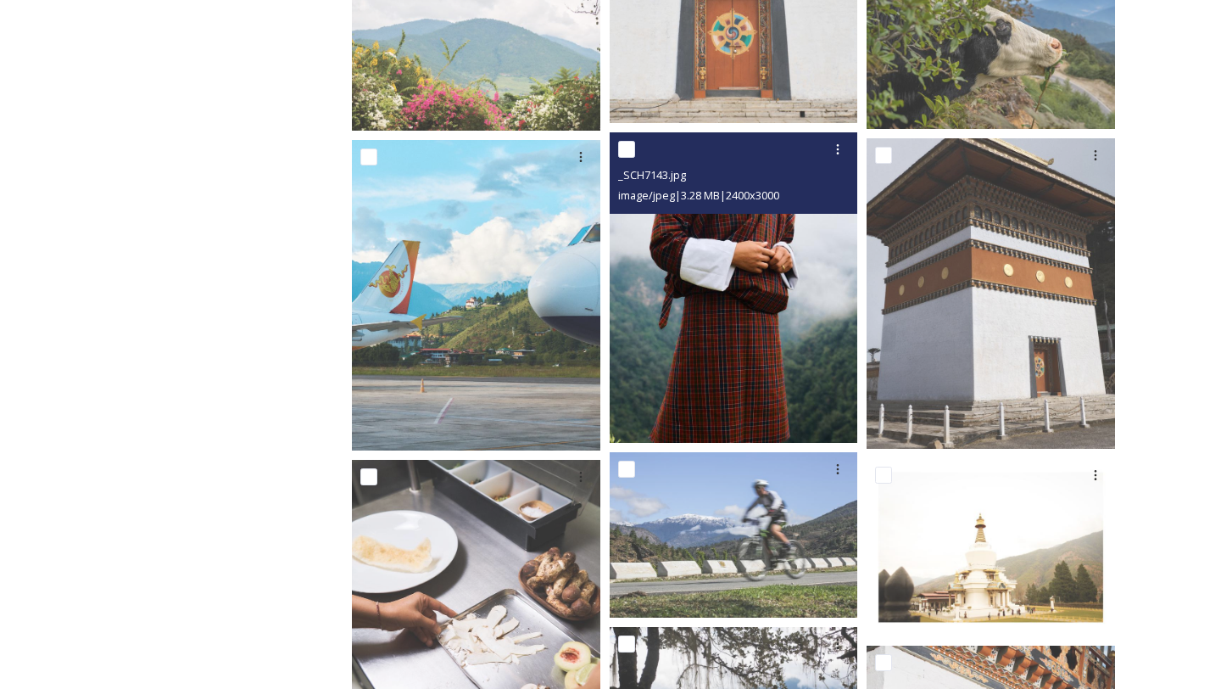
scroll to position [11875, 0]
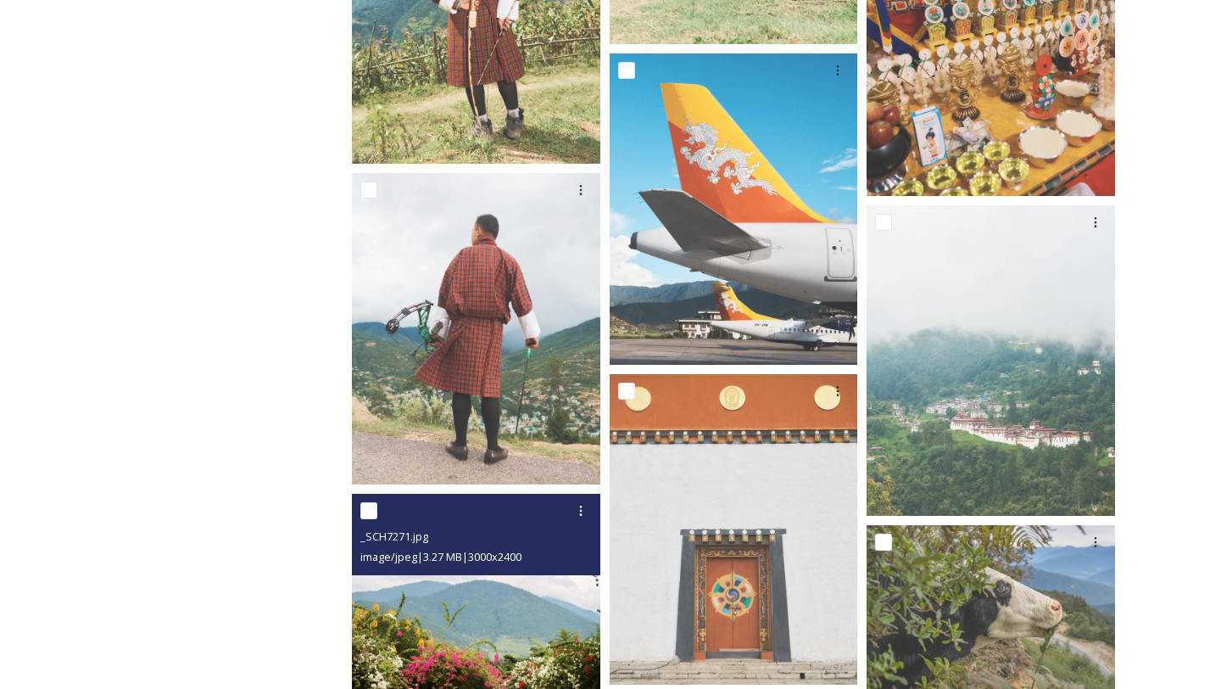
click at [423, 594] on img at bounding box center [476, 593] width 249 height 198
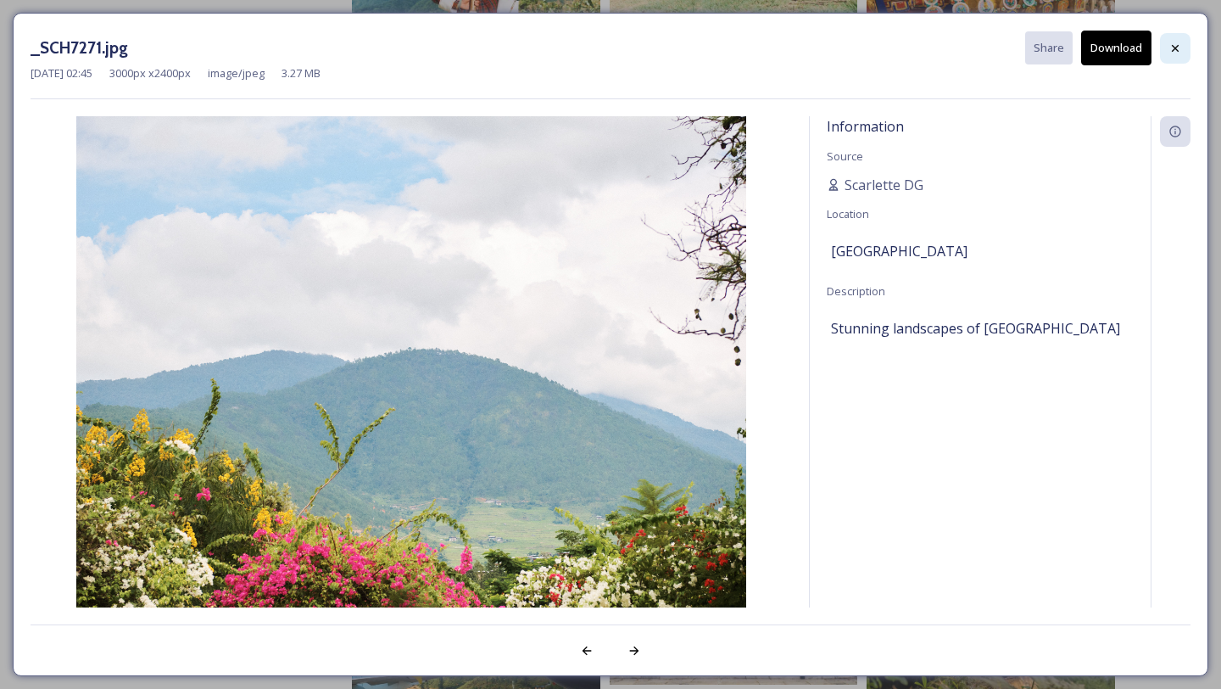
click at [1182, 59] on div at bounding box center [1175, 48] width 31 height 31
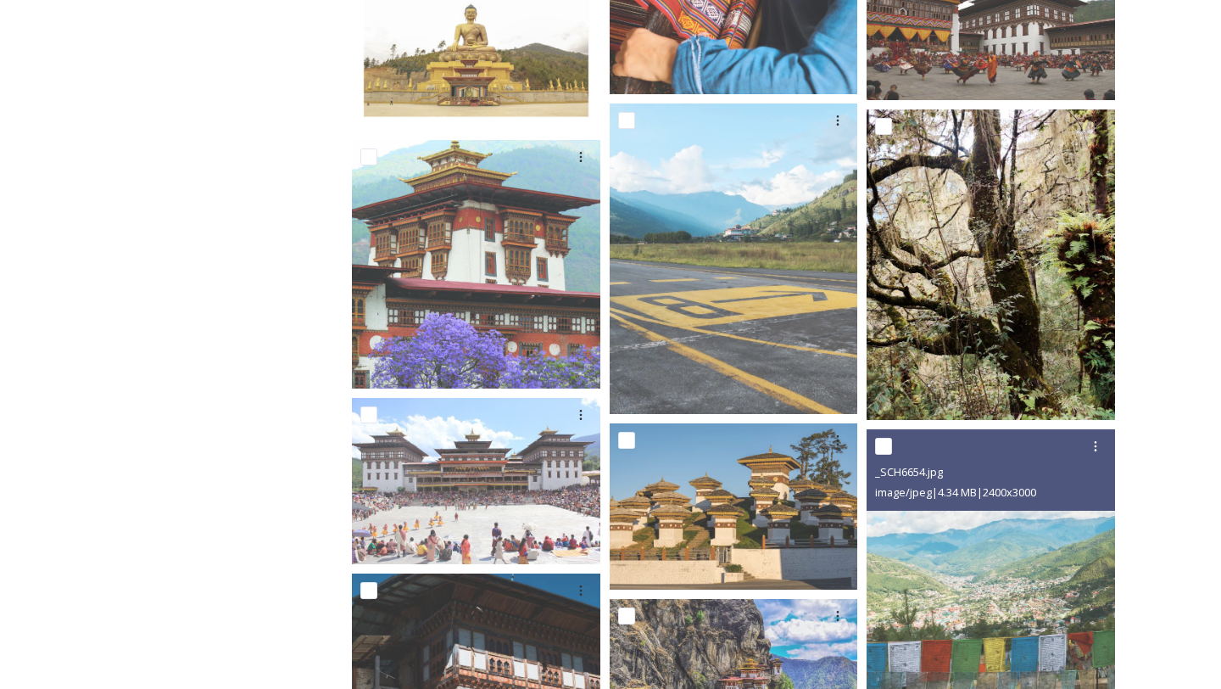
scroll to position [10506, 0]
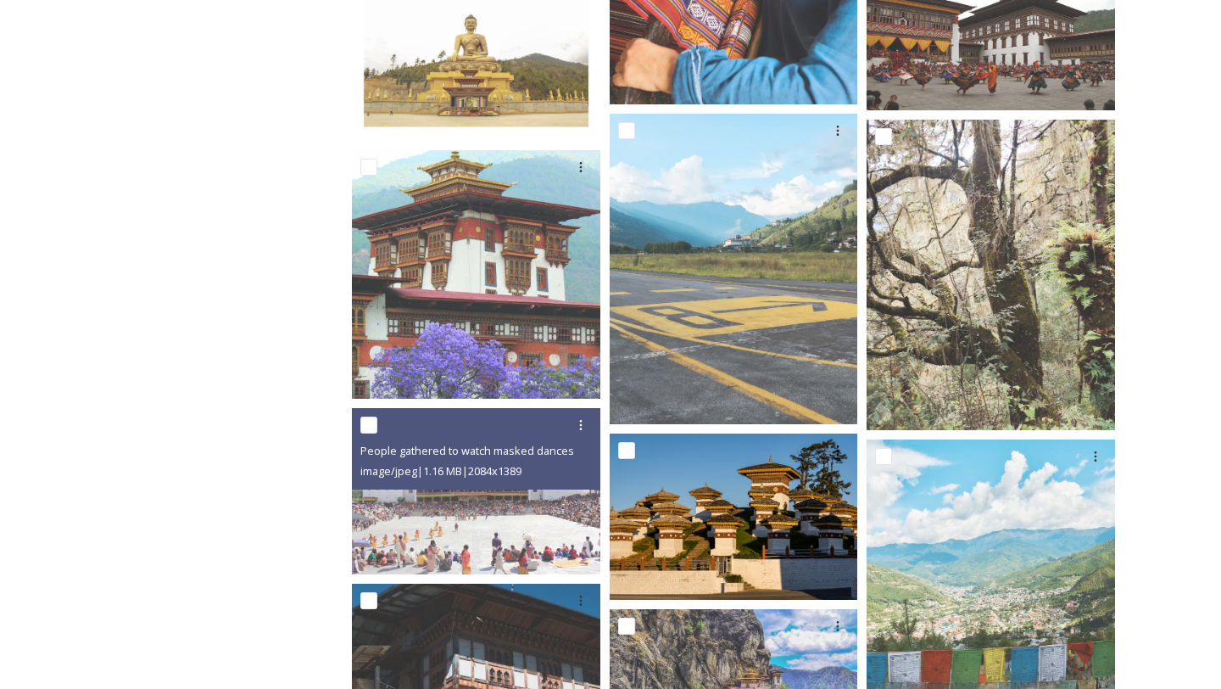
click at [637, 555] on img at bounding box center [734, 515] width 249 height 165
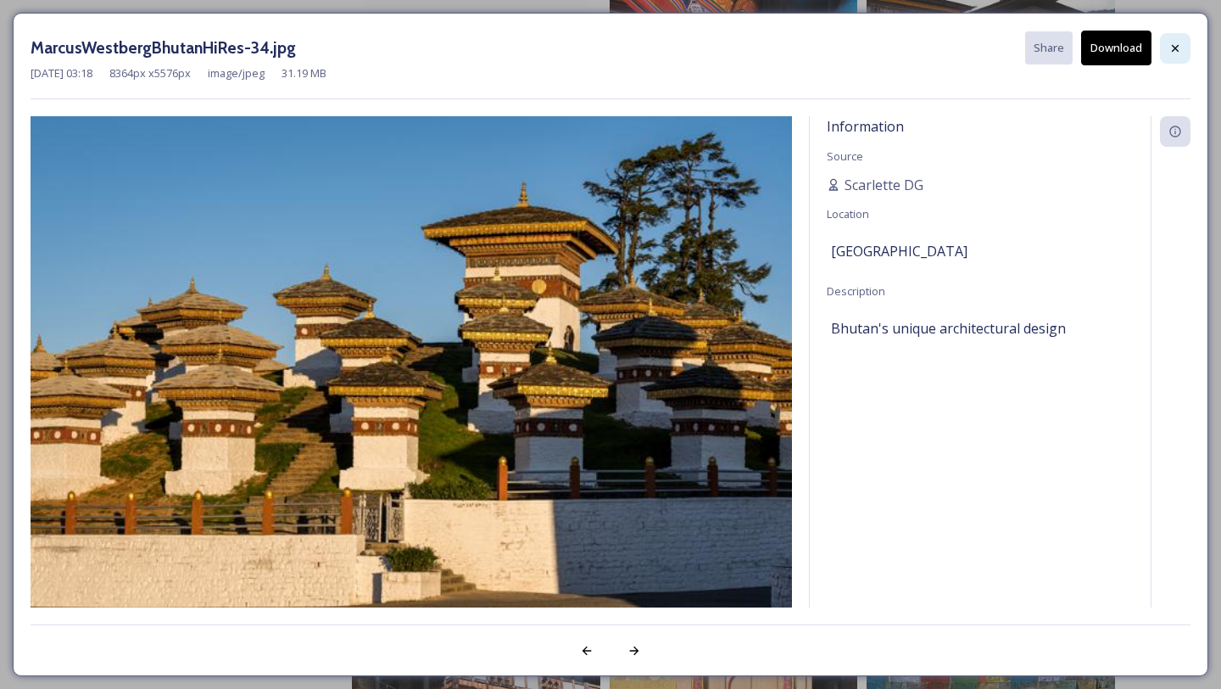
click at [1177, 51] on icon at bounding box center [1176, 49] width 14 height 14
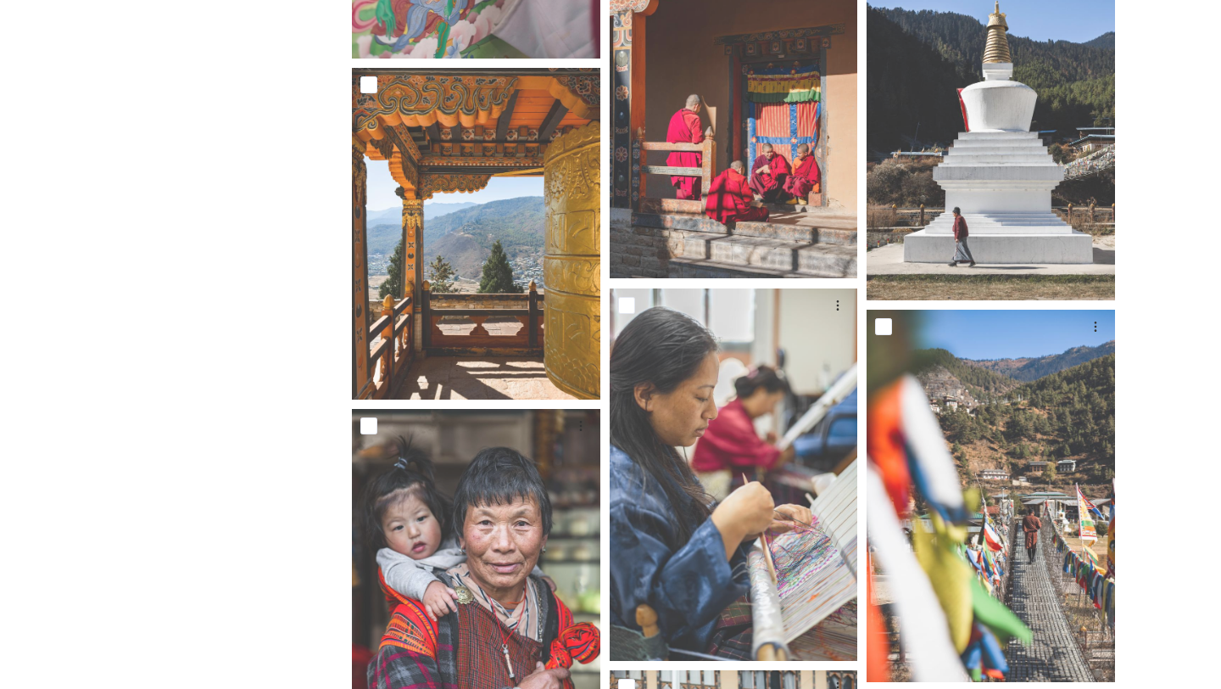
scroll to position [23724, 0]
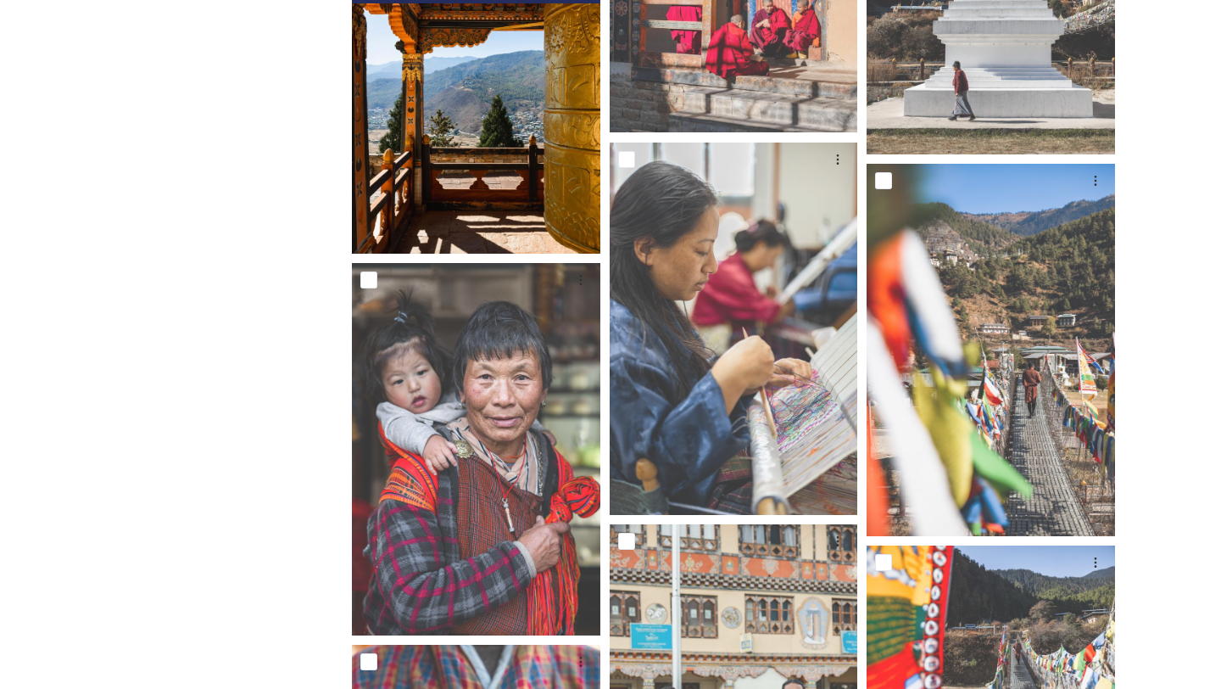
click at [525, 27] on img at bounding box center [476, 88] width 249 height 332
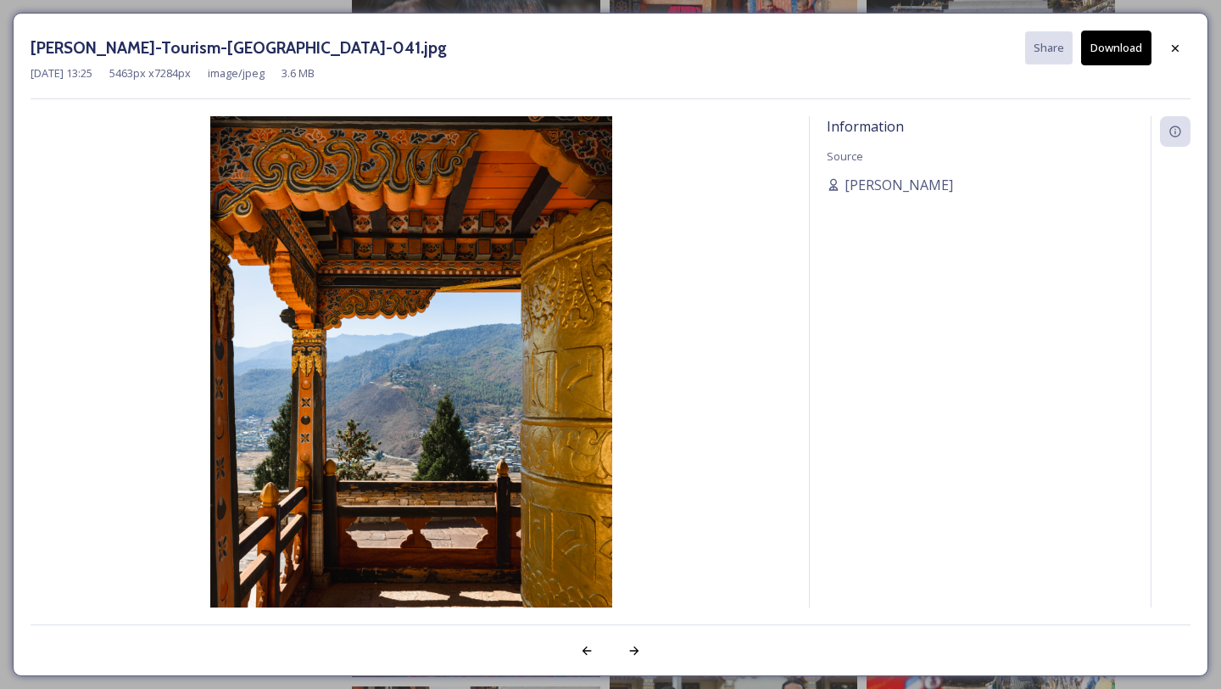
click at [1192, 45] on div "[PERSON_NAME]-Tourism-[GEOGRAPHIC_DATA]-041.jpg Share Download [DATE] 13:25 546…" at bounding box center [611, 344] width 1196 height 663
click at [1165, 56] on div at bounding box center [1175, 48] width 31 height 31
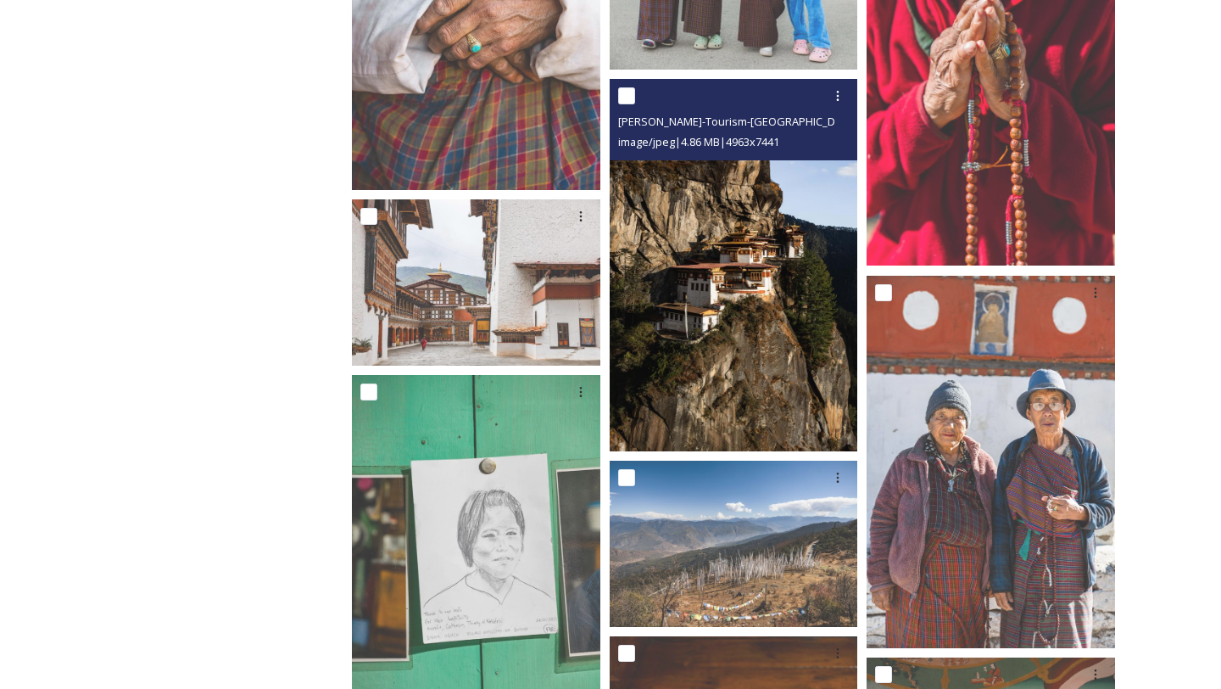
scroll to position [24569, 0]
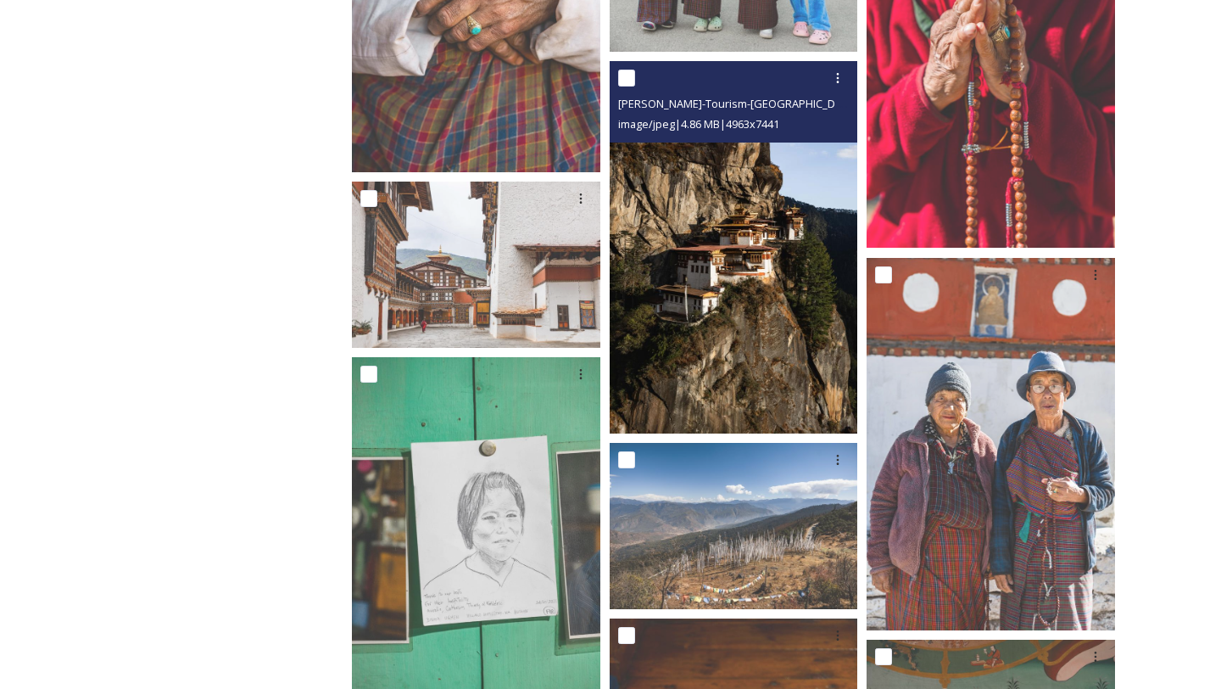
click at [743, 379] on img at bounding box center [734, 247] width 249 height 372
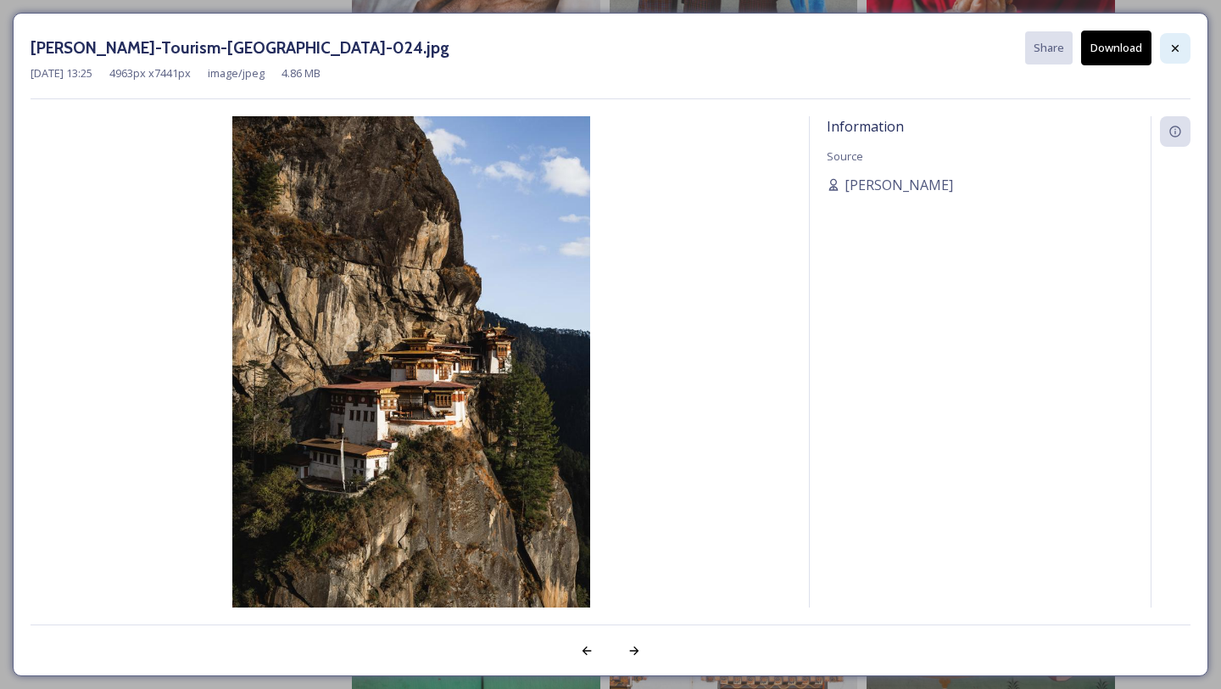
click at [1188, 53] on div at bounding box center [1175, 48] width 31 height 31
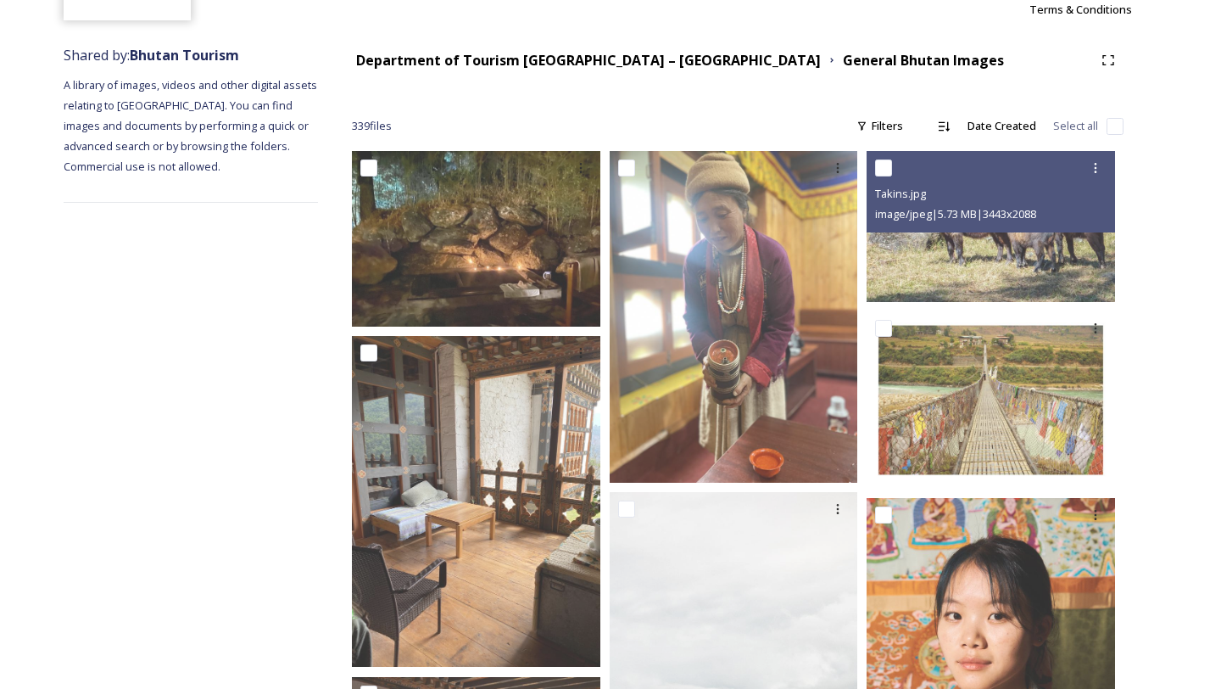
scroll to position [0, 0]
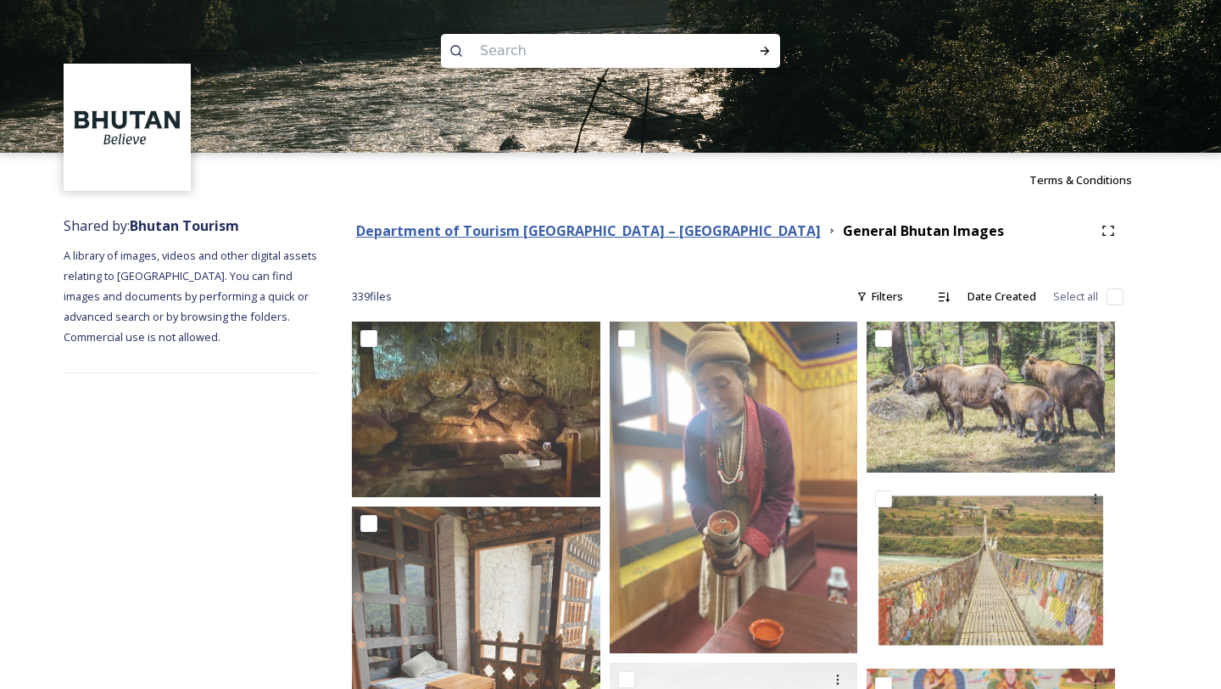
click at [580, 235] on strong "Department of Tourism [GEOGRAPHIC_DATA] – [GEOGRAPHIC_DATA]" at bounding box center [588, 230] width 465 height 19
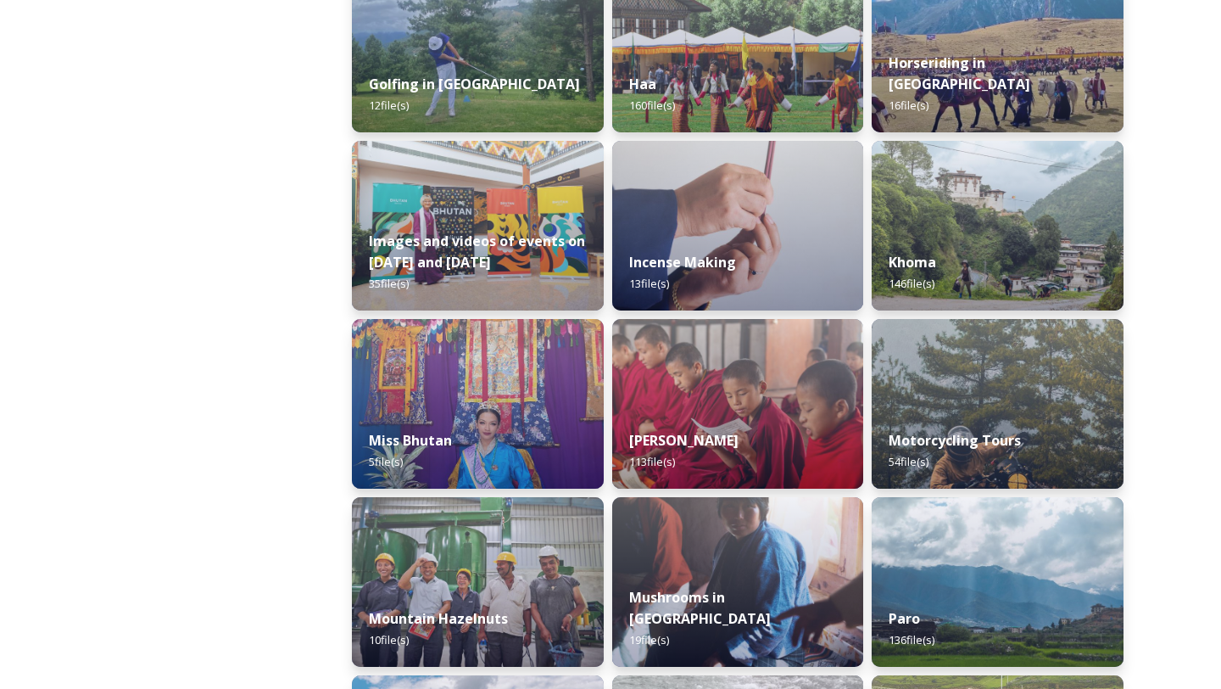
scroll to position [1350, 0]
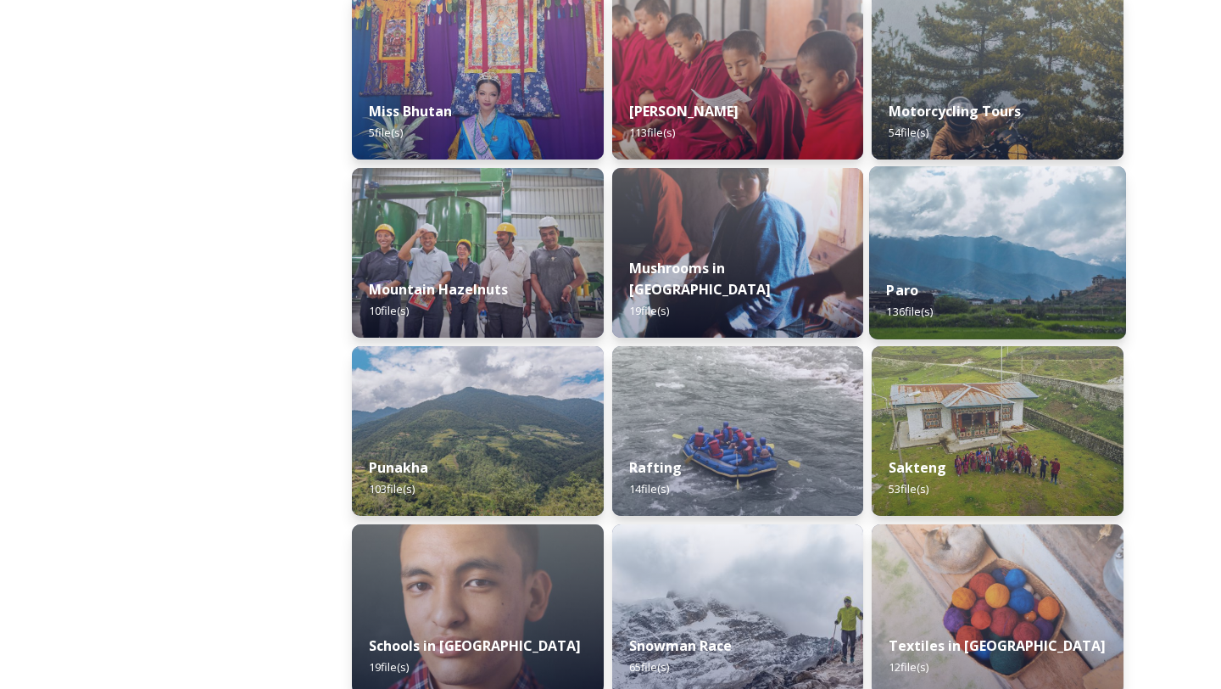
click at [912, 323] on div "Paro 136 file(s)" at bounding box center [997, 300] width 257 height 77
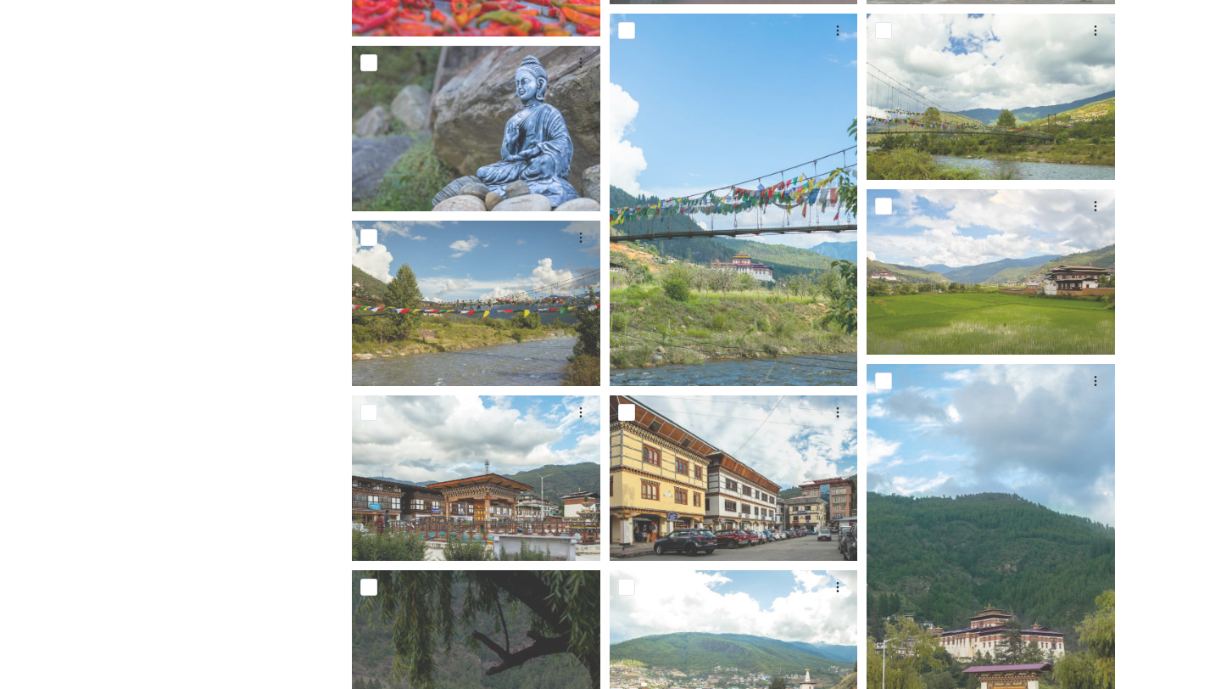
scroll to position [4620, 0]
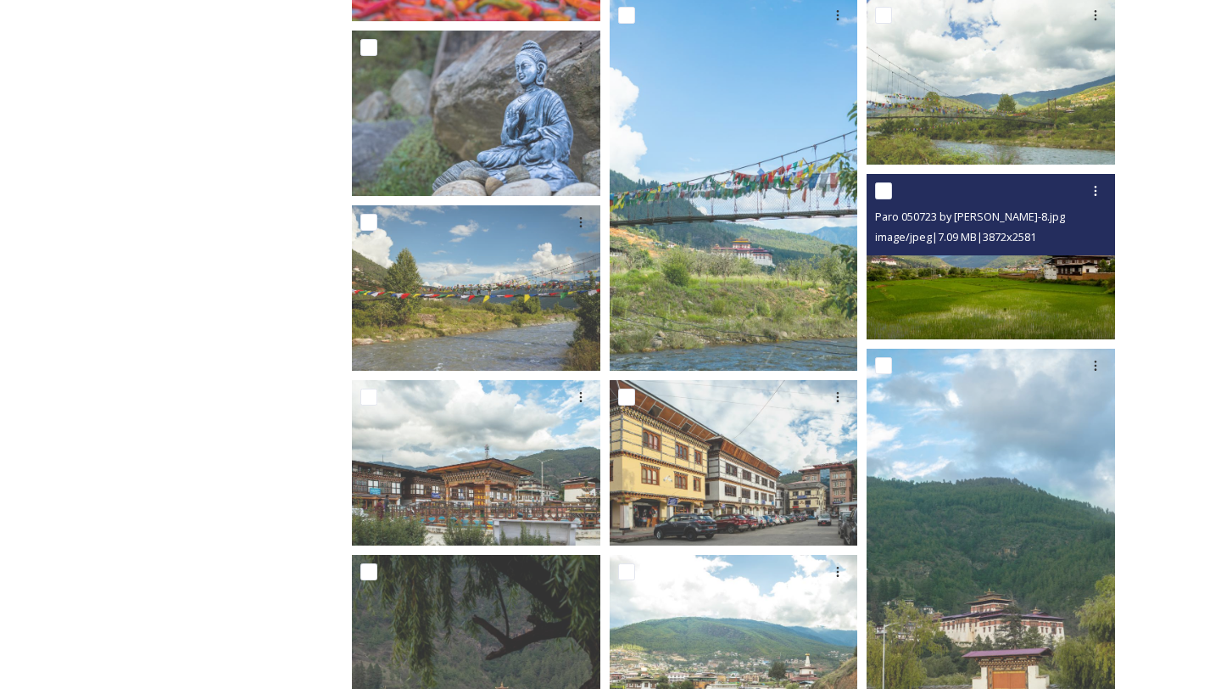
click at [947, 291] on img at bounding box center [991, 256] width 249 height 165
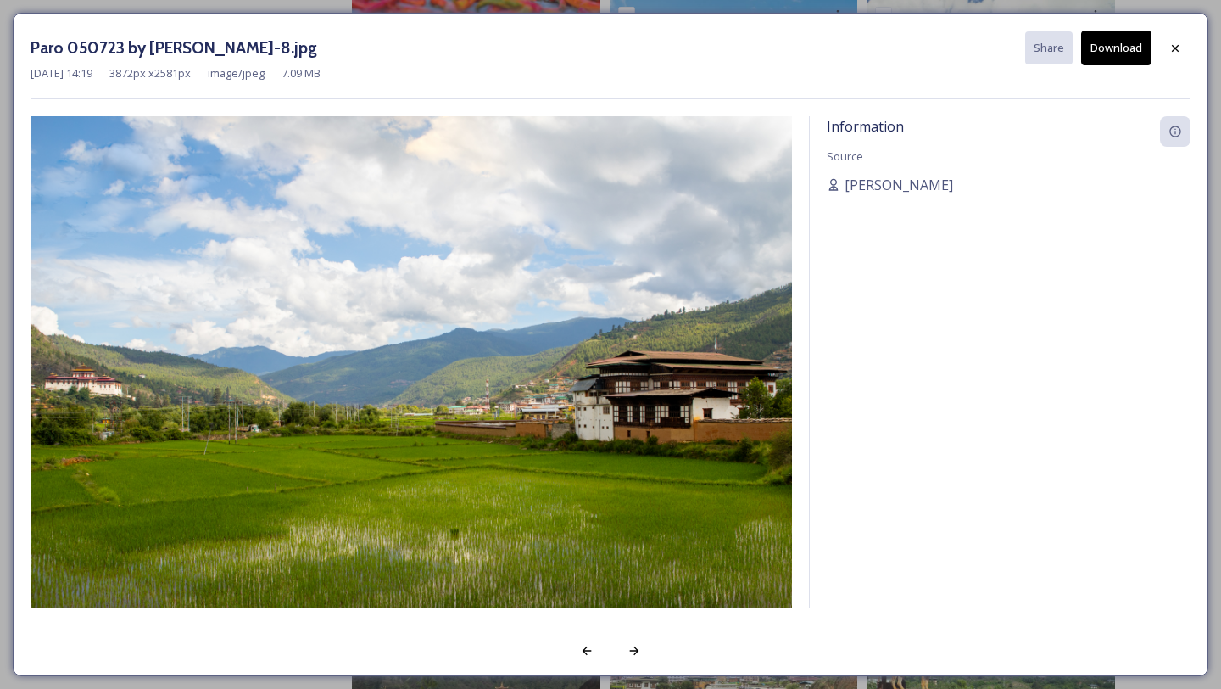
click at [1116, 53] on button "Download" at bounding box center [1117, 48] width 70 height 35
click at [1159, 54] on div "Paro 050723 by [PERSON_NAME]-8.jpg Share Download" at bounding box center [611, 48] width 1160 height 35
click at [1168, 50] on div at bounding box center [1175, 48] width 31 height 31
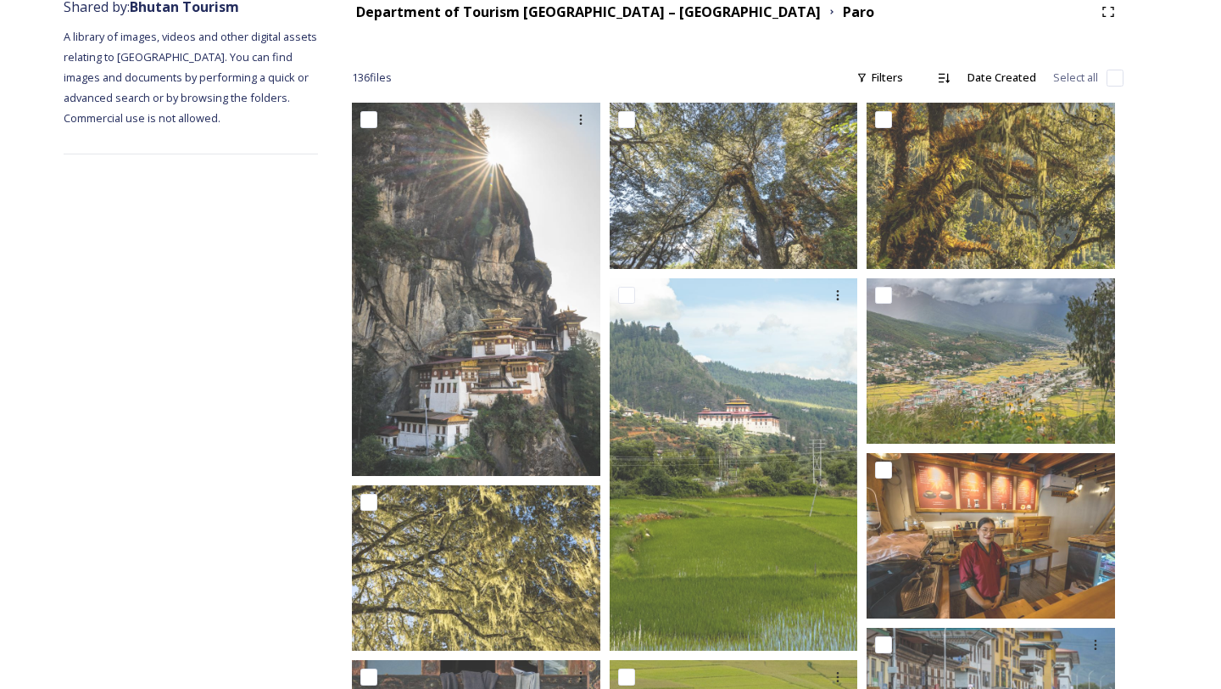
scroll to position [0, 0]
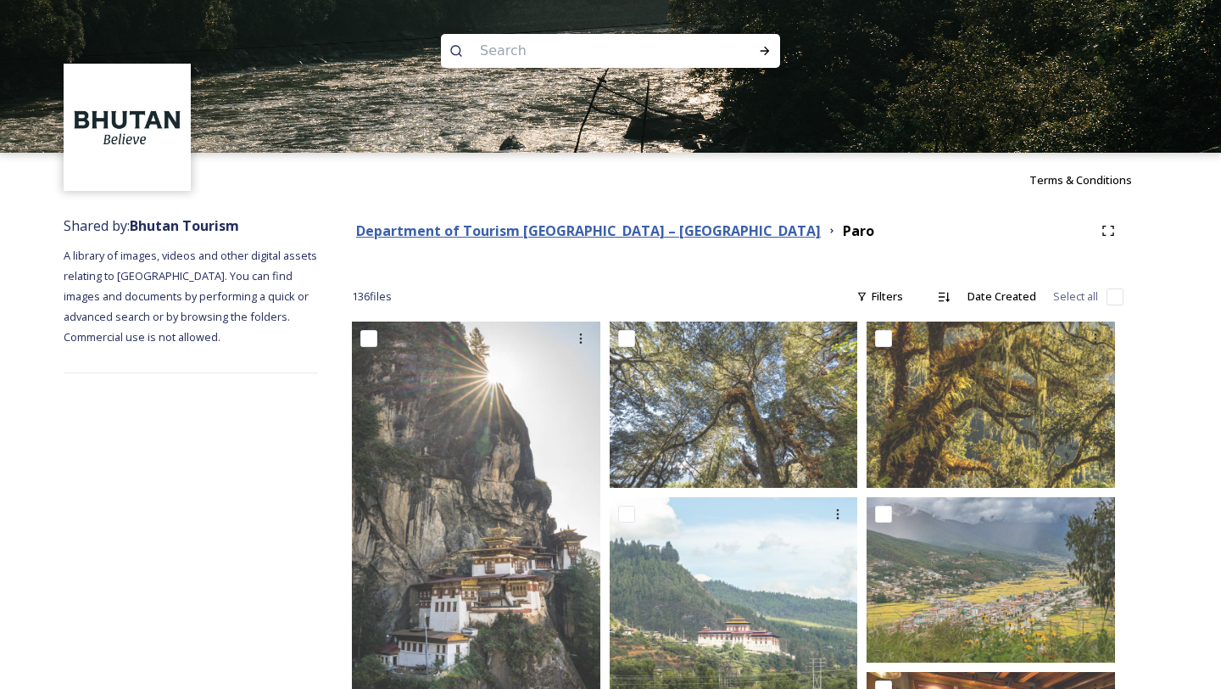
click at [534, 230] on strong "Department of Tourism [GEOGRAPHIC_DATA] – [GEOGRAPHIC_DATA]" at bounding box center [588, 230] width 465 height 19
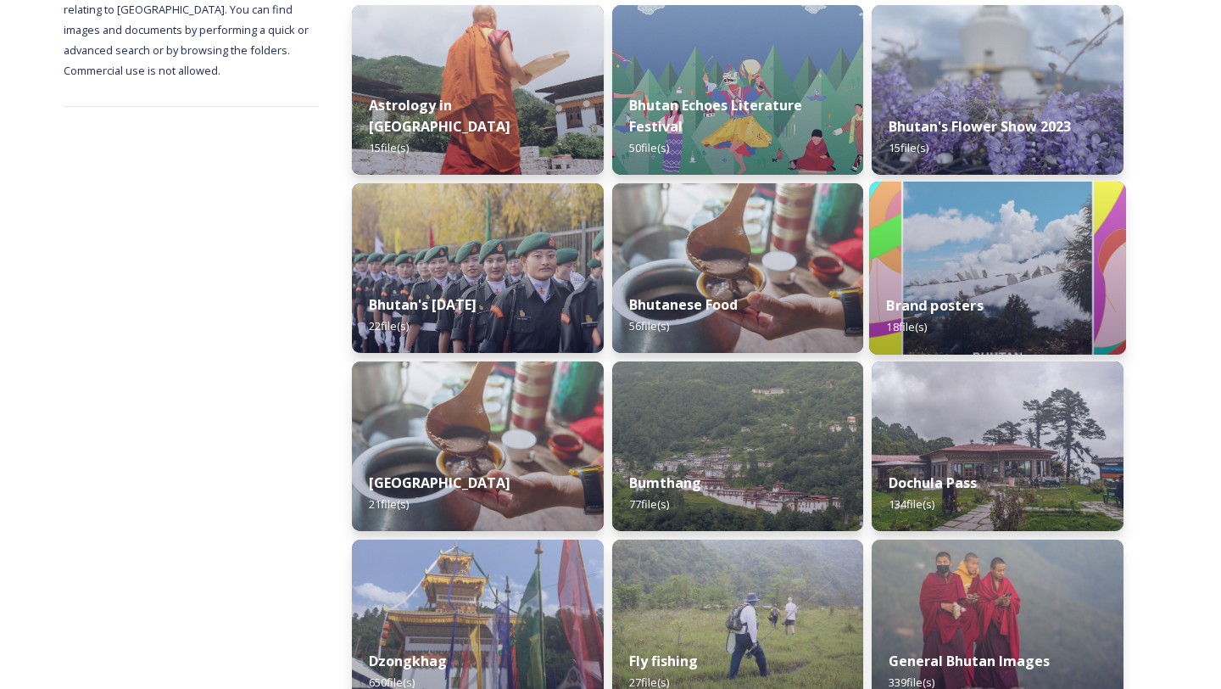
scroll to position [582, 0]
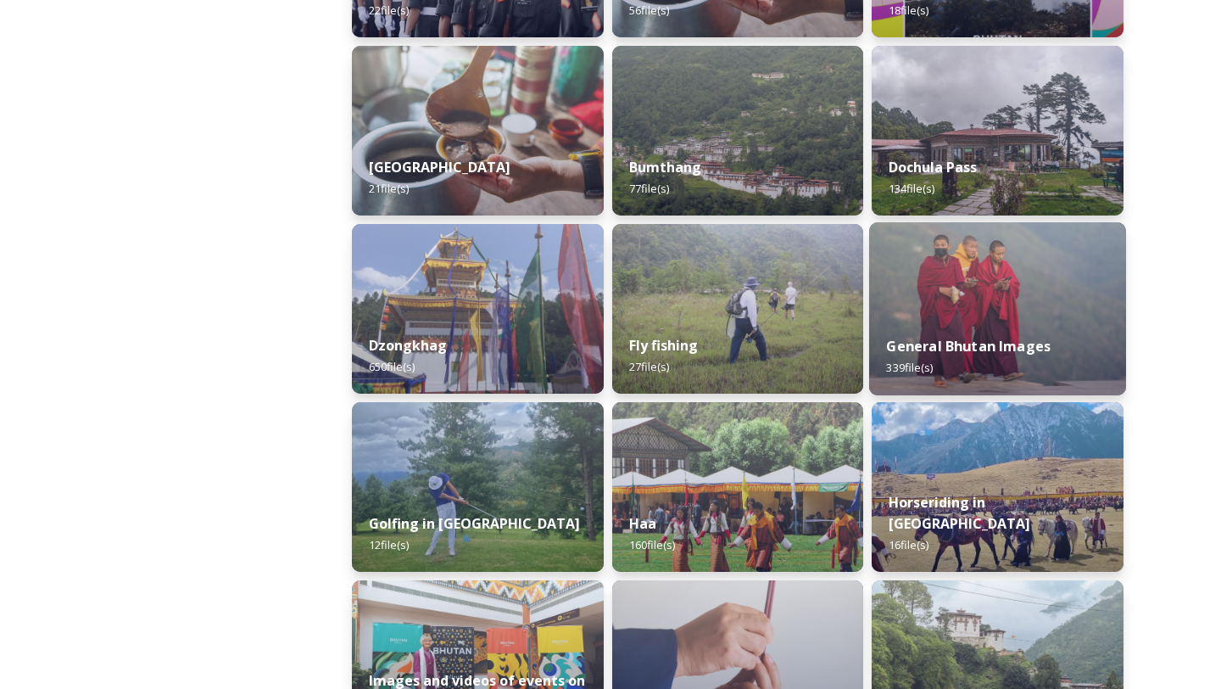
click at [949, 285] on img at bounding box center [997, 308] width 257 height 173
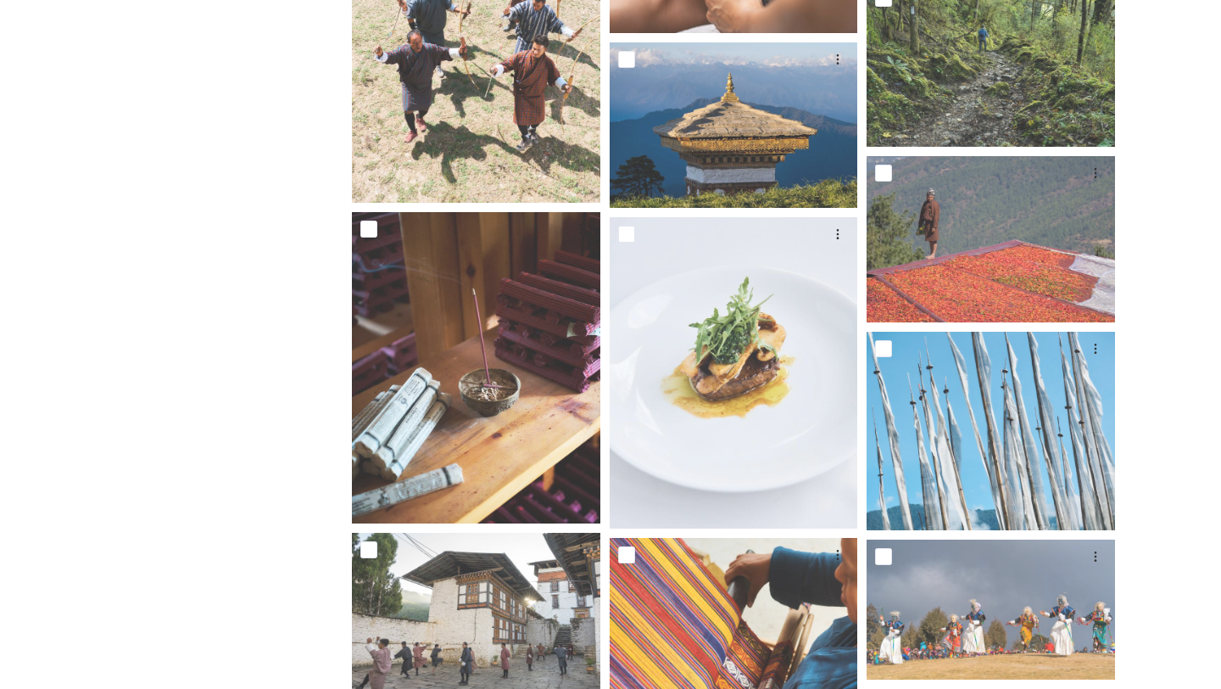
scroll to position [10468, 0]
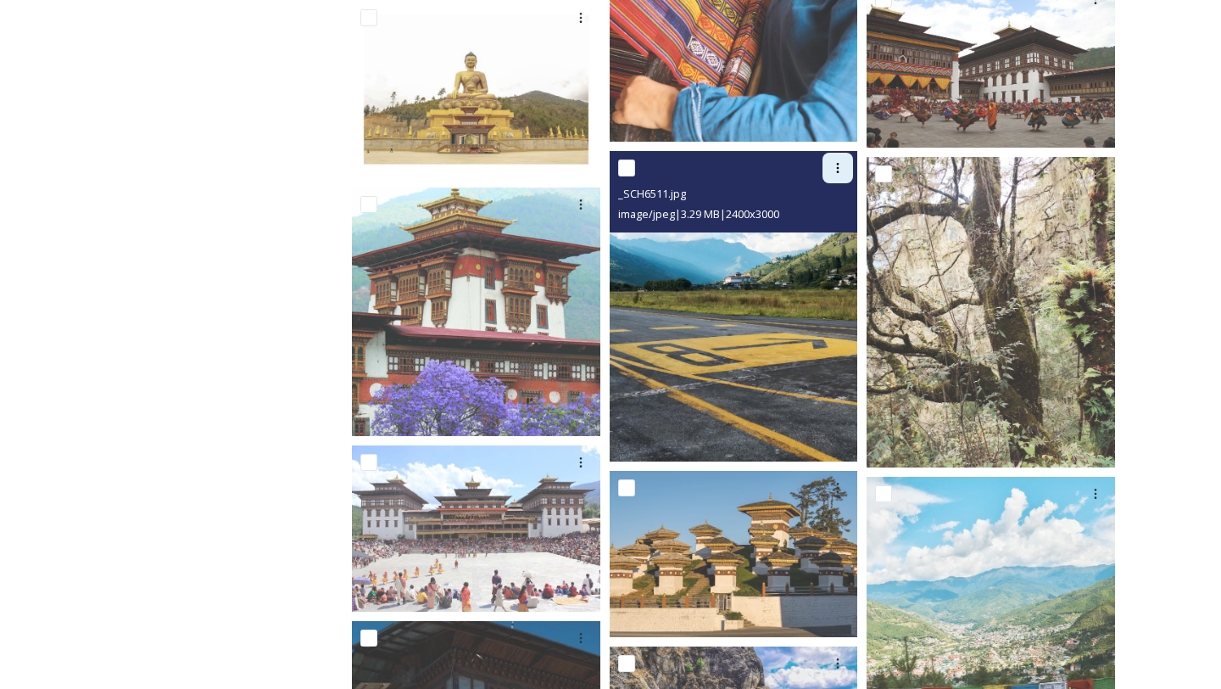
click at [839, 165] on icon at bounding box center [838, 168] width 3 height 10
click at [822, 248] on div "Download" at bounding box center [818, 237] width 69 height 33
